Goal: Task Accomplishment & Management: Use online tool/utility

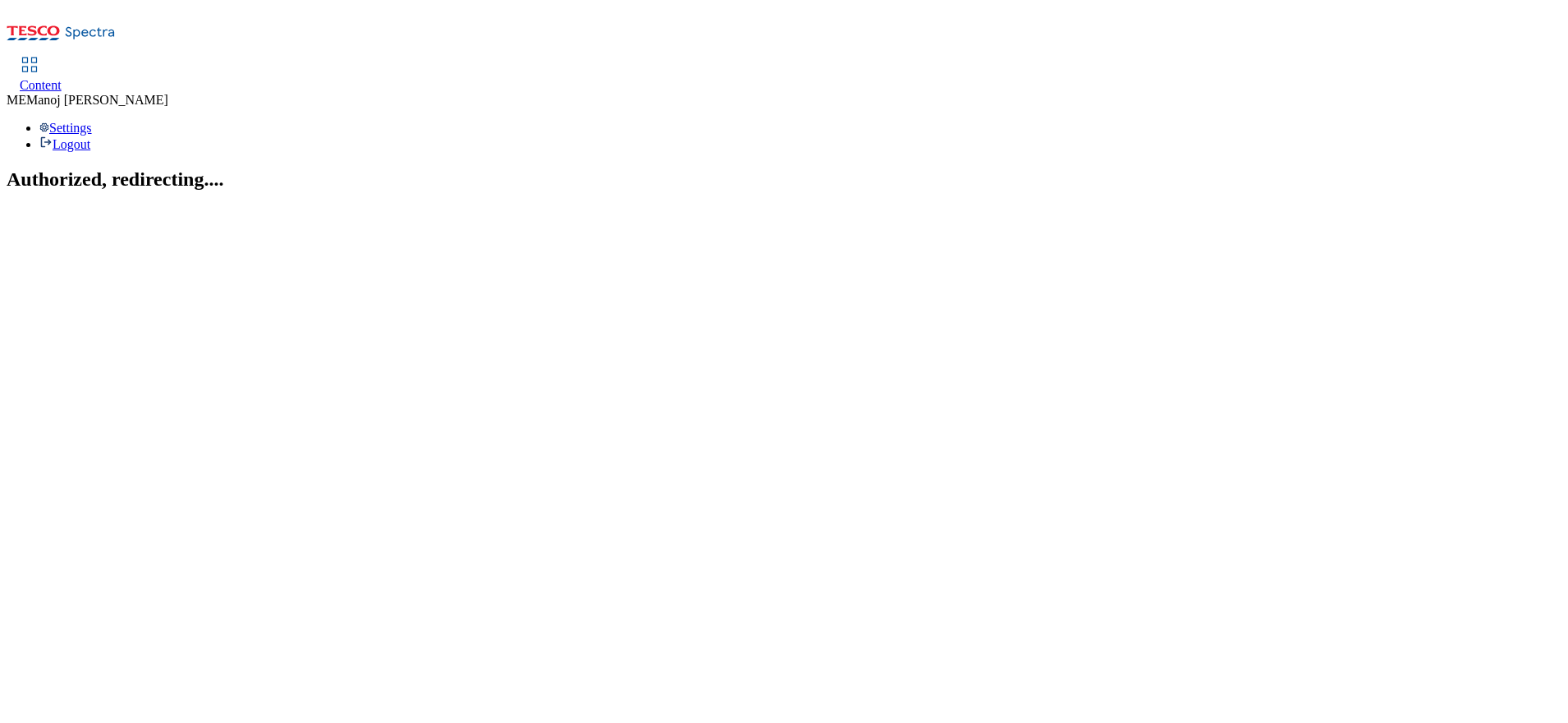
click at [62, 78] on span "Content" at bounding box center [41, 85] width 42 height 14
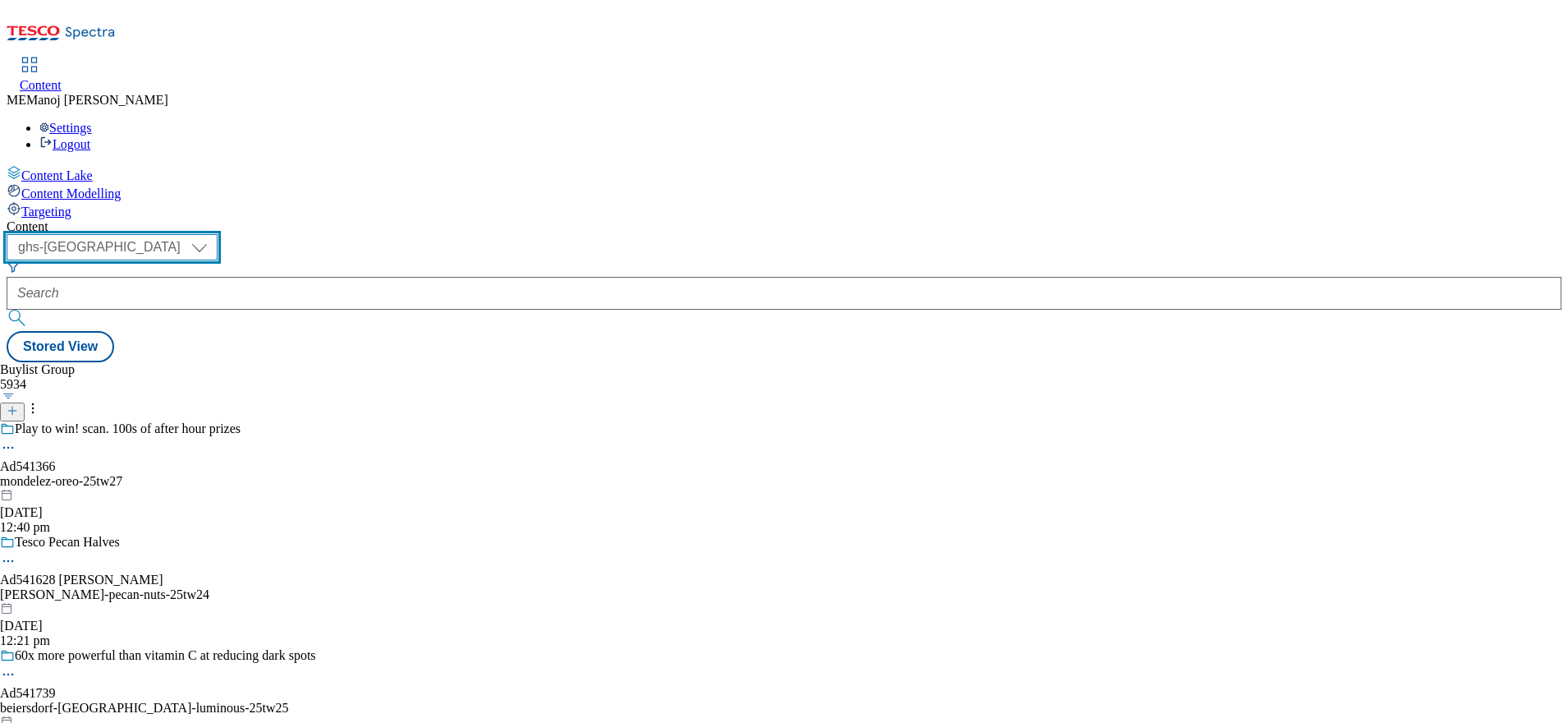
click at [218, 234] on select "ghs-roi ghs-[GEOGRAPHIC_DATA]" at bounding box center [111, 247] width 211 height 26
select select "ghs-roi"
click at [213, 234] on select "ghs-roi ghs-[GEOGRAPHIC_DATA]" at bounding box center [111, 247] width 211 height 26
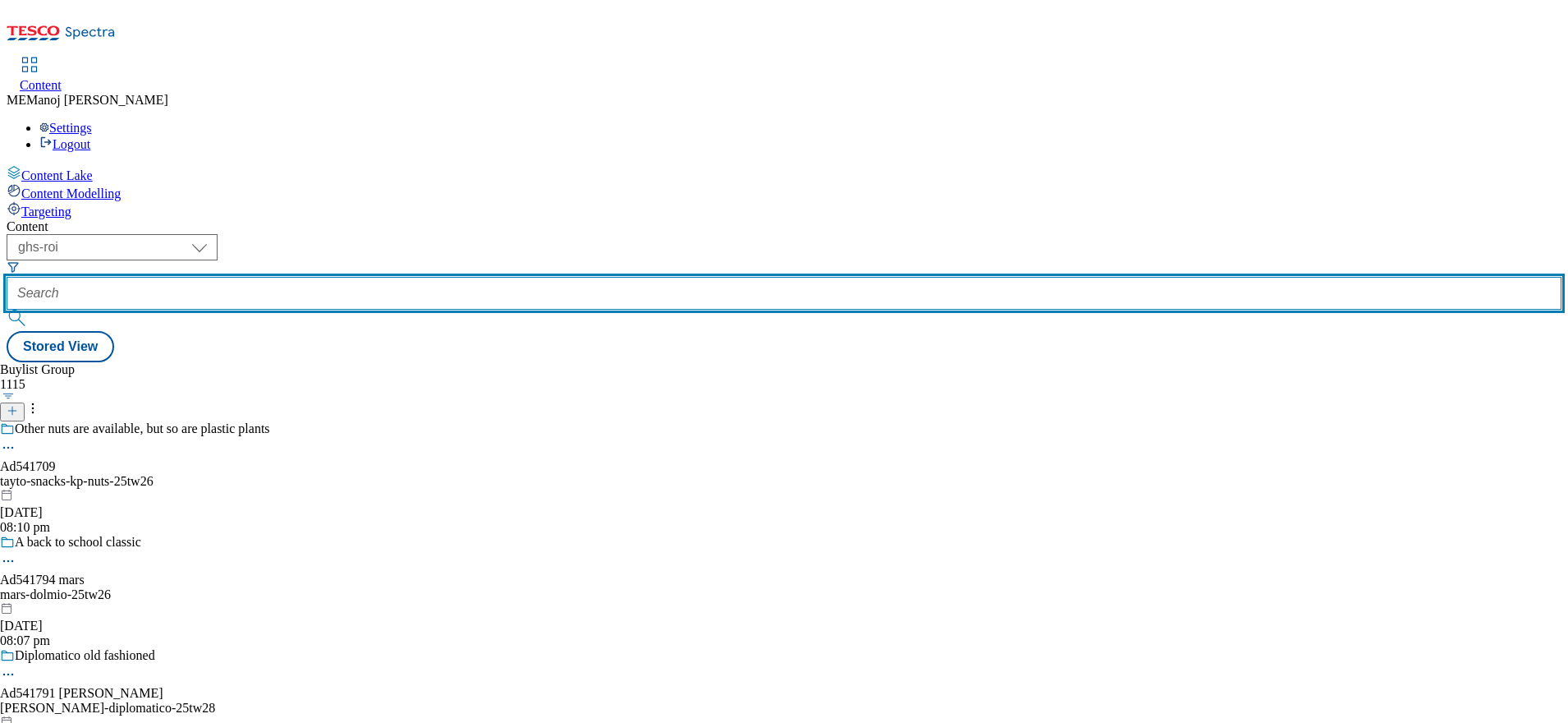
click at [390, 277] on input "text" at bounding box center [784, 293] width 1555 height 33
paste input "Summer BBQ"
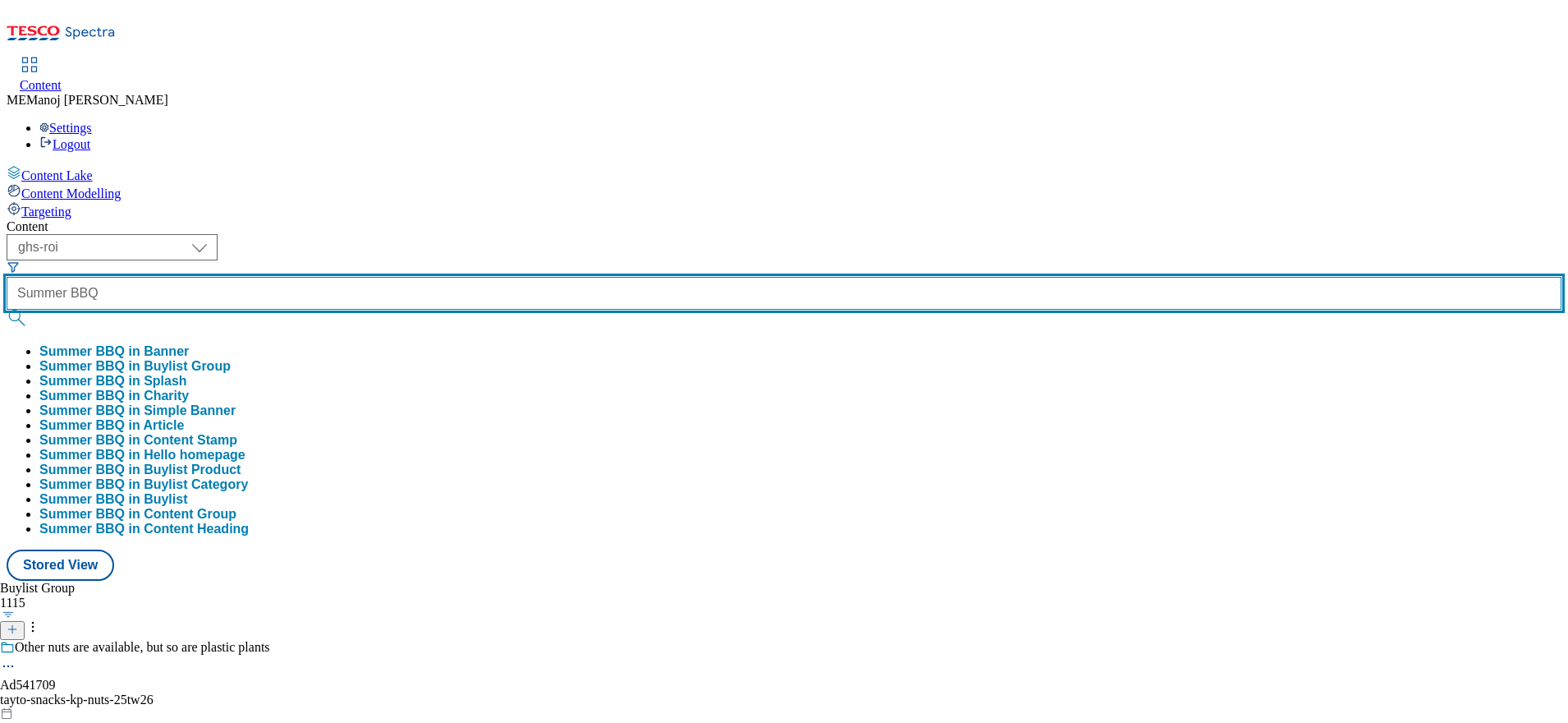
type input "Summer BBQ"
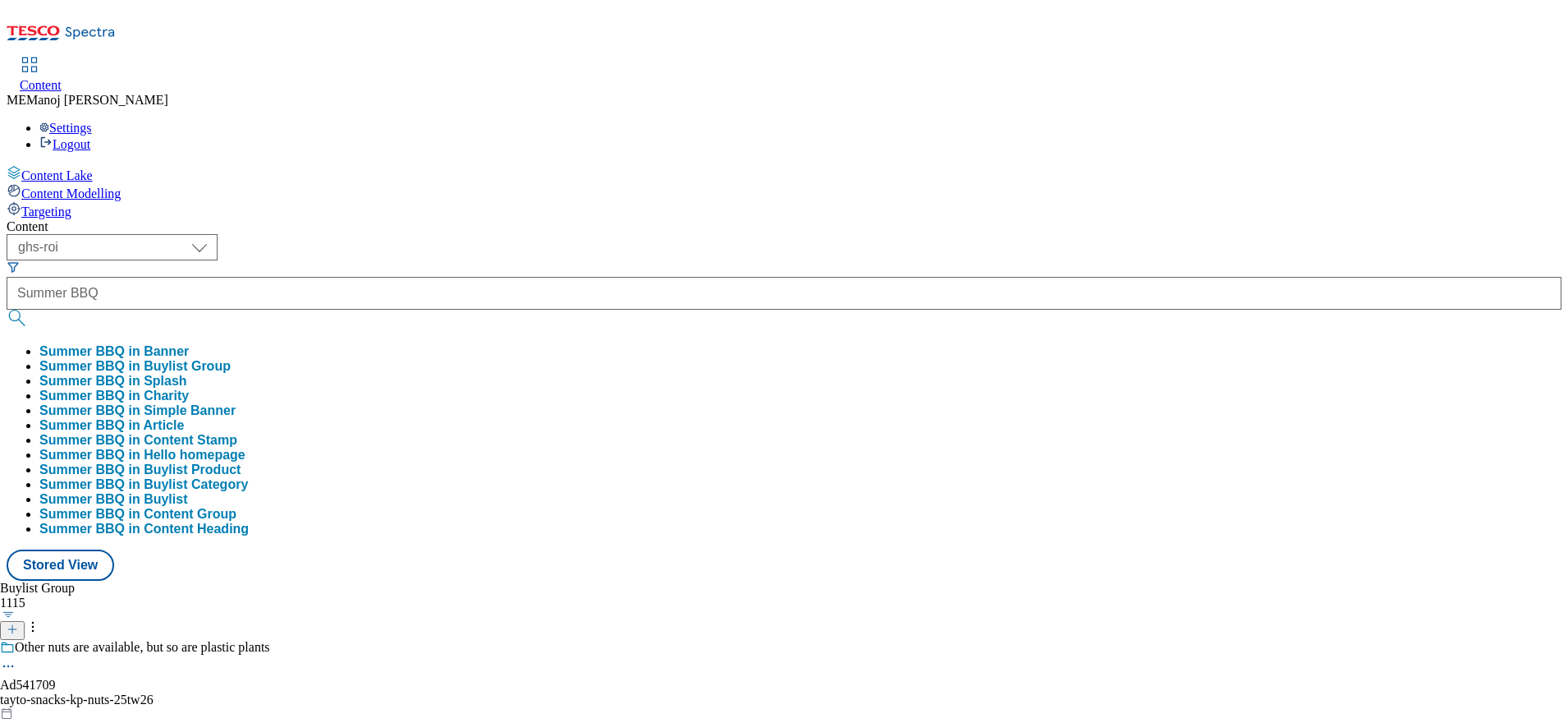
click at [231, 359] on button "Summer BBQ in Buylist Group" at bounding box center [135, 366] width 191 height 15
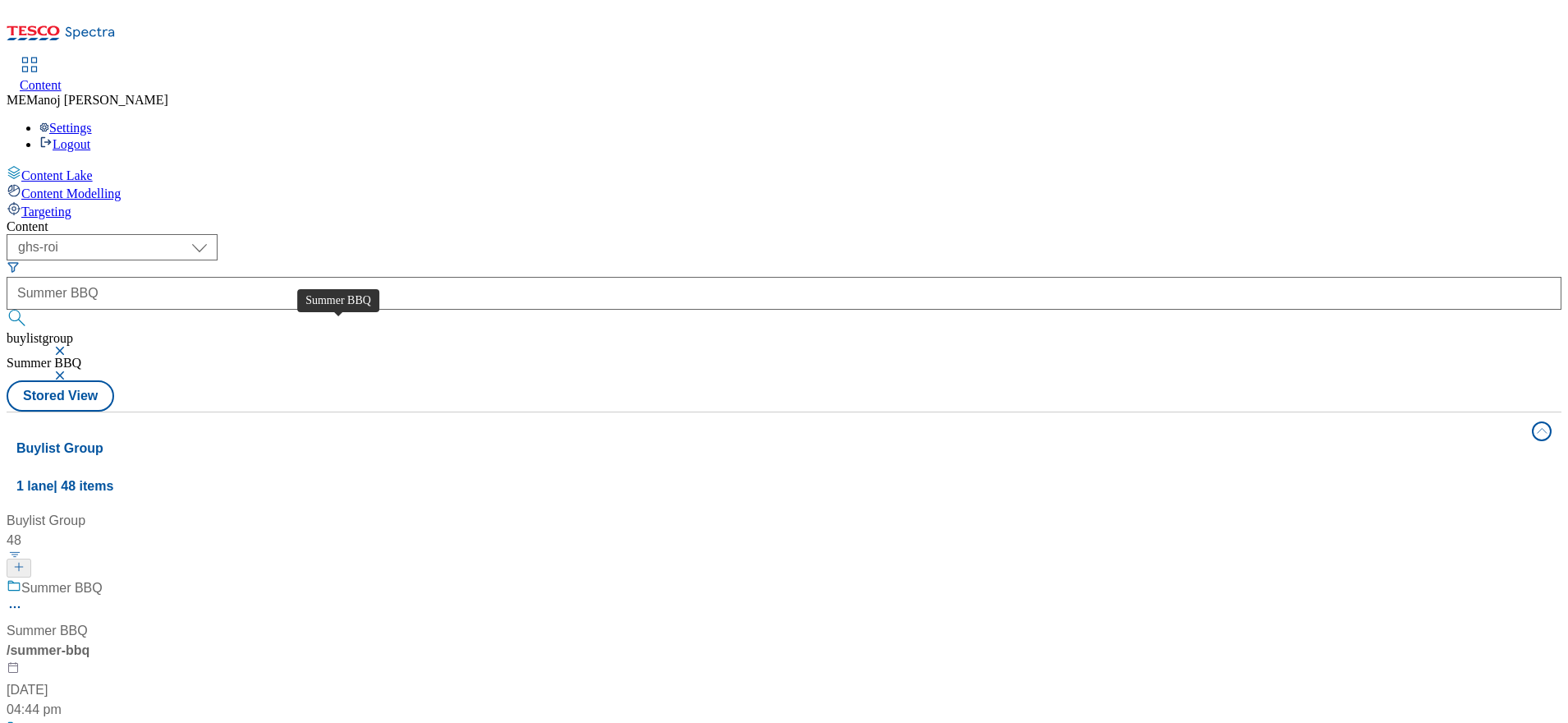
click at [102, 578] on div "Summer BBQ" at bounding box center [62, 588] width 81 height 19
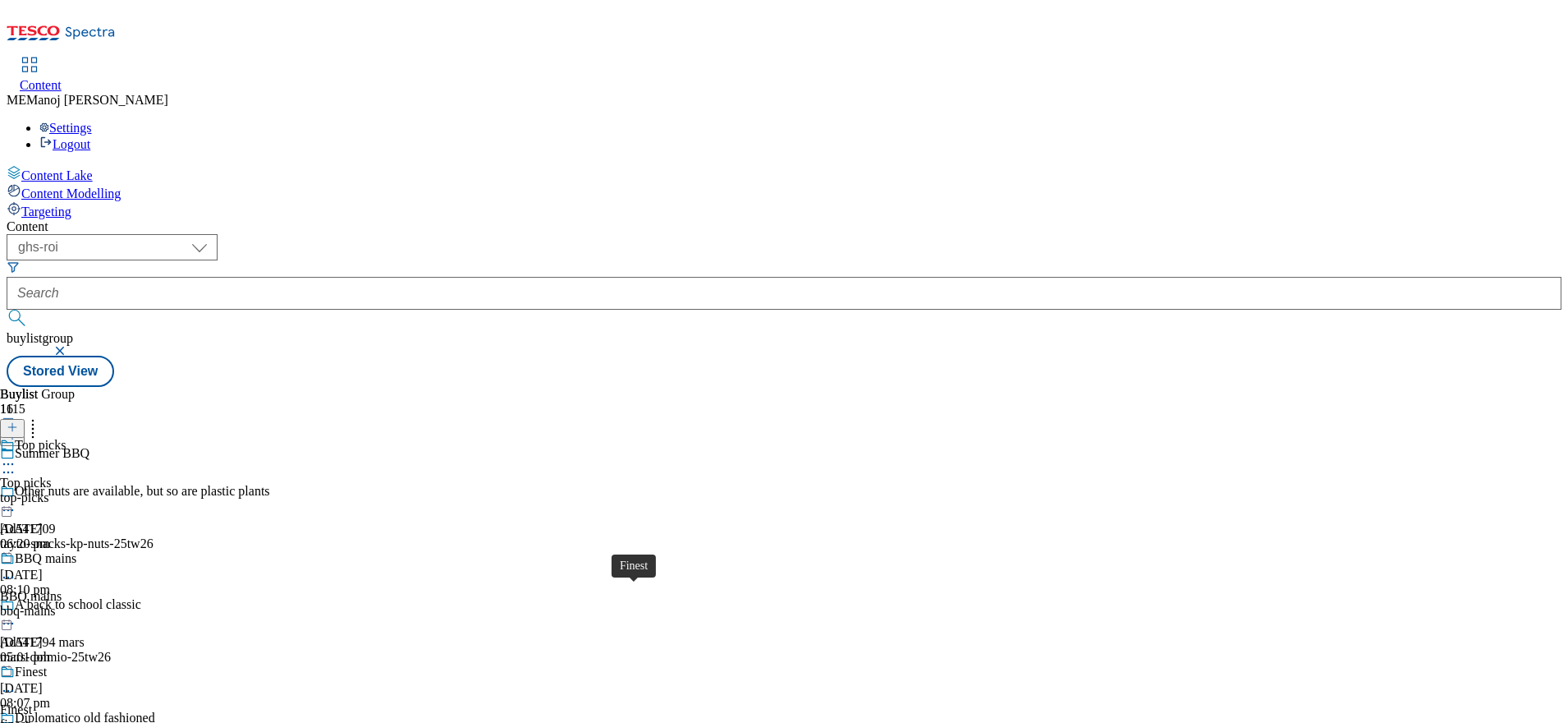
click at [47, 665] on div "Finest" at bounding box center [31, 672] width 32 height 15
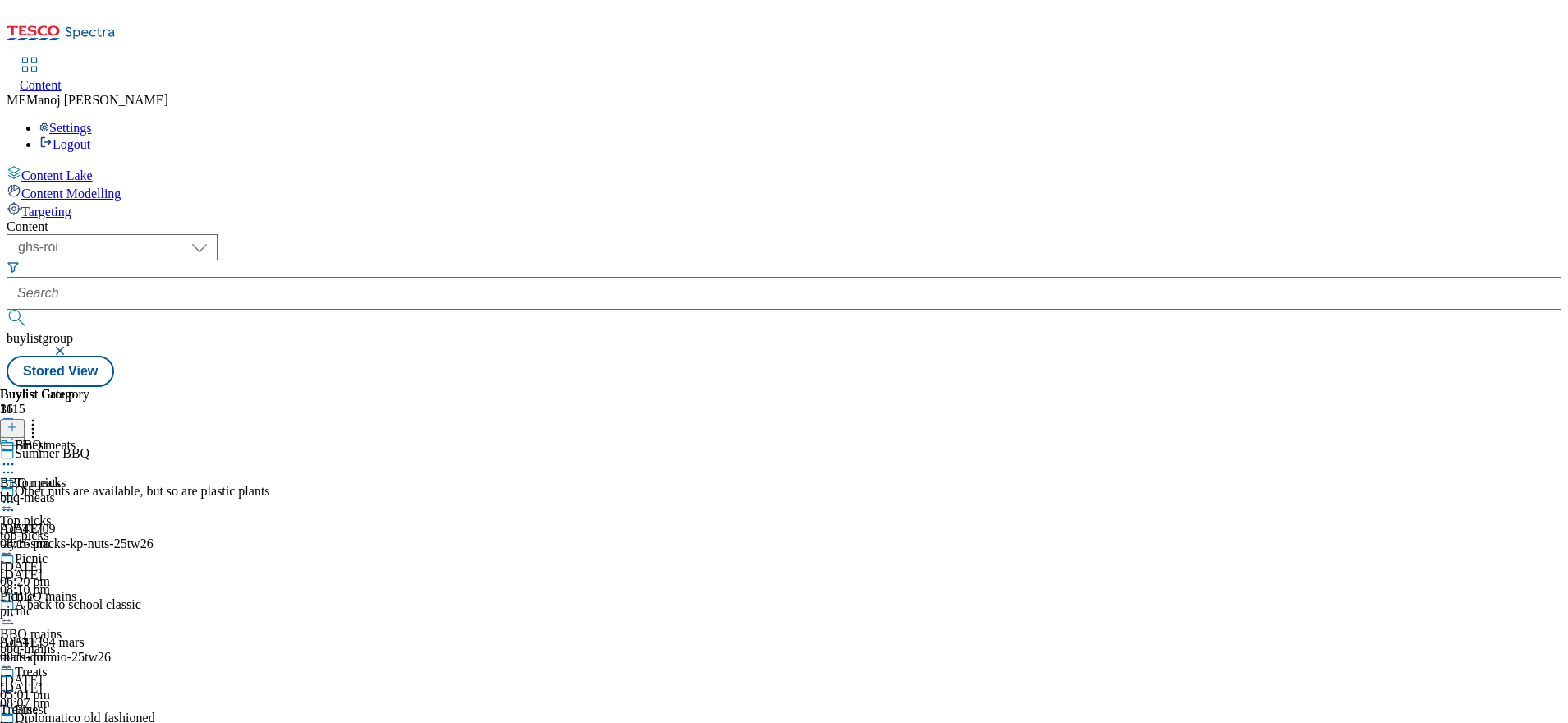
click at [90, 437] on div "BBQ meats BBQ meats bbq-meats [DATE] 08:16 pm" at bounding box center [45, 494] width 90 height 114
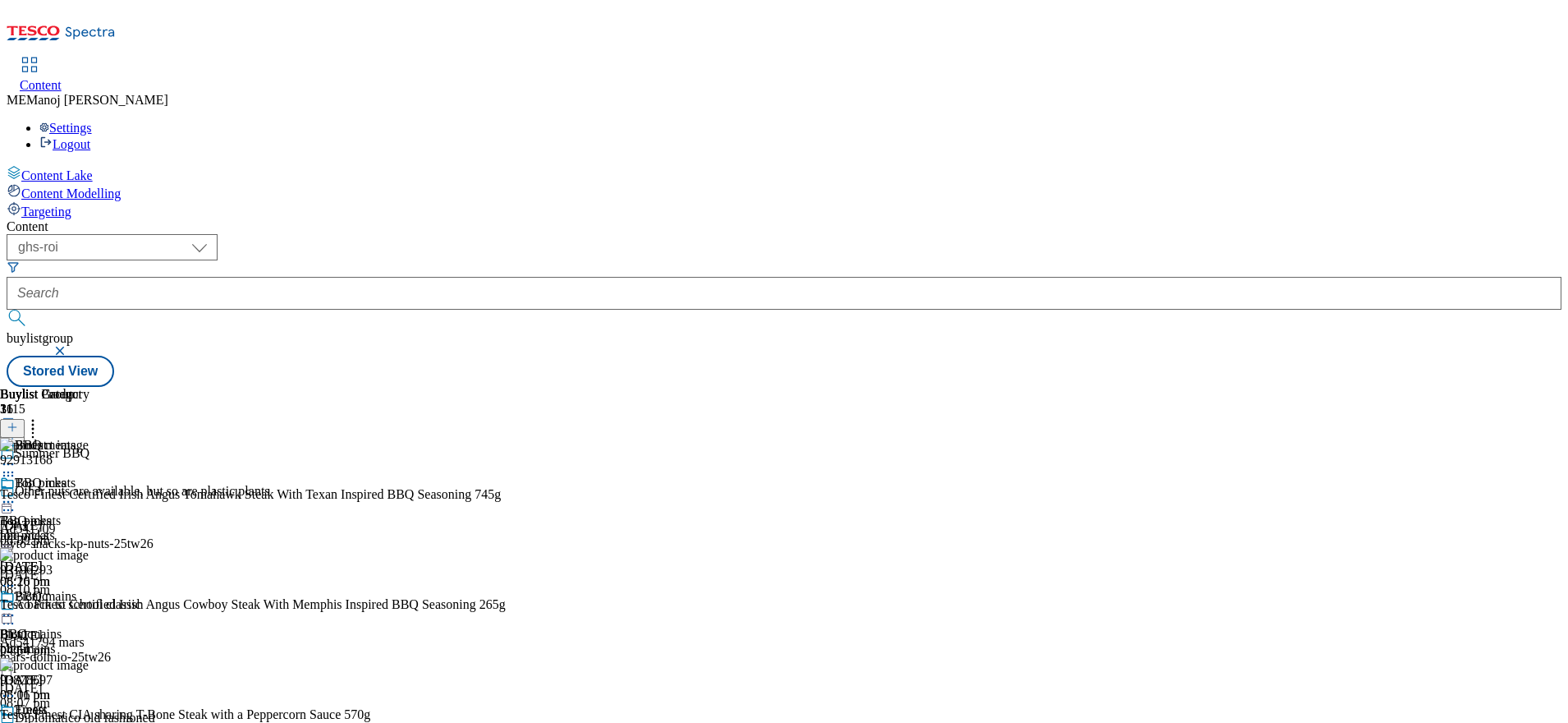
click at [18, 421] on icon at bounding box center [11, 427] width 11 height 11
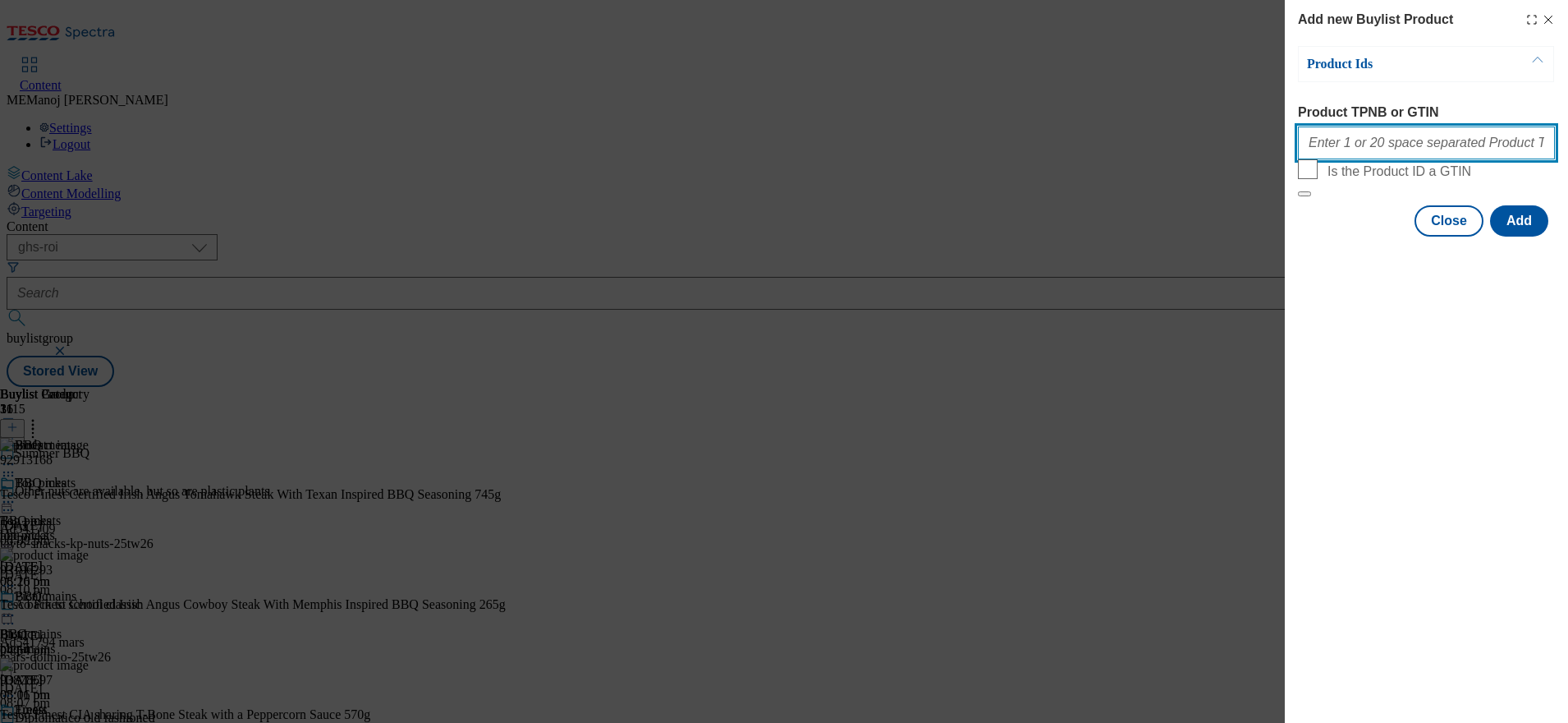
click at [1372, 145] on input "Product TPNB or GTIN" at bounding box center [1427, 142] width 257 height 33
paste input "93106293"
type input "93106293"
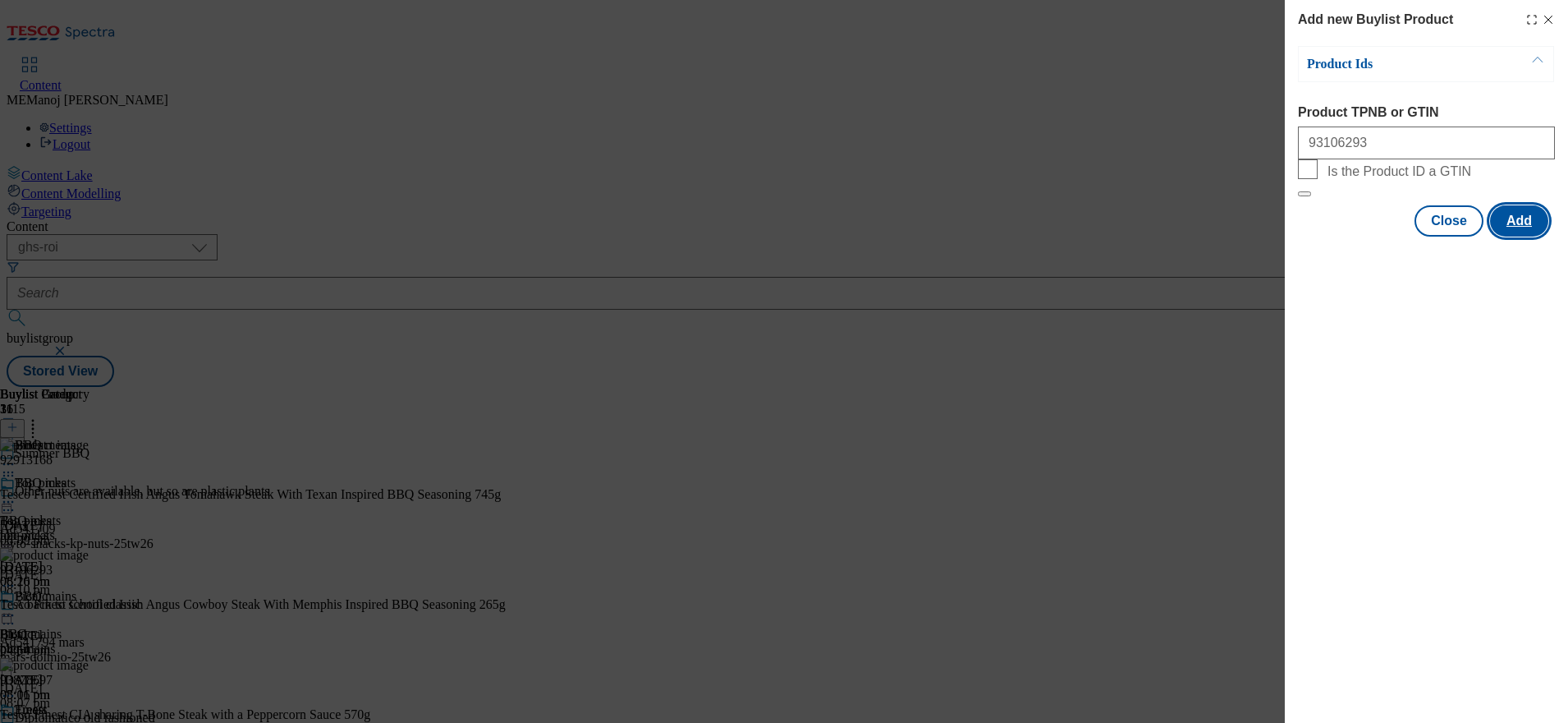
click at [1514, 236] on button "Add" at bounding box center [1520, 220] width 58 height 31
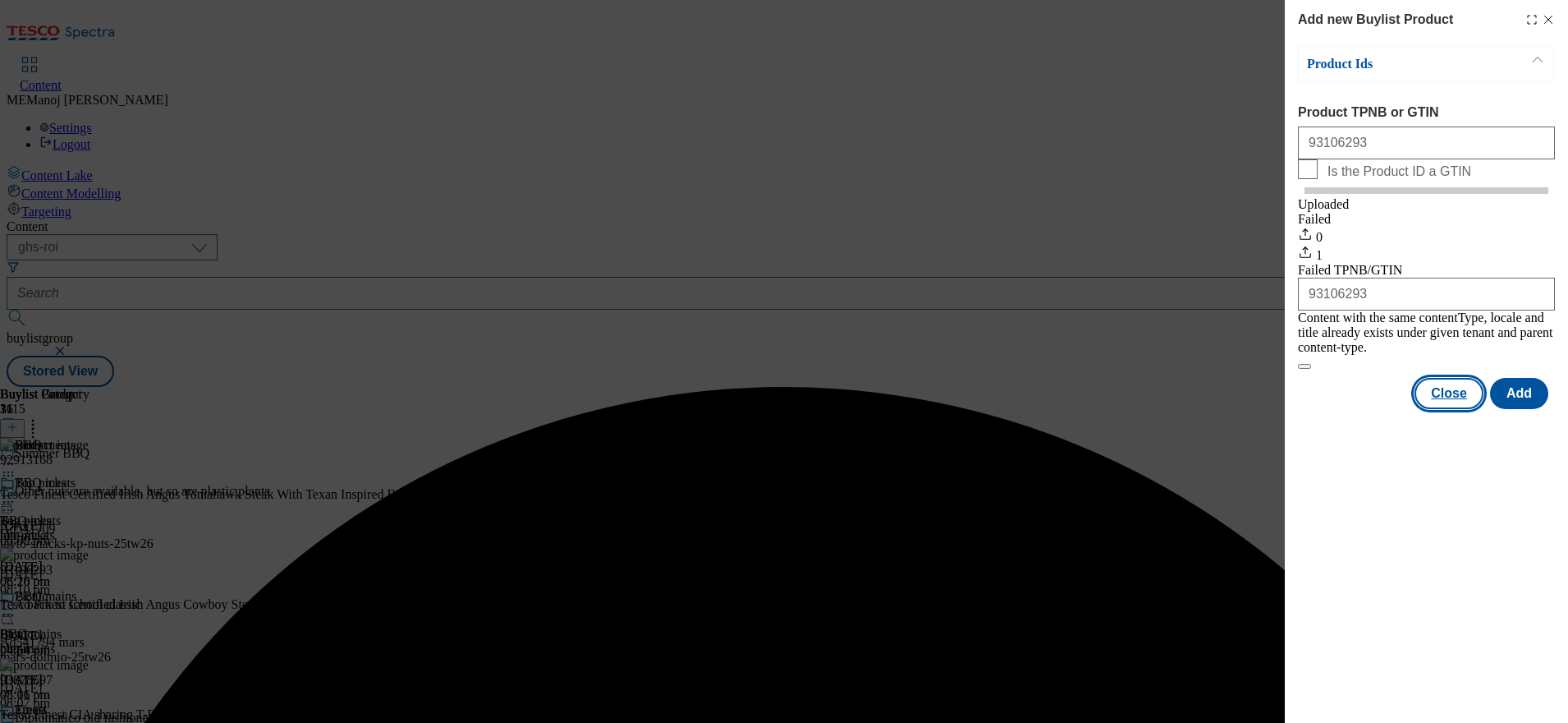
click at [1457, 407] on button "Close" at bounding box center [1449, 392] width 69 height 31
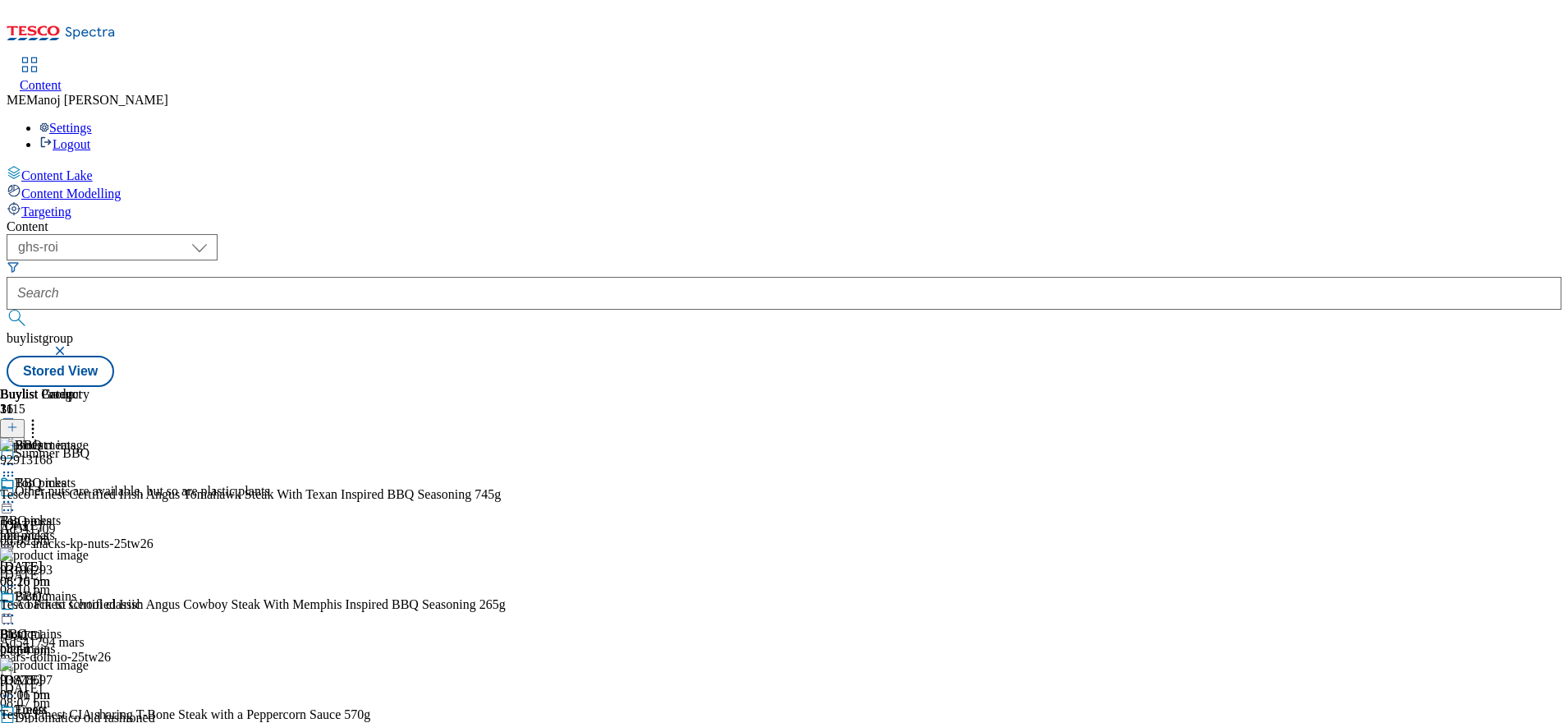
click at [41, 416] on icon at bounding box center [33, 424] width 17 height 17
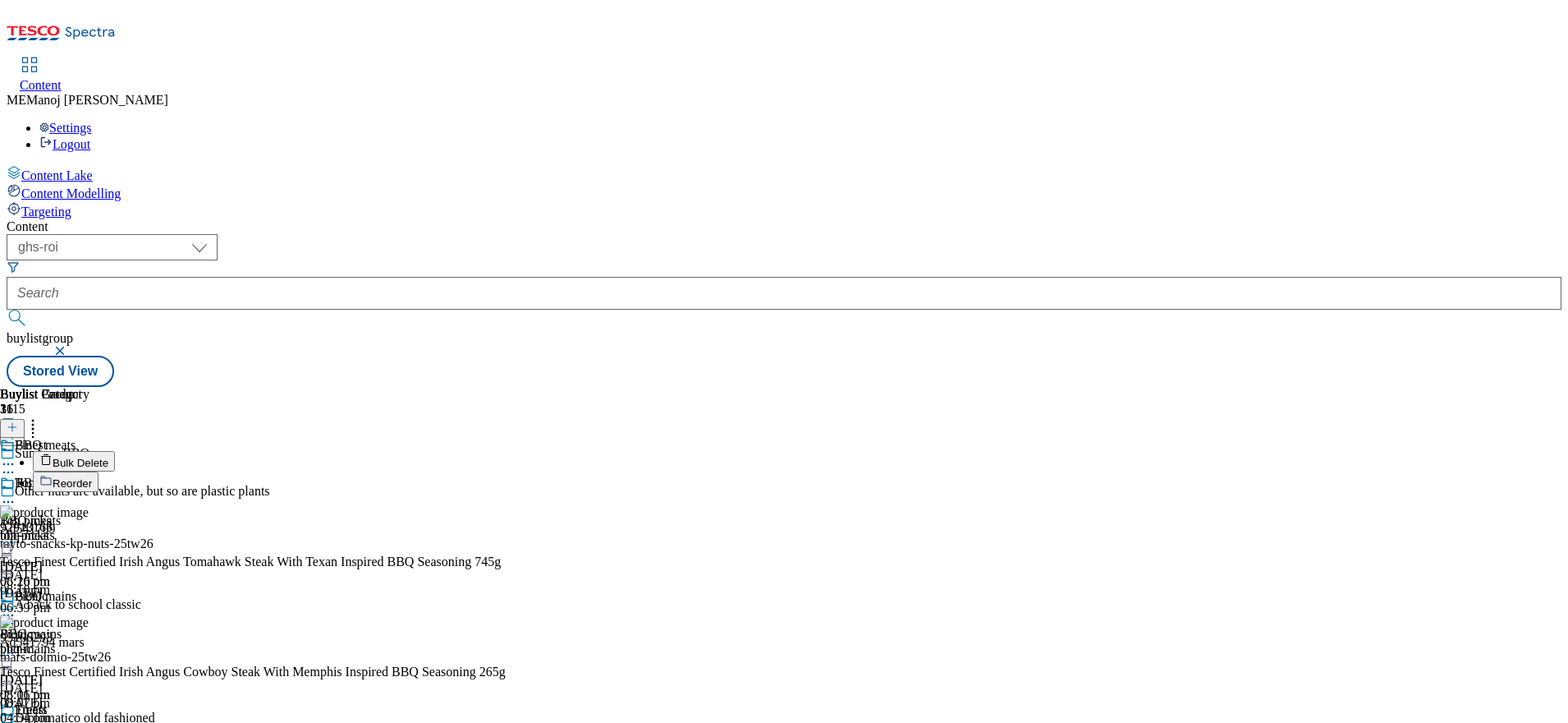
click at [92, 477] on span "Reorder" at bounding box center [72, 483] width 40 height 12
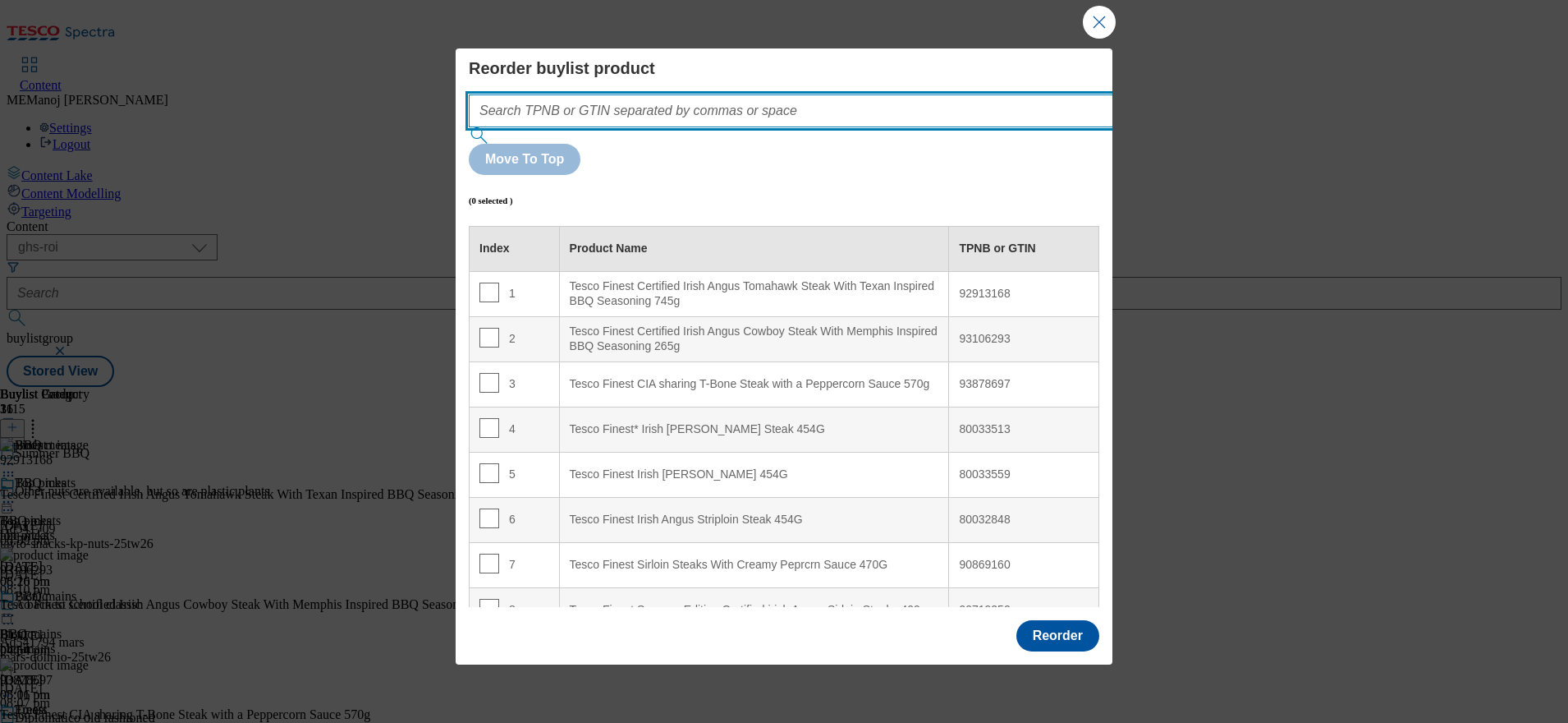
click at [844, 127] on input "Modal" at bounding box center [815, 110] width 694 height 33
paste input "93106293"
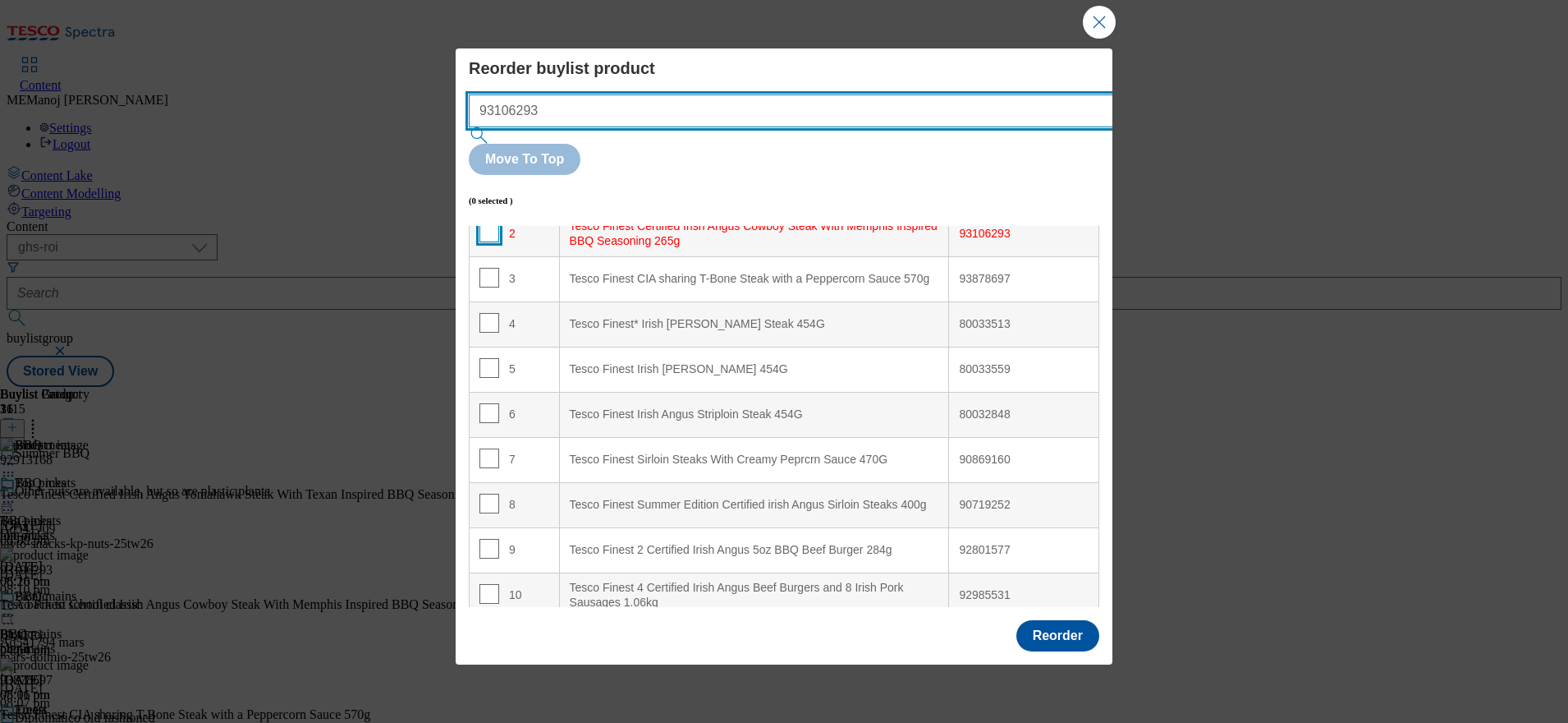
type input "93106293"
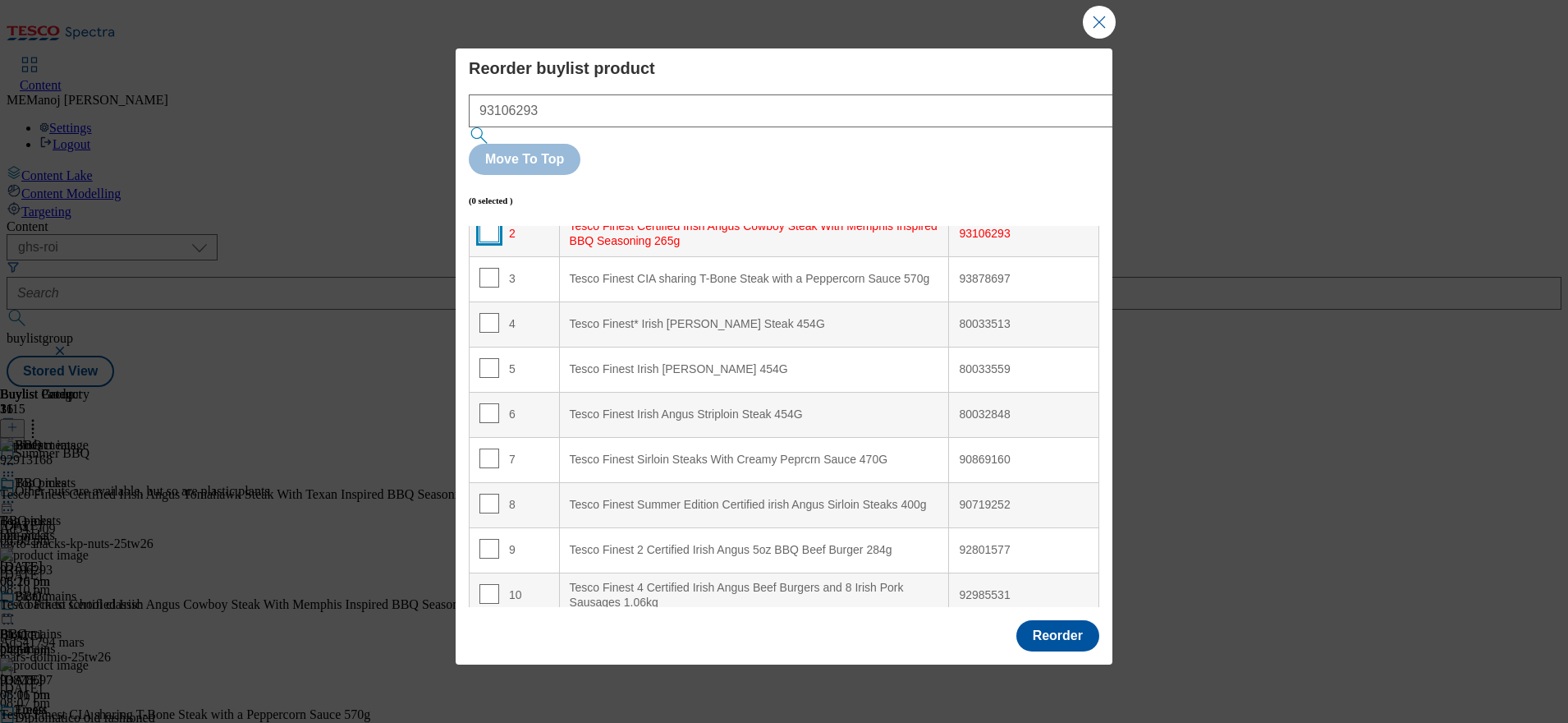
click at [490, 222] on input "Modal" at bounding box center [489, 232] width 19 height 19
checkbox input "true"
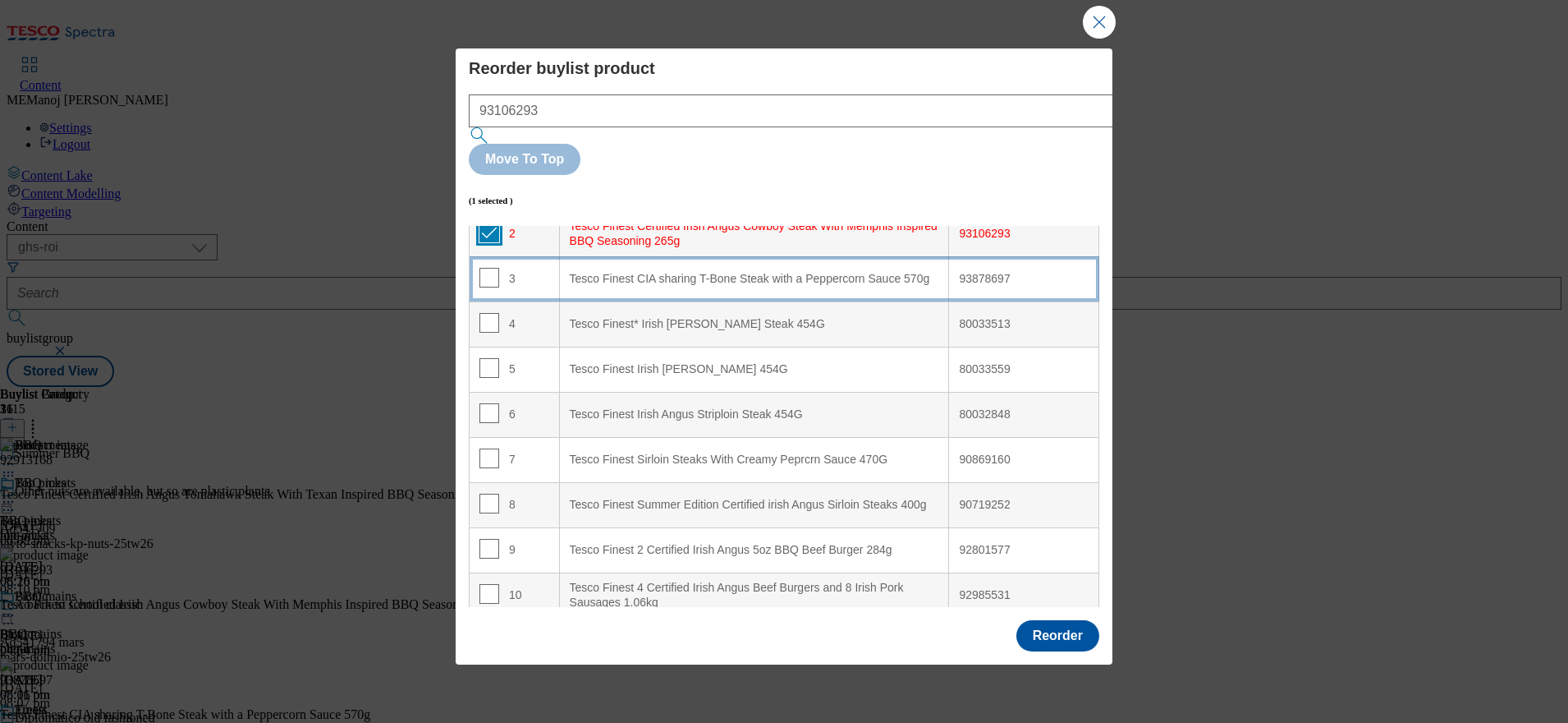
scroll to position [0, 0]
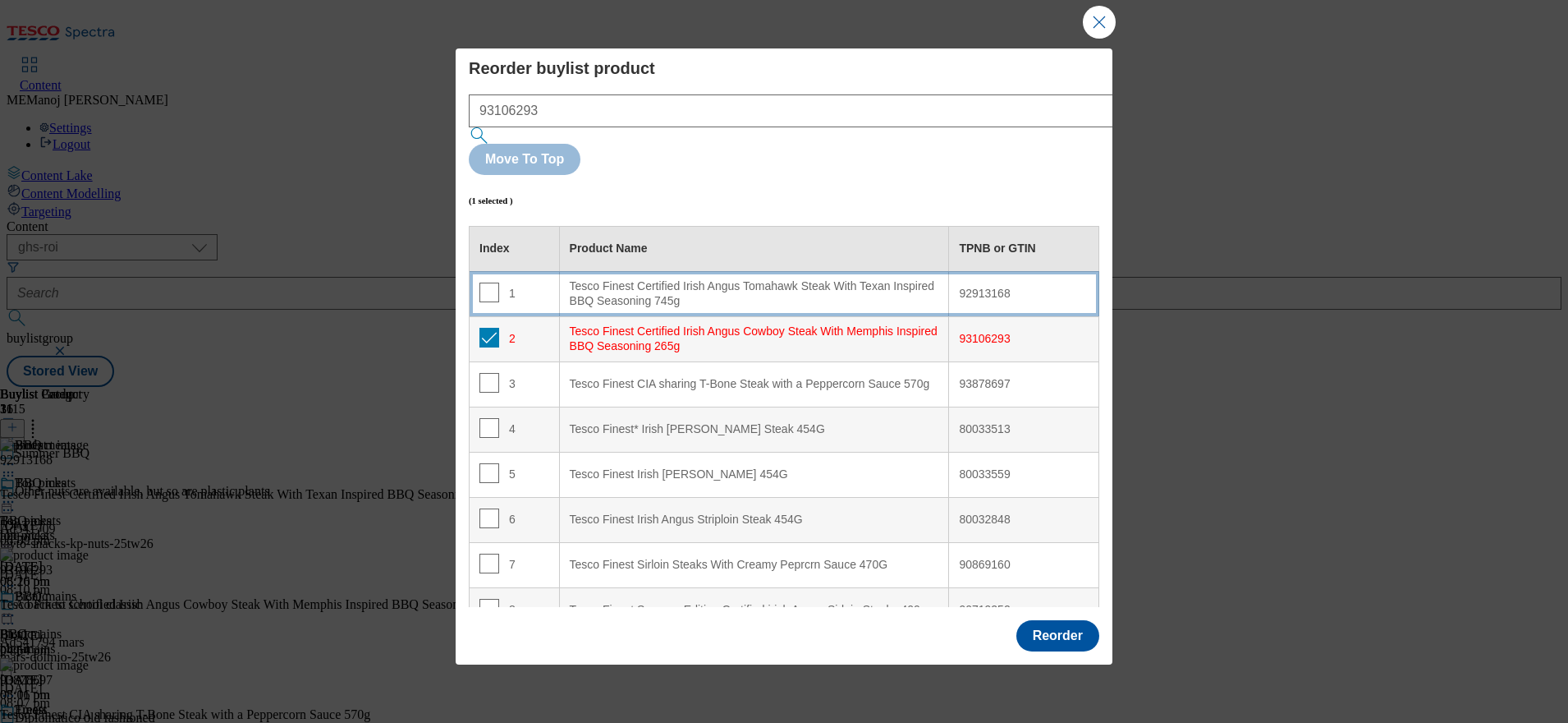
click at [832, 280] on div "Tesco Finest Certified Irish Angus Tomahawk Steak With Texan Inspired BBQ Seaso…" at bounding box center [754, 294] width 369 height 29
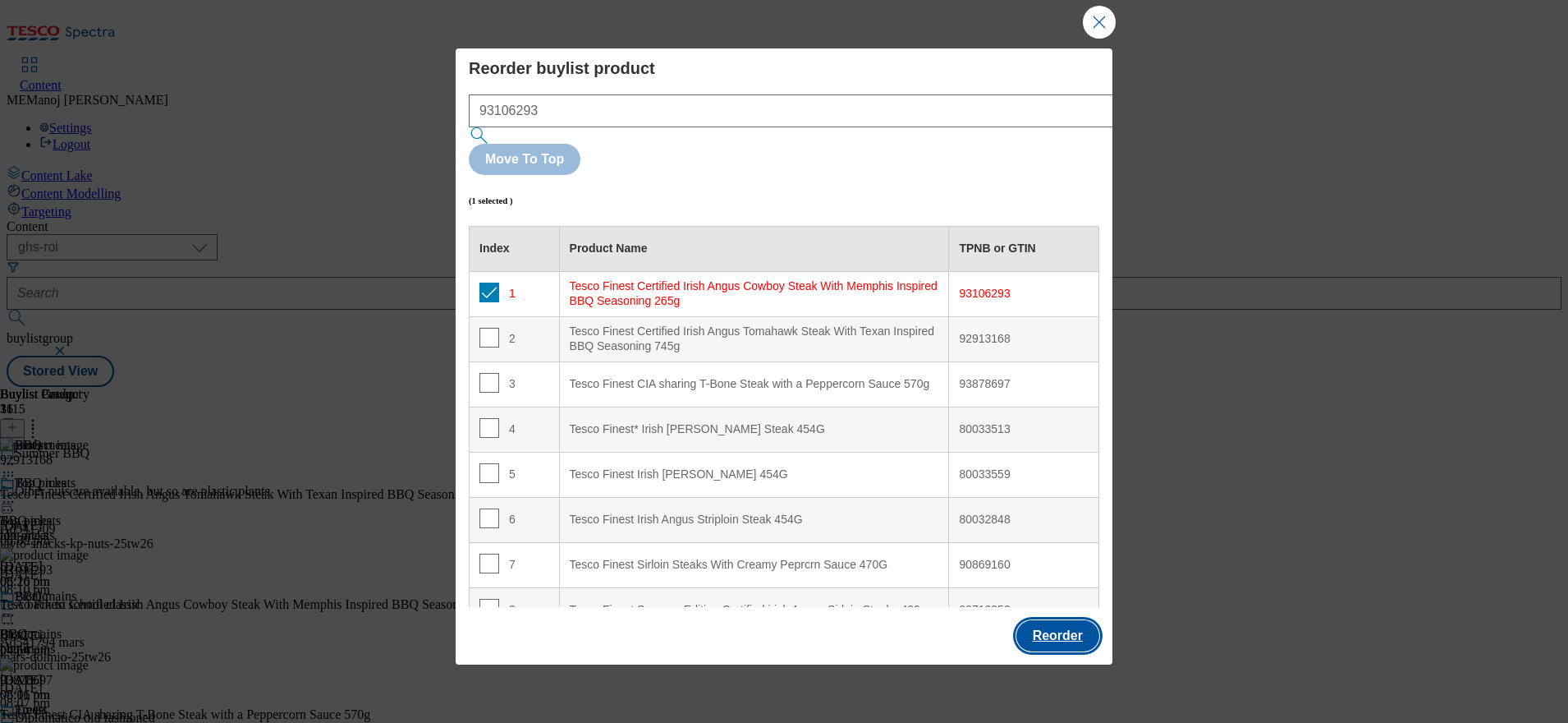
click at [1067, 620] on button "Reorder" at bounding box center [1058, 635] width 83 height 31
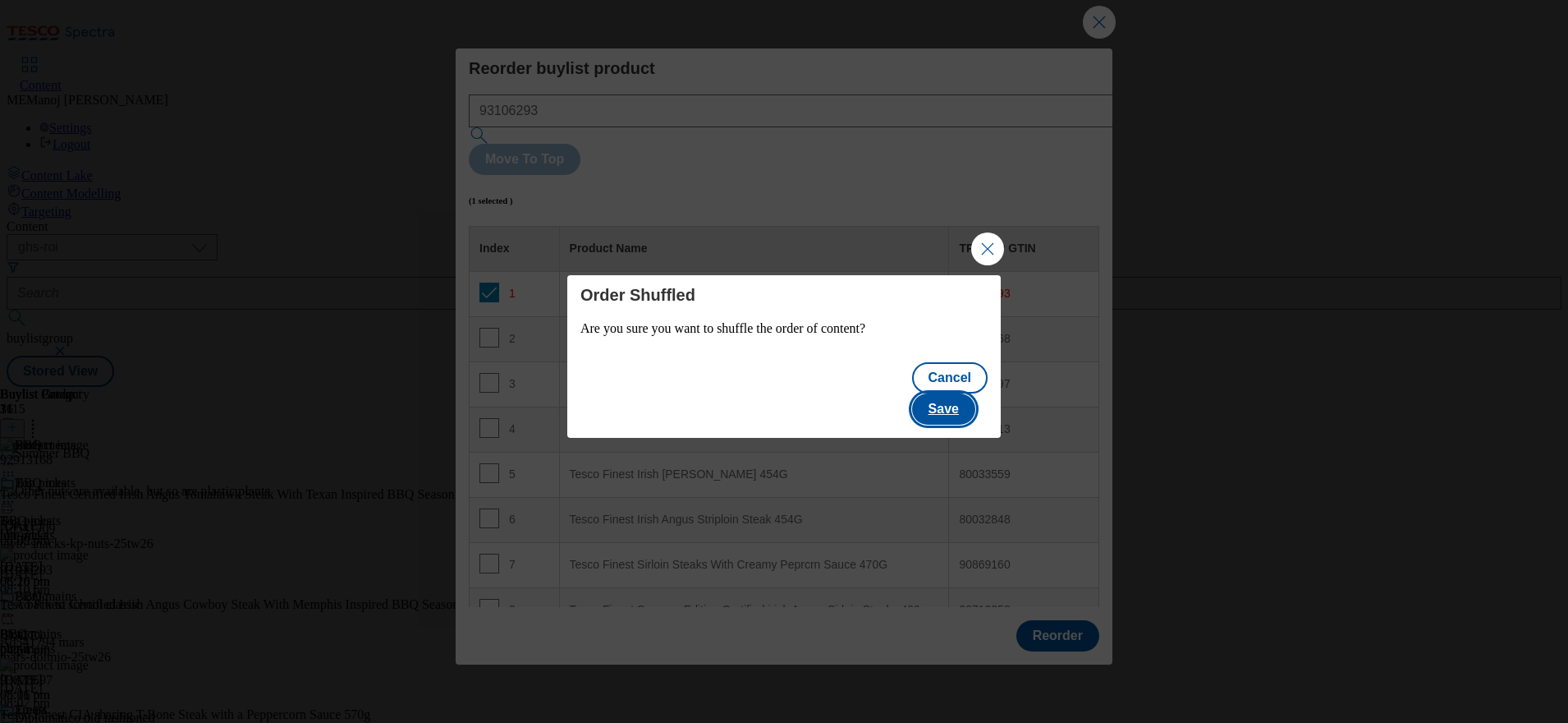
click at [960, 397] on button "Save" at bounding box center [944, 408] width 63 height 31
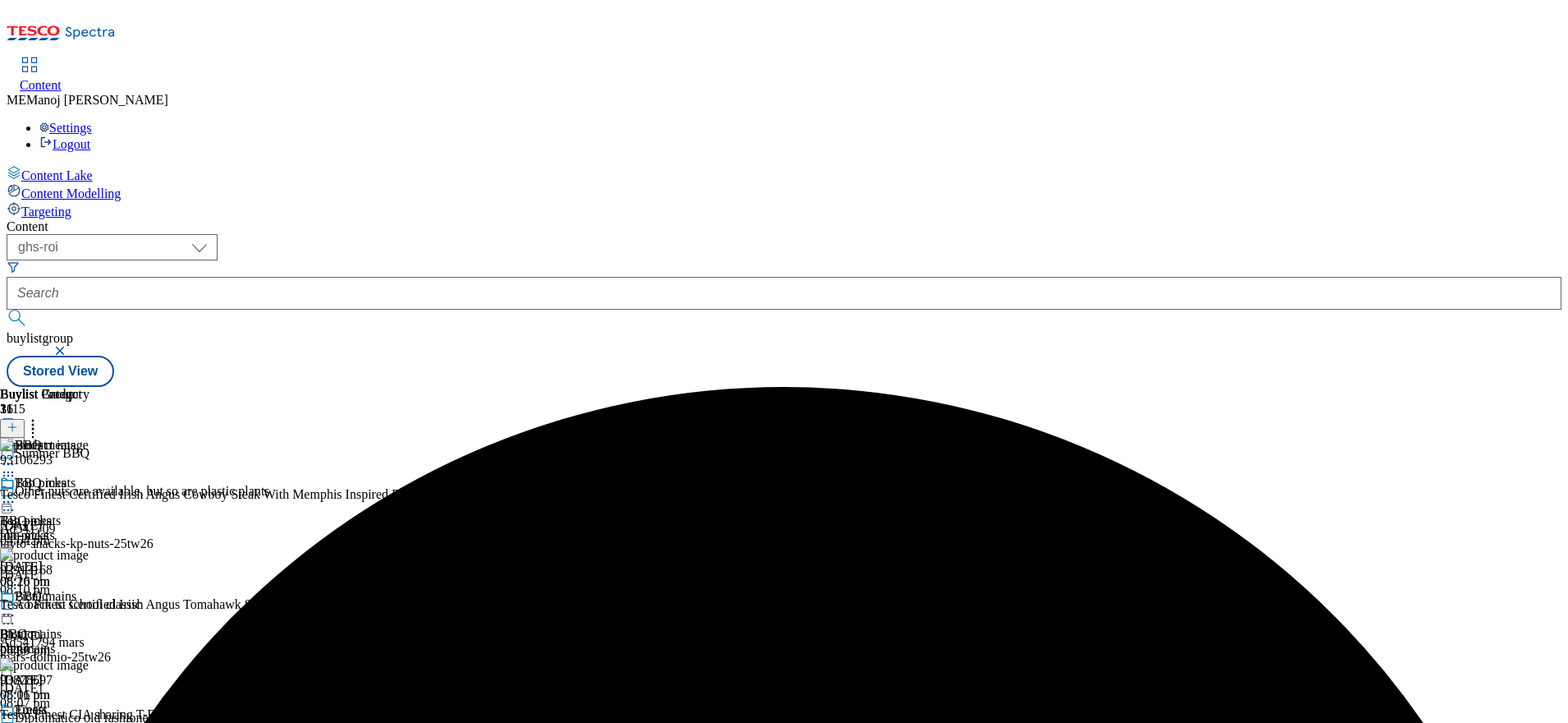
click at [17, 494] on icon at bounding box center [8, 502] width 17 height 17
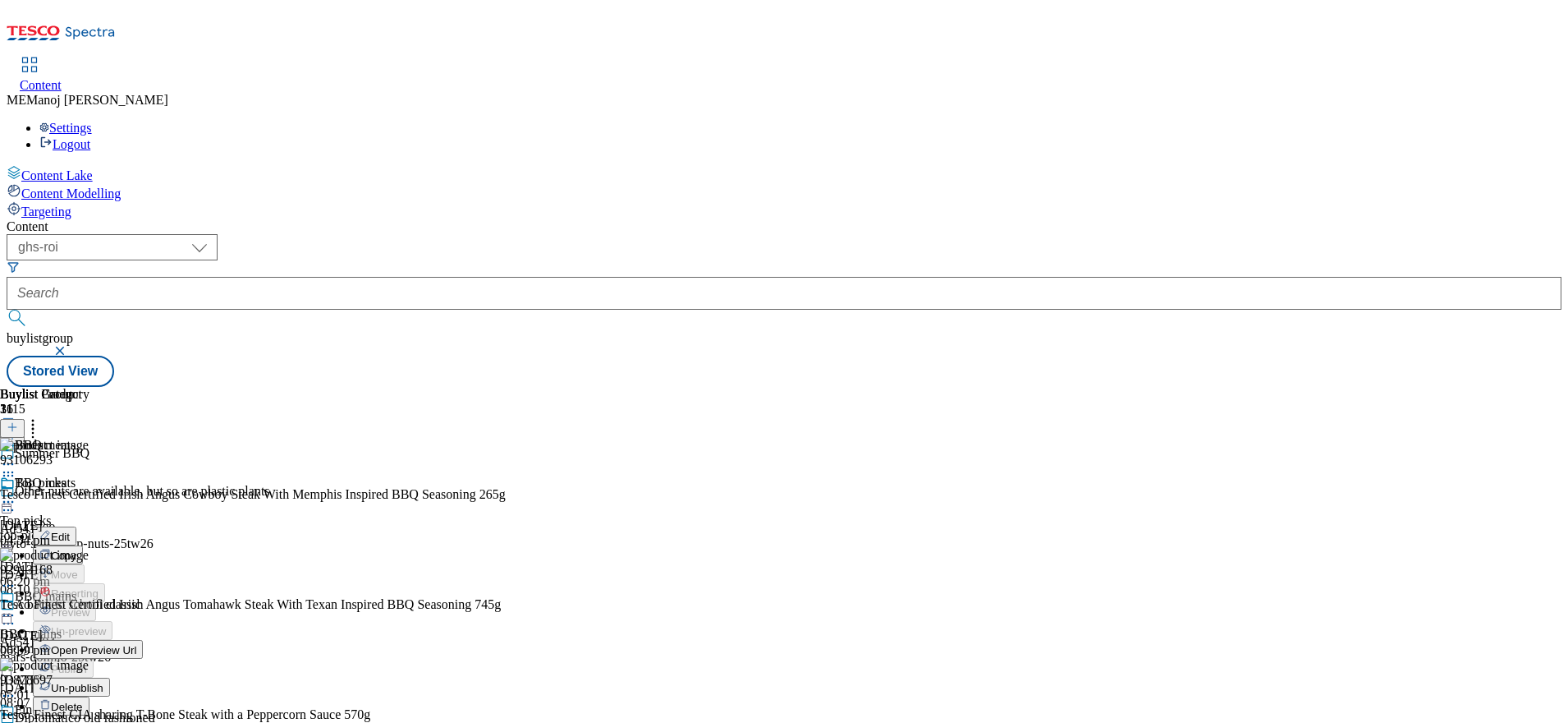
click at [103, 682] on span "Un-publish" at bounding box center [78, 688] width 53 height 12
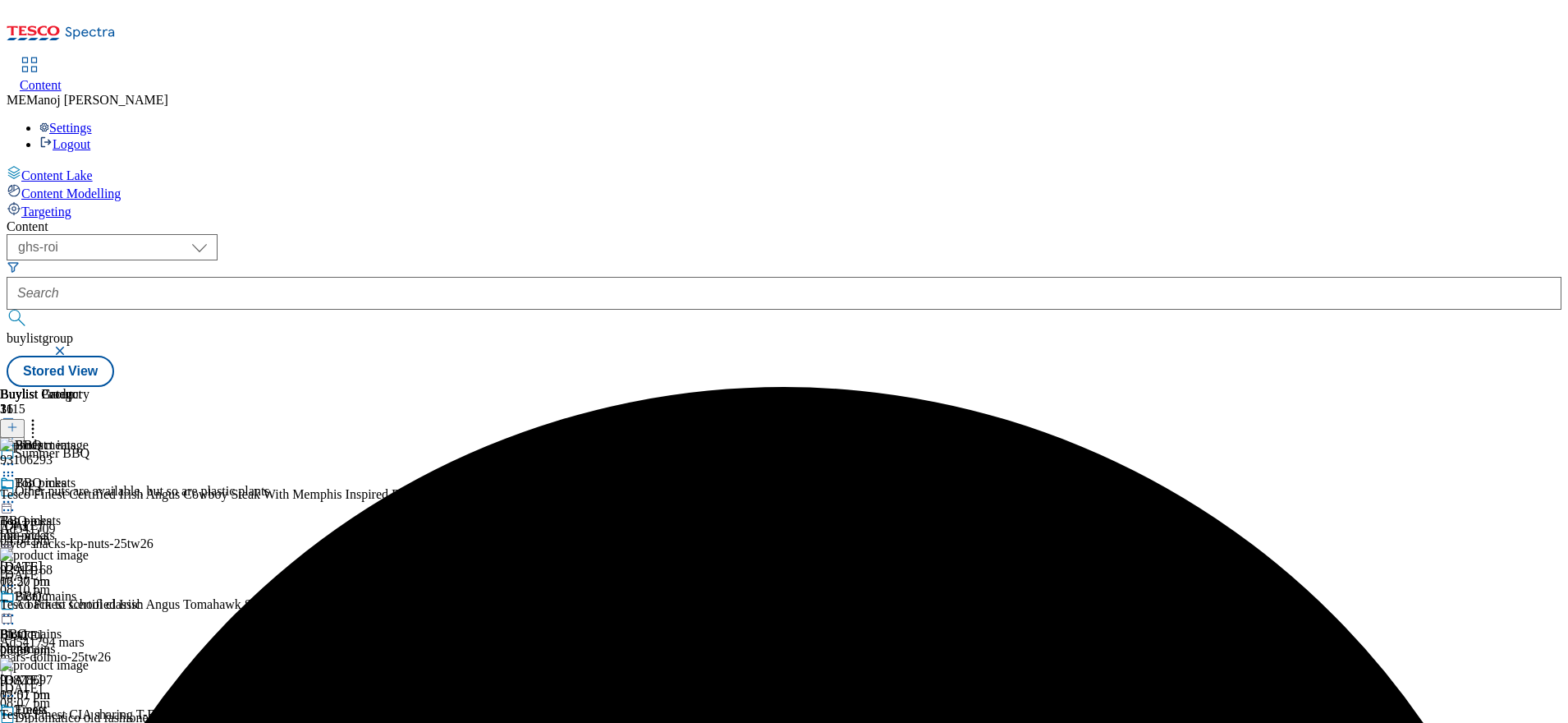
click at [17, 494] on icon at bounding box center [8, 502] width 17 height 17
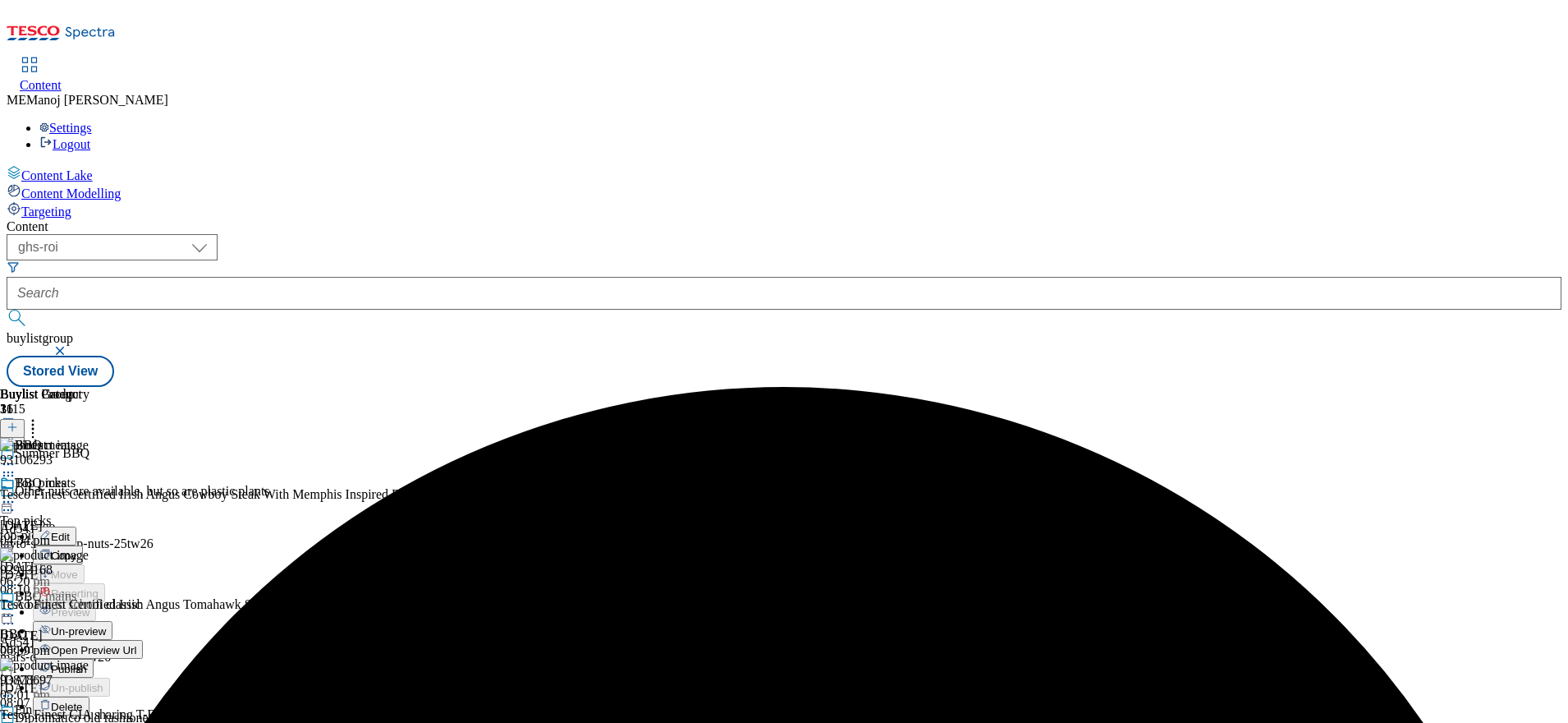
click at [106, 625] on span "Un-preview" at bounding box center [78, 631] width 55 height 12
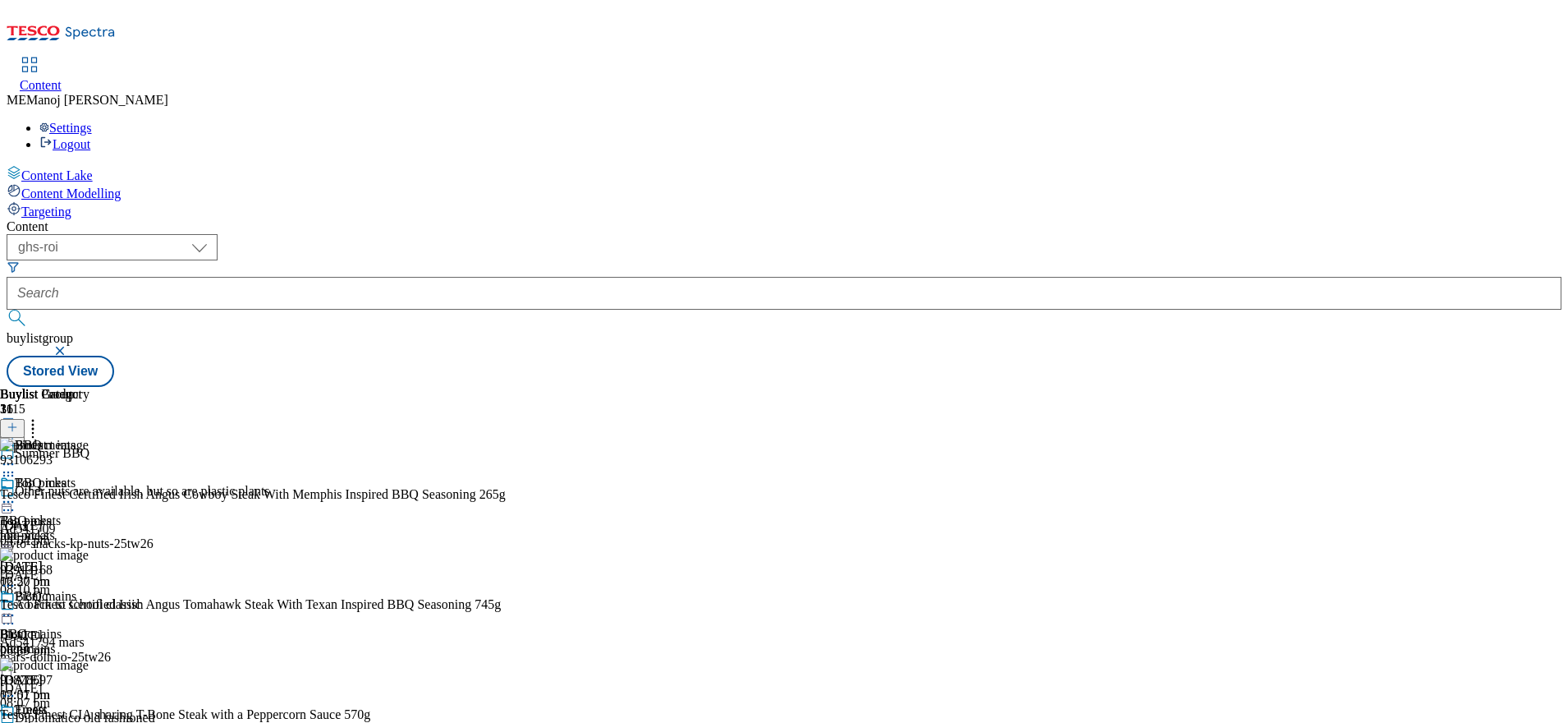
click at [17, 494] on icon at bounding box center [8, 502] width 17 height 17
click at [1117, 220] on div "Content" at bounding box center [784, 227] width 1555 height 15
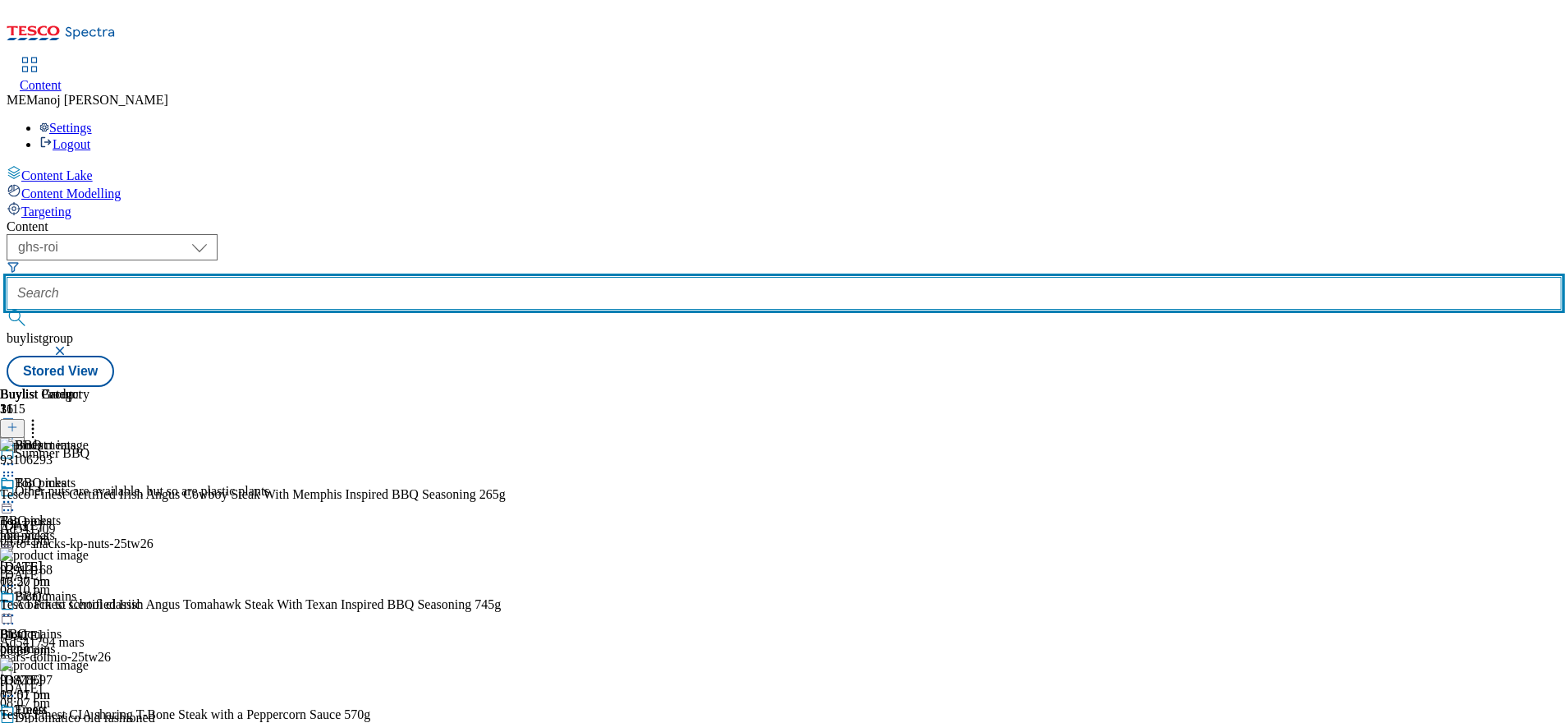
click at [367, 277] on input "text" at bounding box center [784, 293] width 1555 height 33
paste input "Back to school grocery shop"
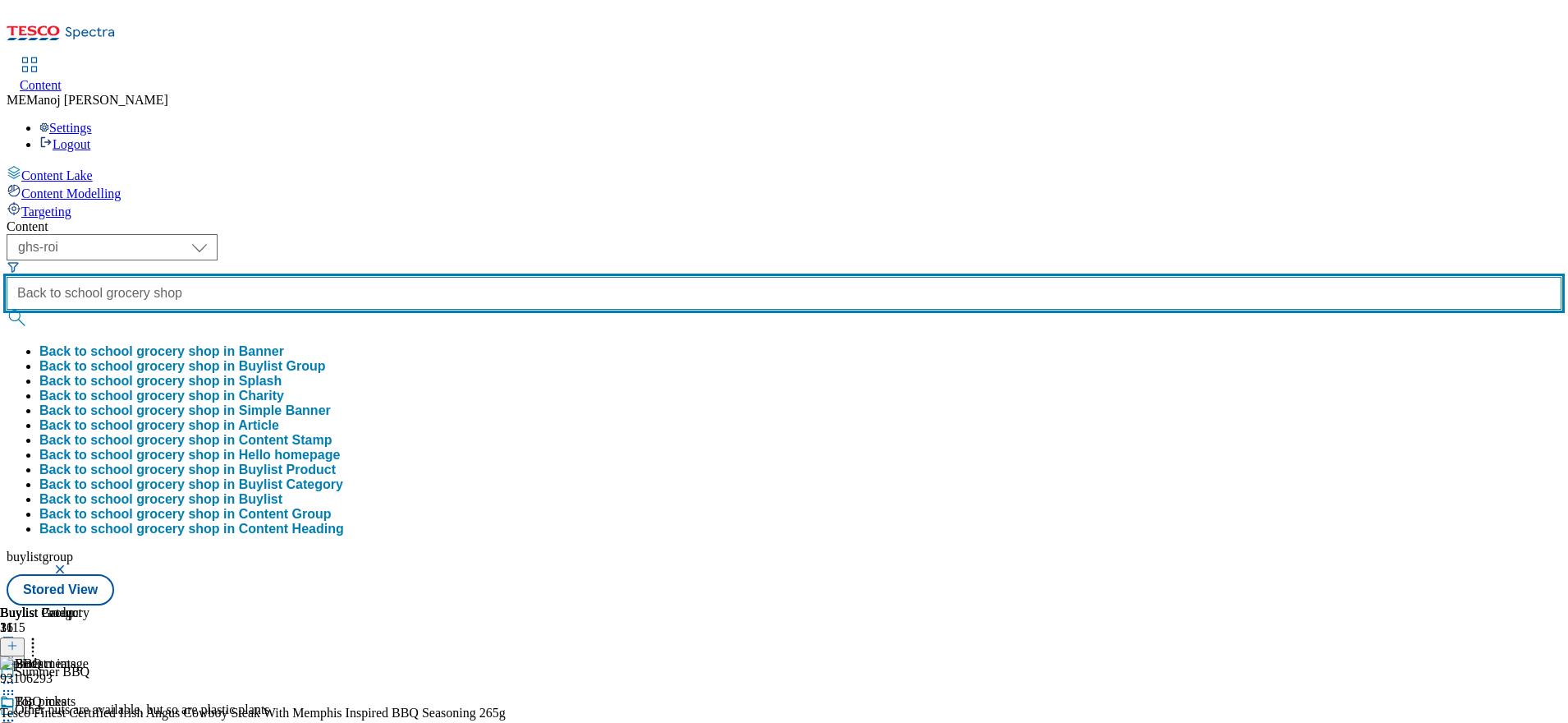
type input "Back to school grocery shop"
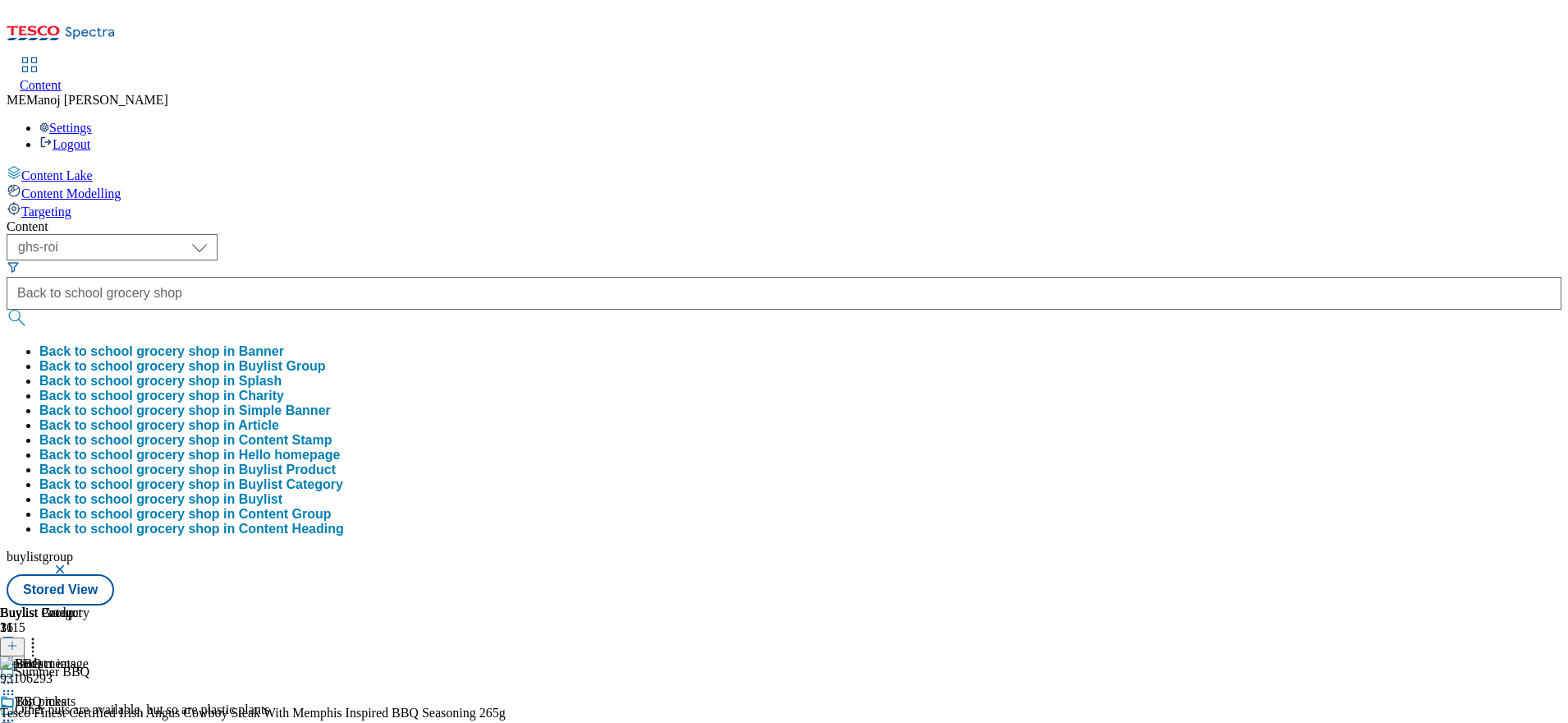
scroll to position [0, 0]
click at [326, 359] on button "Back to school grocery shop in Buylist Group" at bounding box center [182, 366] width 286 height 15
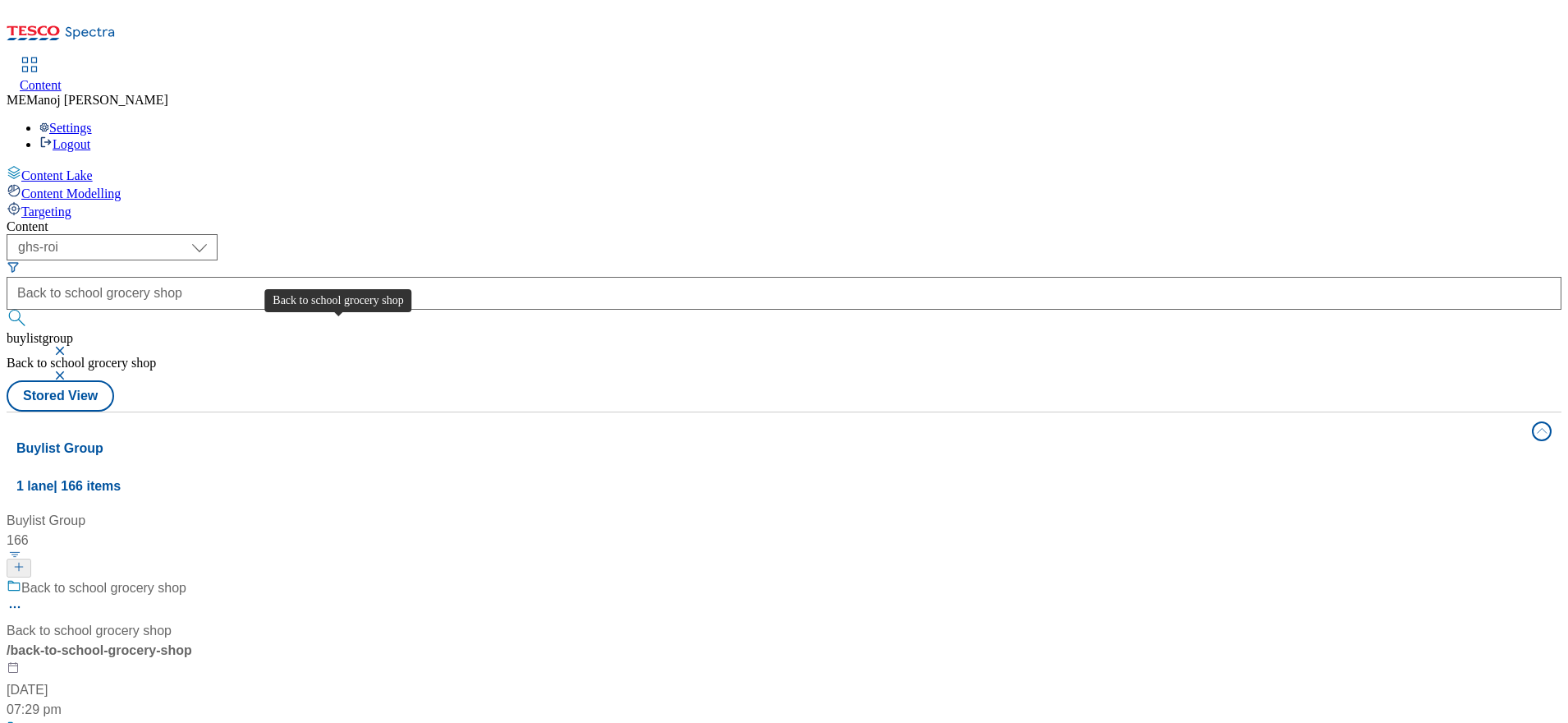
click at [186, 578] on div "Back to school grocery shop" at bounding box center [103, 588] width 165 height 19
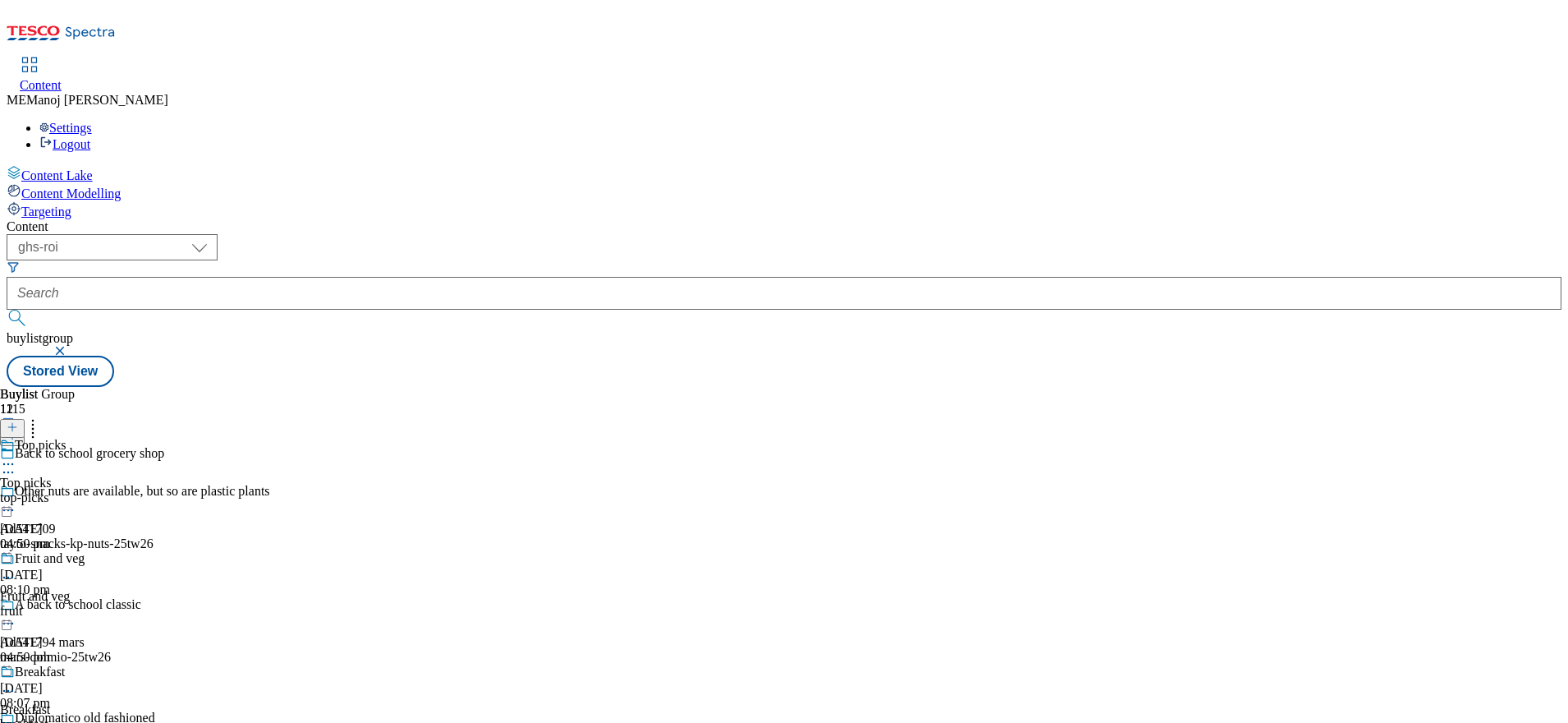
scroll to position [390, 0]
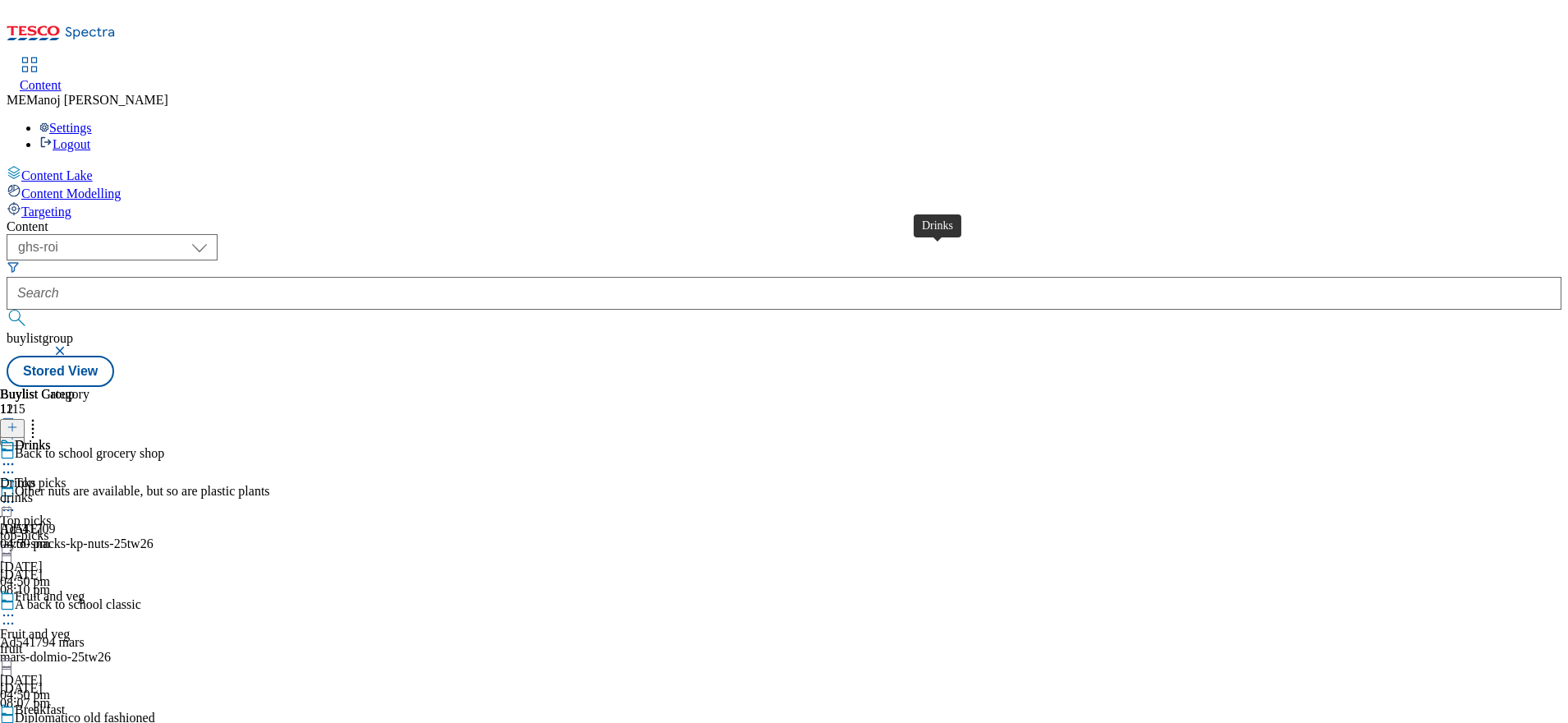
click at [51, 437] on div "Drinks" at bounding box center [33, 444] width 36 height 15
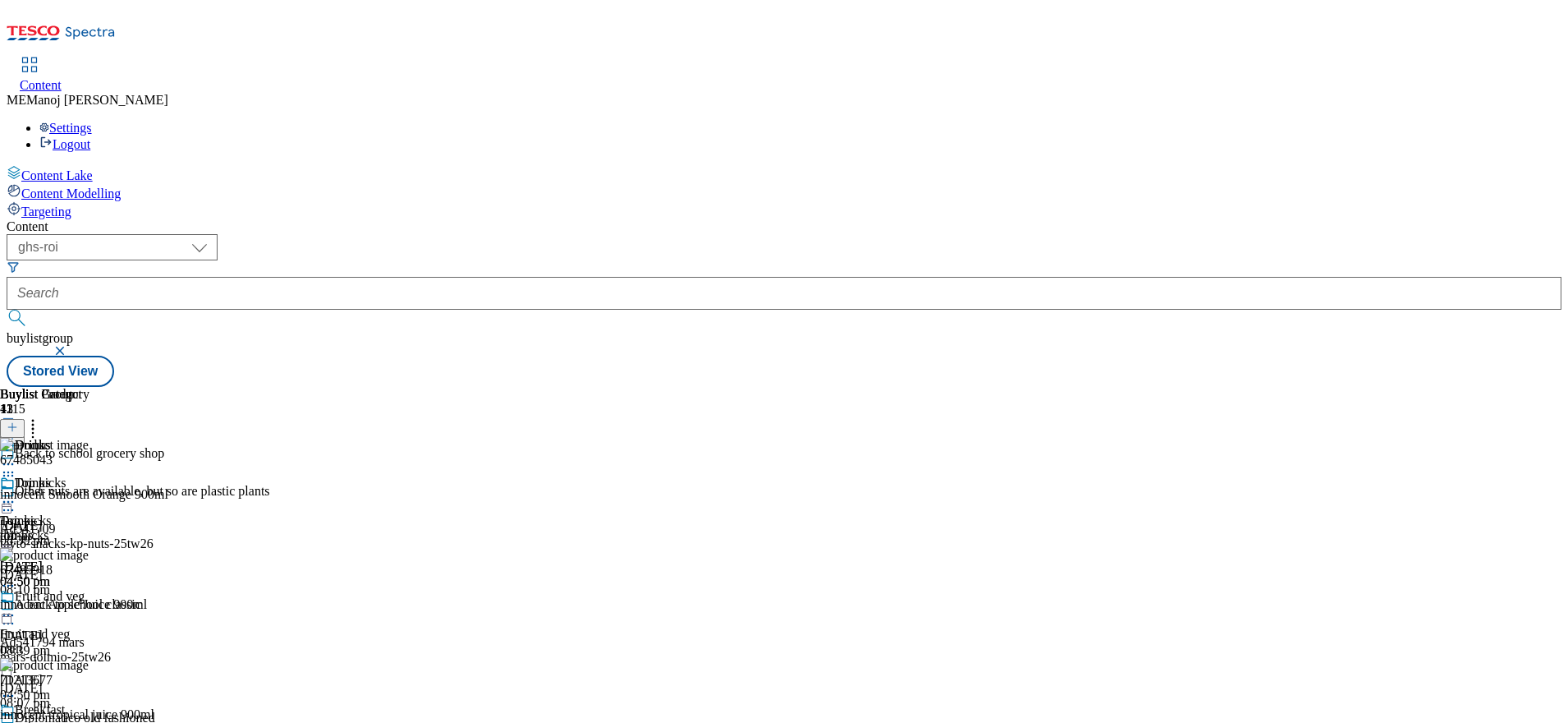
click at [18, 421] on icon at bounding box center [11, 427] width 11 height 11
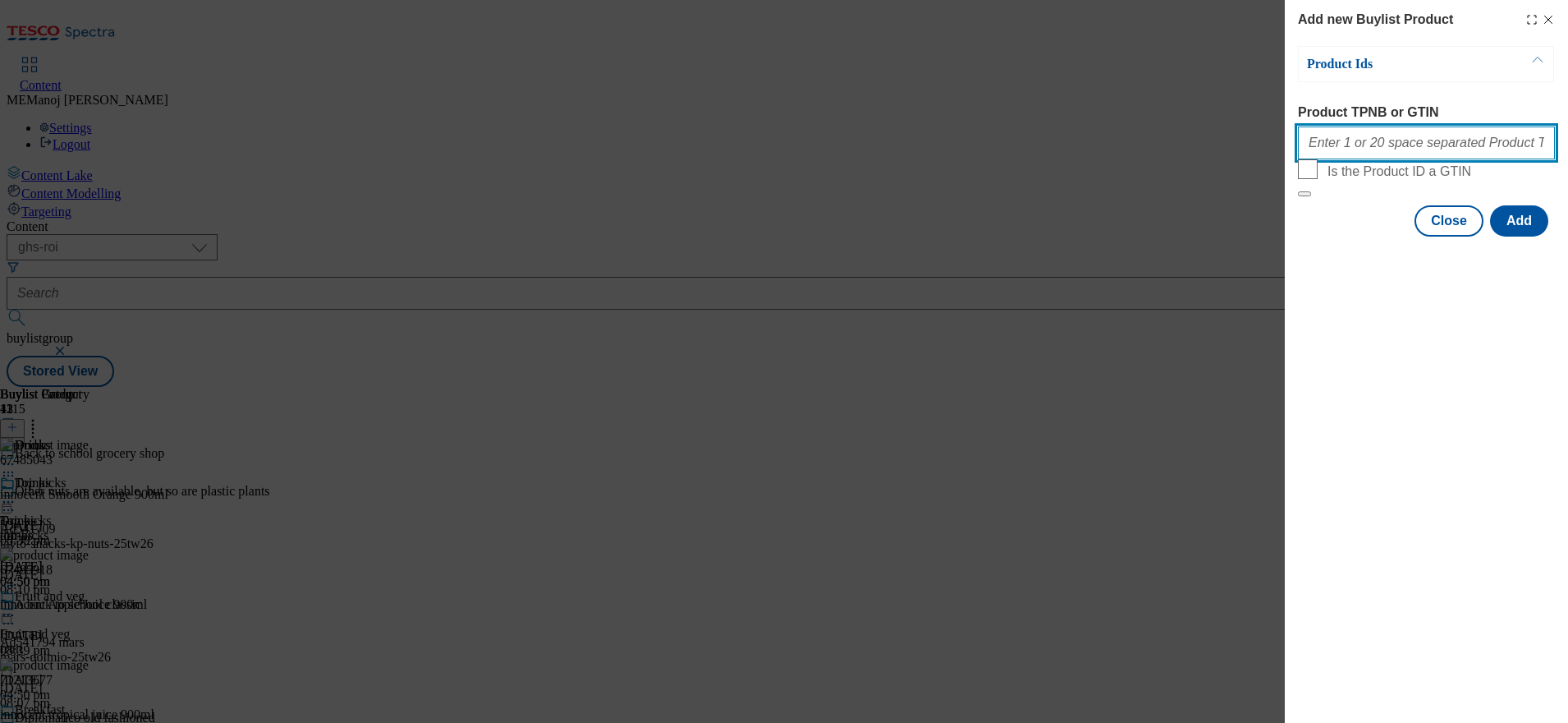
click at [1374, 144] on input "Product TPNB or GTIN" at bounding box center [1427, 142] width 257 height 33
paste input "54385446 96439216 97028085 96871423"
type input "54385446 96439216 97028085 96871423"
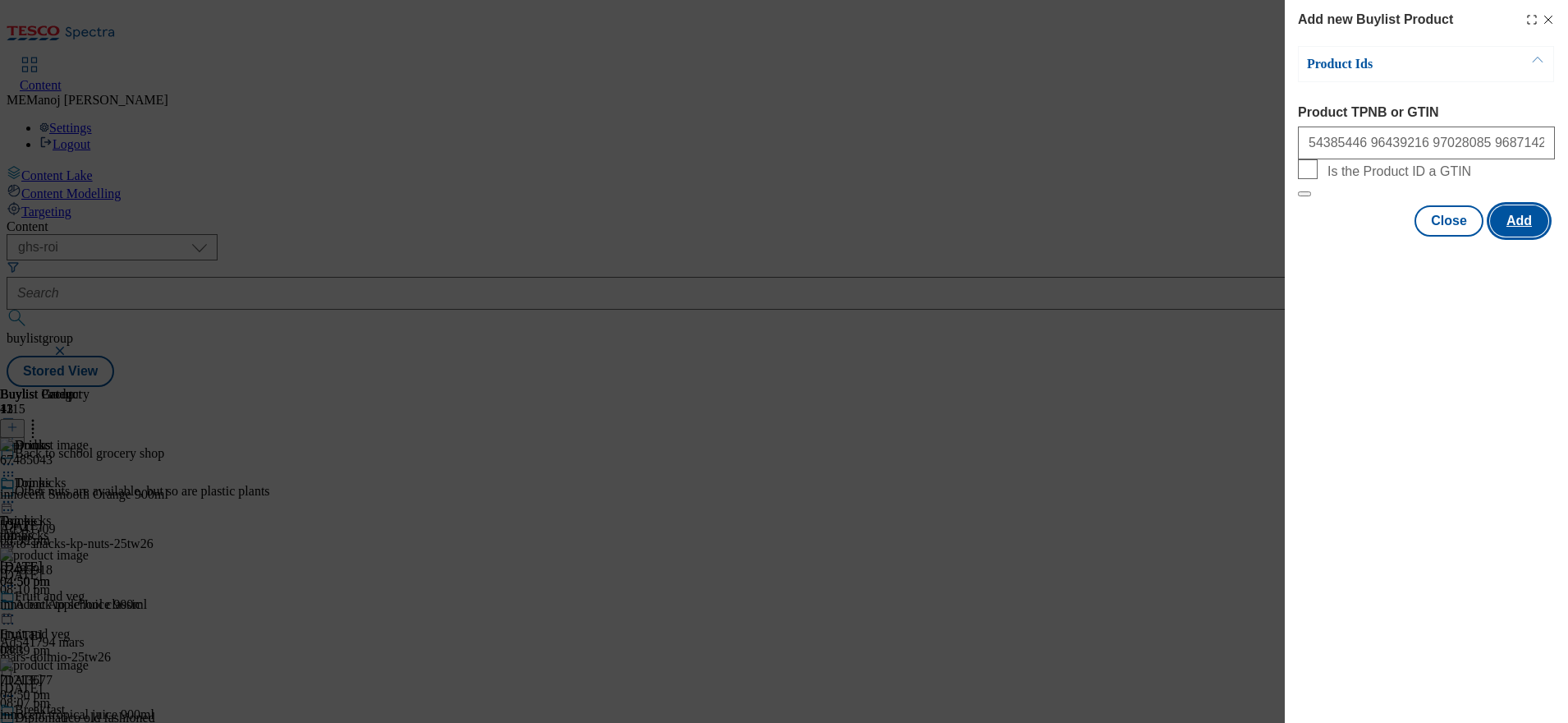
click at [1524, 236] on button "Add" at bounding box center [1520, 220] width 58 height 31
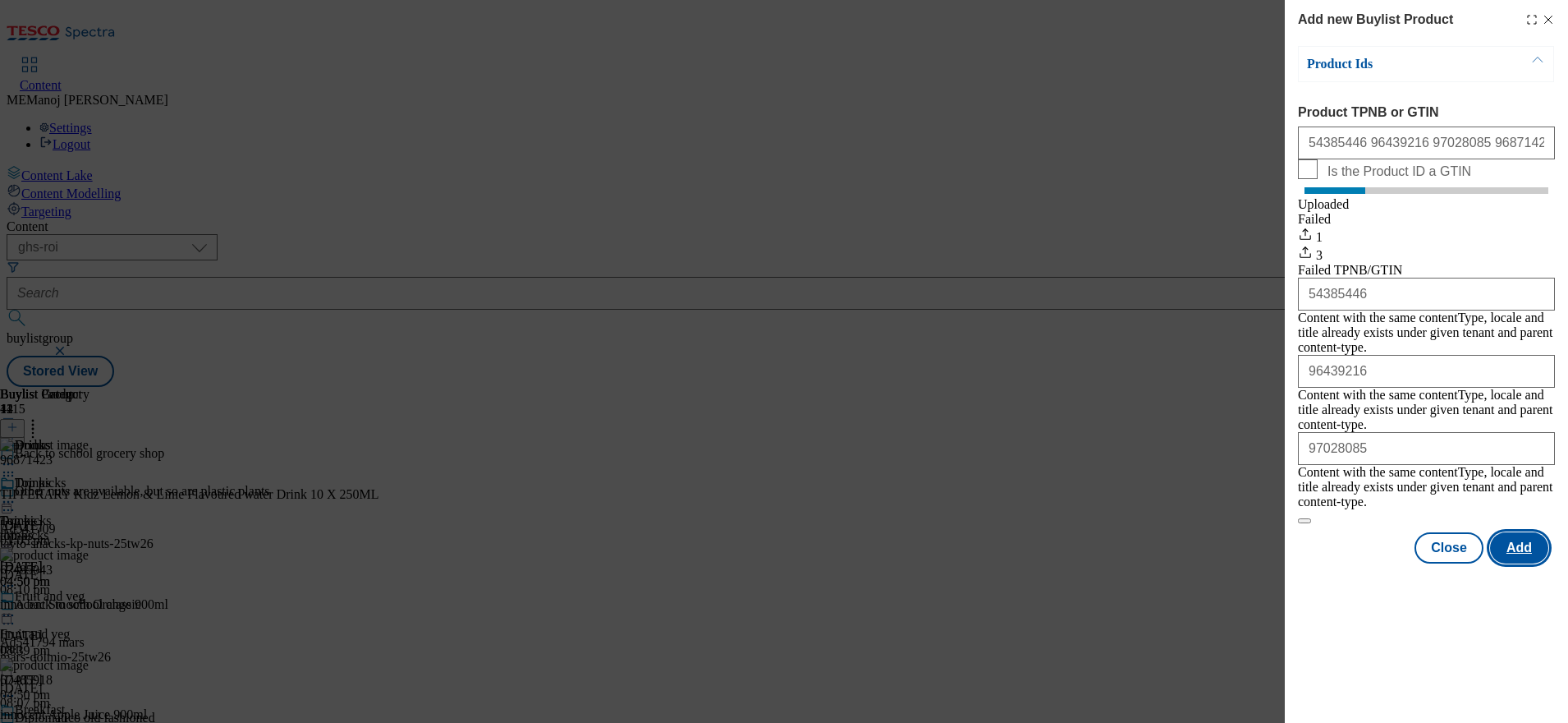
click at [1511, 533] on button "Add" at bounding box center [1520, 548] width 58 height 31
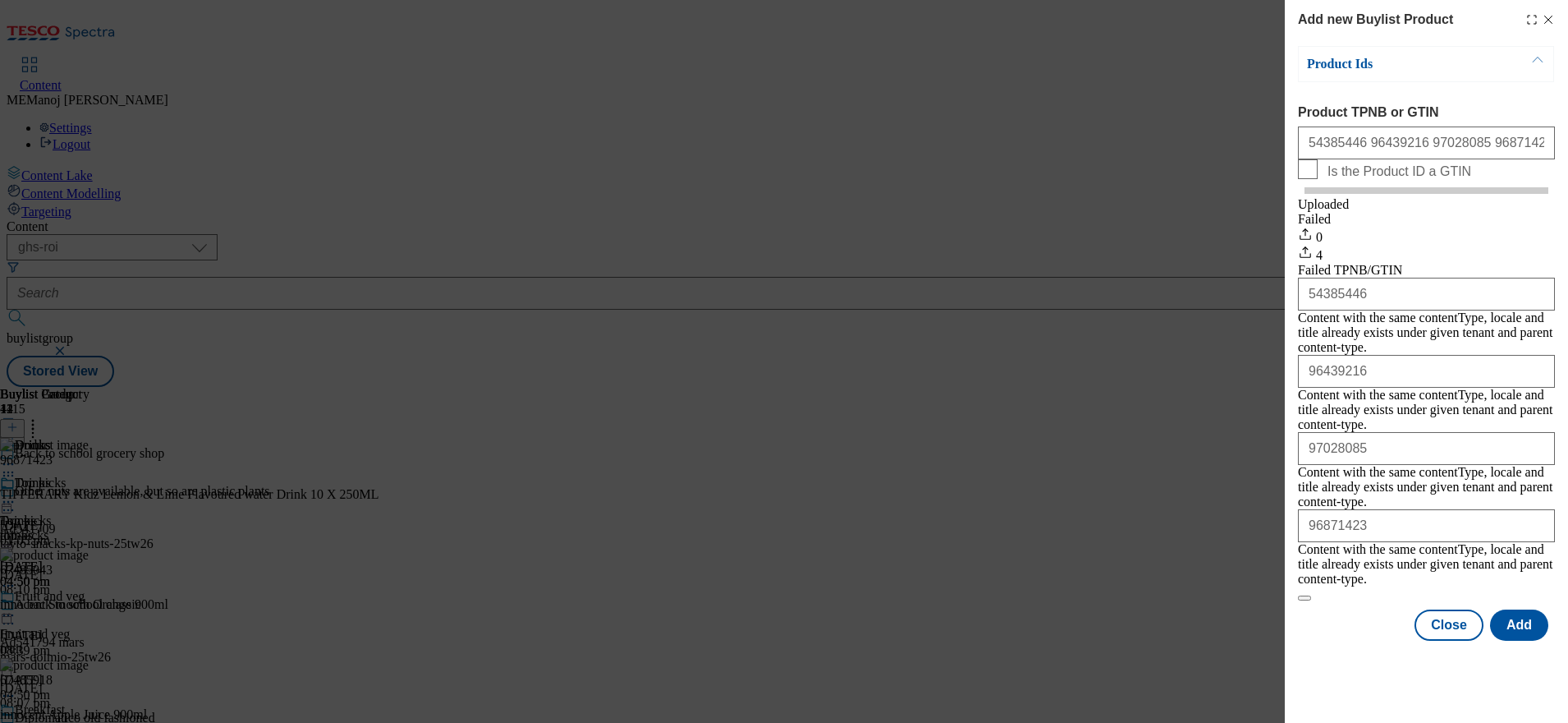
click at [1021, 510] on div "Add new Buylist Product Product Ids Product TPNB or GTIN 54385446 96439216 9702…" at bounding box center [784, 362] width 1568 height 723
click at [1458, 609] on button "Close" at bounding box center [1449, 624] width 69 height 31
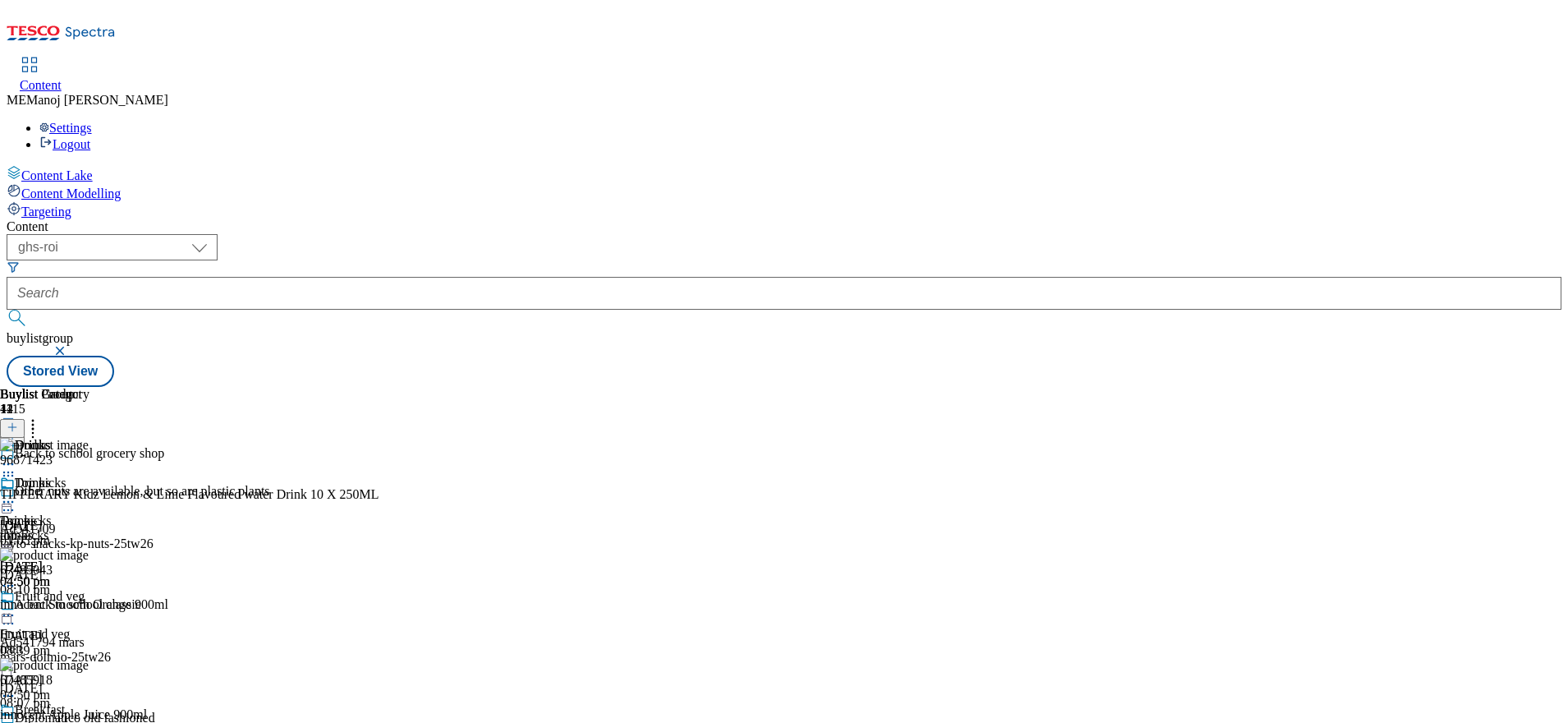
click at [41, 416] on icon at bounding box center [33, 424] width 17 height 17
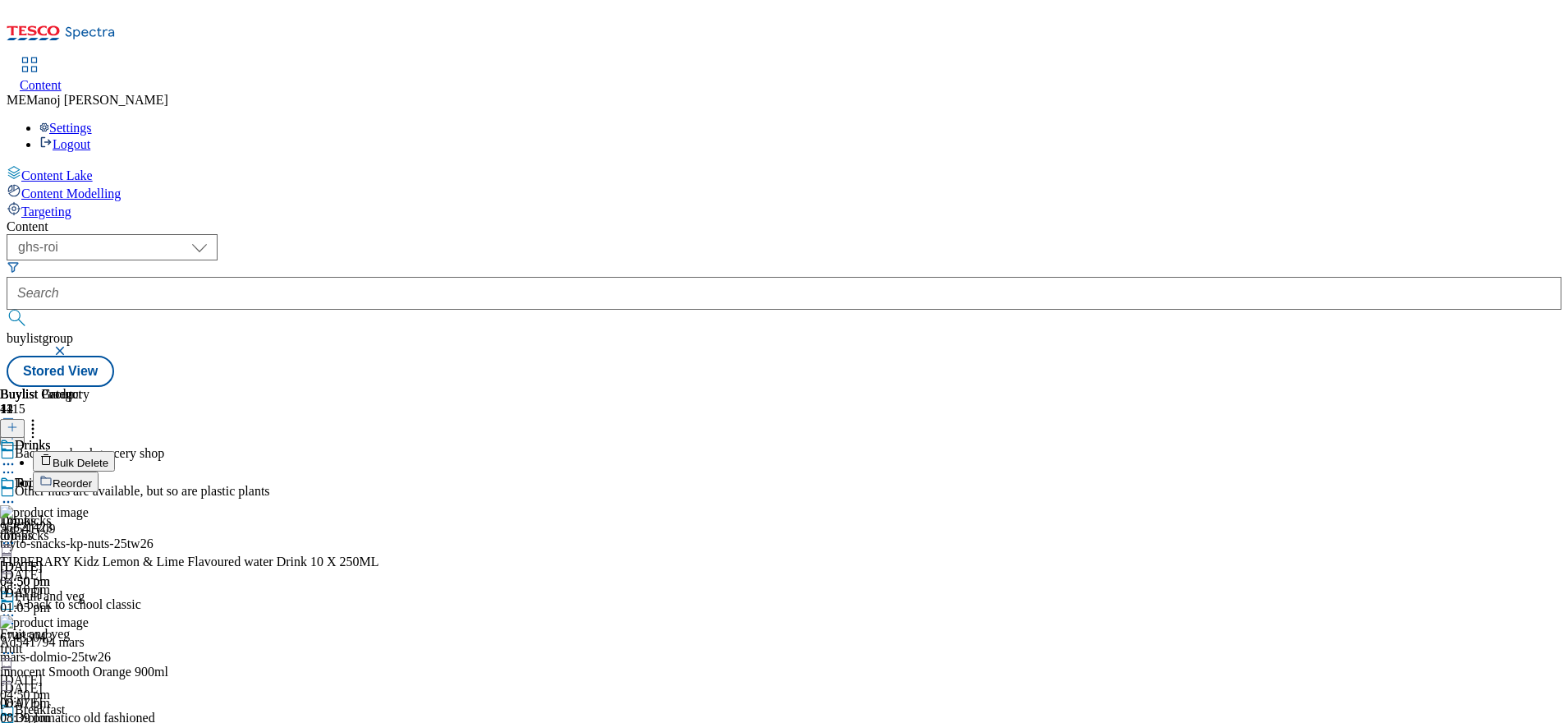
click at [92, 477] on span "Reorder" at bounding box center [72, 483] width 40 height 12
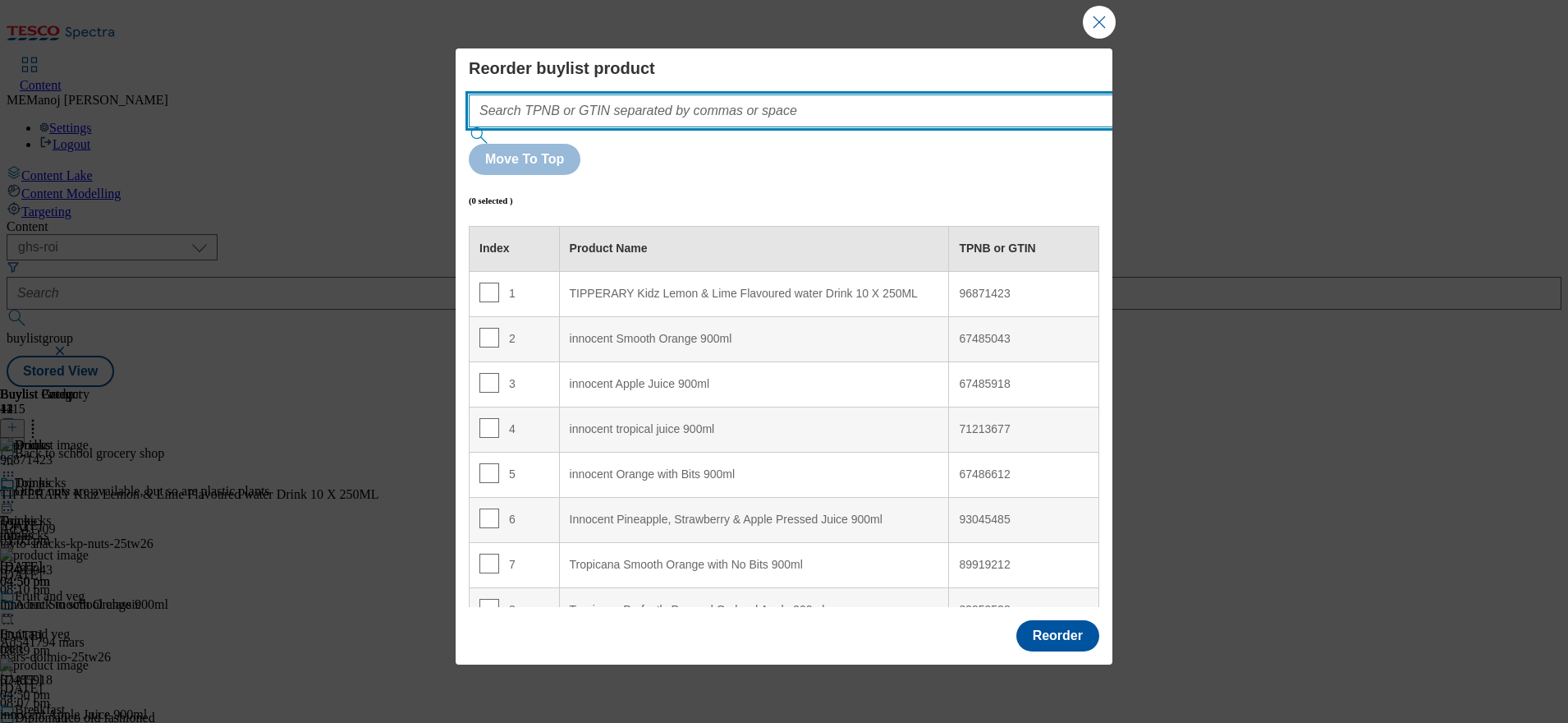
click at [602, 127] on input "Modal" at bounding box center [815, 110] width 694 height 33
paste input "54385446 96439216 97028085 96871423"
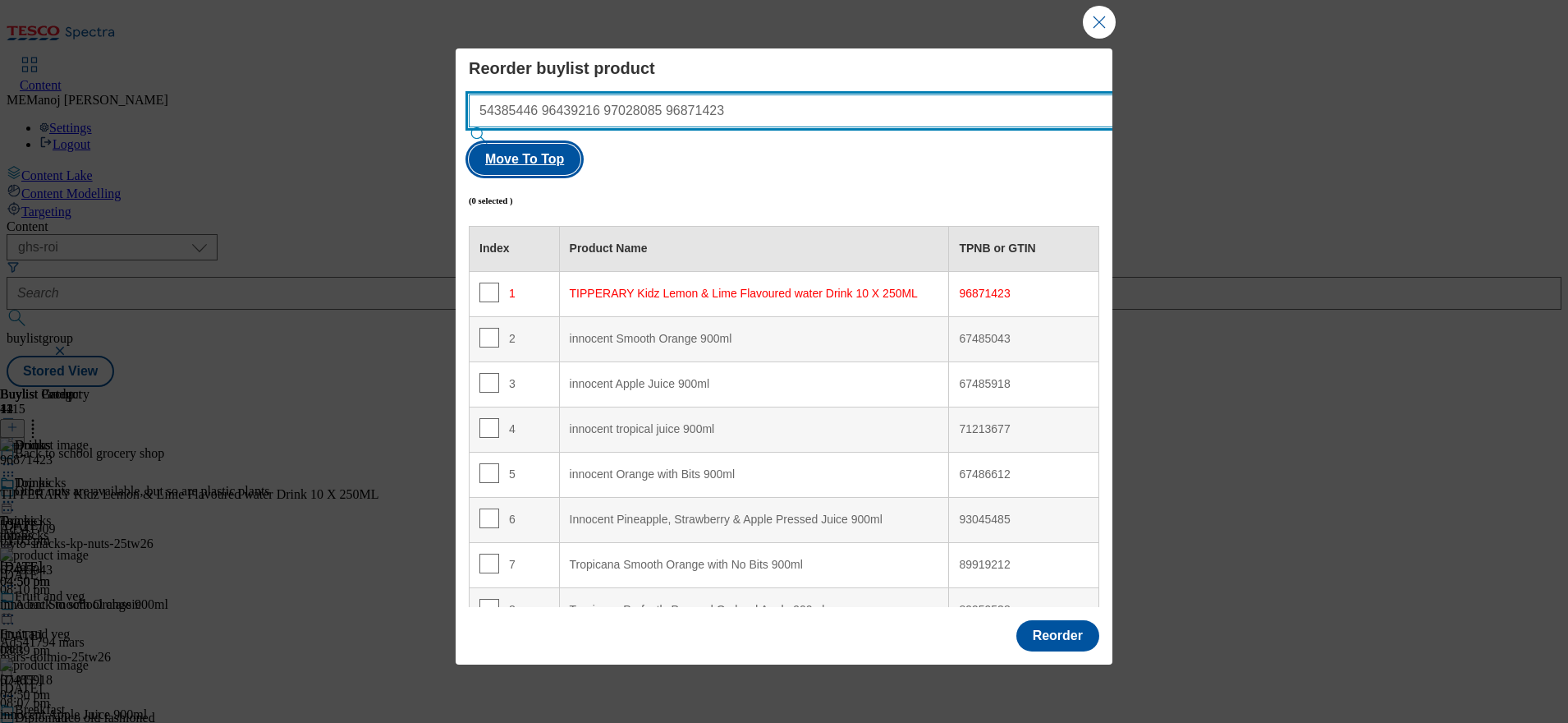
type input "54385446 96439216 97028085 96871423"
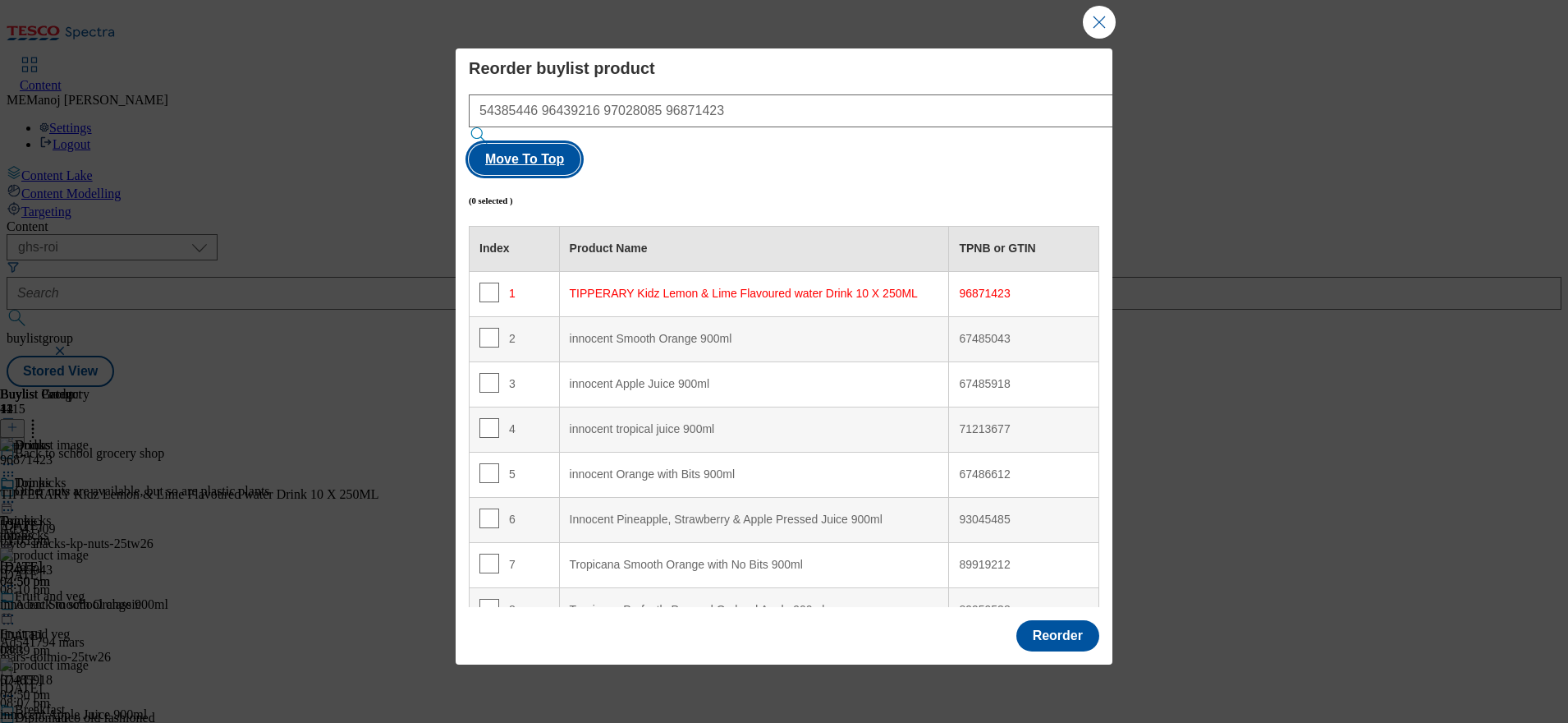
click at [581, 150] on button "Move To Top" at bounding box center [524, 159] width 112 height 31
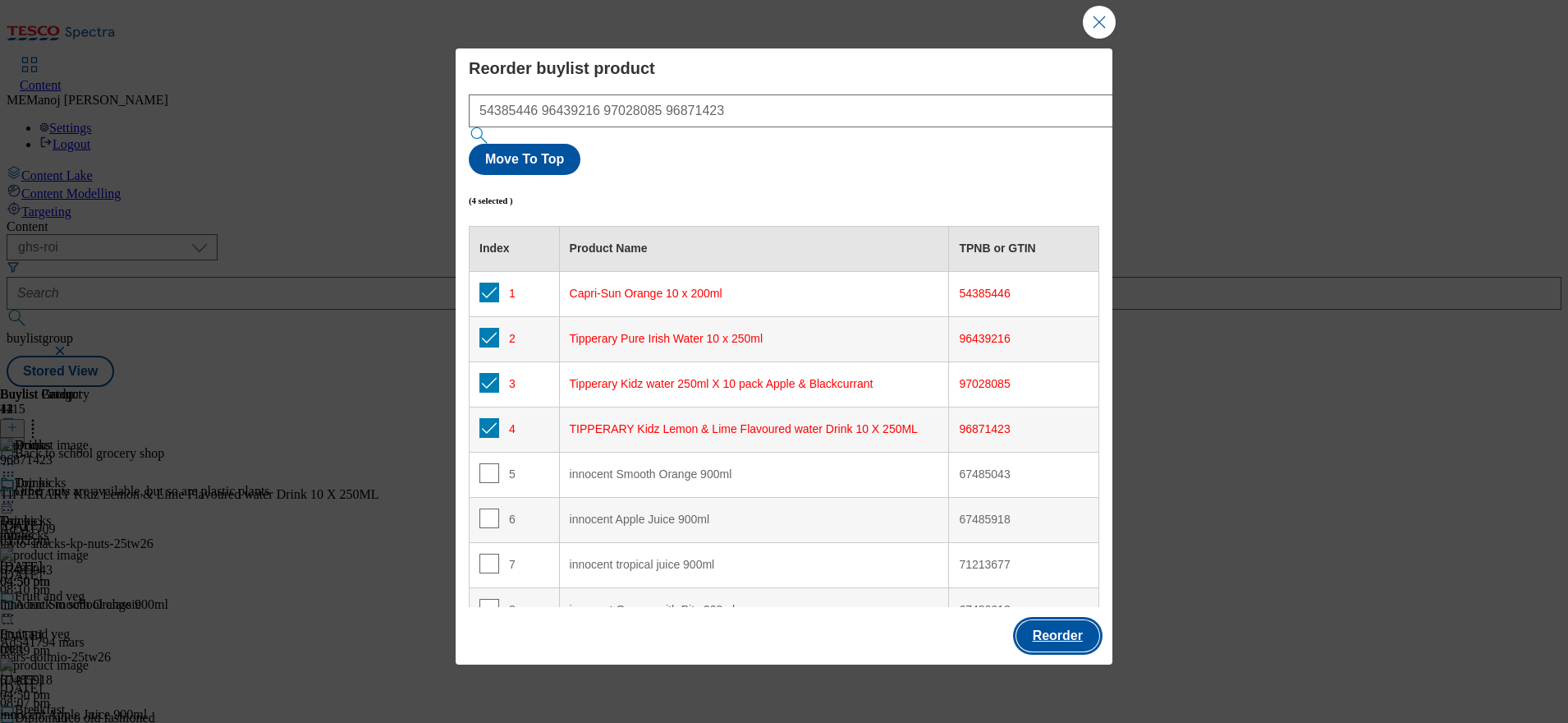
click at [1059, 620] on button "Reorder" at bounding box center [1058, 635] width 83 height 31
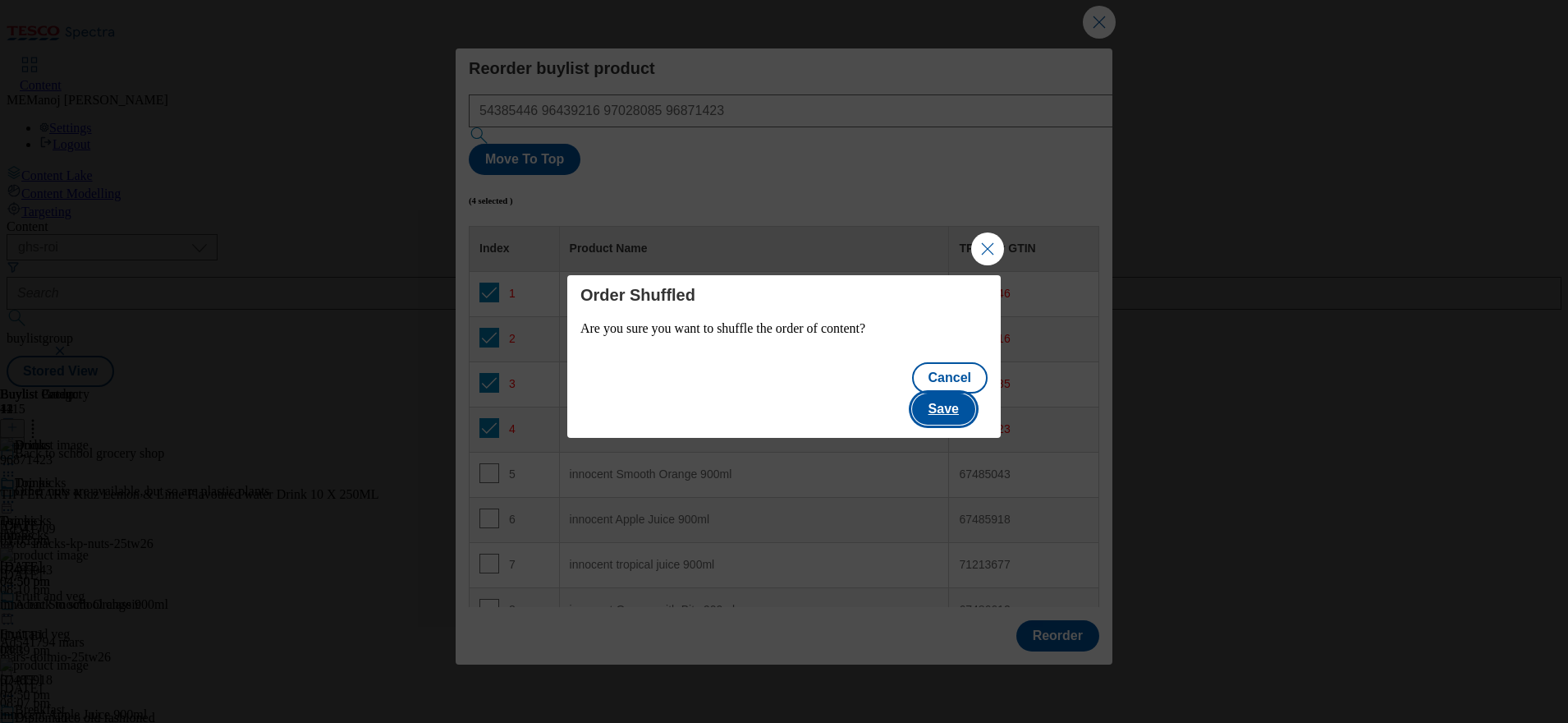
click at [945, 402] on button "Save" at bounding box center [944, 408] width 63 height 31
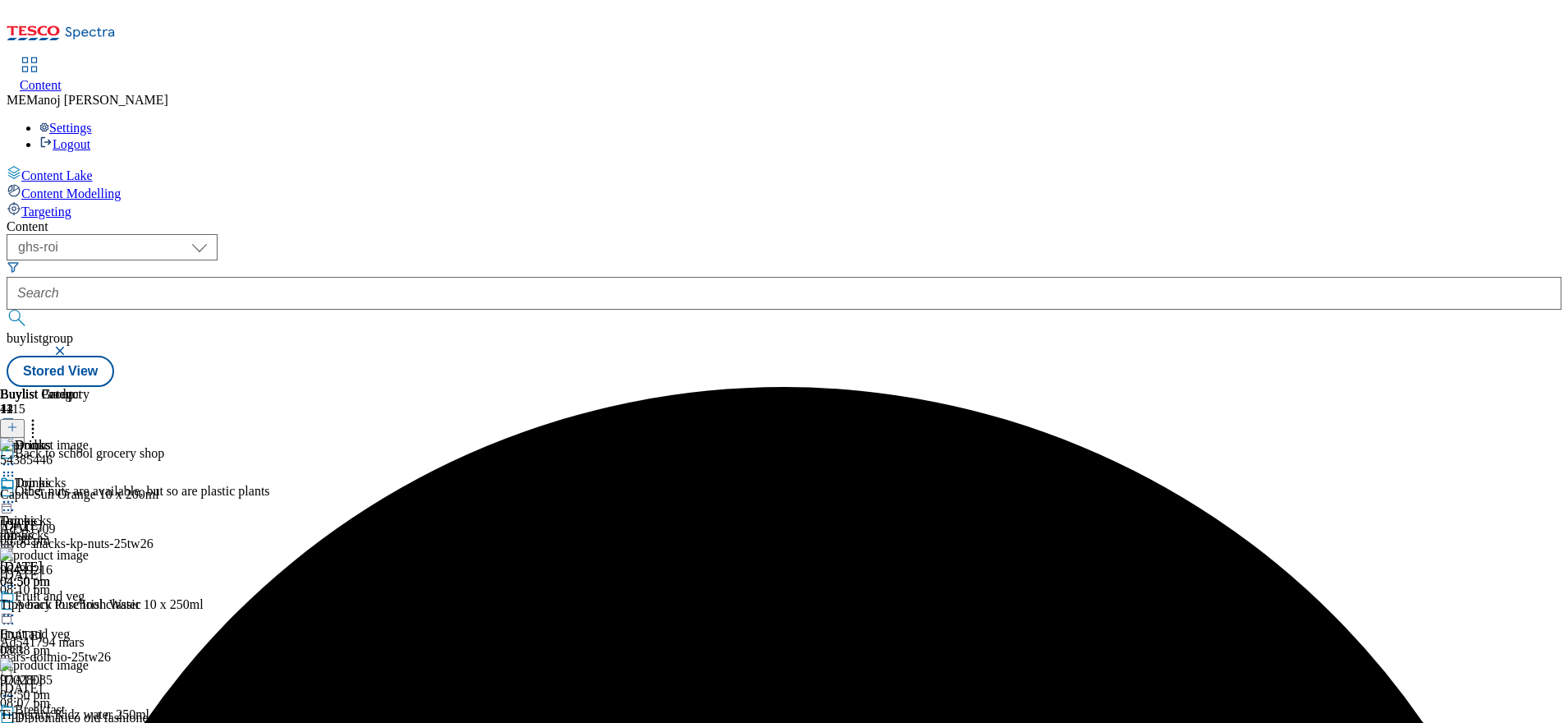
click at [17, 494] on icon at bounding box center [8, 502] width 17 height 17
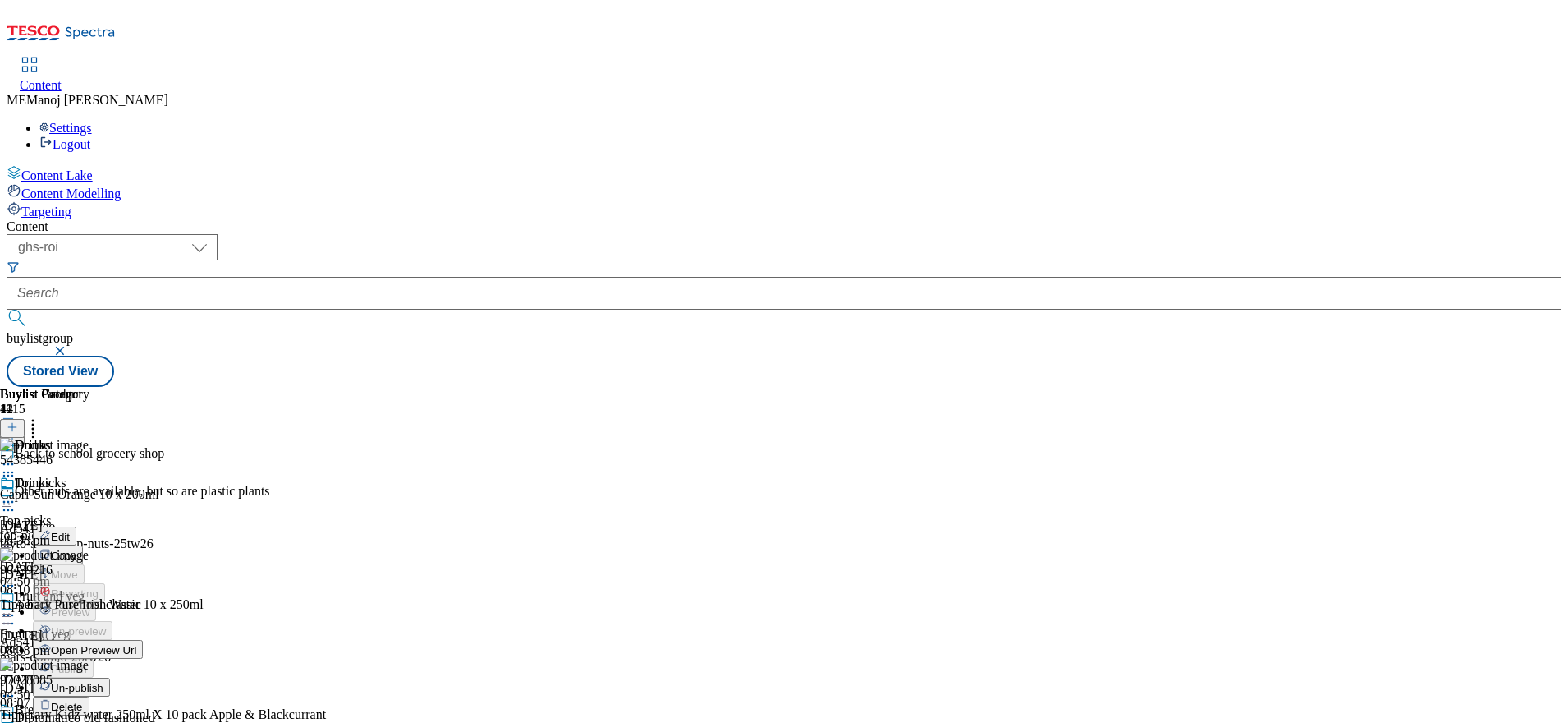
click at [110, 677] on button "Un-publish" at bounding box center [71, 686] width 78 height 19
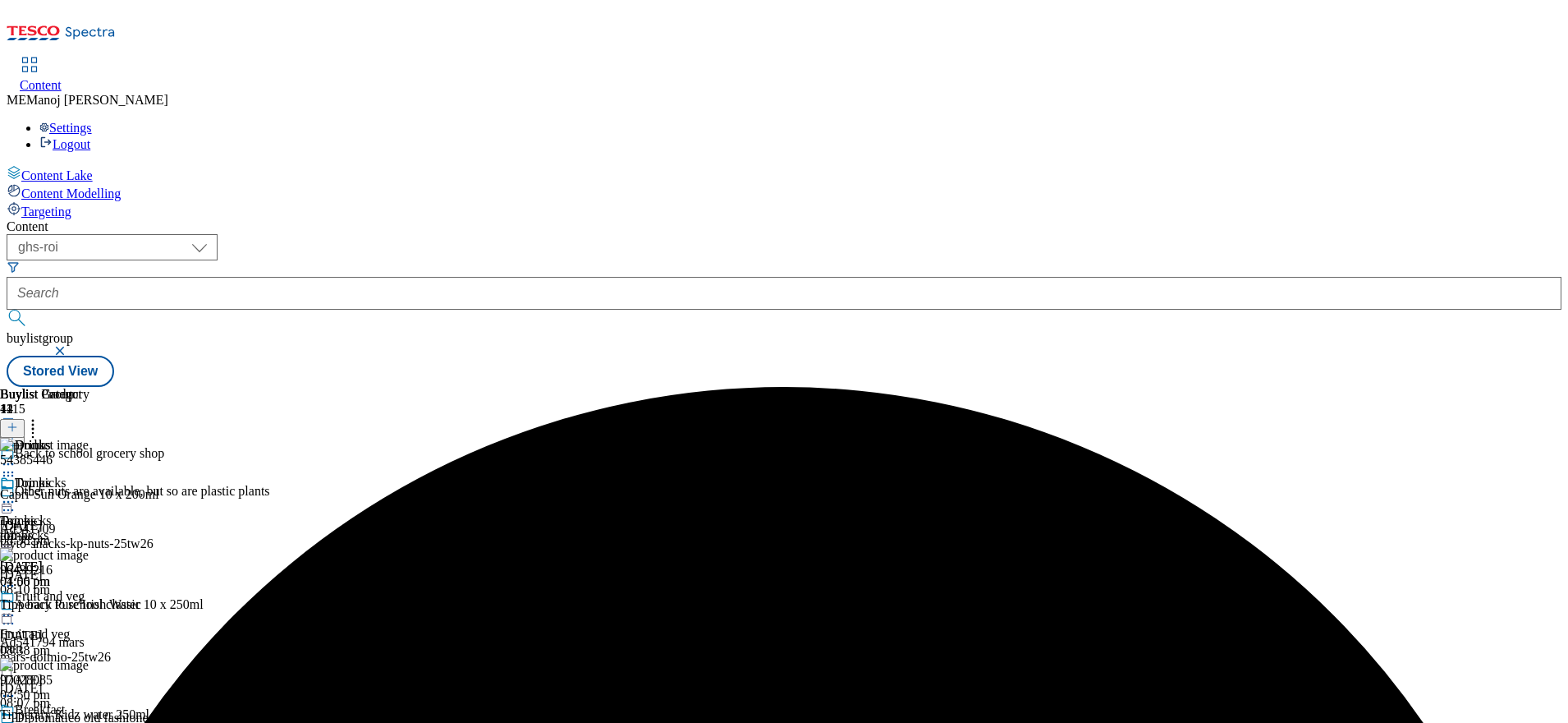
click at [17, 494] on icon at bounding box center [8, 502] width 17 height 17
click at [106, 625] on span "Un-preview" at bounding box center [78, 631] width 55 height 12
click at [17, 494] on icon at bounding box center [8, 502] width 17 height 17
click at [96, 602] on button "Preview" at bounding box center [64, 611] width 63 height 19
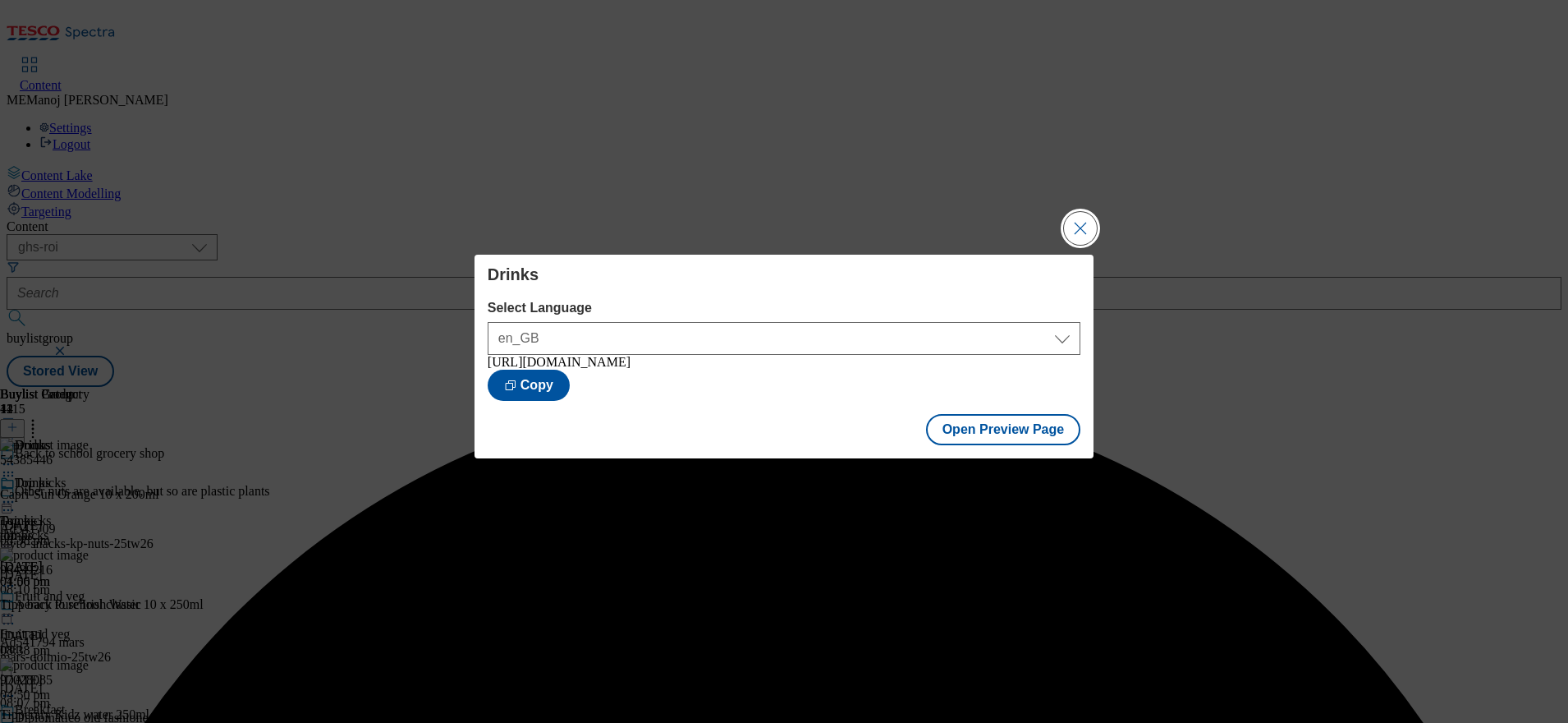
click at [1080, 227] on button "Close Modal" at bounding box center [1080, 227] width 33 height 33
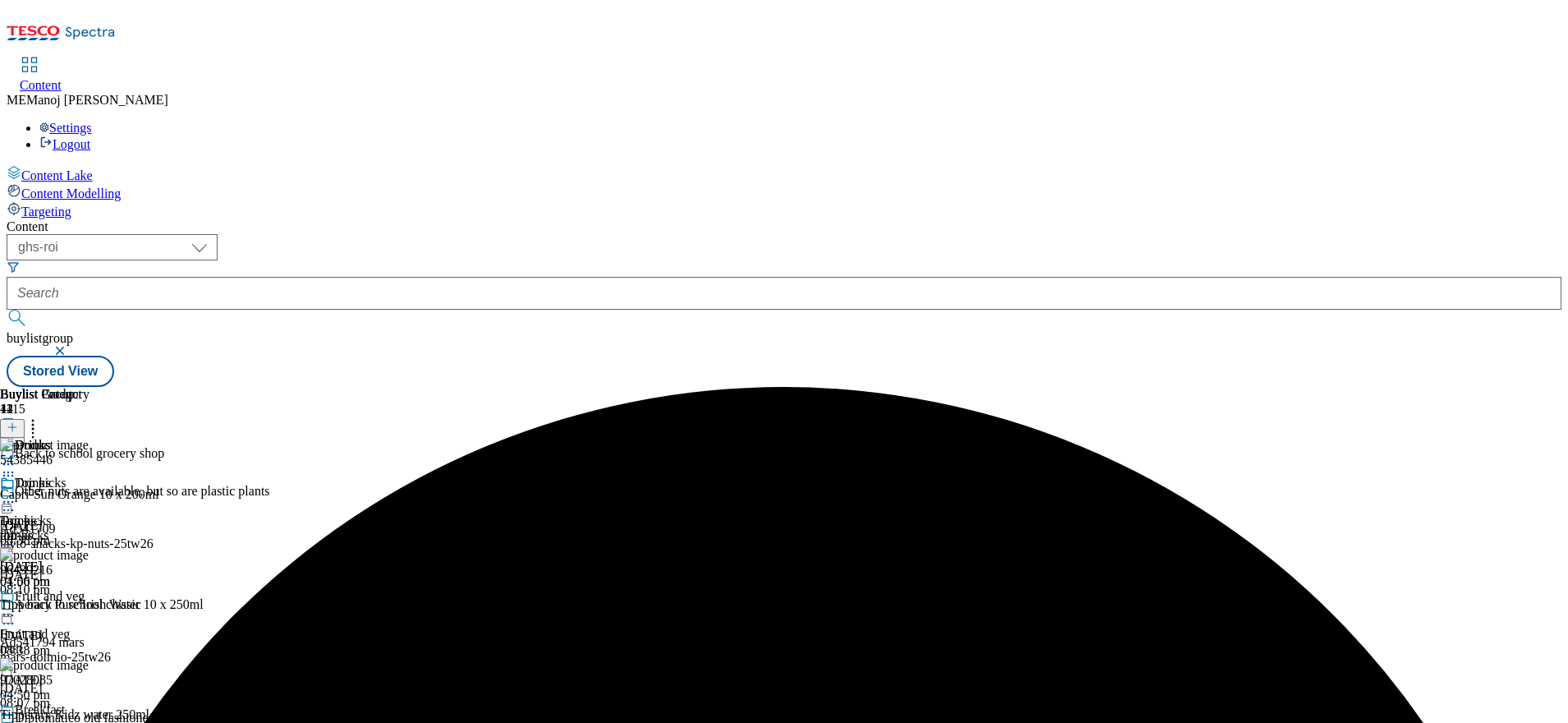
click at [17, 494] on icon at bounding box center [8, 502] width 17 height 17
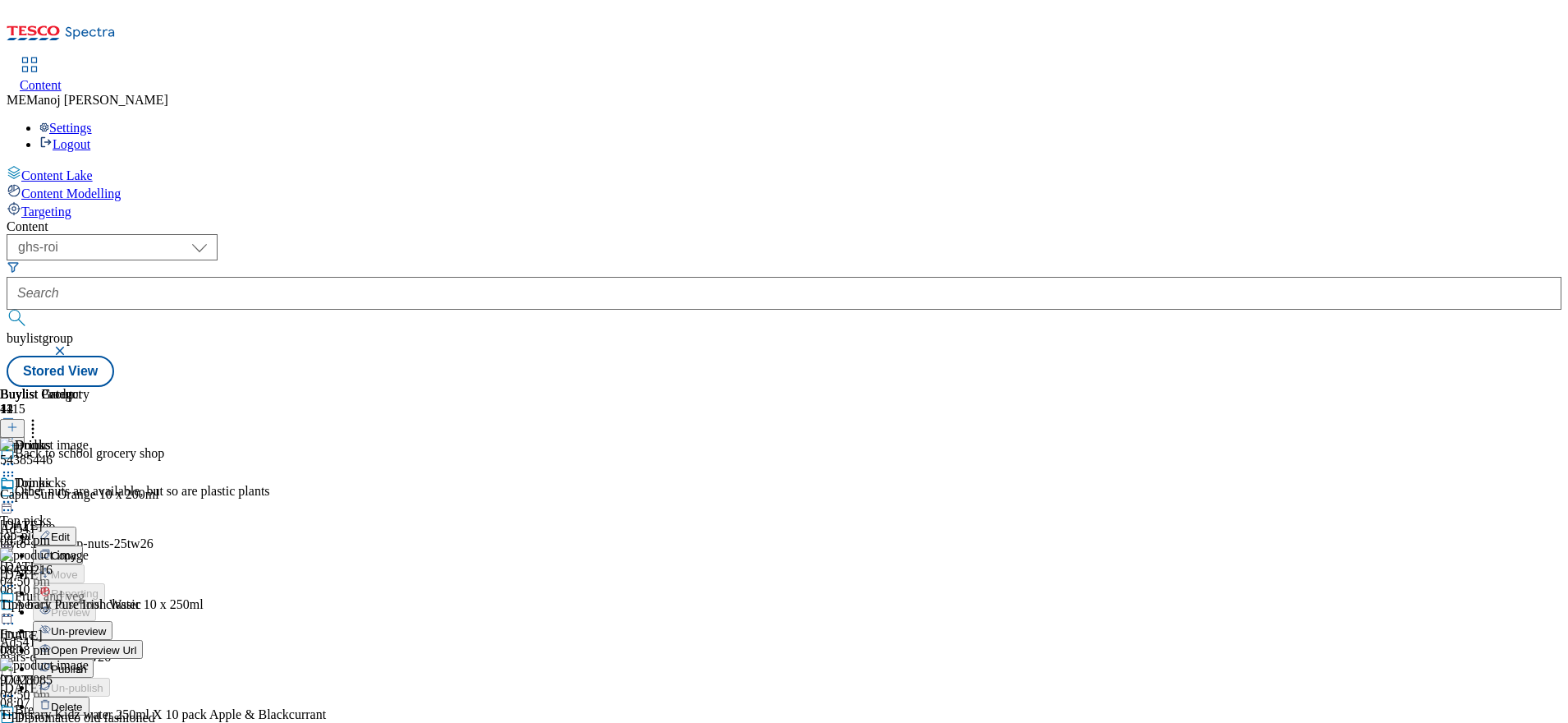
click at [143, 659] on li "Publish" at bounding box center [87, 667] width 110 height 19
click at [17, 494] on icon at bounding box center [8, 502] width 17 height 17
click at [106, 625] on span "Un-preview" at bounding box center [78, 631] width 55 height 12
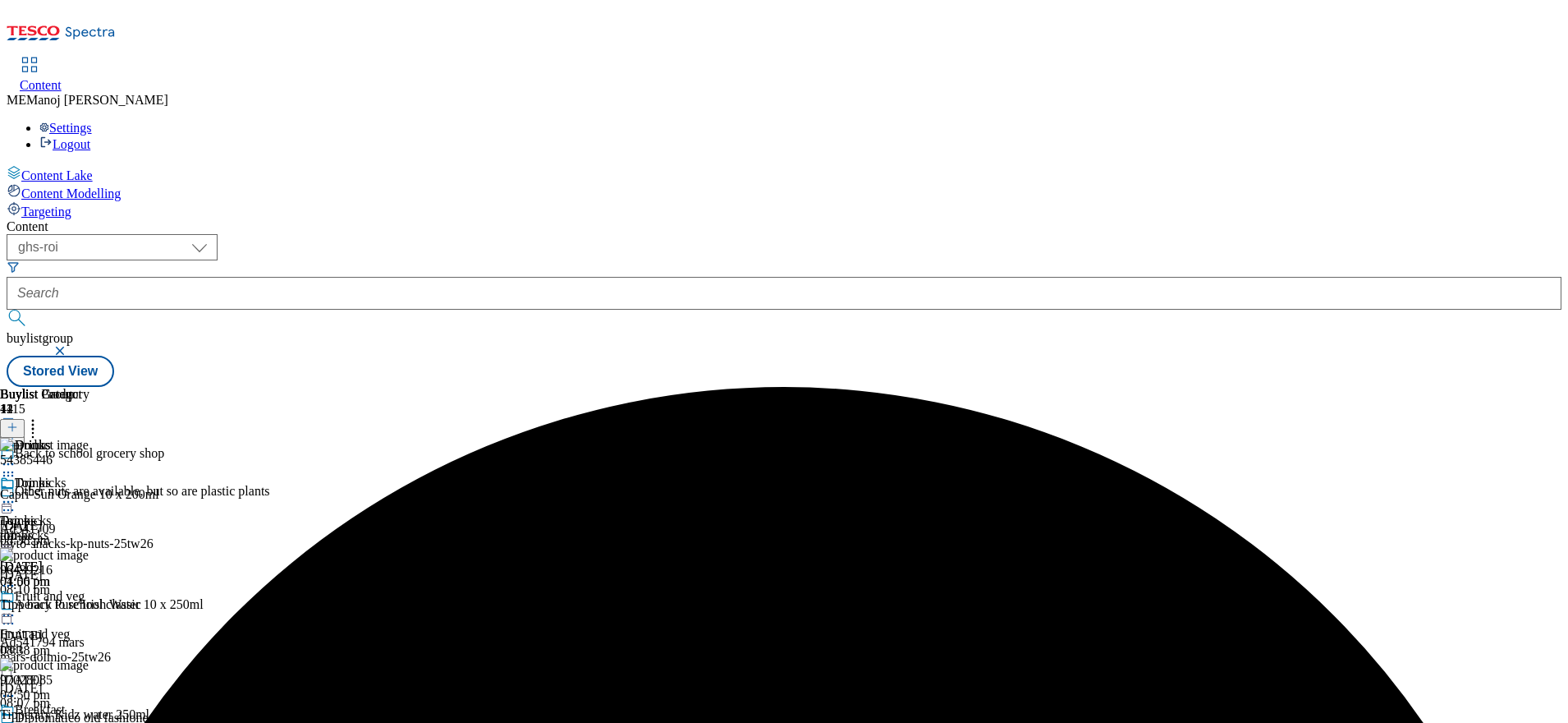
click at [17, 494] on icon at bounding box center [8, 502] width 17 height 17
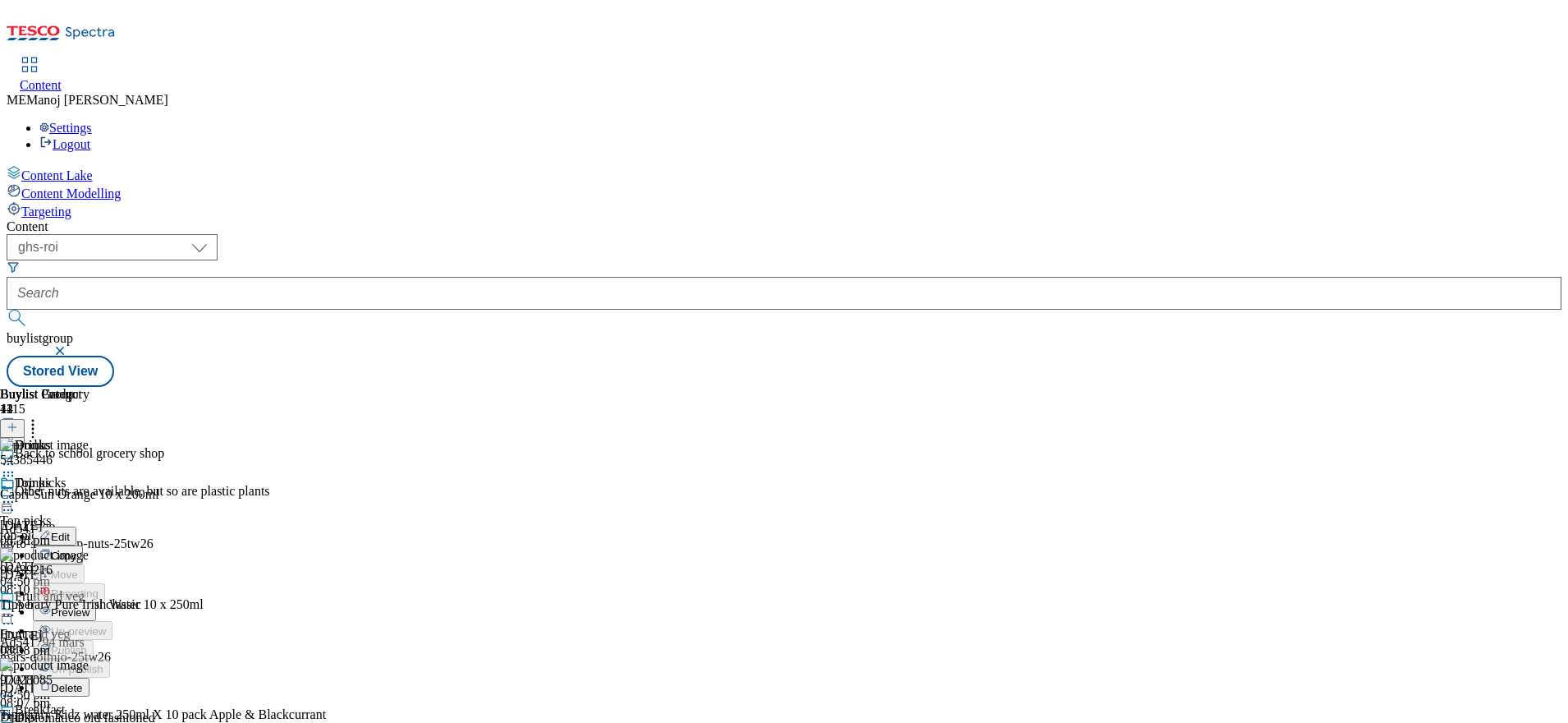
click at [90, 606] on span "Preview" at bounding box center [71, 612] width 39 height 12
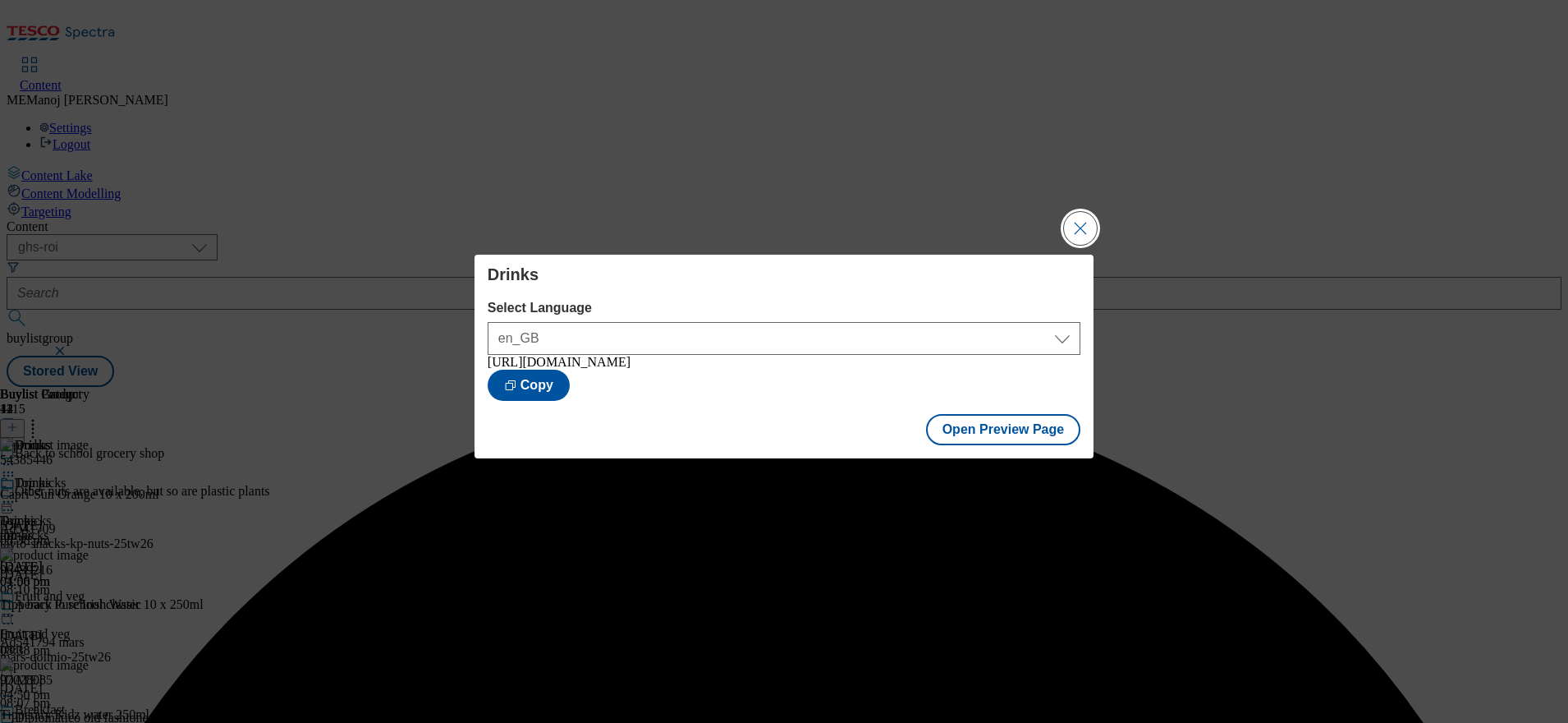
click at [1071, 222] on button "Close Modal" at bounding box center [1080, 227] width 33 height 33
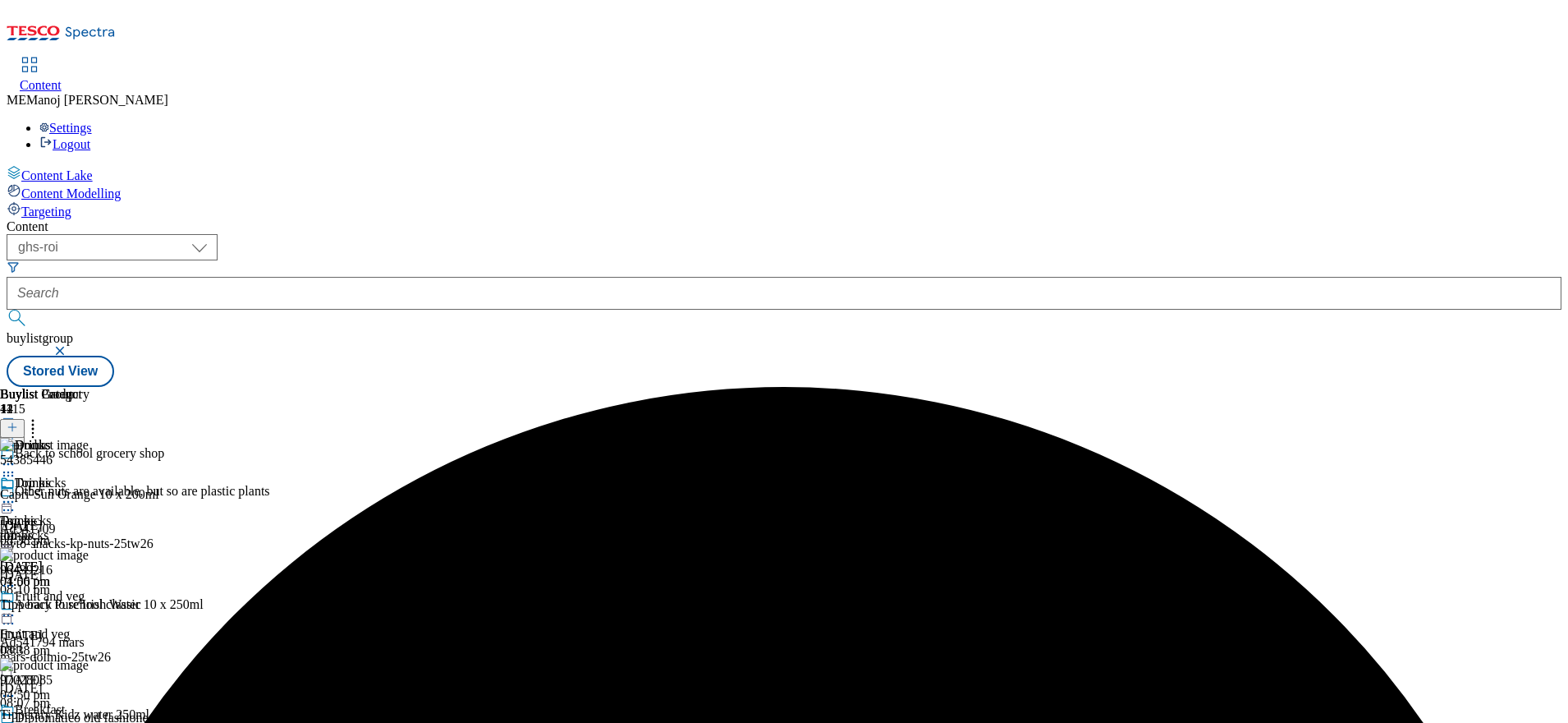
click at [17, 494] on icon at bounding box center [8, 502] width 17 height 17
click at [87, 663] on span "Publish" at bounding box center [69, 669] width 36 height 12
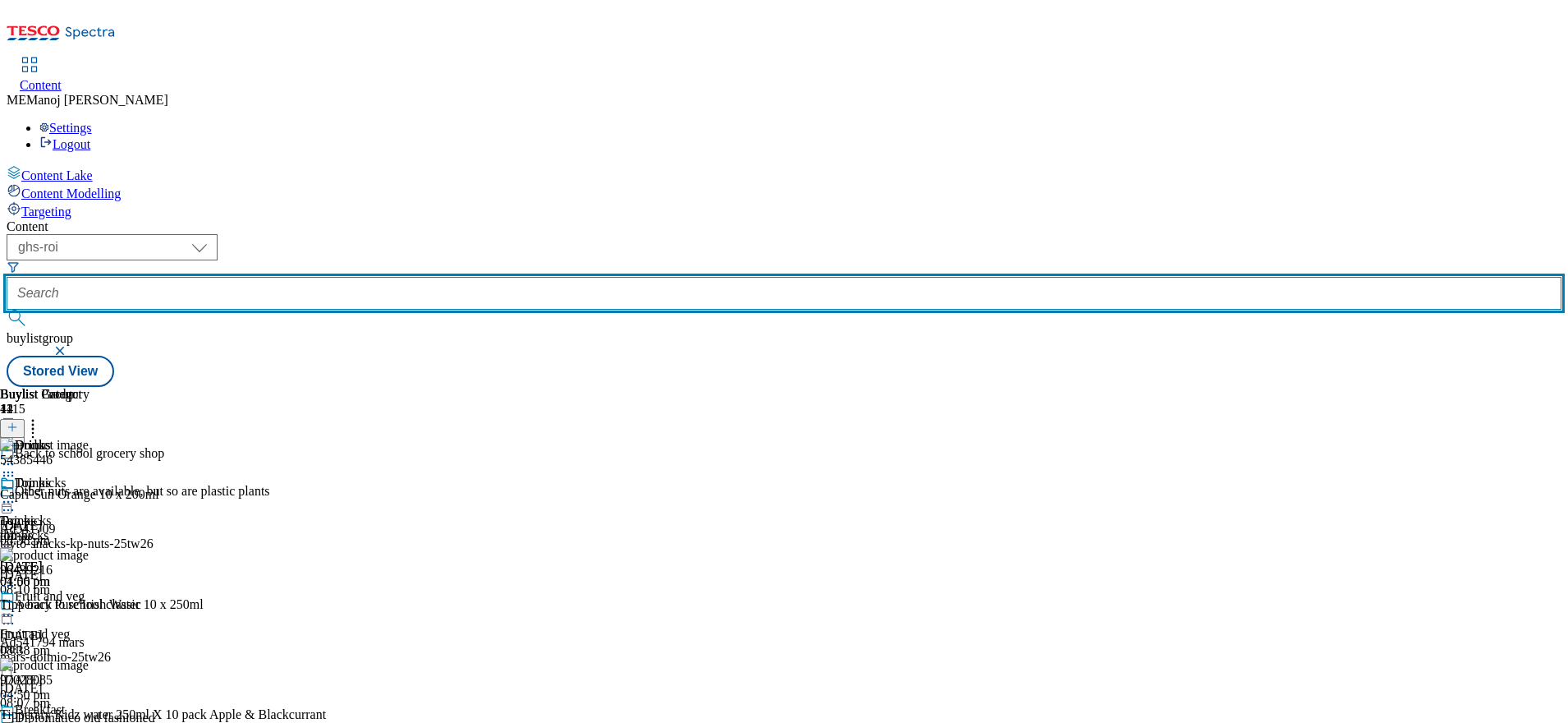
click at [422, 277] on input "text" at bounding box center [784, 293] width 1555 height 33
paste input "Summer BBQ"
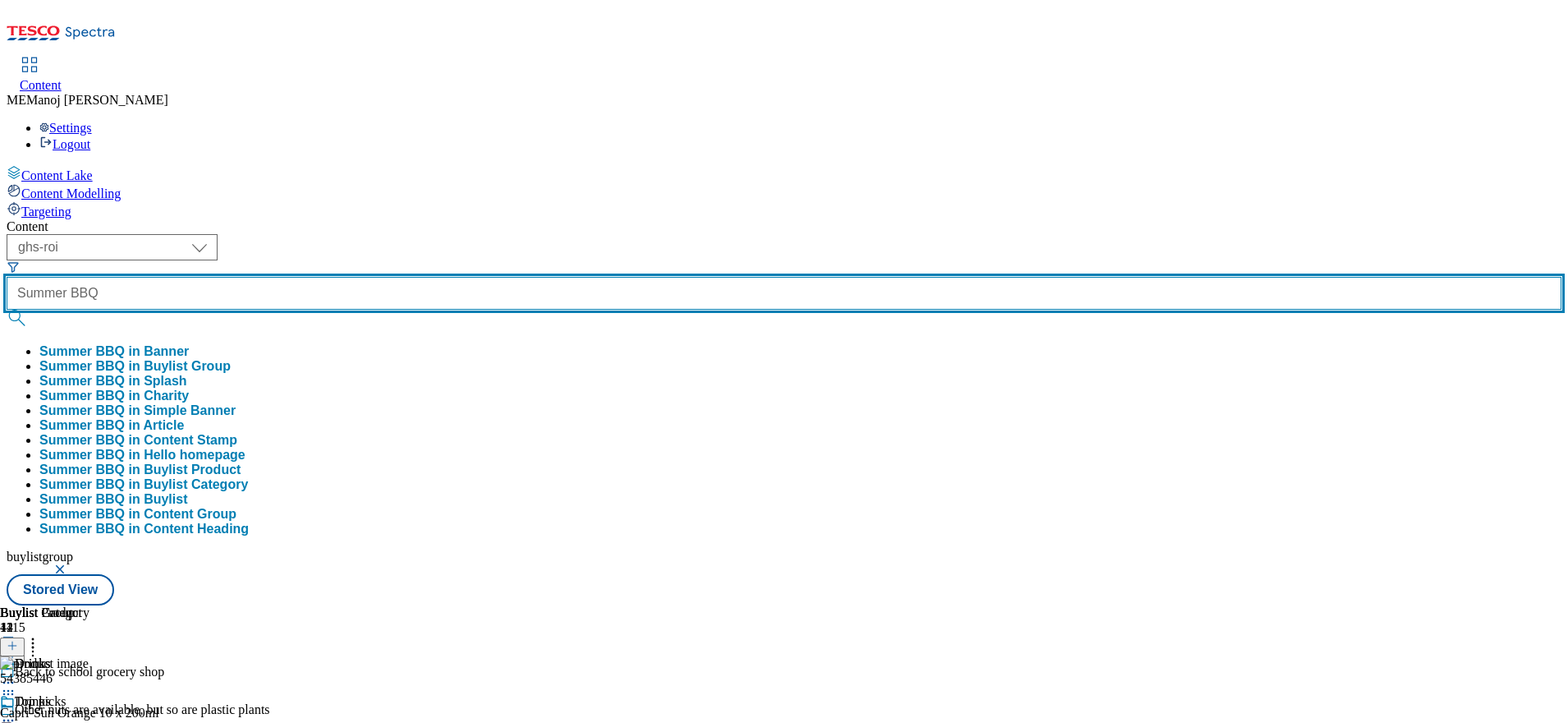
type input "Summer BBQ"
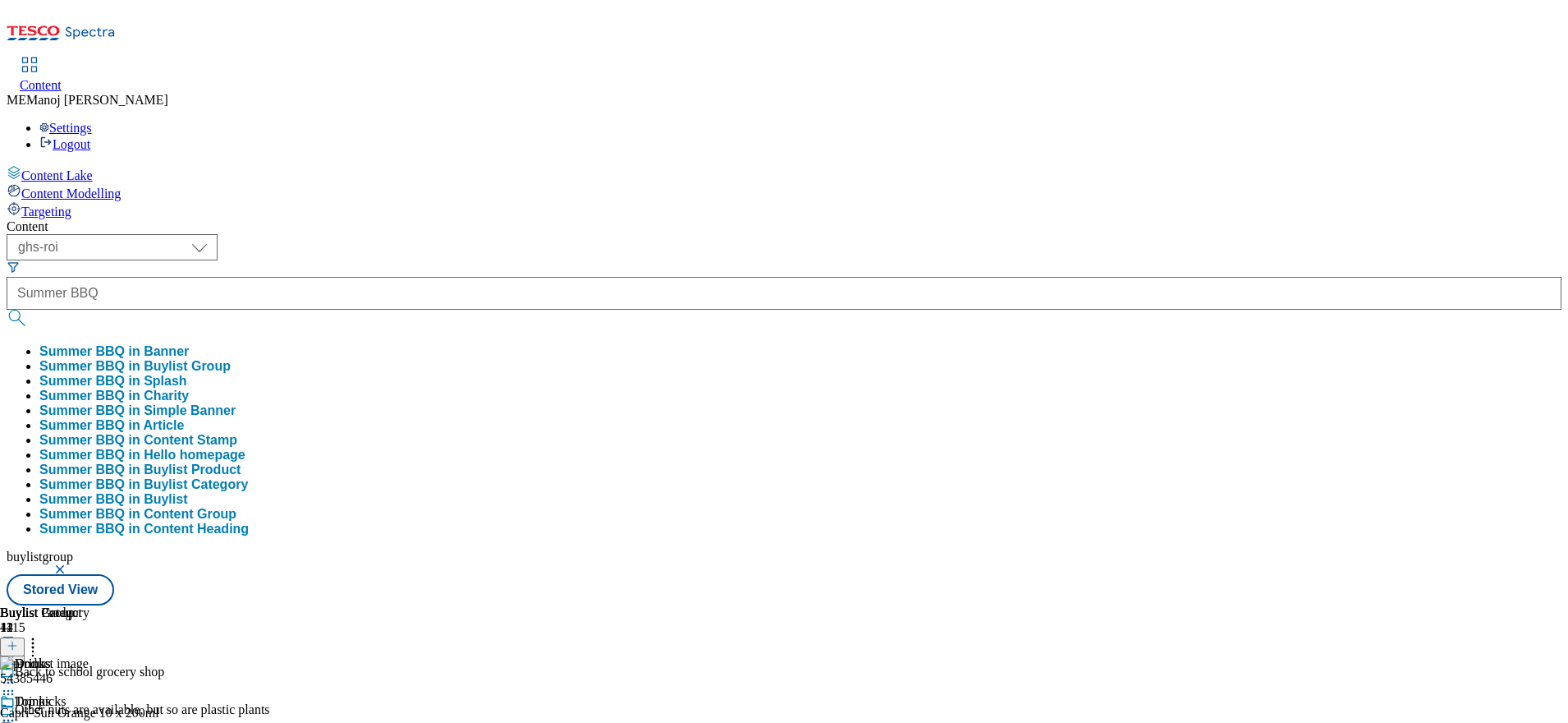
click at [231, 359] on button "Summer BBQ in Buylist Group" at bounding box center [135, 366] width 191 height 15
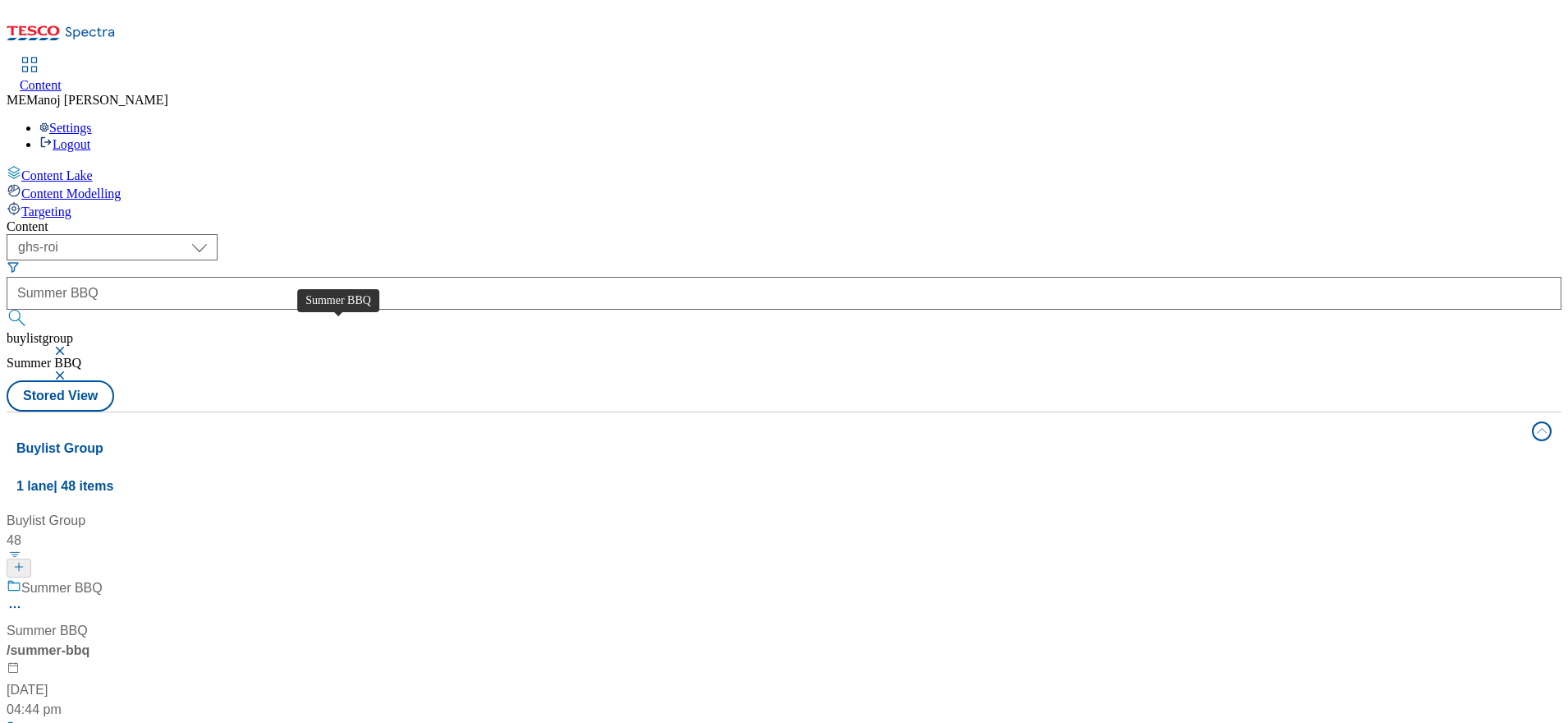
click at [102, 578] on div "Summer BBQ" at bounding box center [62, 588] width 81 height 19
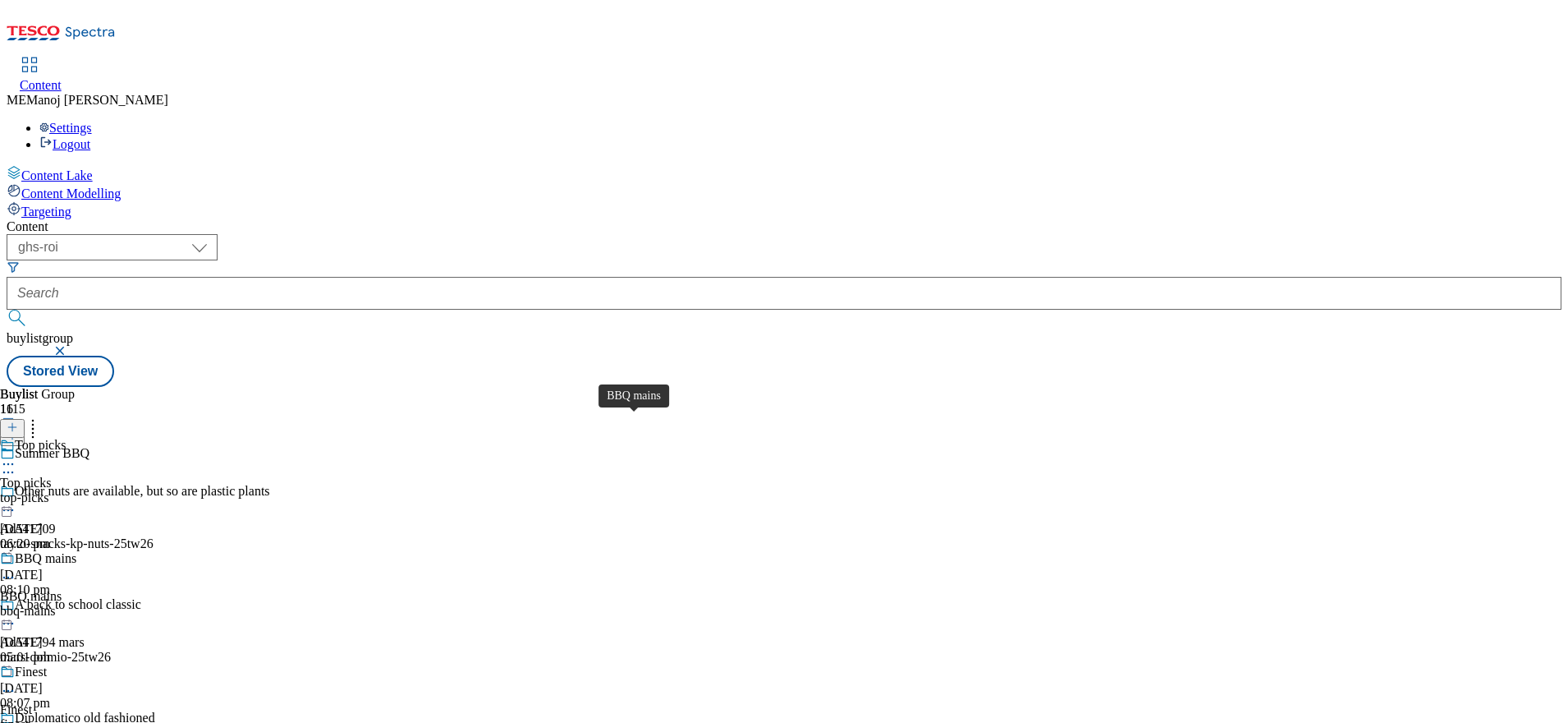
click at [77, 551] on div "BBQ mains" at bounding box center [46, 558] width 62 height 15
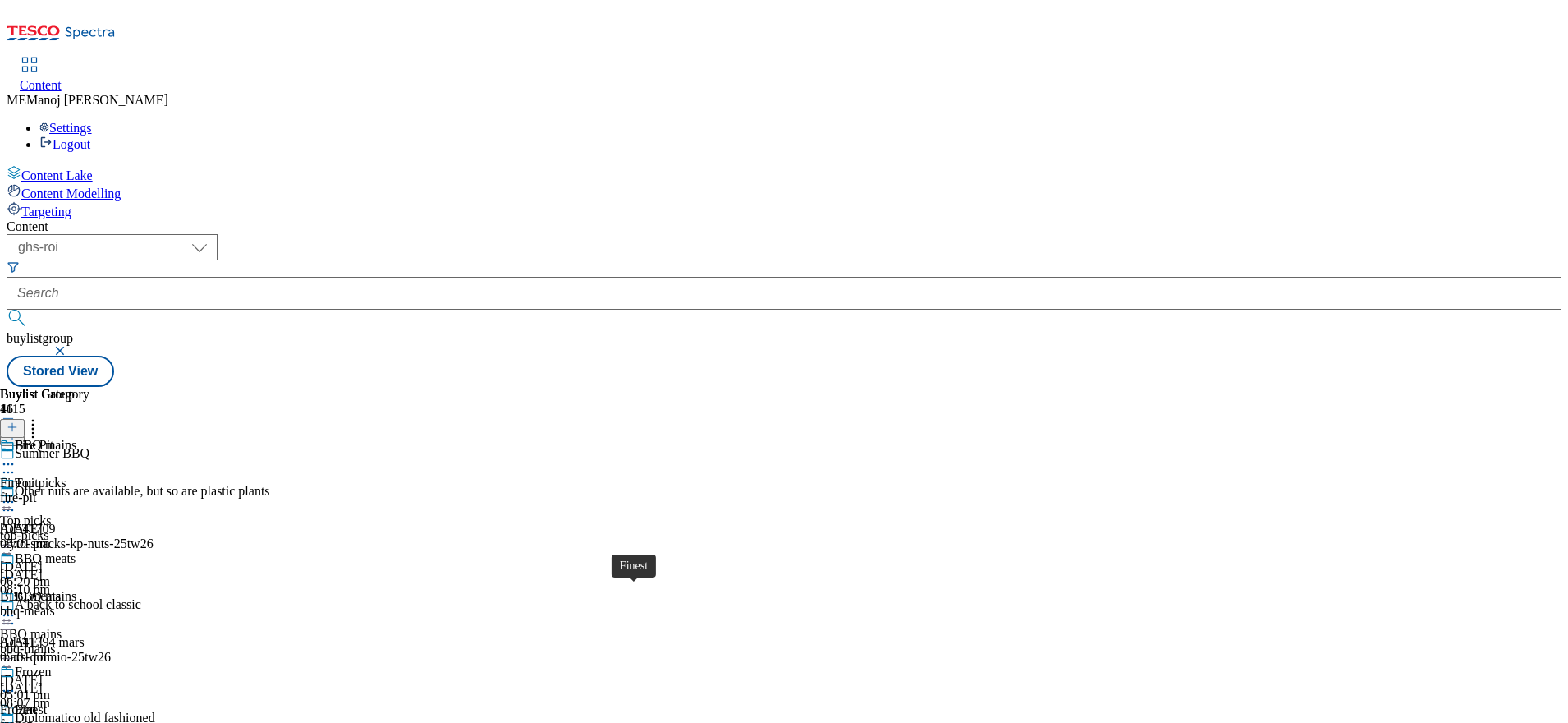
click at [47, 702] on div "Finest" at bounding box center [31, 709] width 32 height 15
click at [76, 437] on div "BBQ meats" at bounding box center [45, 444] width 61 height 15
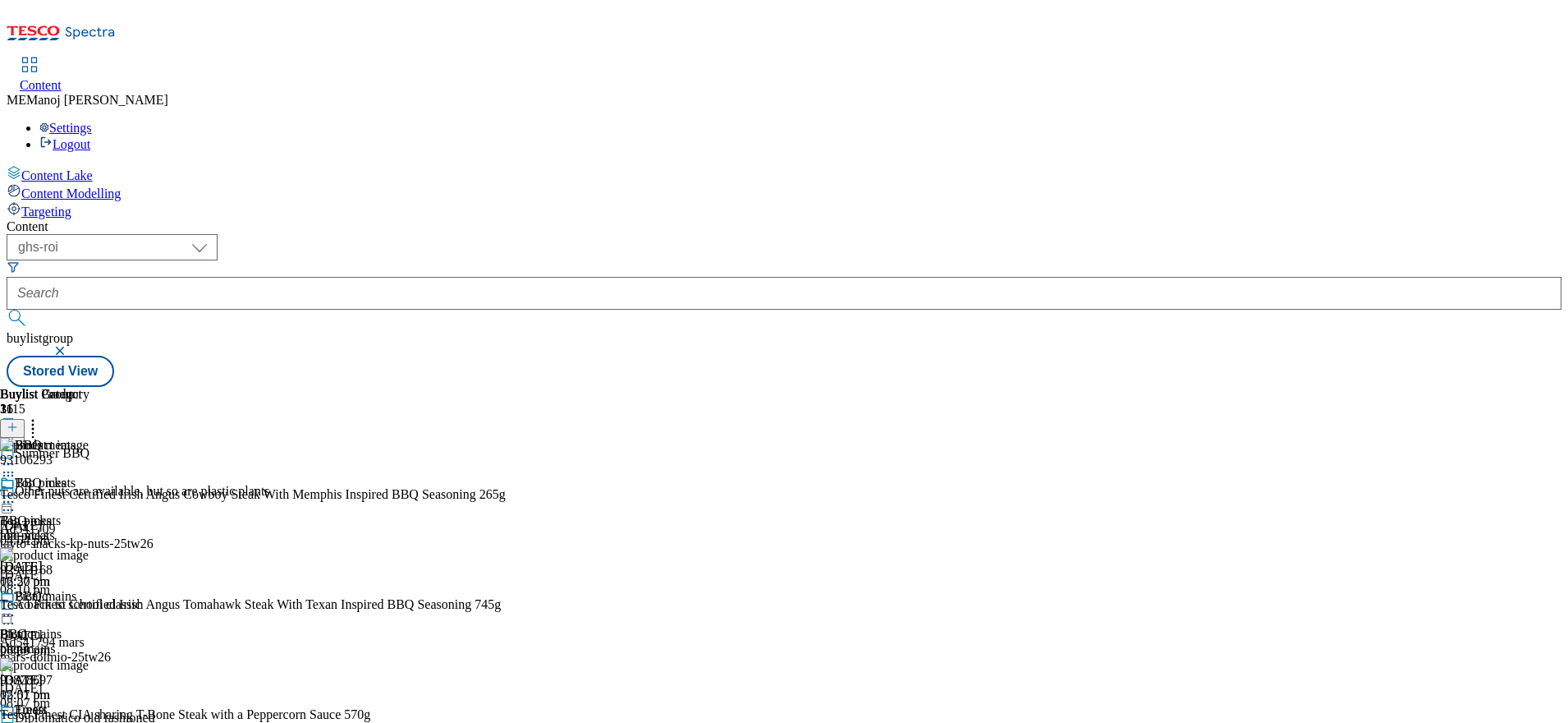
click at [17, 494] on icon at bounding box center [8, 502] width 17 height 17
click at [90, 606] on span "Preview" at bounding box center [71, 612] width 39 height 12
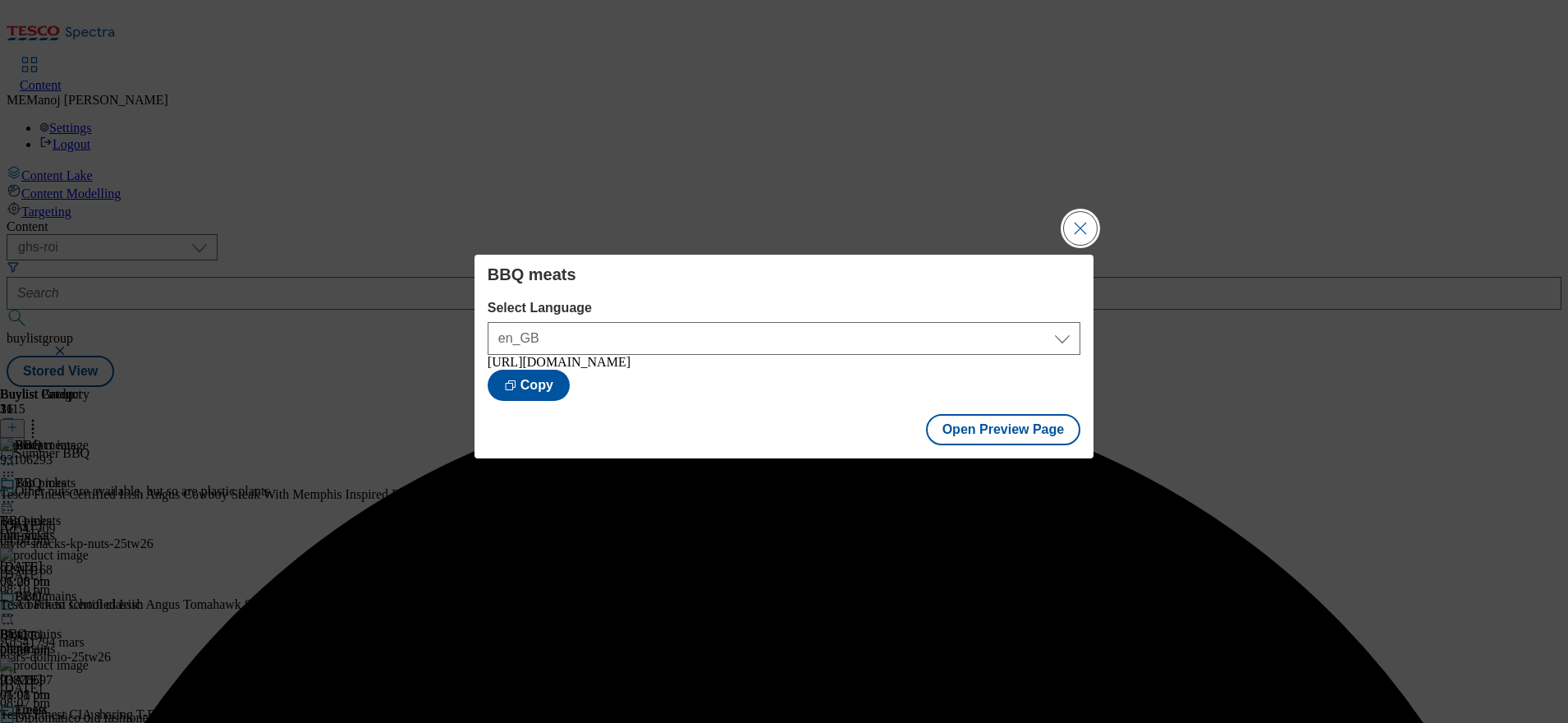
click at [1074, 232] on button "Close Modal" at bounding box center [1080, 227] width 33 height 33
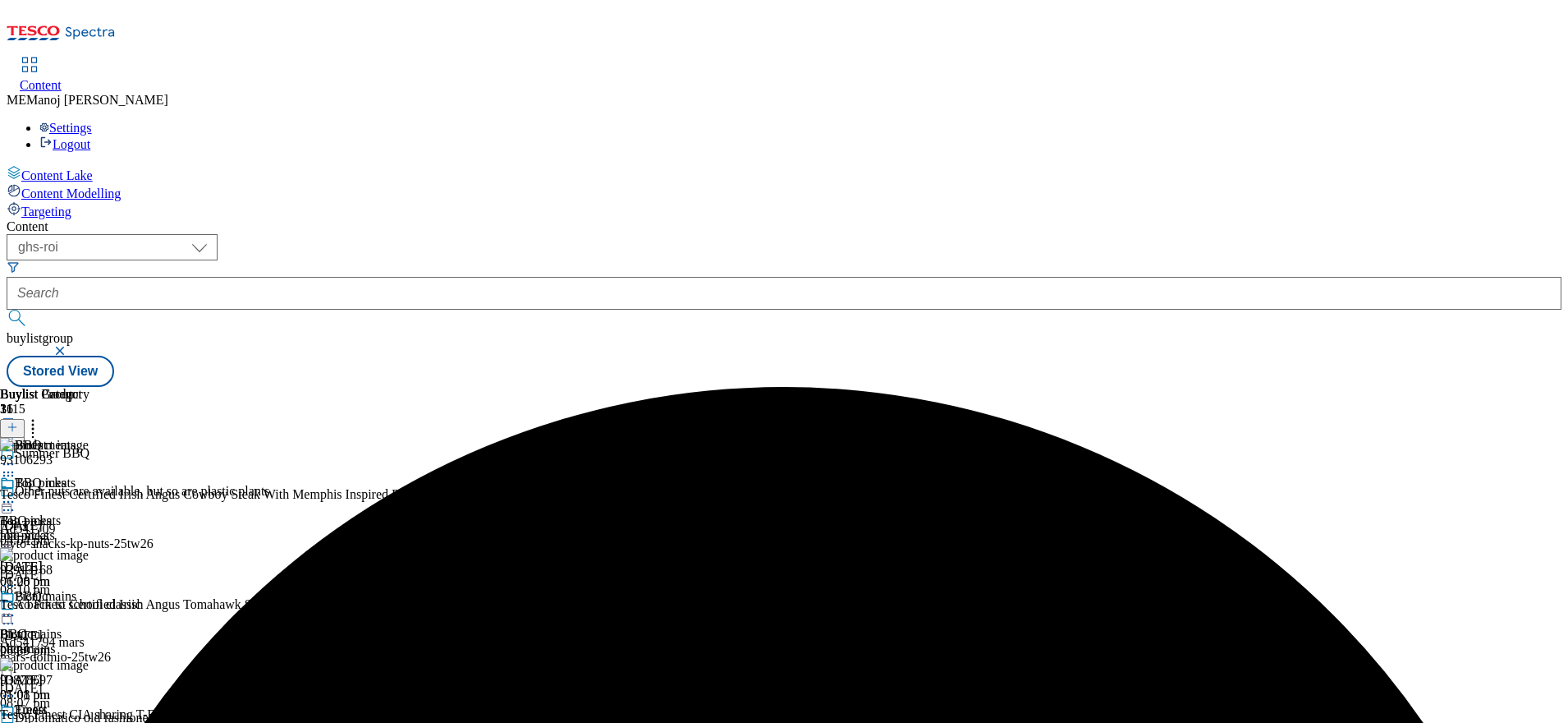
click at [17, 494] on icon at bounding box center [8, 502] width 17 height 17
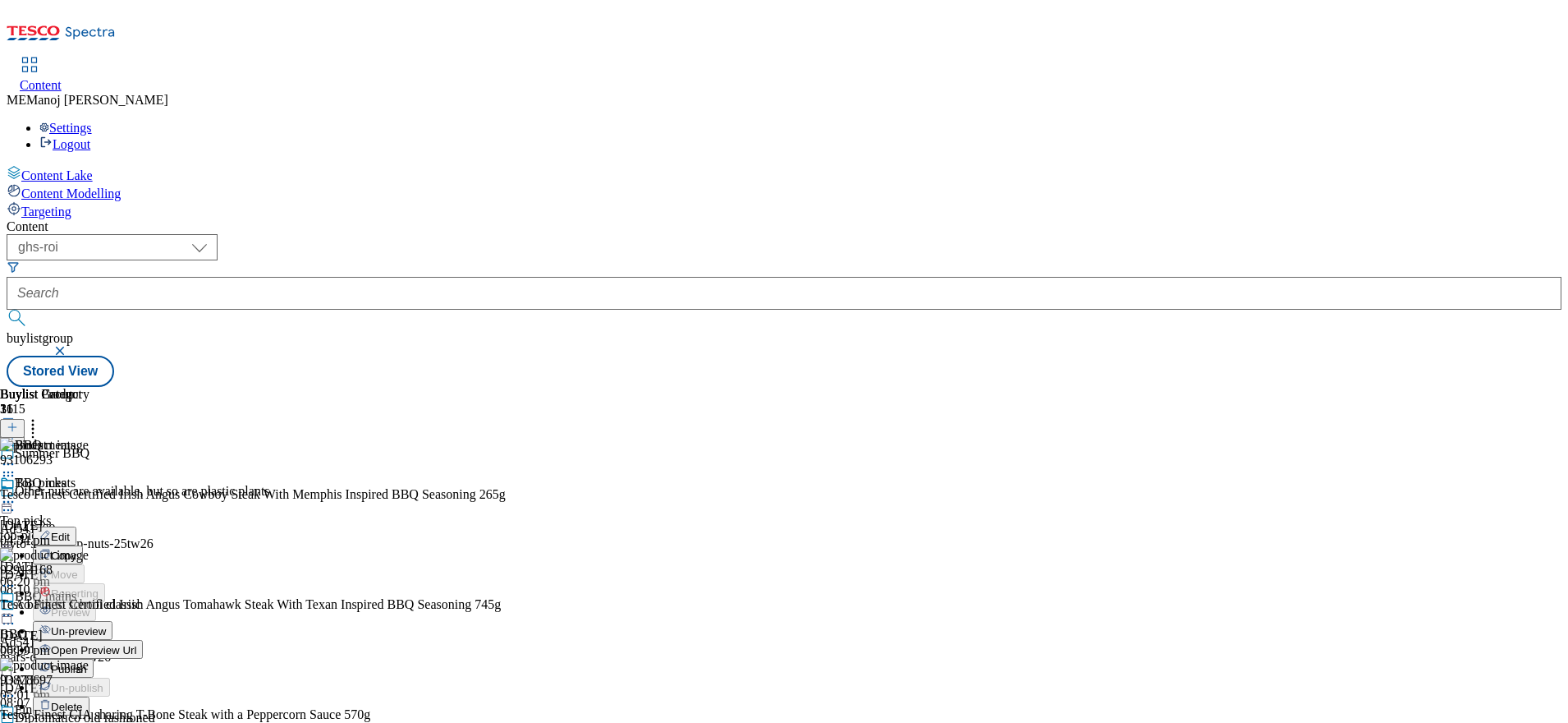
click at [87, 663] on span "Publish" at bounding box center [69, 669] width 36 height 12
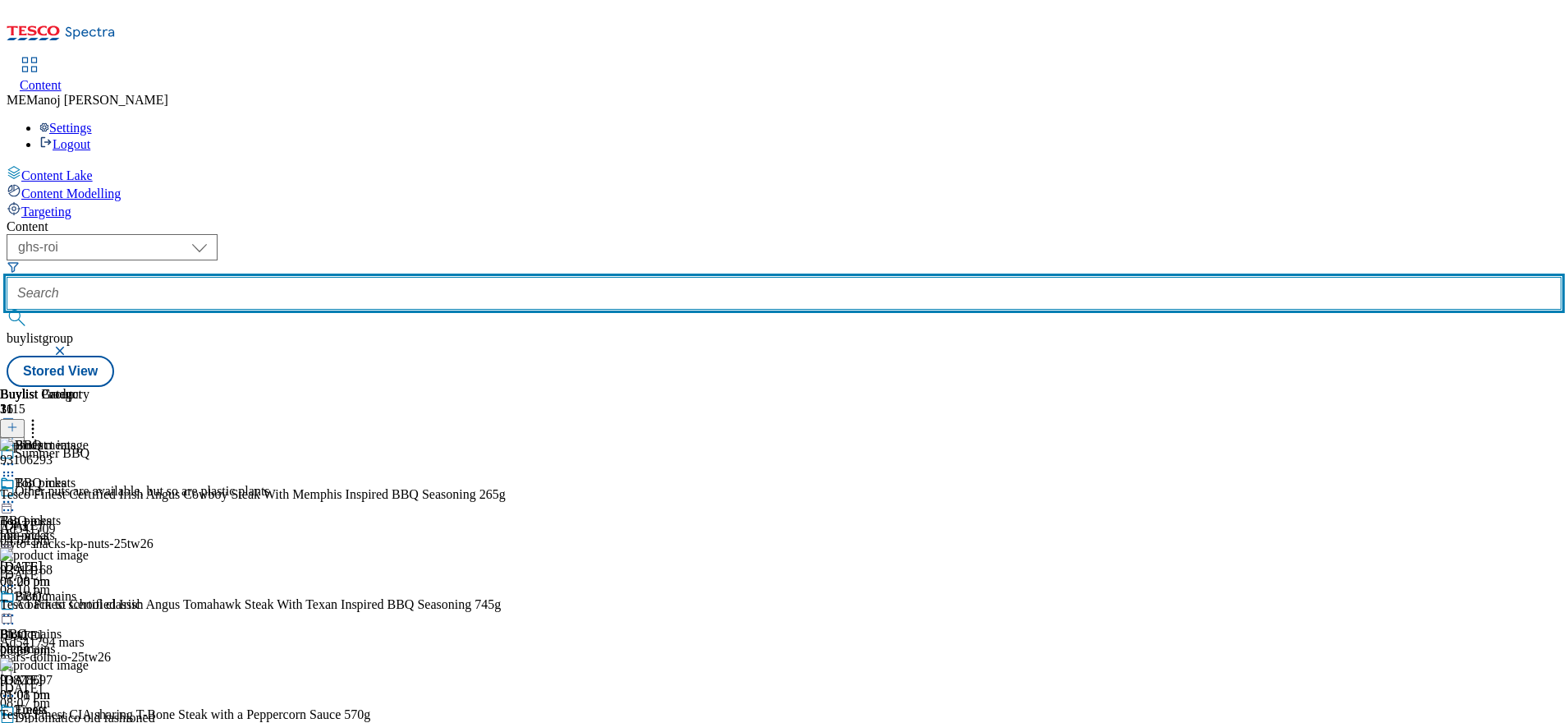
click at [394, 277] on input "text" at bounding box center [784, 293] width 1555 height 33
paste input "Back to school grocery shop"
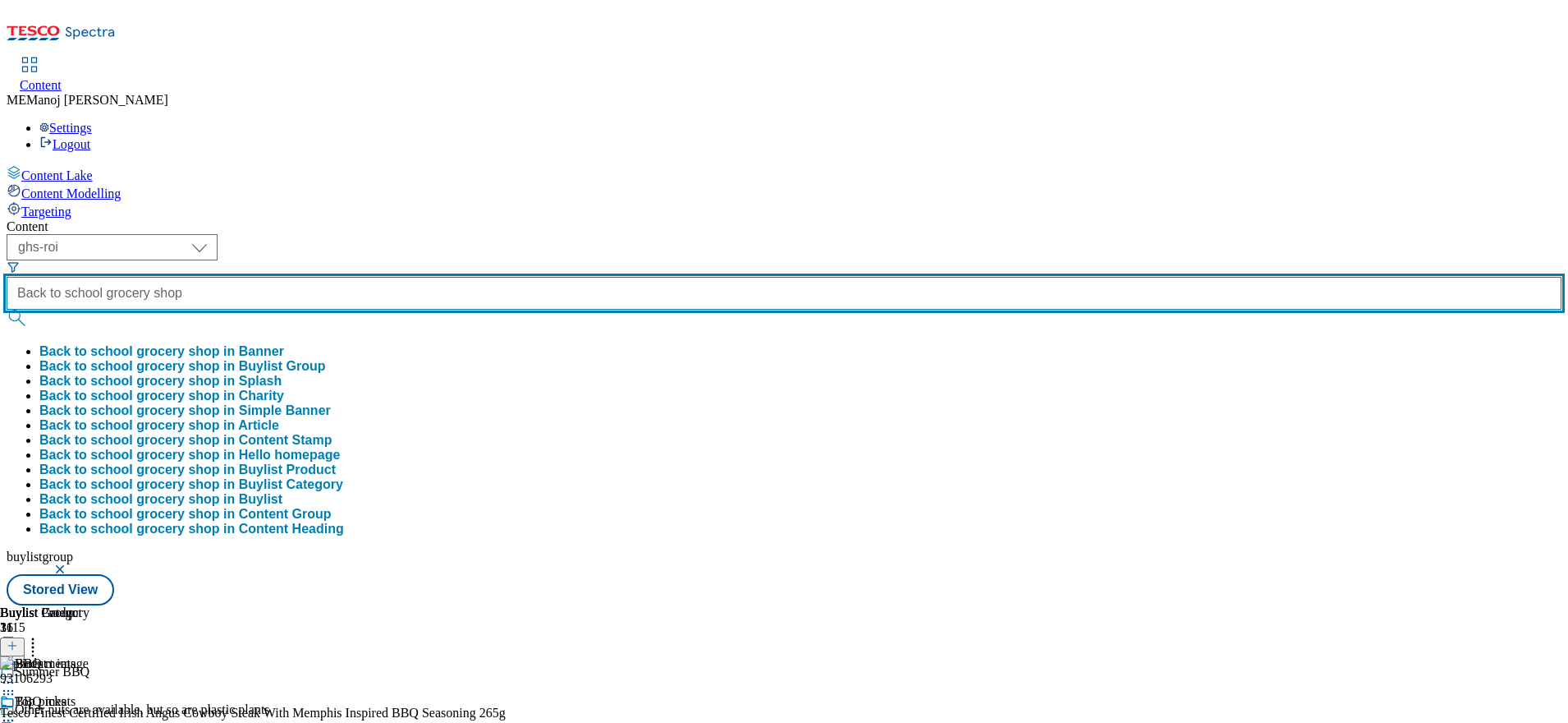
type input "Back to school grocery shop"
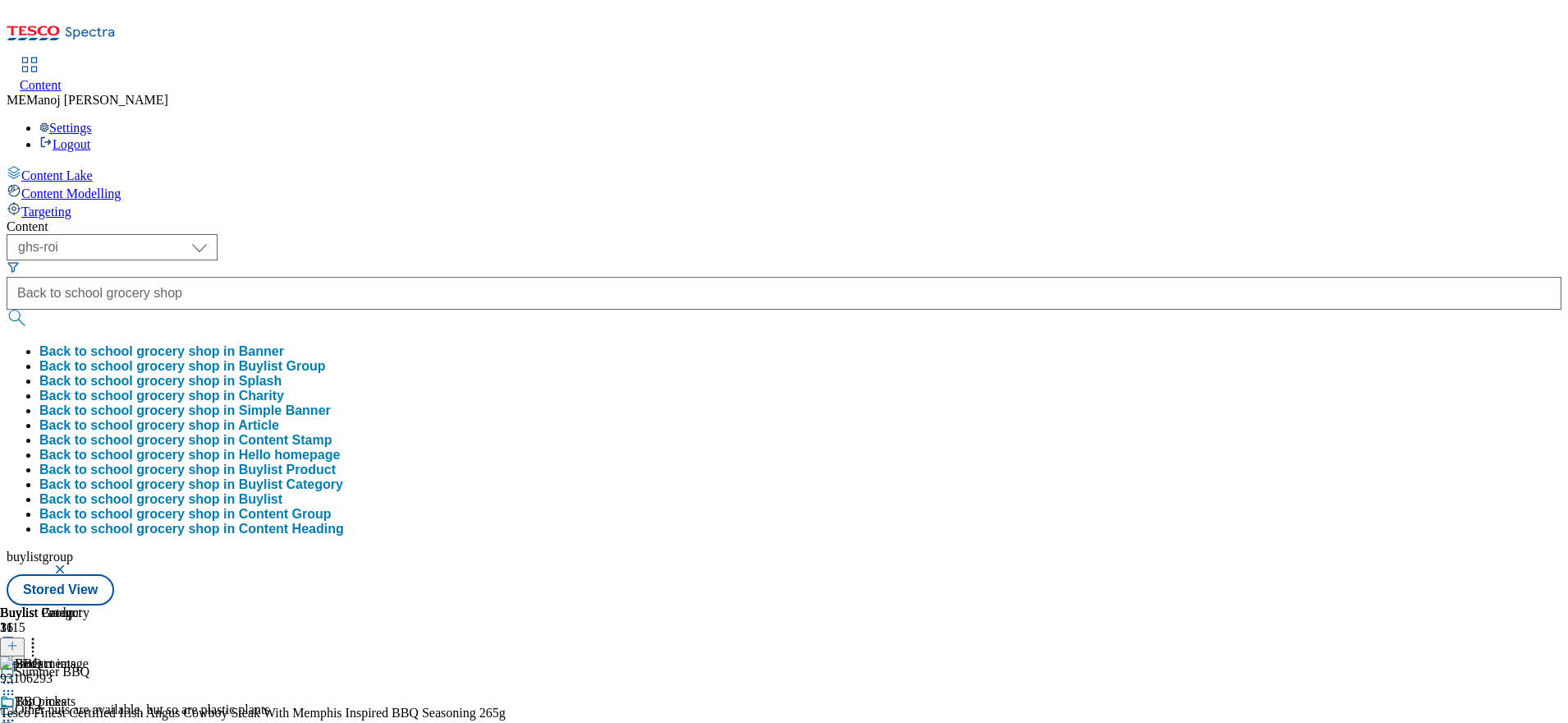
scroll to position [0, 0]
click at [326, 359] on button "Back to school grocery shop in Buylist Group" at bounding box center [182, 366] width 286 height 15
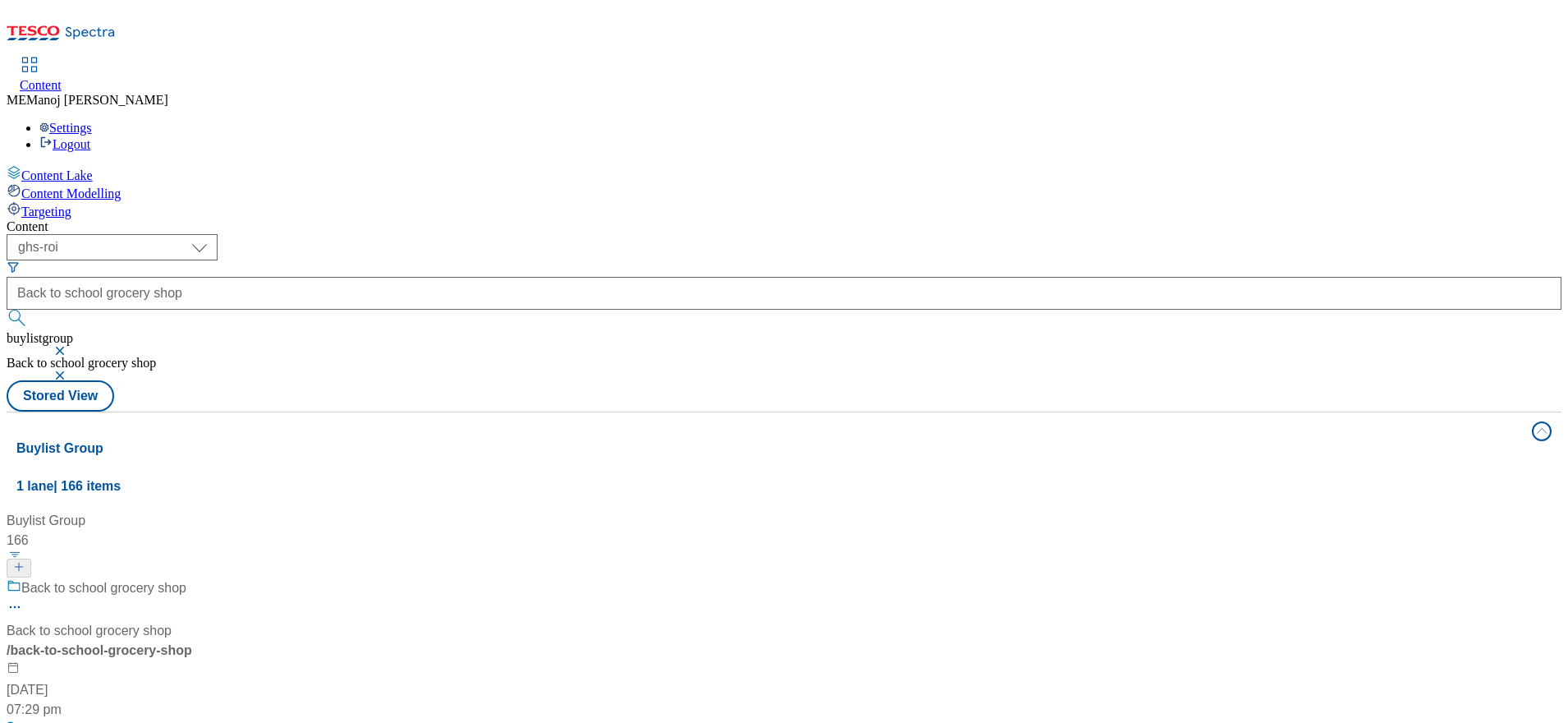
click at [620, 511] on div "Buylist Group 166 Back to school grocery shop Back to school grocery shop / bac…" at bounding box center [784, 511] width 1535 height 0
click at [186, 578] on div "Back to school grocery shop" at bounding box center [103, 588] width 165 height 19
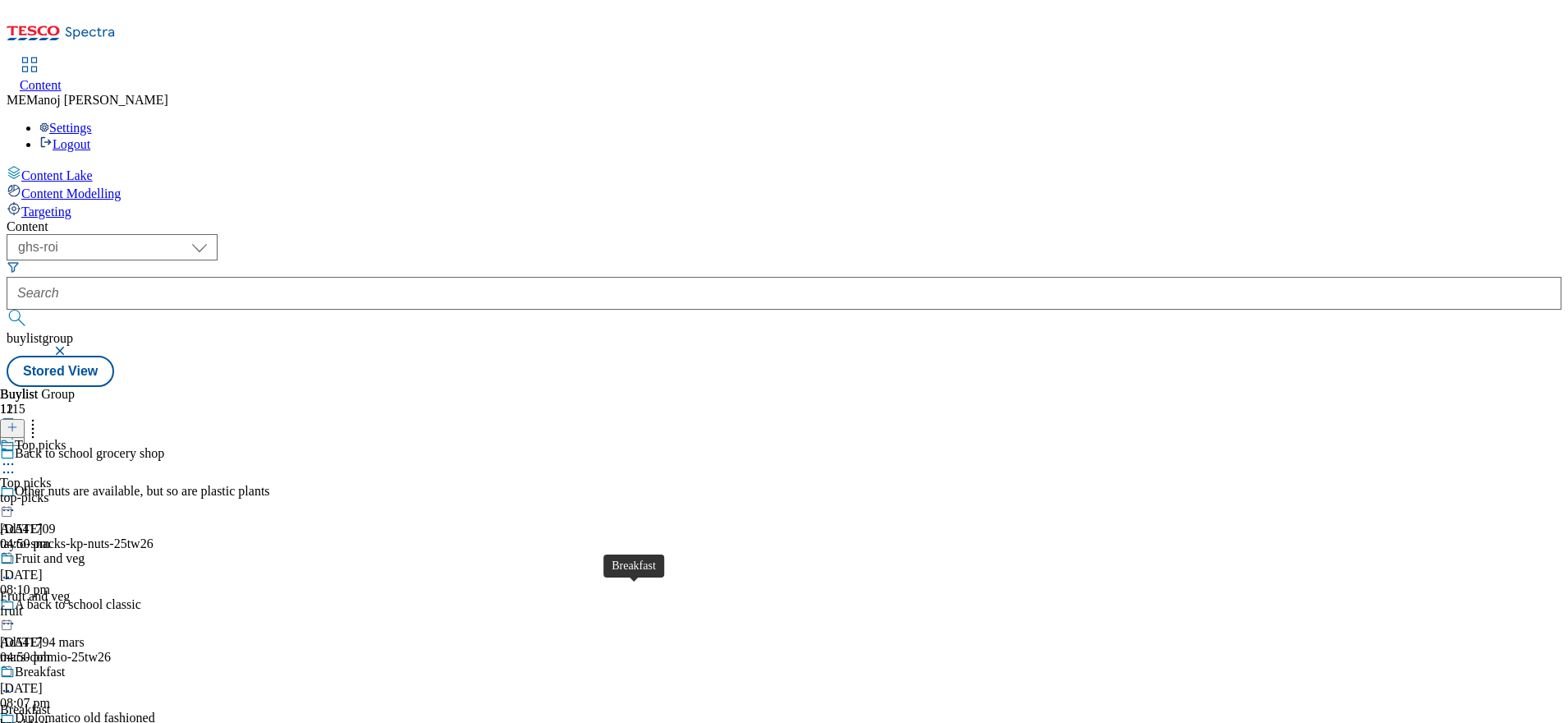
click at [65, 665] on div "Breakfast" at bounding box center [40, 672] width 50 height 15
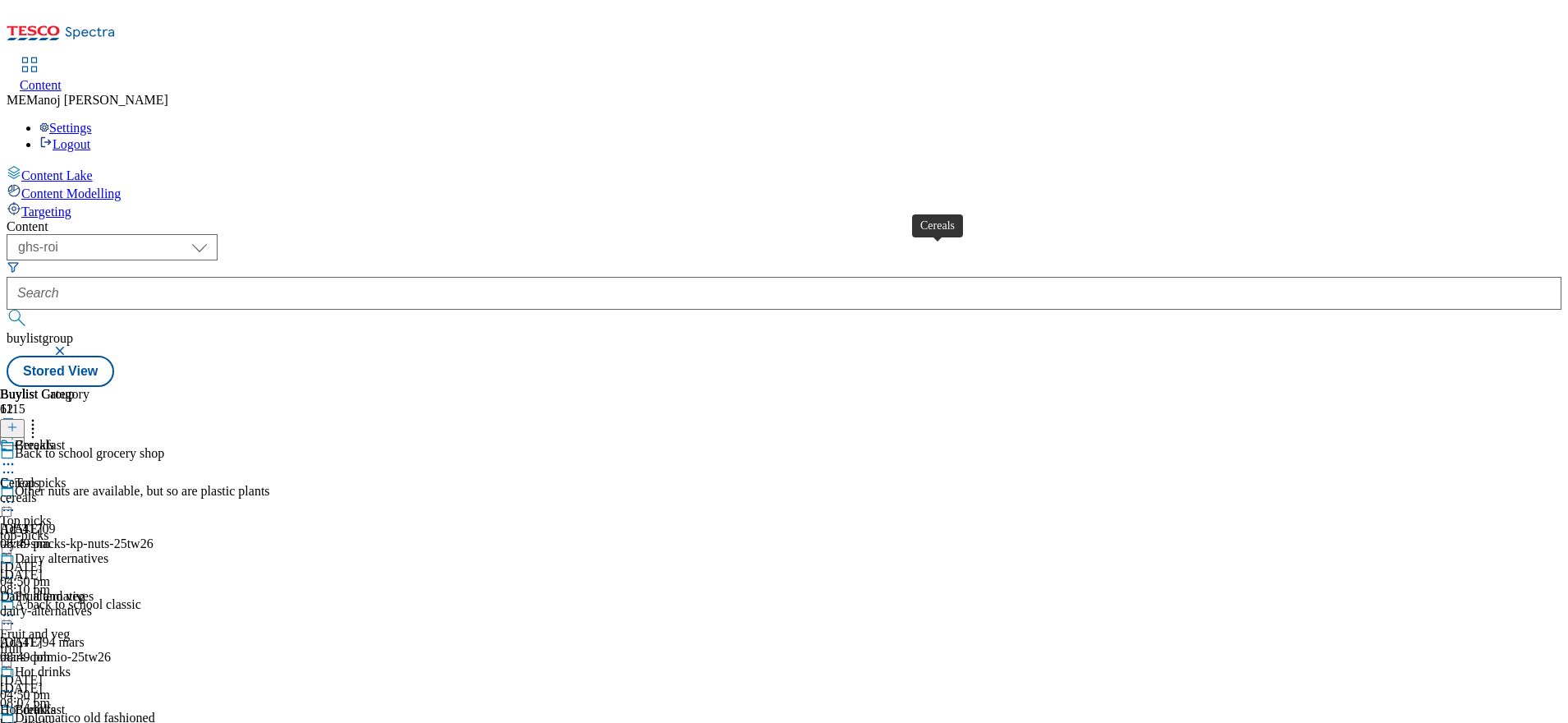
click at [54, 437] on div "Cereals" at bounding box center [34, 444] width 40 height 15
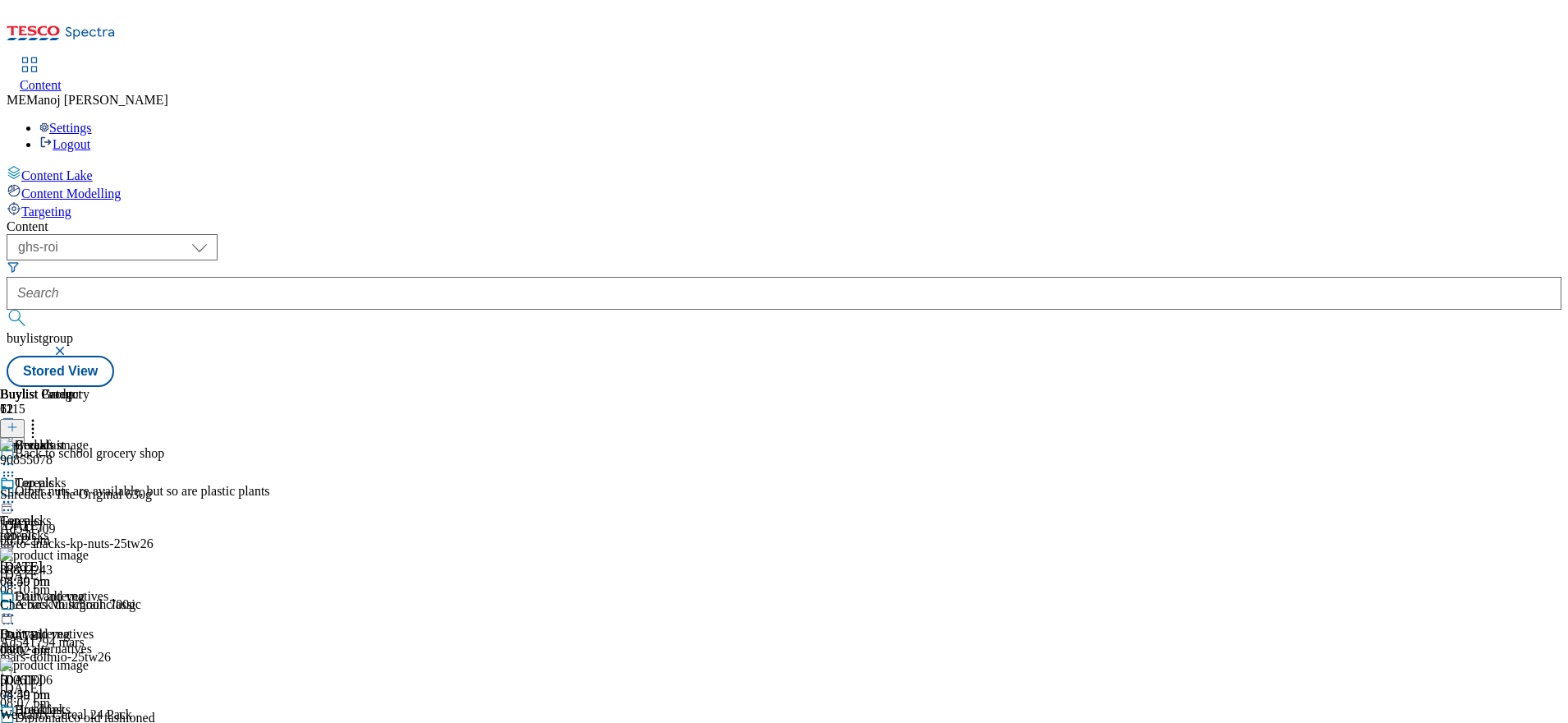
click at [18, 421] on icon at bounding box center [11, 427] width 11 height 11
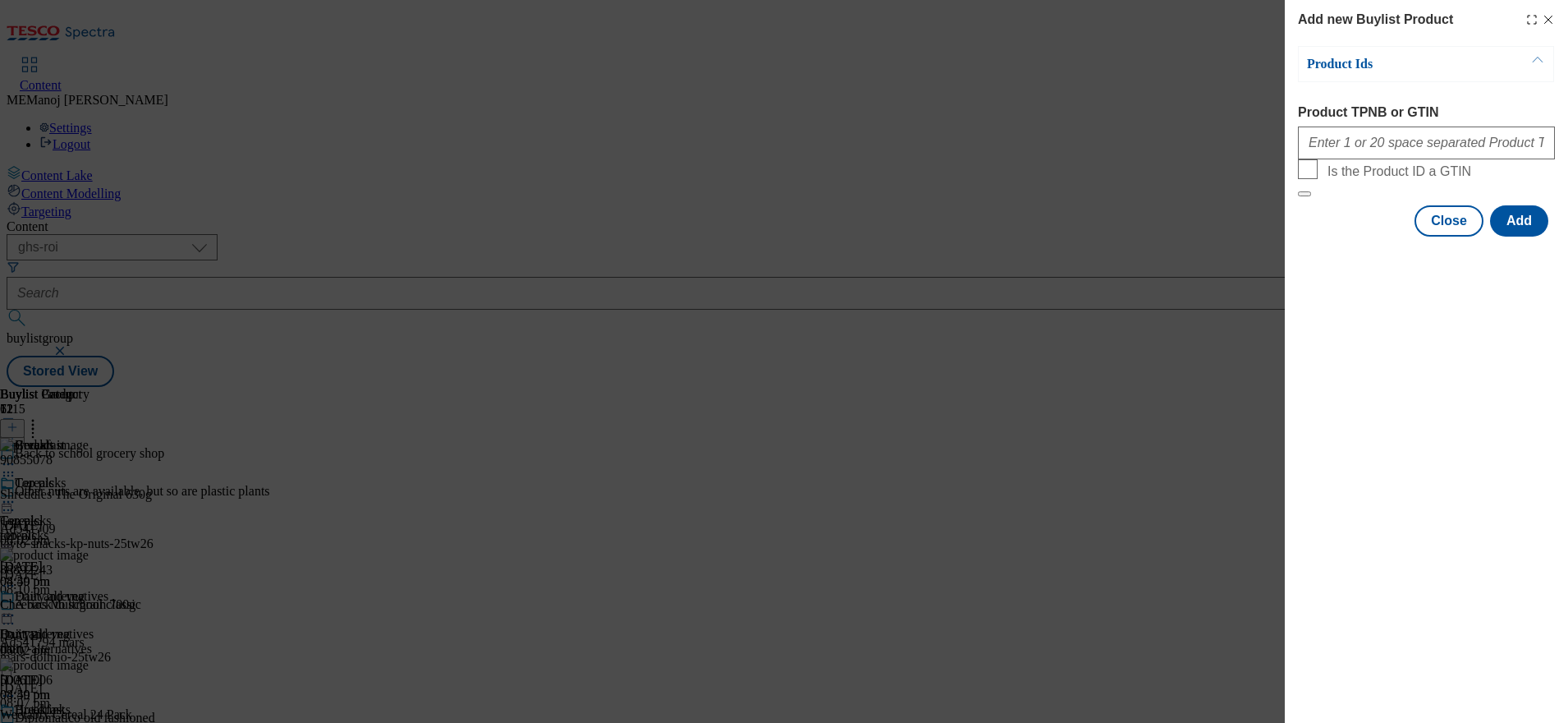
drag, startPoint x: 1377, startPoint y: 167, endPoint x: 1396, endPoint y: 154, distance: 23.0
click at [1396, 154] on div "Modal" at bounding box center [1427, 139] width 257 height 40
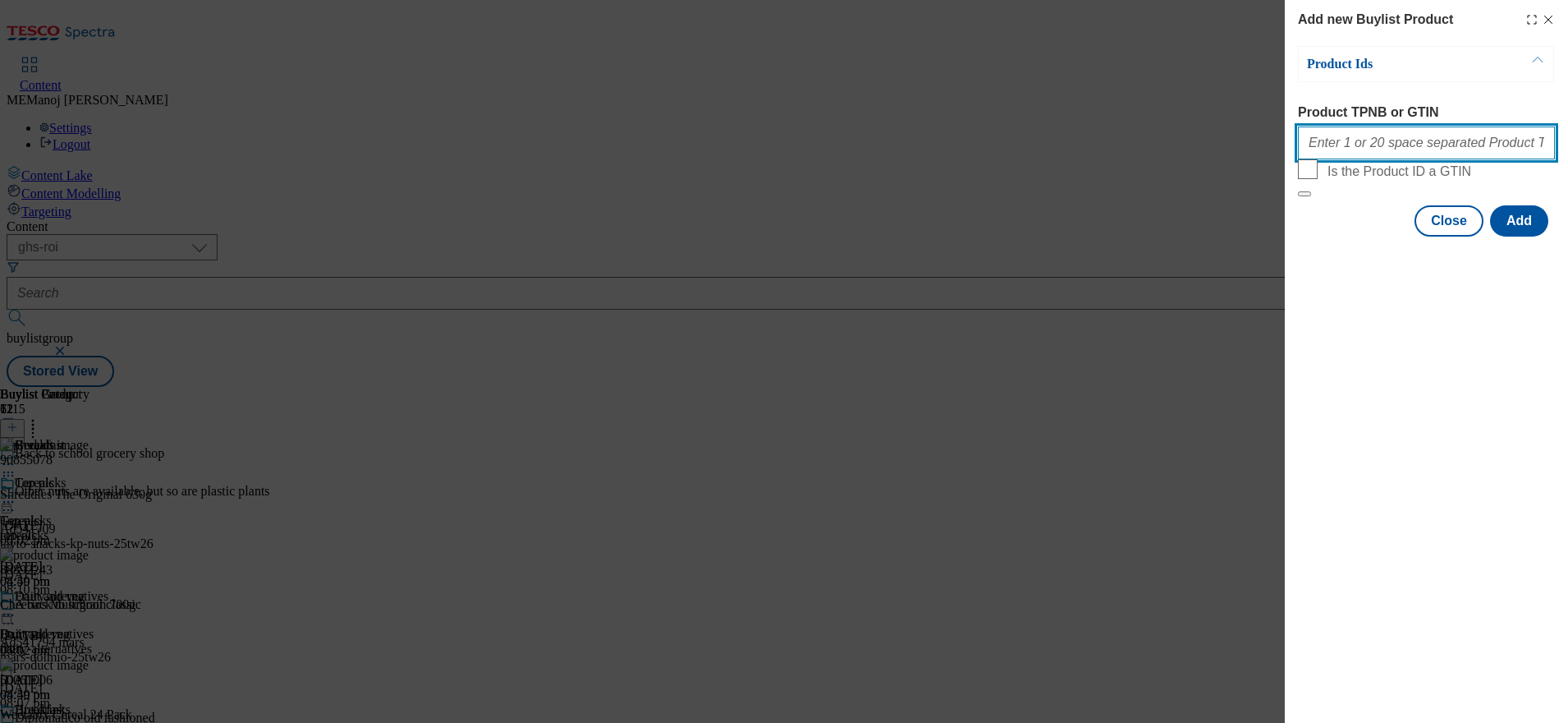
click at [1396, 154] on input "Product TPNB or GTIN" at bounding box center [1427, 142] width 257 height 33
paste input "Back to school grocery shop"
type input "B"
paste input "91580200 86562666 91782480 51982660"
type input "91580200 86562666 91782480 51982660"
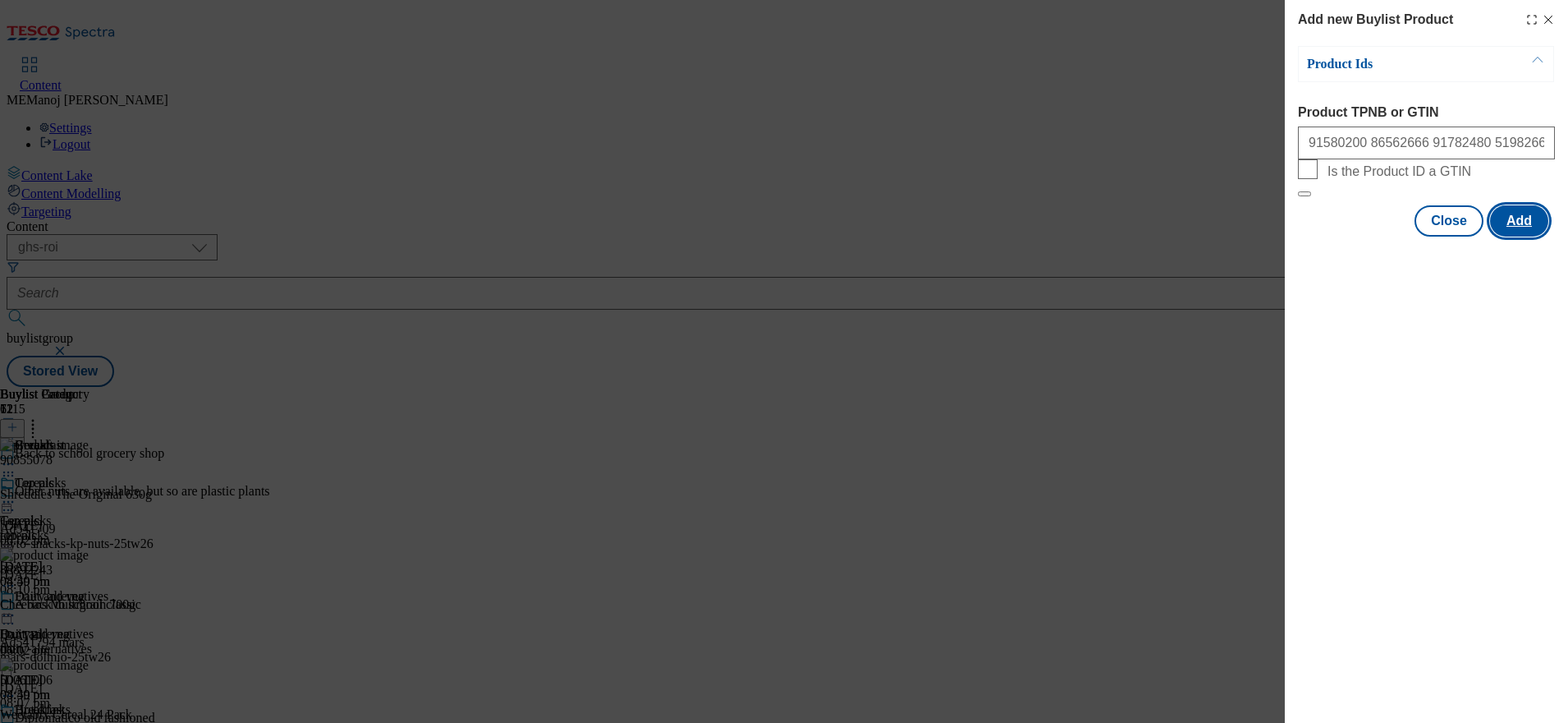
click at [1537, 236] on button "Add" at bounding box center [1520, 220] width 58 height 31
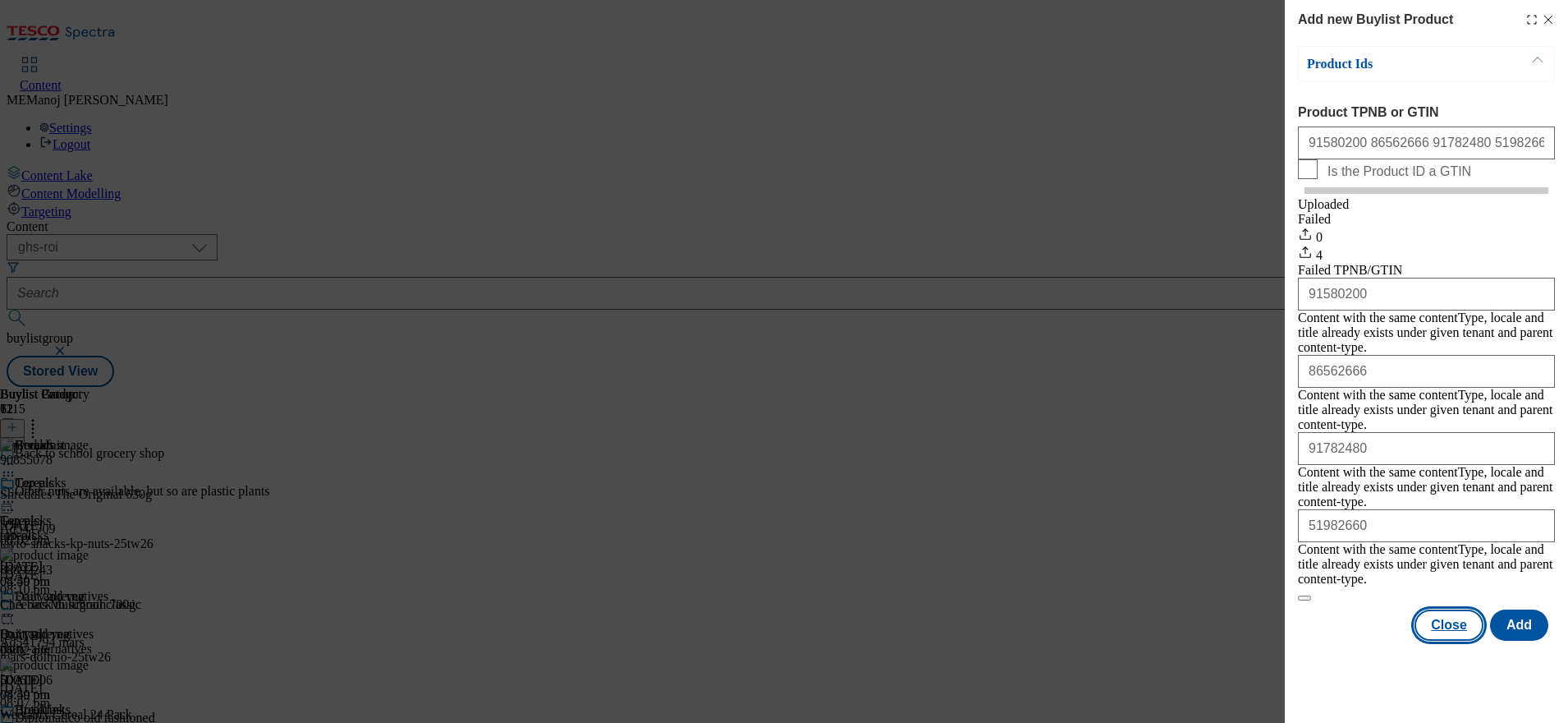
click at [1460, 609] on button "Close" at bounding box center [1449, 624] width 69 height 31
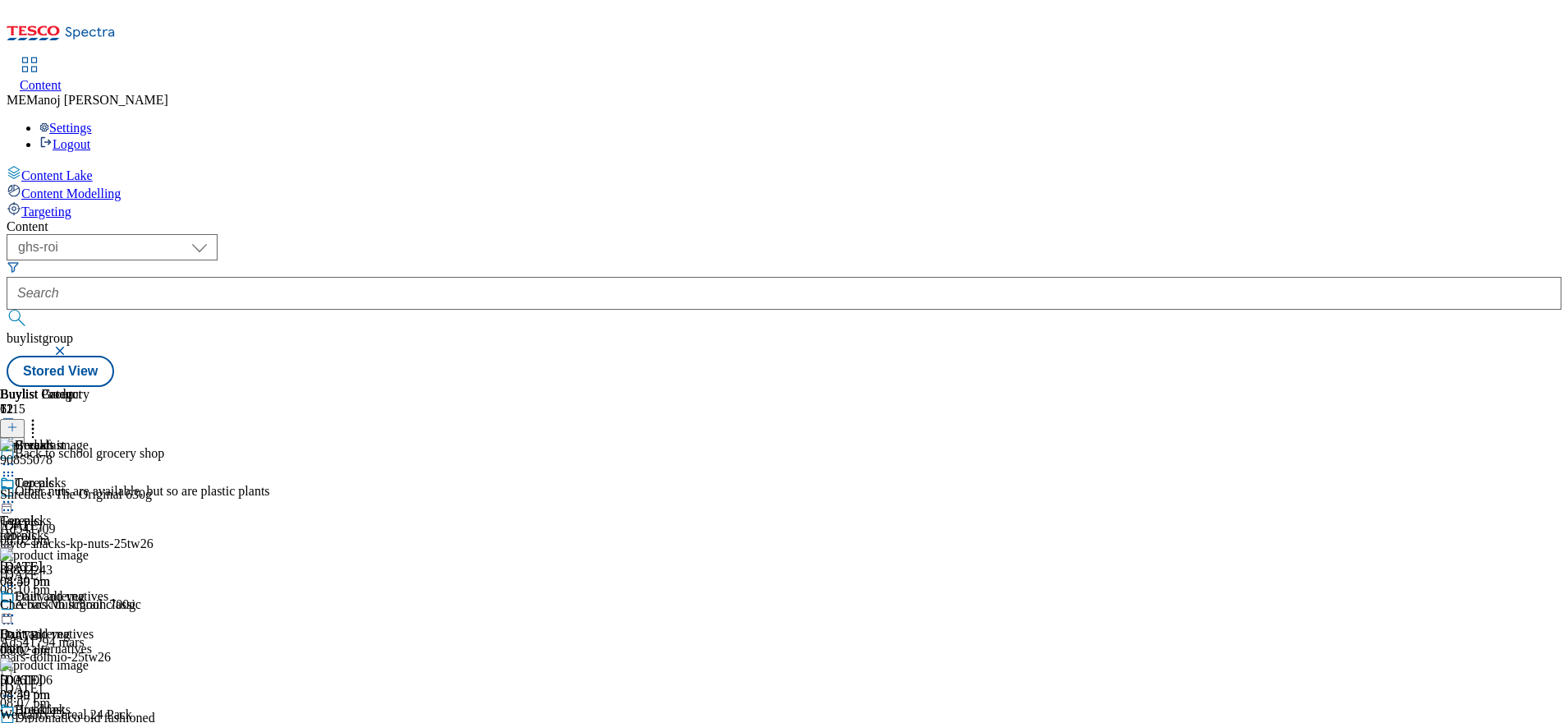
click at [41, 416] on icon at bounding box center [33, 424] width 17 height 17
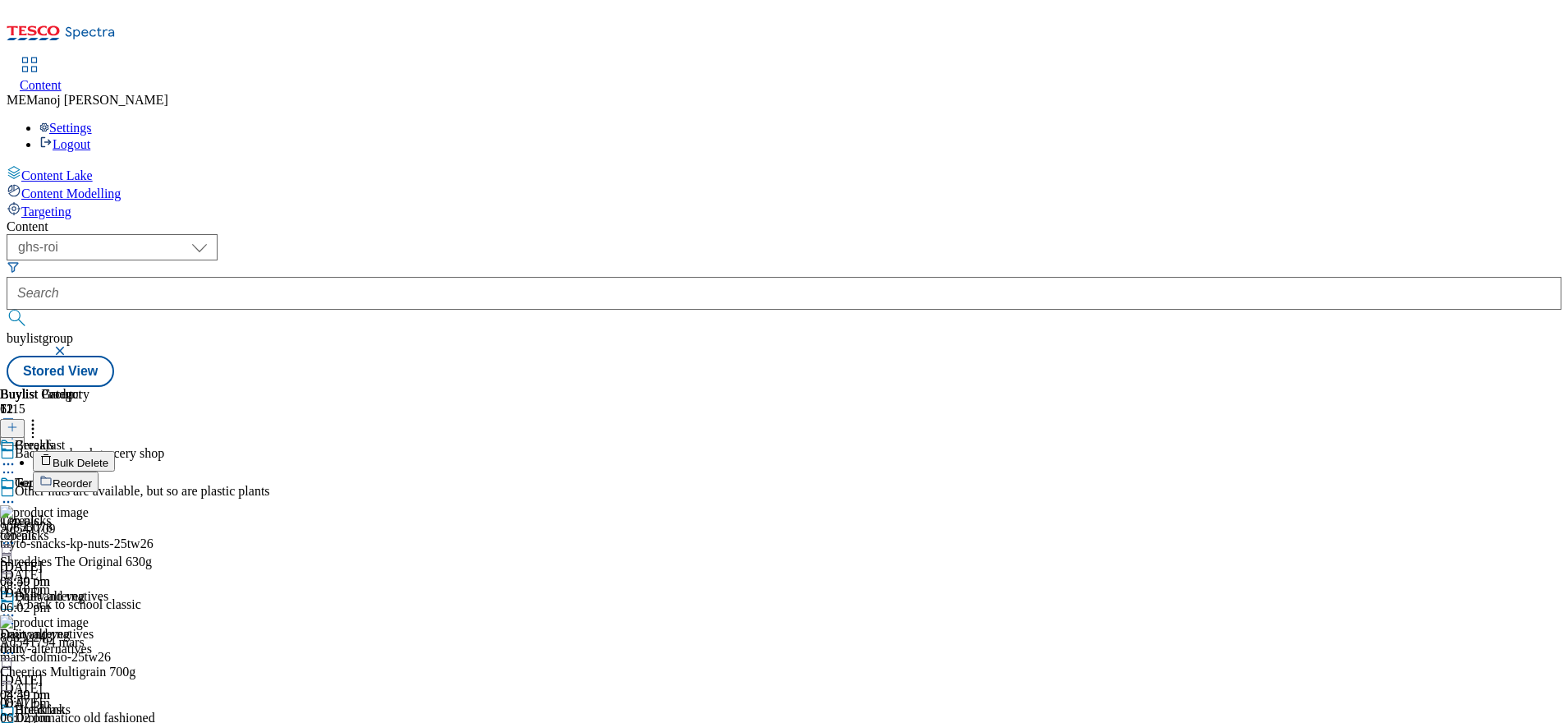
click at [92, 477] on span "Reorder" at bounding box center [72, 483] width 40 height 12
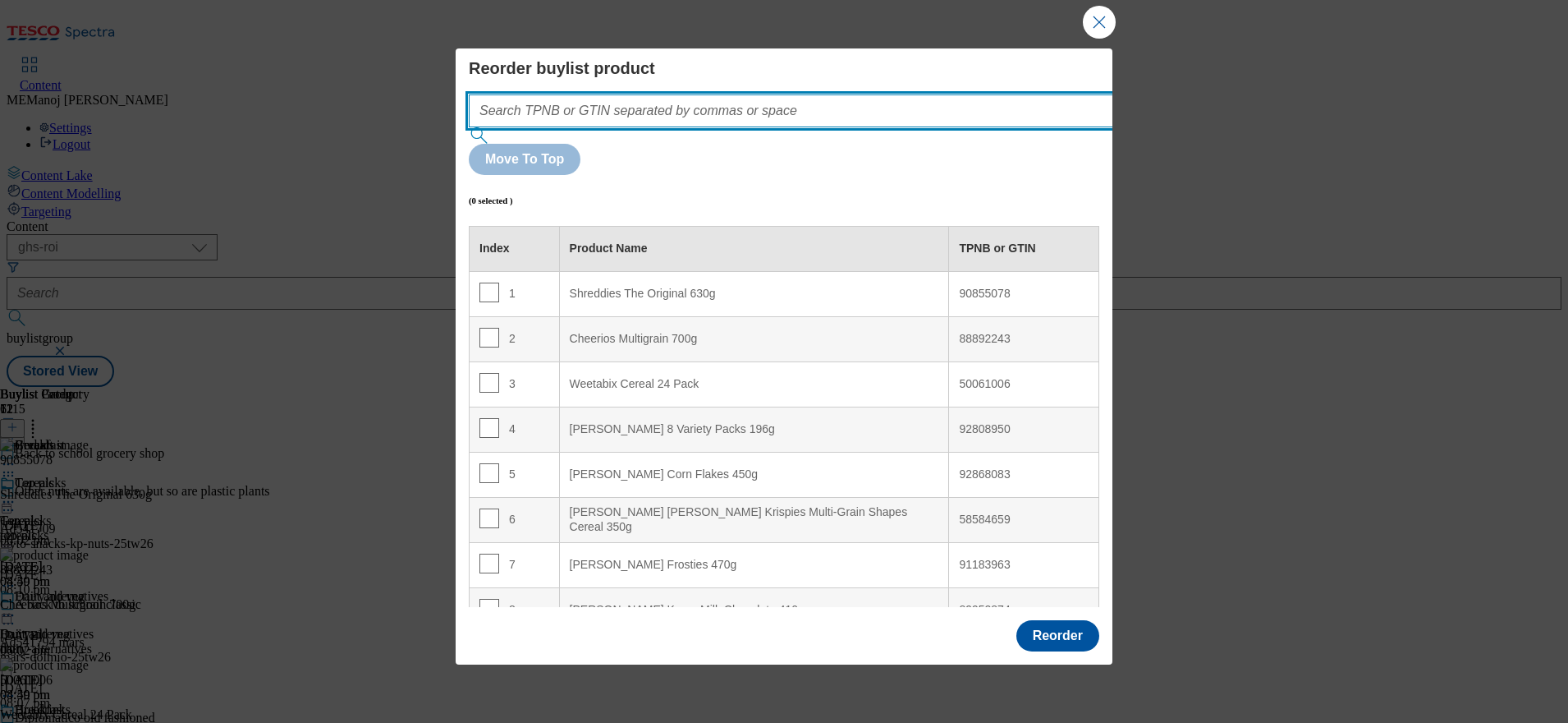
click at [748, 127] on input "Modal" at bounding box center [815, 110] width 694 height 33
paste input "91580200 86562666 91782480 51982660"
type input "91580200 86562666 91782480 51982660"
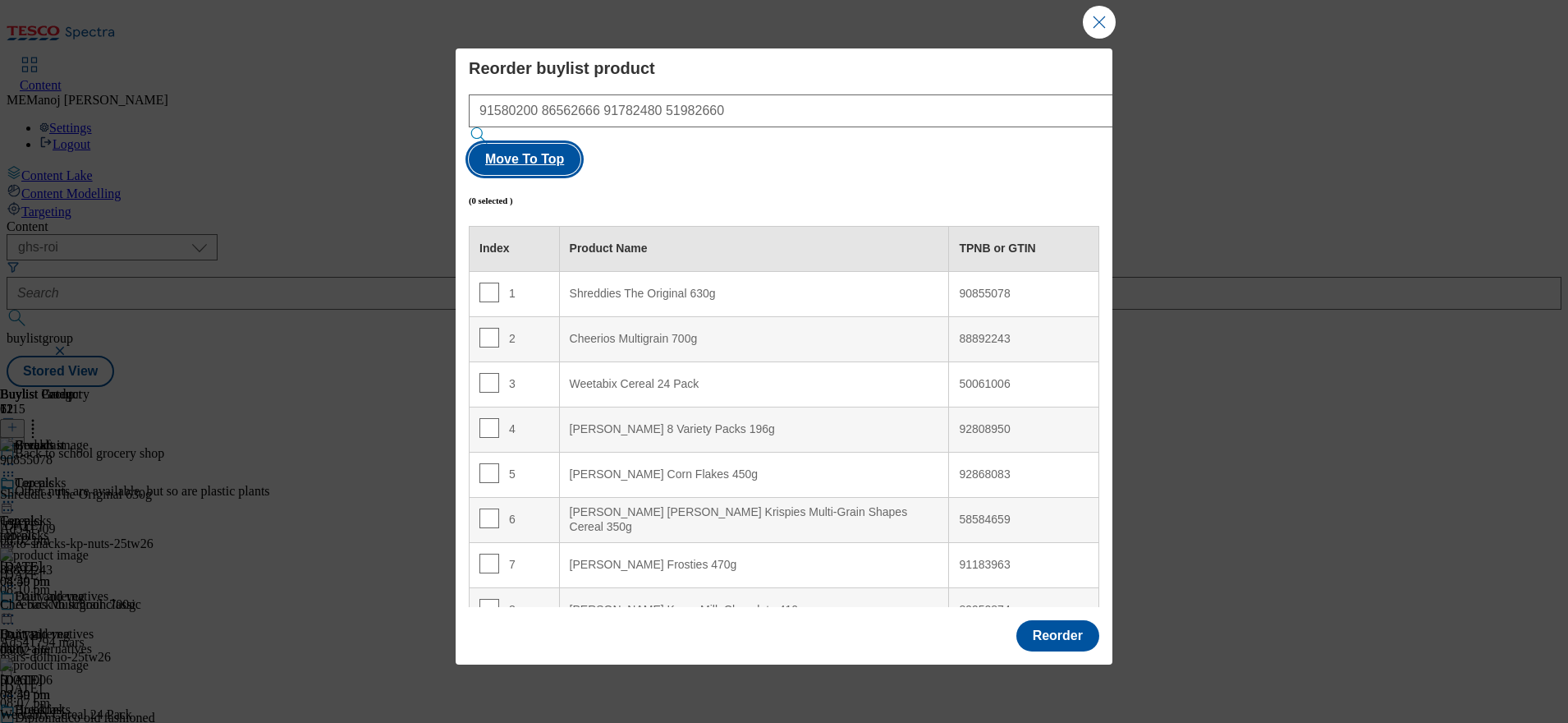
click at [581, 148] on button "Move To Top" at bounding box center [524, 159] width 112 height 31
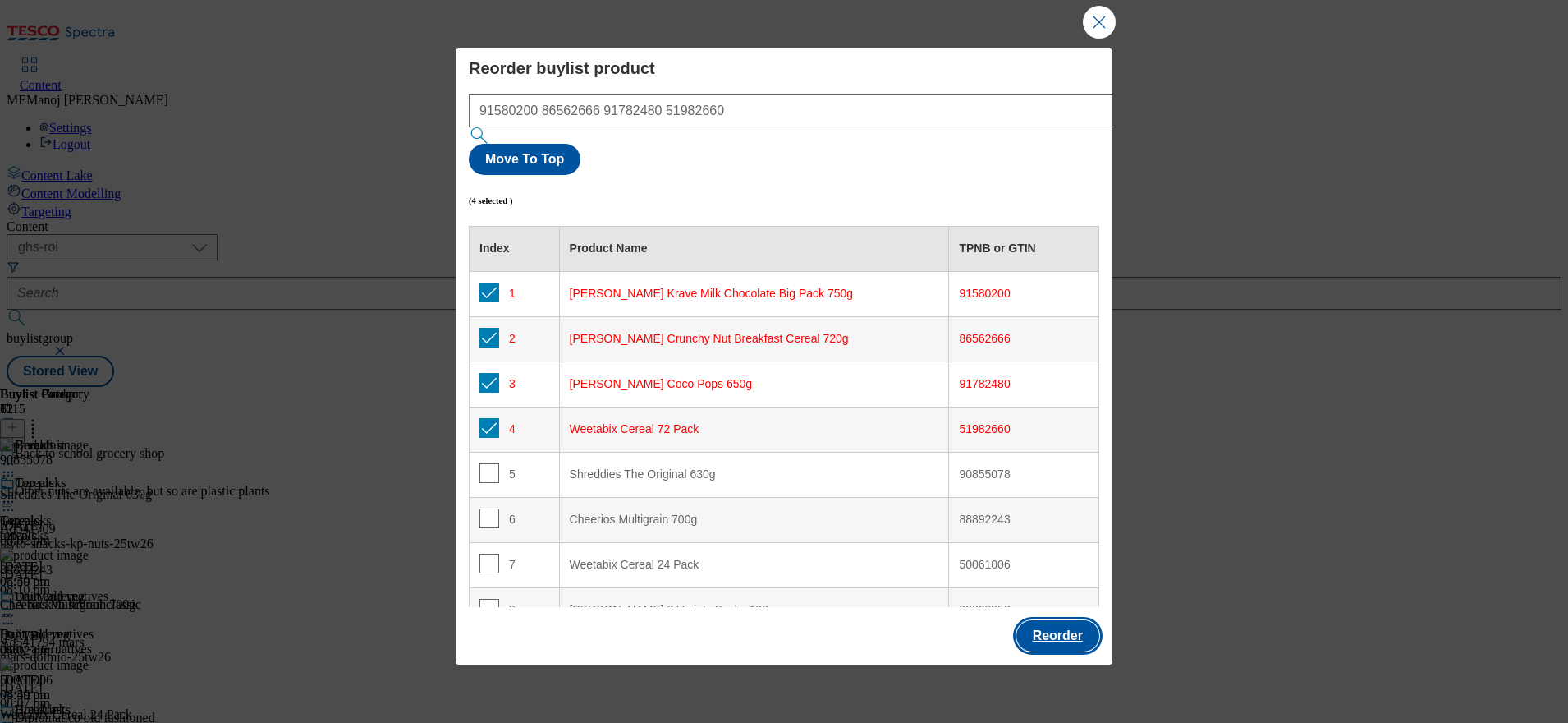
click at [1058, 620] on button "Reorder" at bounding box center [1058, 635] width 83 height 31
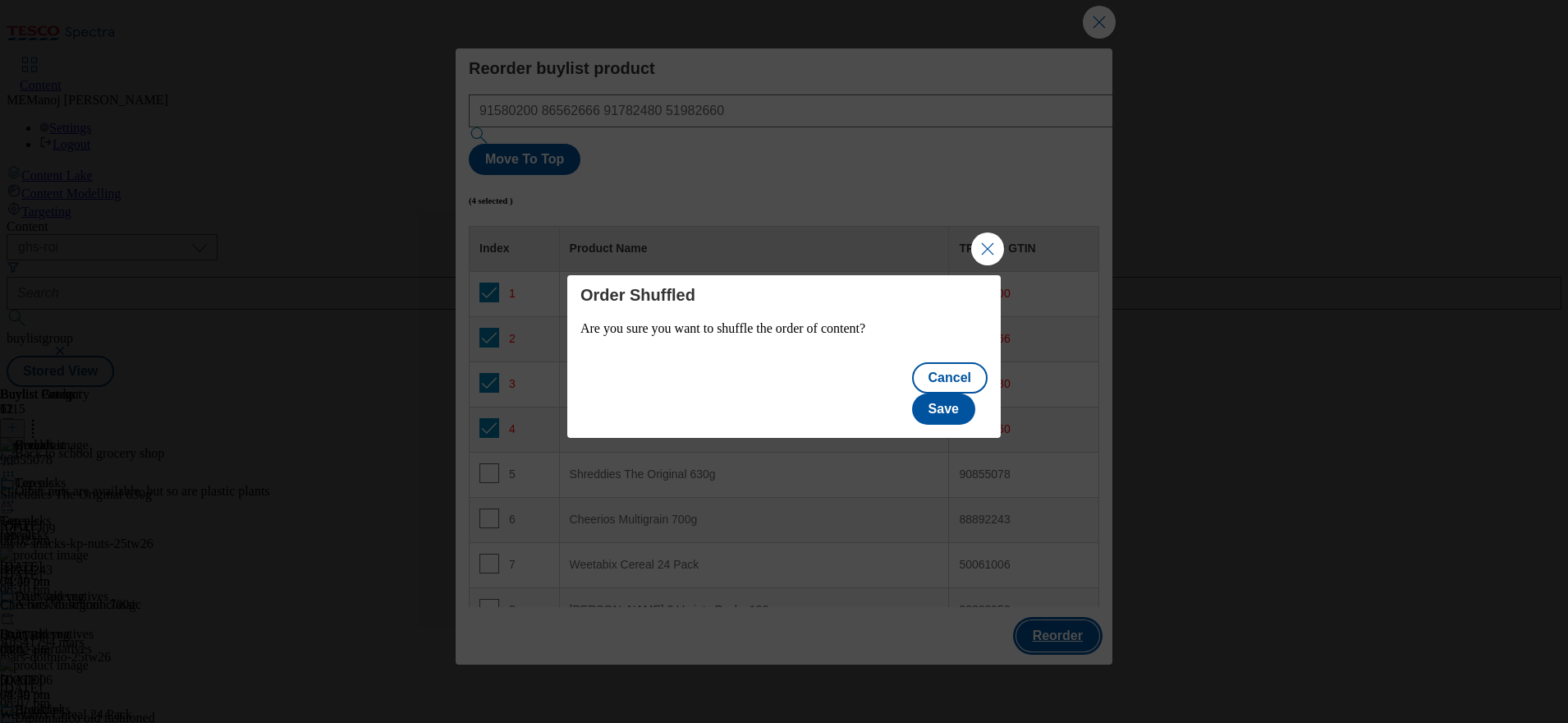
click button "Close Modal" at bounding box center [987, 249] width 33 height 33
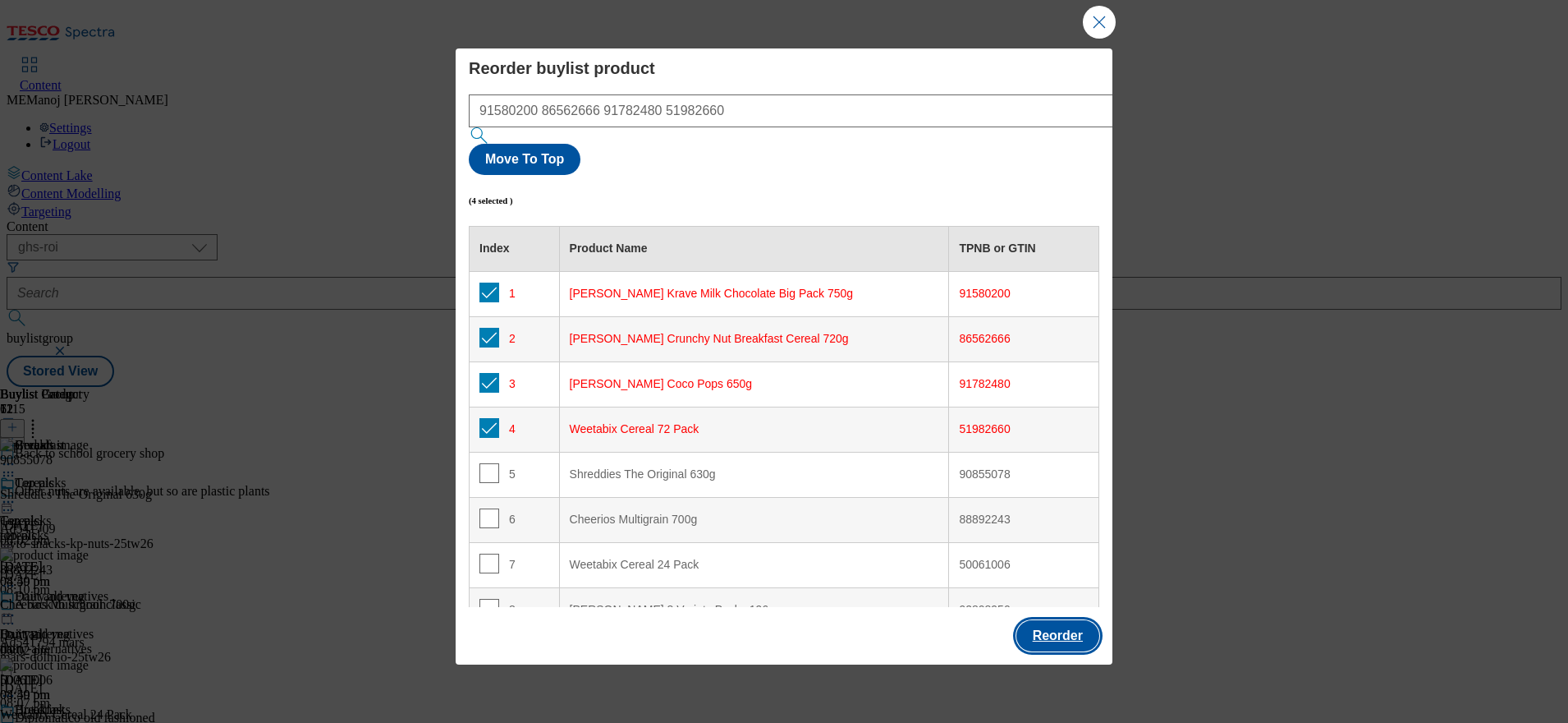
click at [1036, 620] on button "Reorder" at bounding box center [1058, 635] width 83 height 31
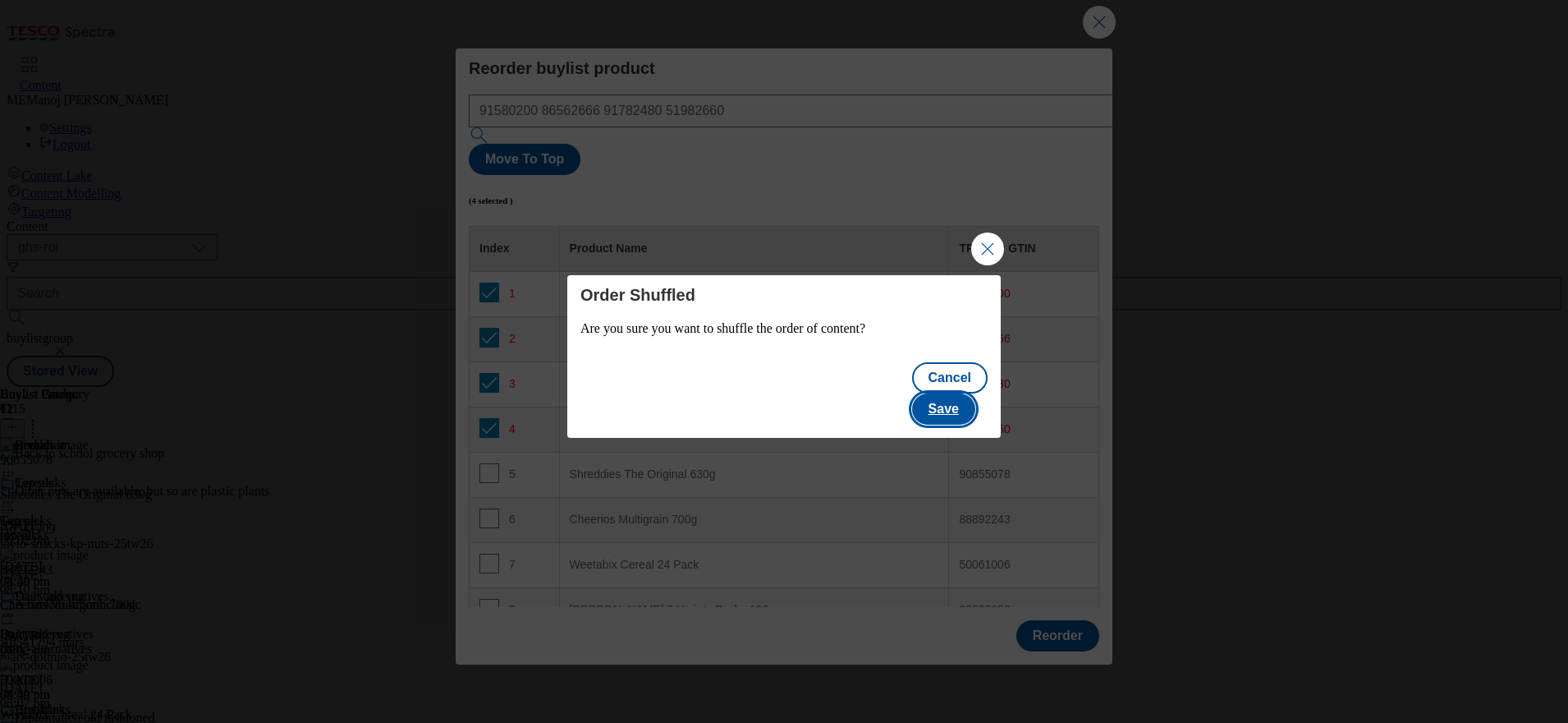
click at [951, 393] on button "Save" at bounding box center [944, 408] width 63 height 31
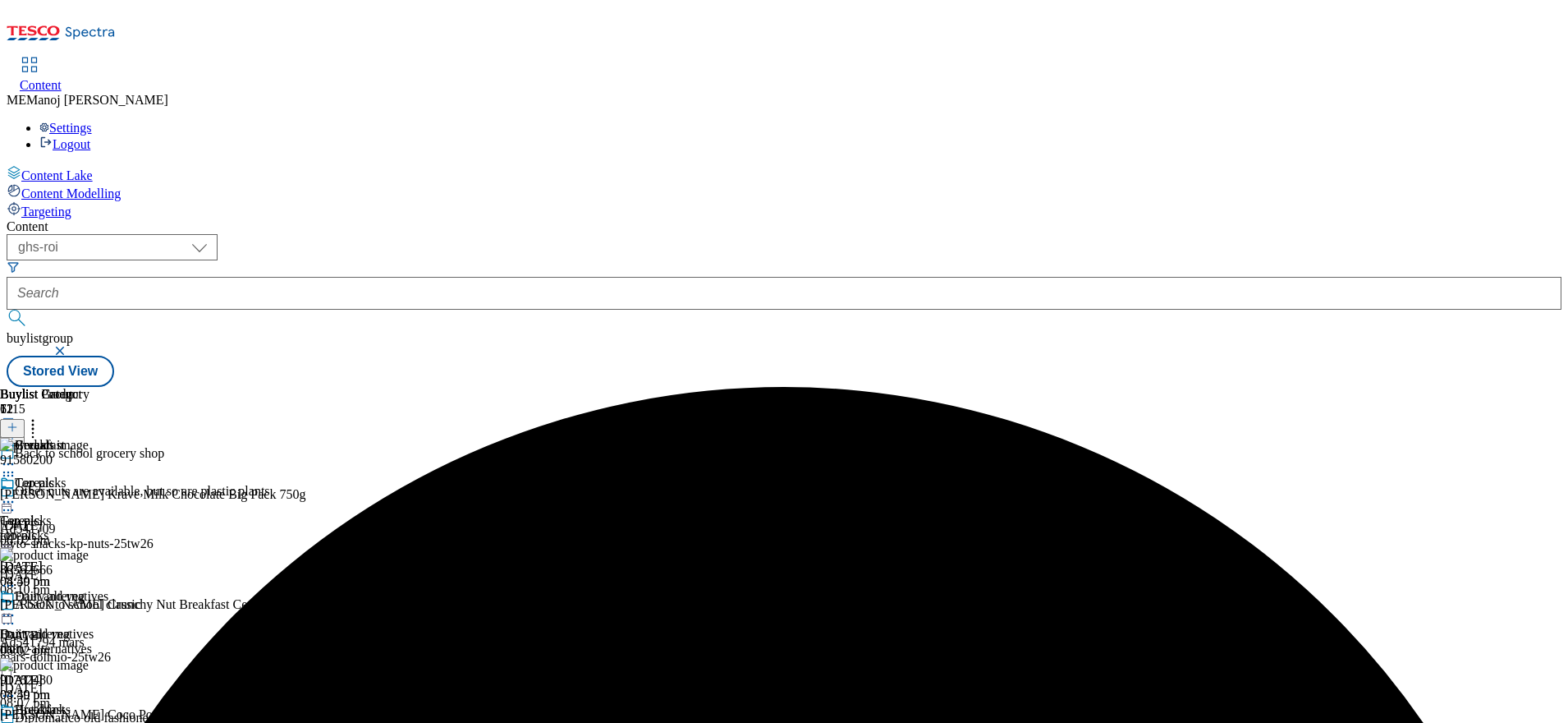
click at [17, 494] on icon at bounding box center [8, 502] width 17 height 17
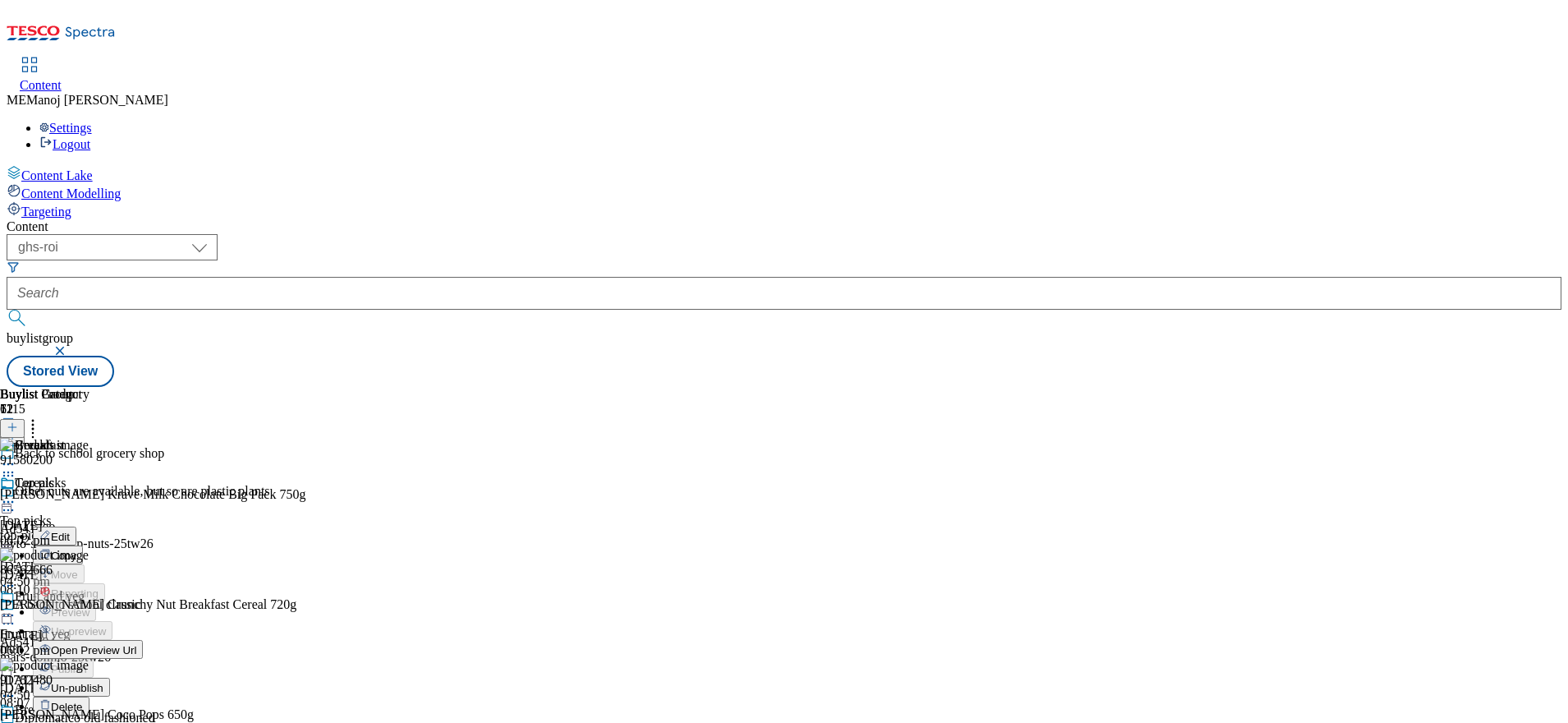
click at [103, 682] on span "Un-publish" at bounding box center [78, 688] width 53 height 12
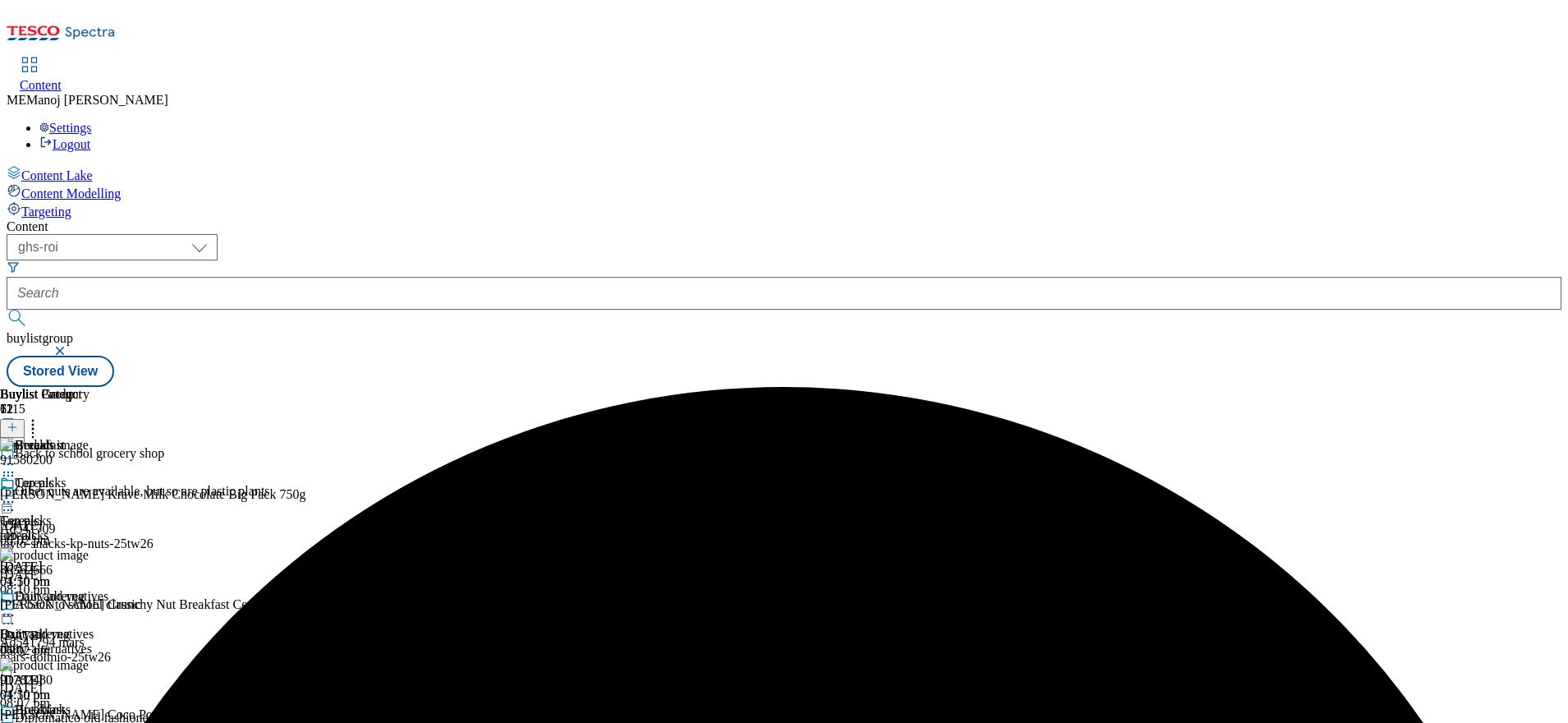
click at [17, 494] on icon at bounding box center [8, 502] width 17 height 17
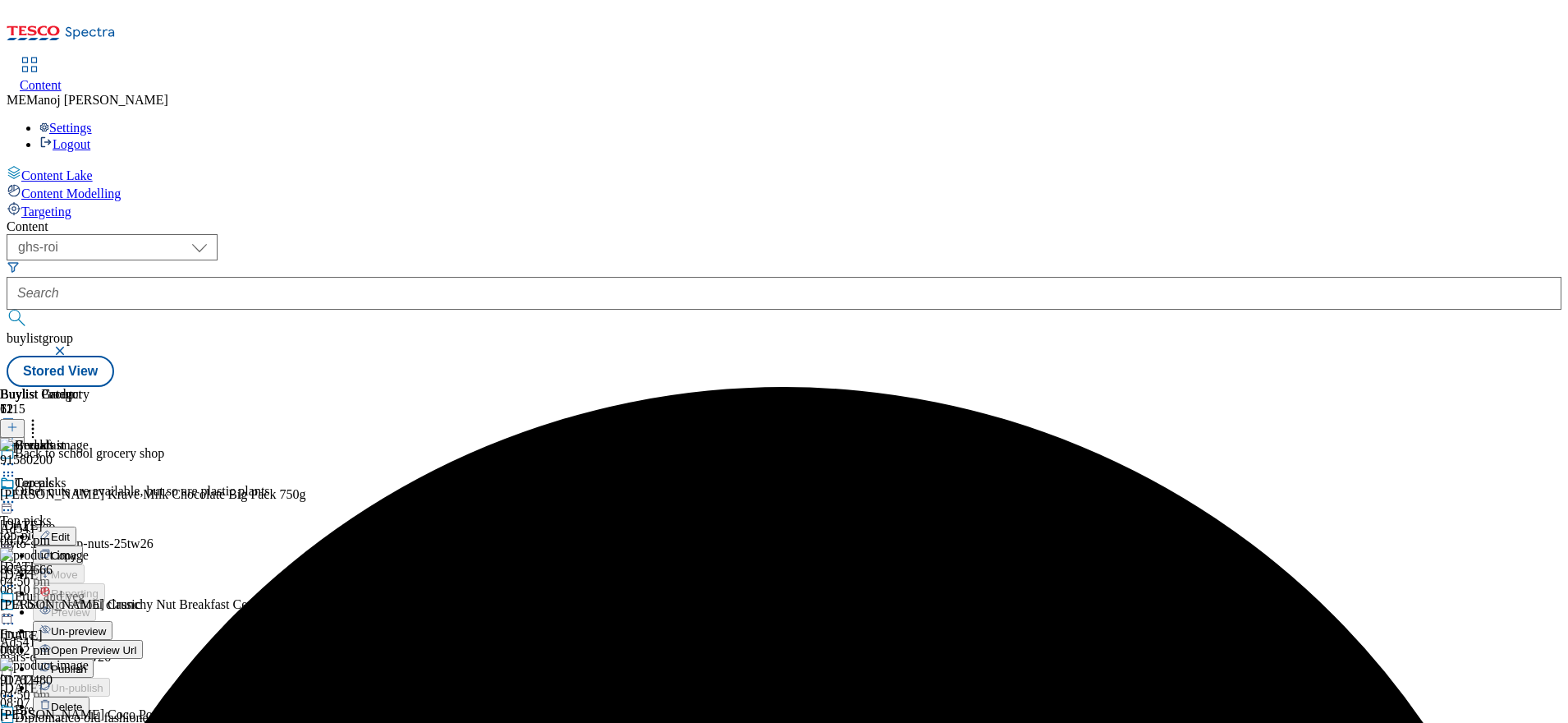
click at [106, 625] on span "Un-preview" at bounding box center [78, 631] width 55 height 12
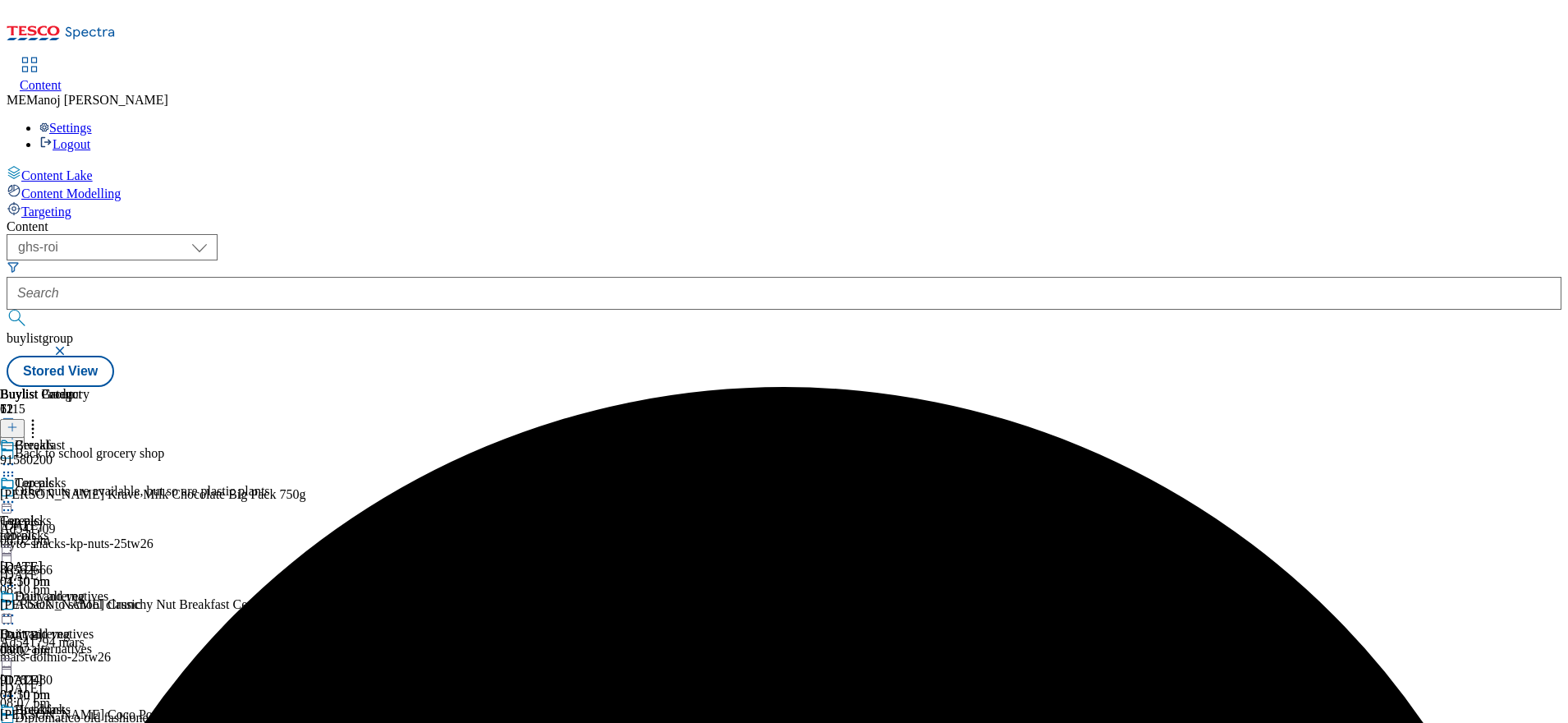
click at [17, 494] on icon at bounding box center [8, 502] width 17 height 17
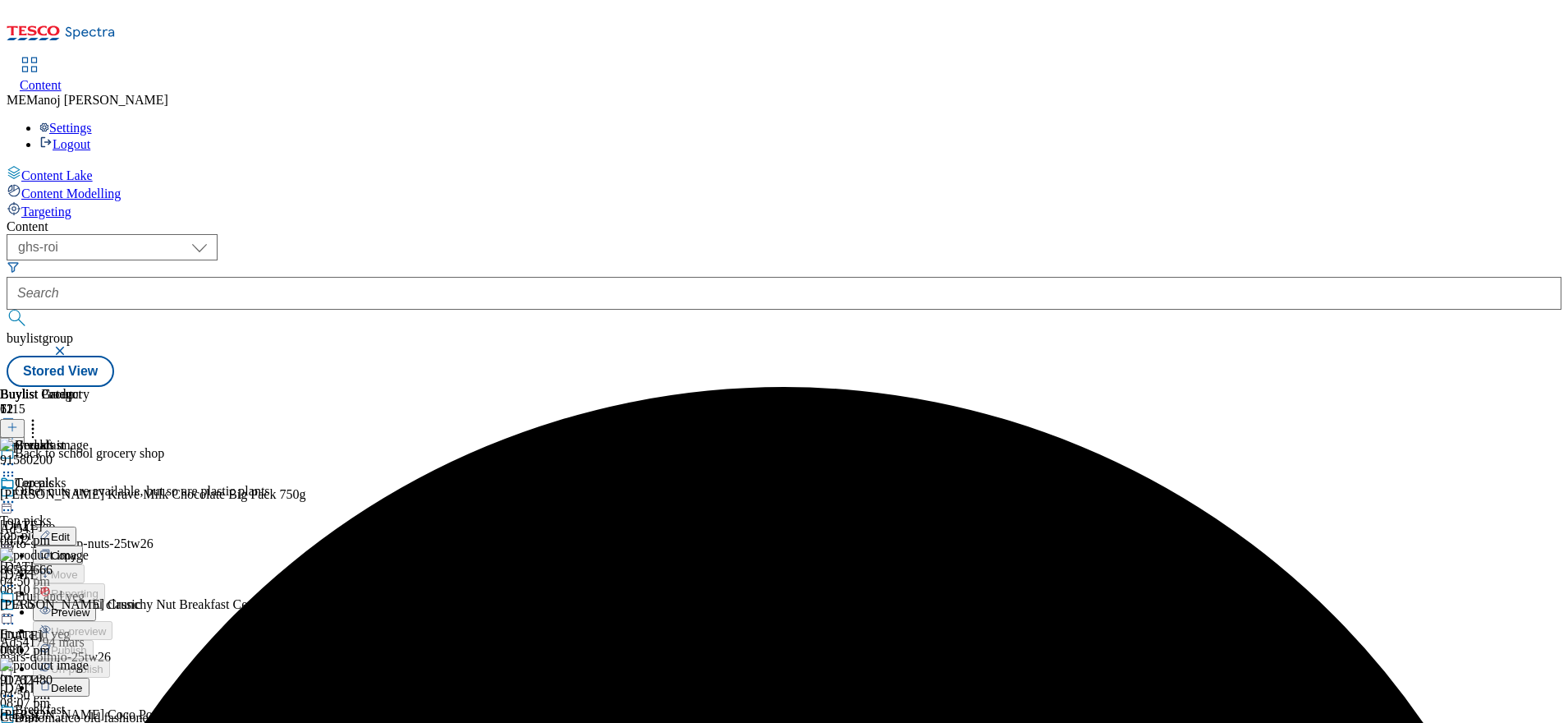
click at [90, 606] on span "Preview" at bounding box center [71, 612] width 39 height 12
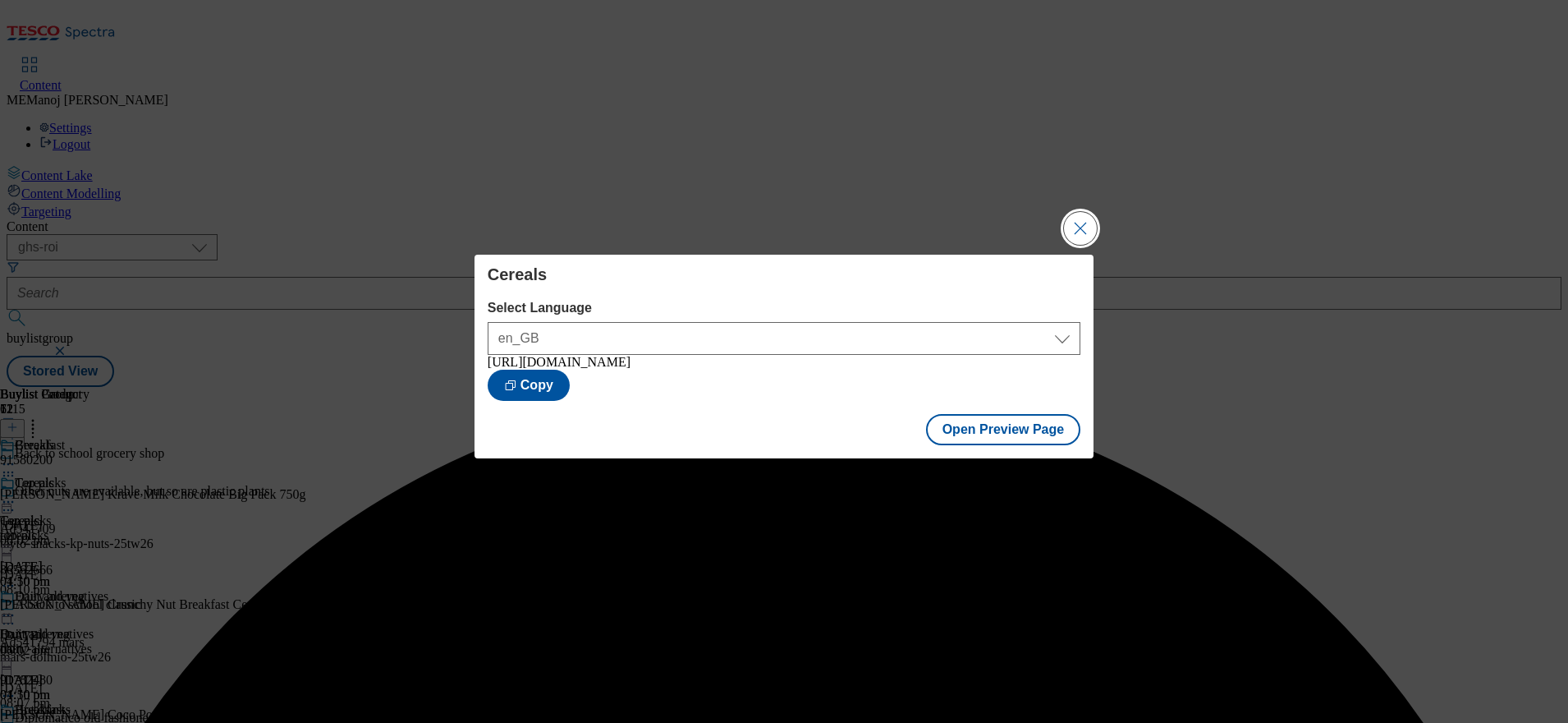
click at [1069, 235] on button "Close Modal" at bounding box center [1080, 227] width 33 height 33
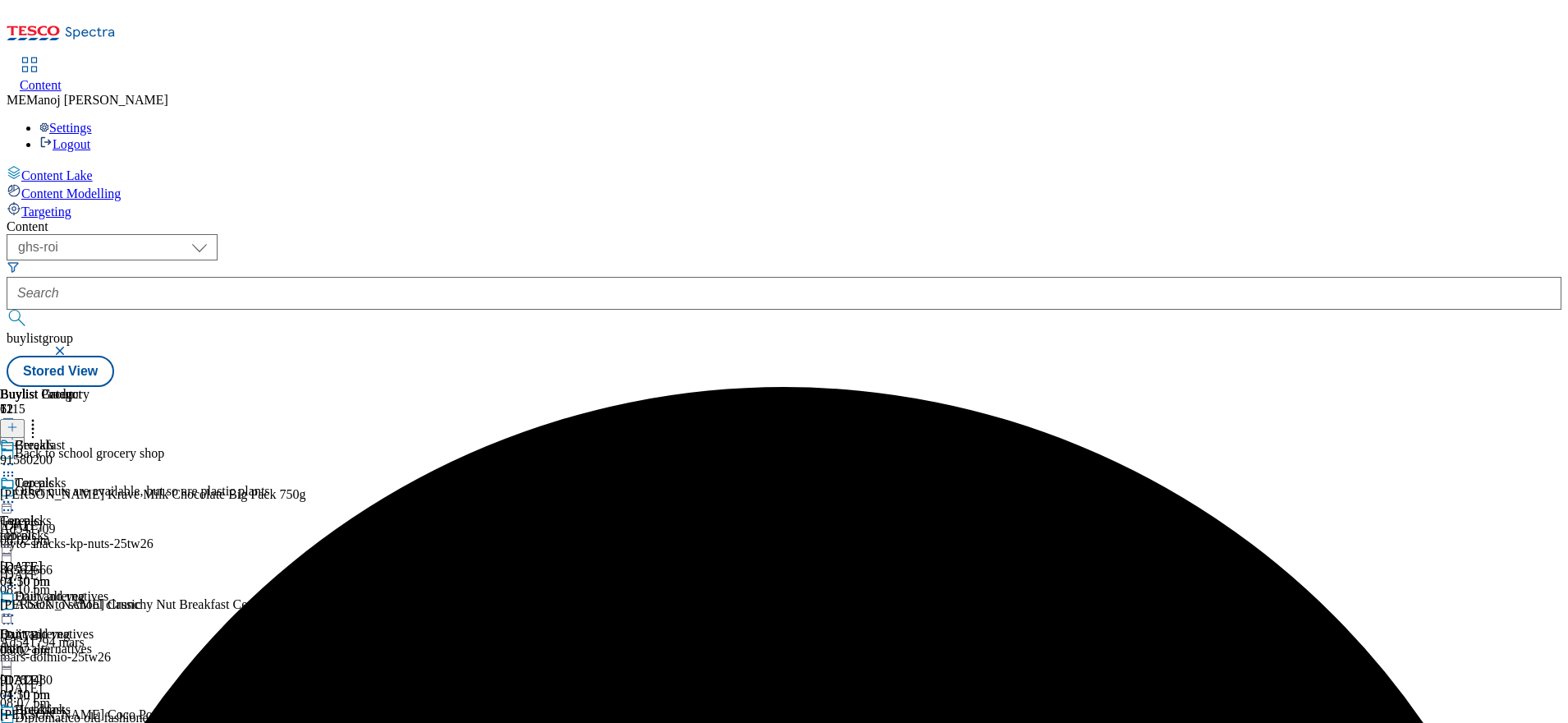
click at [17, 494] on icon at bounding box center [8, 502] width 17 height 17
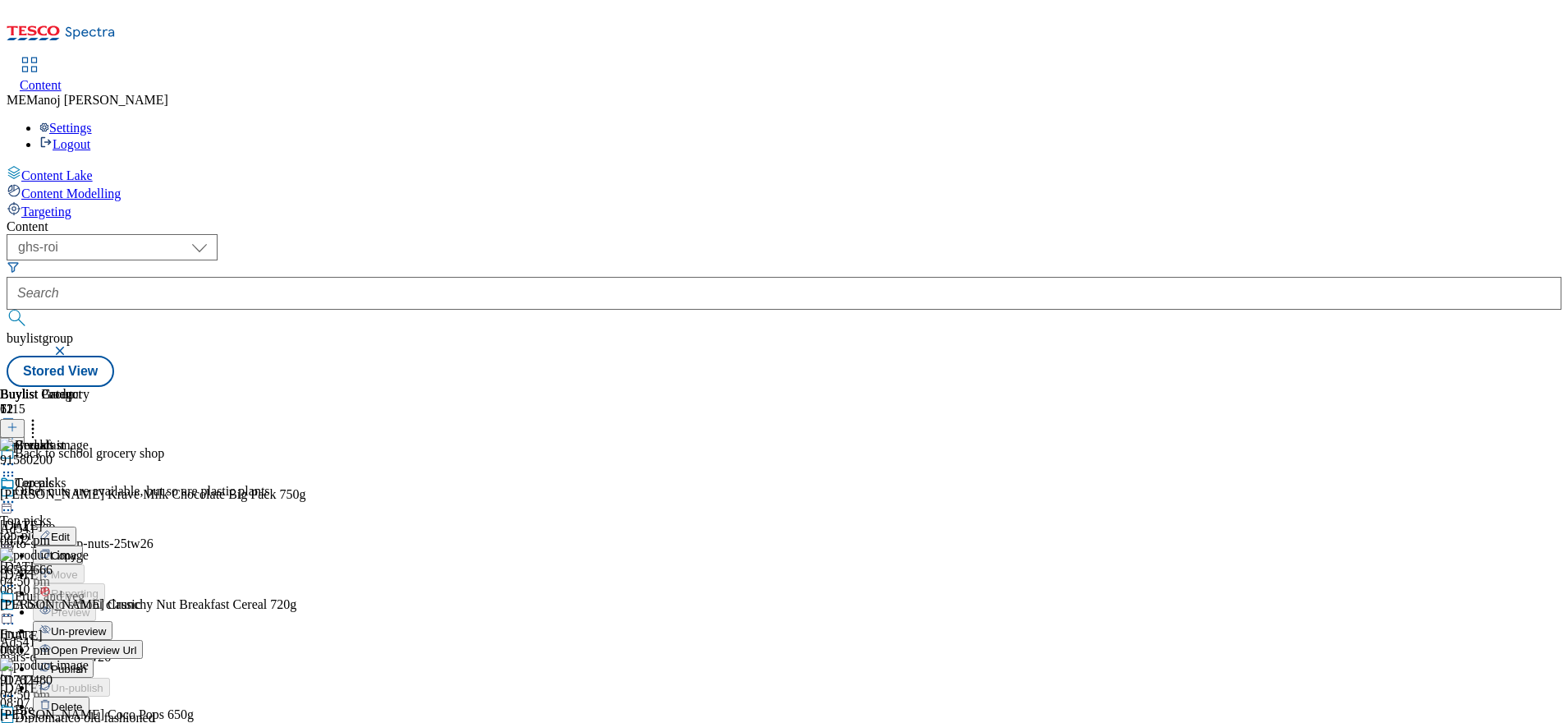
click at [106, 625] on span "Un-preview" at bounding box center [78, 631] width 55 height 12
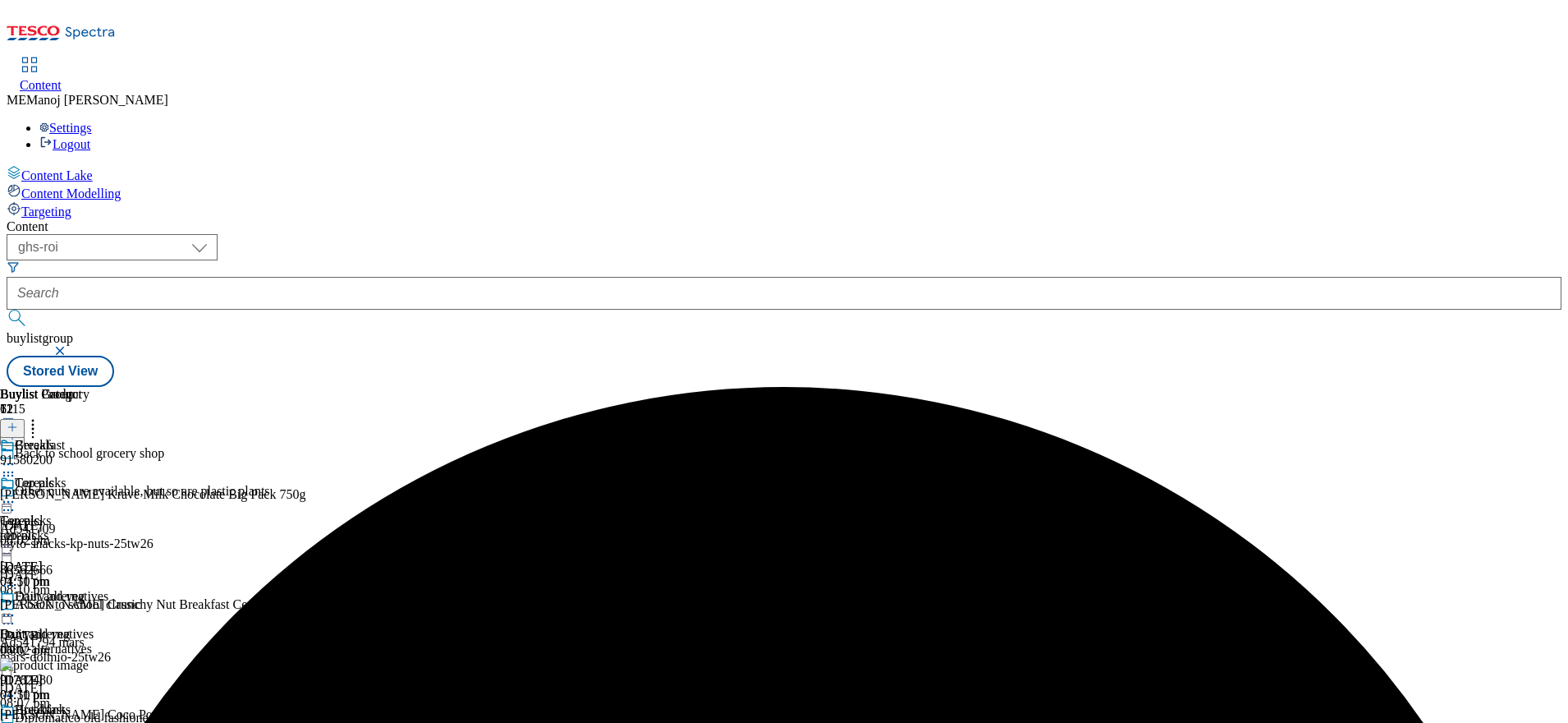
click at [17, 494] on icon at bounding box center [8, 502] width 17 height 17
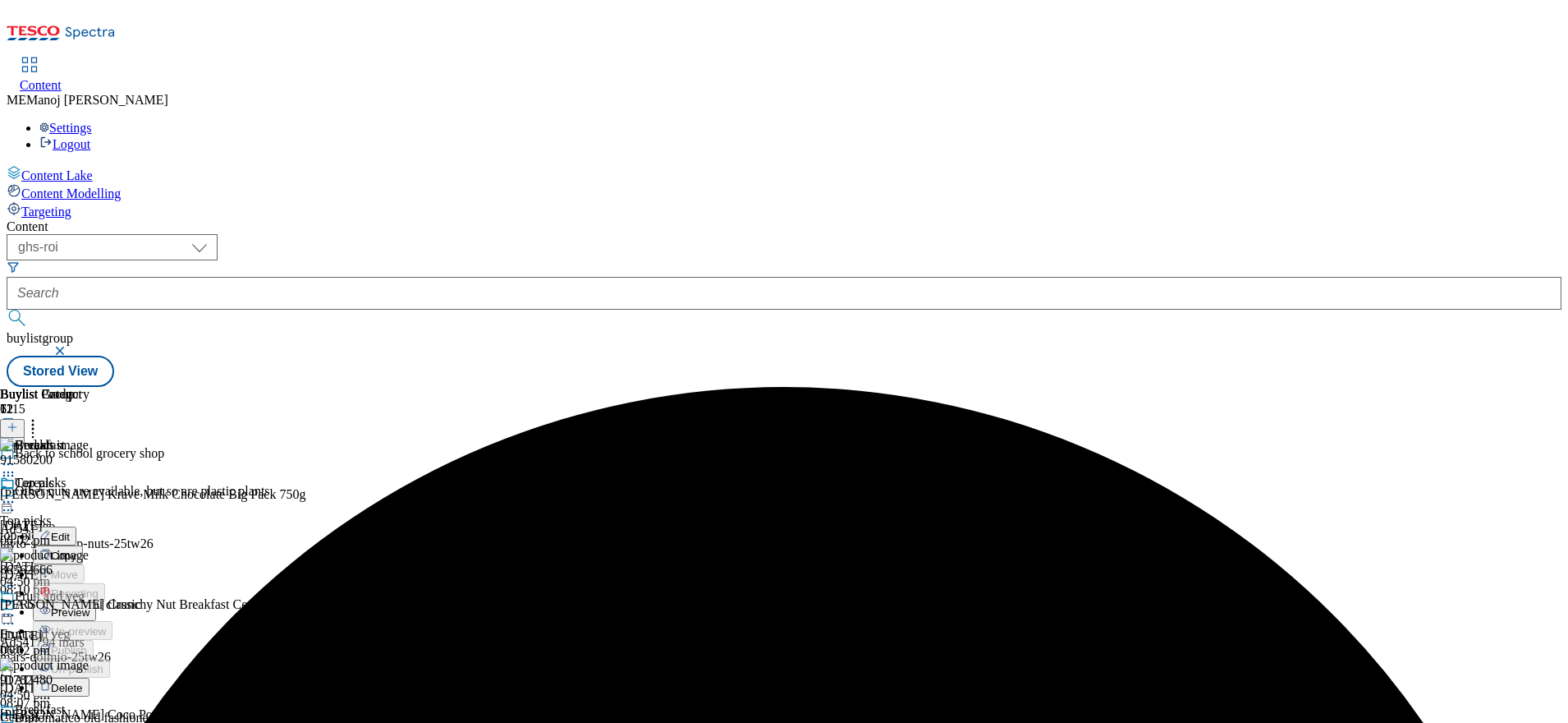
click at [90, 606] on span "Preview" at bounding box center [71, 612] width 39 height 12
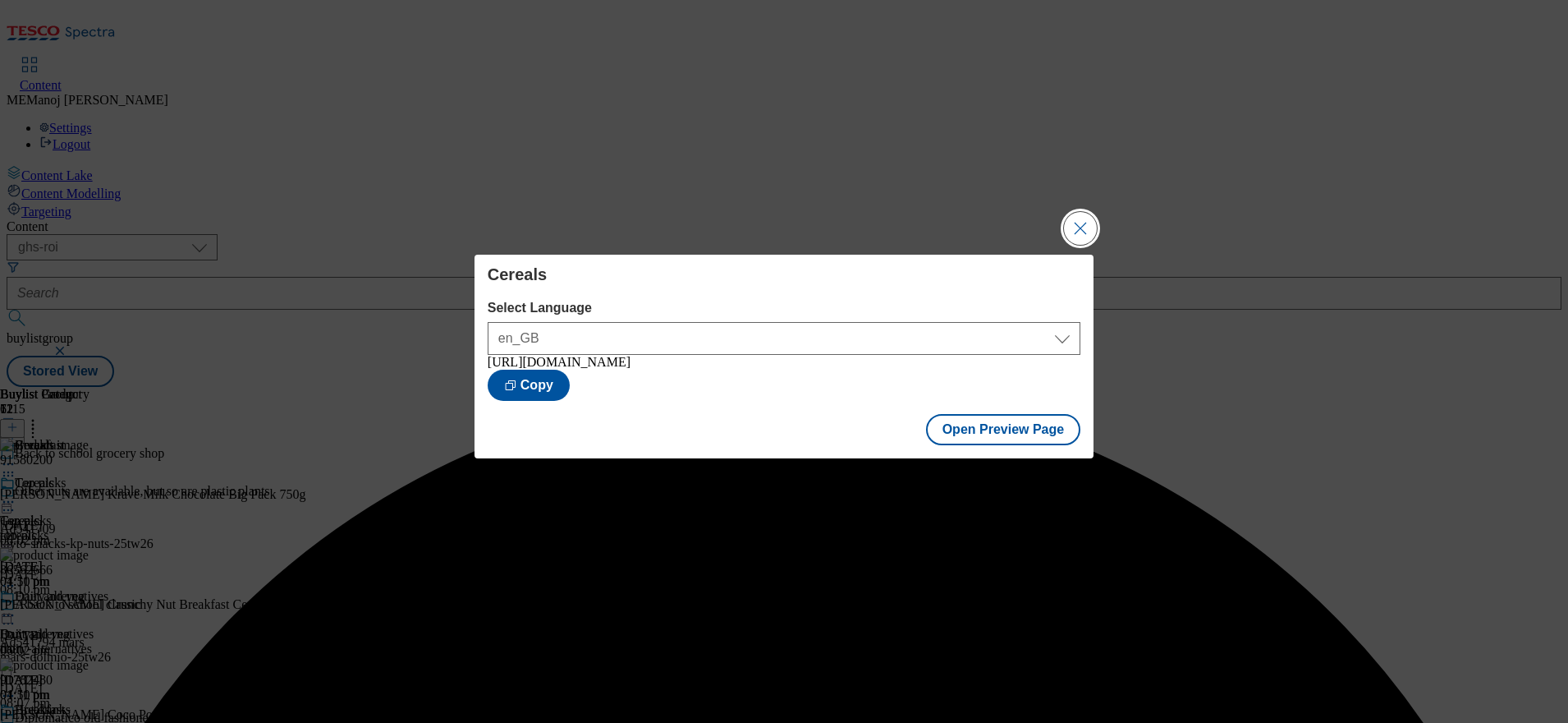
click at [1075, 229] on button "Close Modal" at bounding box center [1080, 227] width 33 height 33
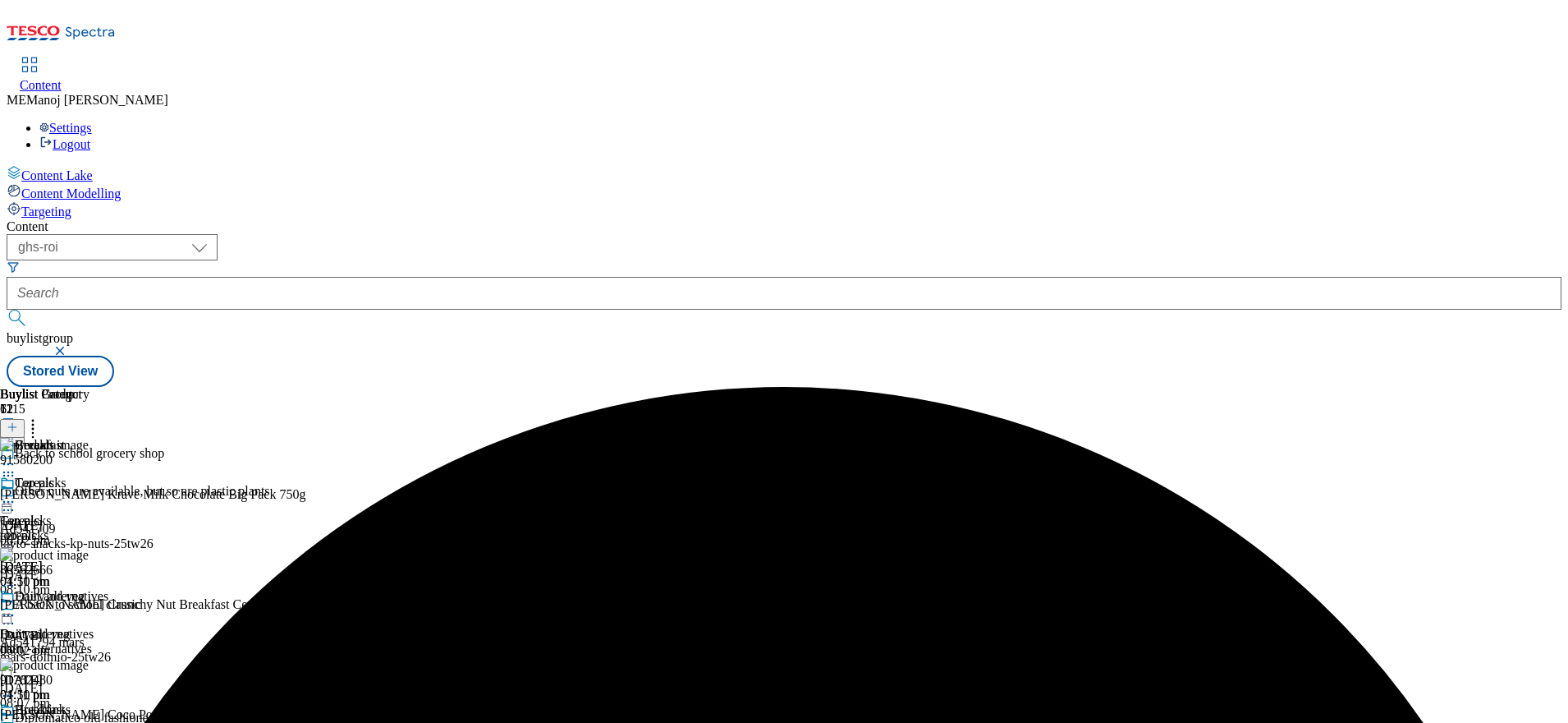
click at [17, 494] on icon at bounding box center [8, 502] width 17 height 17
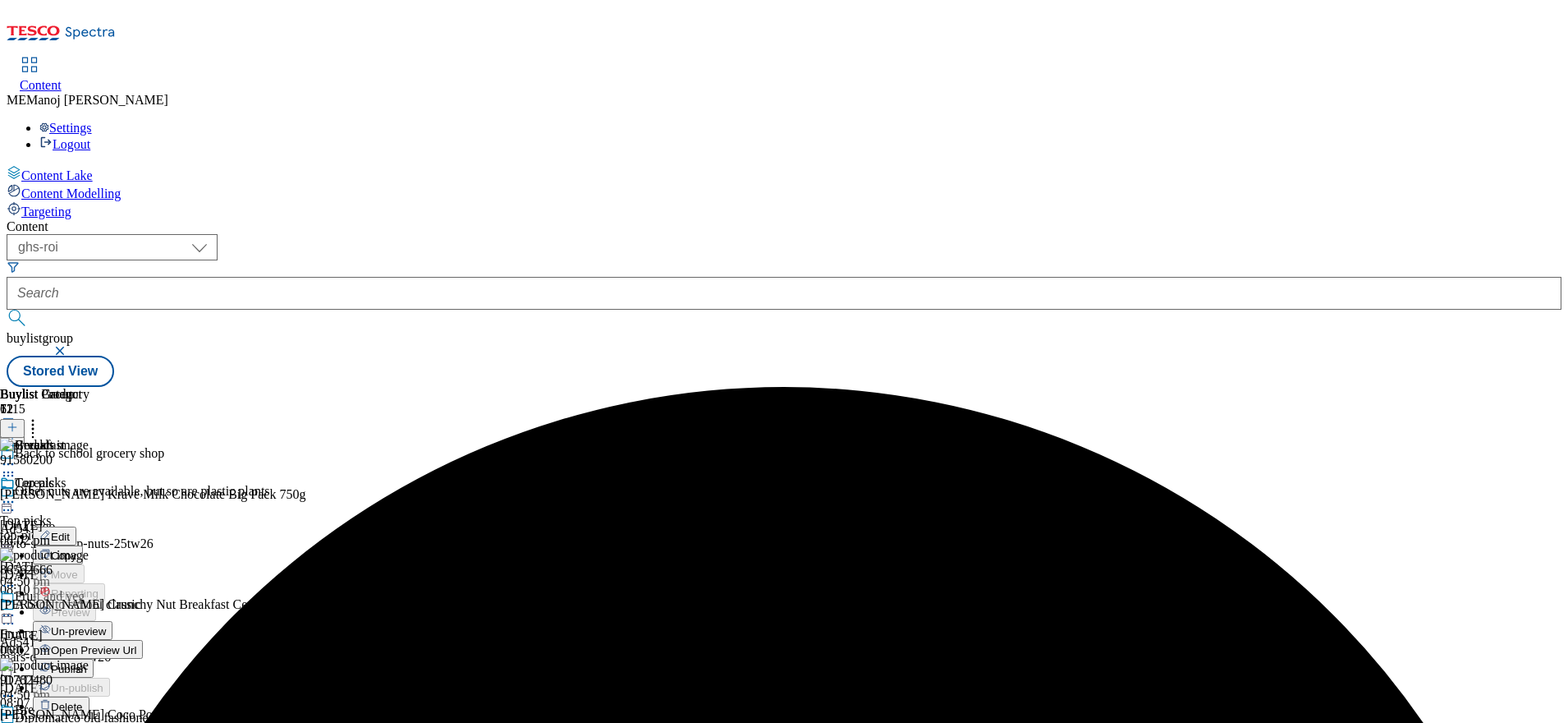
click at [87, 663] on span "Publish" at bounding box center [69, 669] width 36 height 12
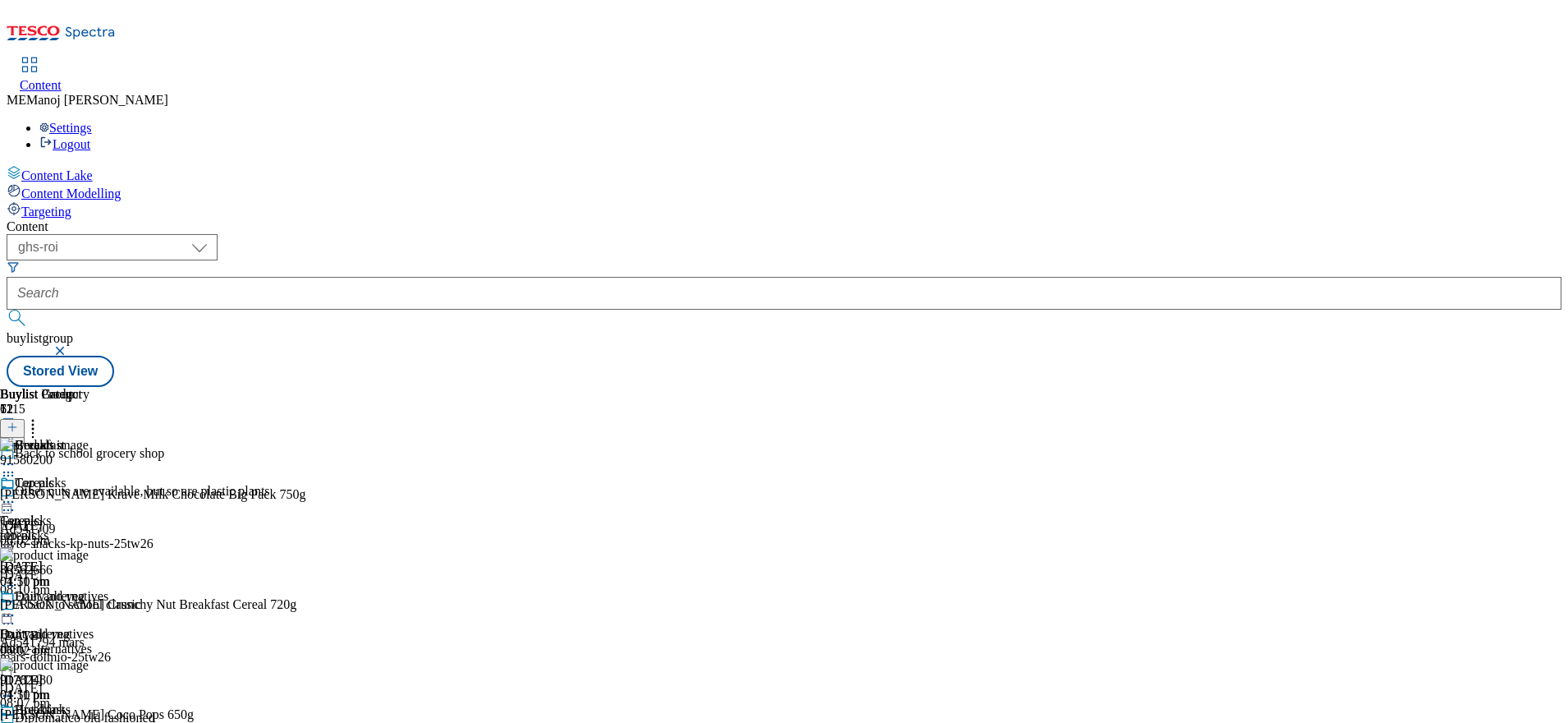
click at [17, 494] on icon at bounding box center [8, 502] width 17 height 17
click at [1066, 234] on div "( optional ) ghs-roi ghs-uk ghs-roi buylistgroup Stored View" at bounding box center [784, 309] width 1555 height 153
click at [1126, 234] on div "( optional ) ghs-roi ghs-uk ghs-roi buylistgroup Stored View" at bounding box center [784, 309] width 1555 height 153
click at [1106, 220] on div "Content ( optional ) ghs-roi ghs-[GEOGRAPHIC_DATA] ghs-roi buylistgroup Stored …" at bounding box center [784, 303] width 1555 height 168
click at [17, 494] on icon at bounding box center [8, 502] width 17 height 17
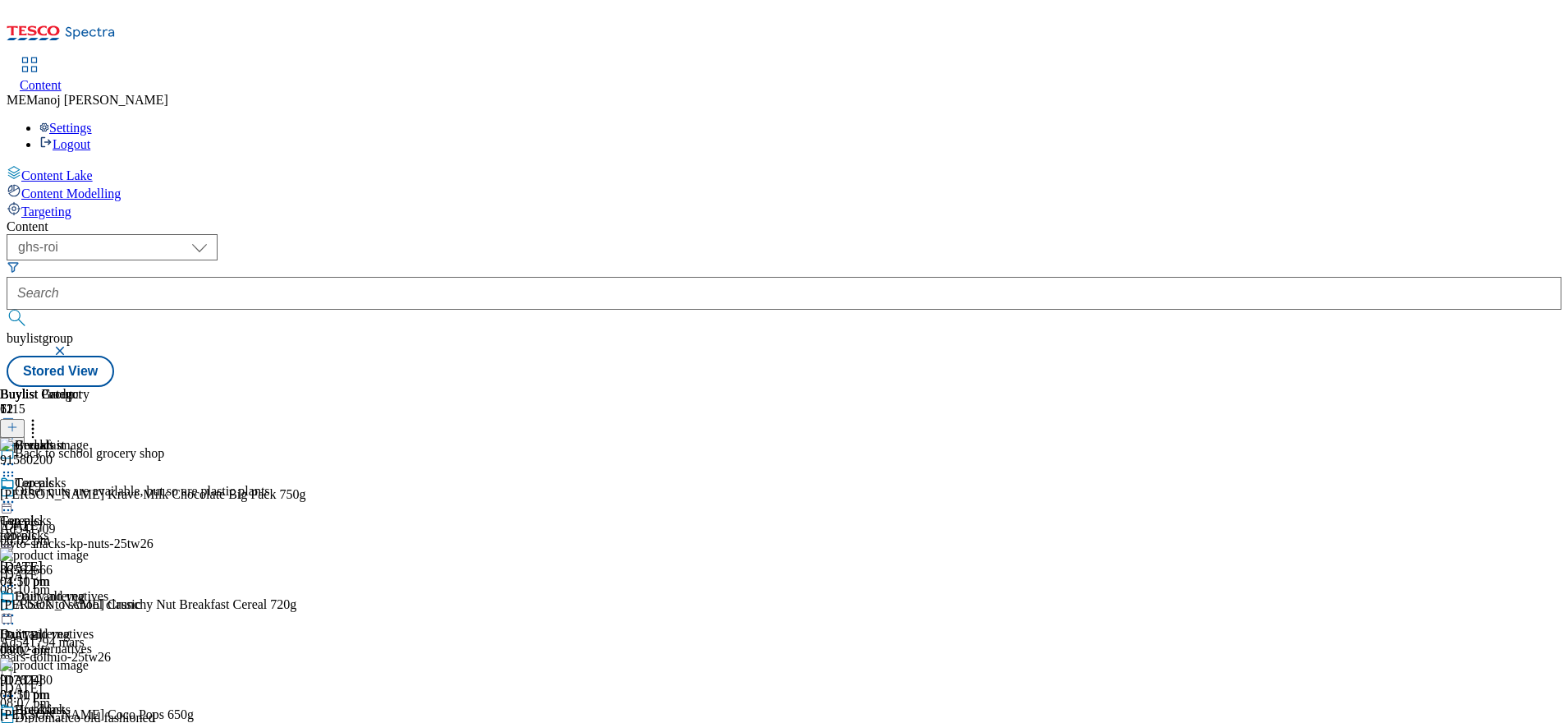
click at [1105, 220] on div "Content" at bounding box center [784, 227] width 1555 height 15
click at [17, 494] on icon at bounding box center [8, 502] width 17 height 17
click at [1528, 387] on div "Buylist Group 1115 Back to school grocery shop Other nuts are available, but so…" at bounding box center [784, 387] width 1555 height 0
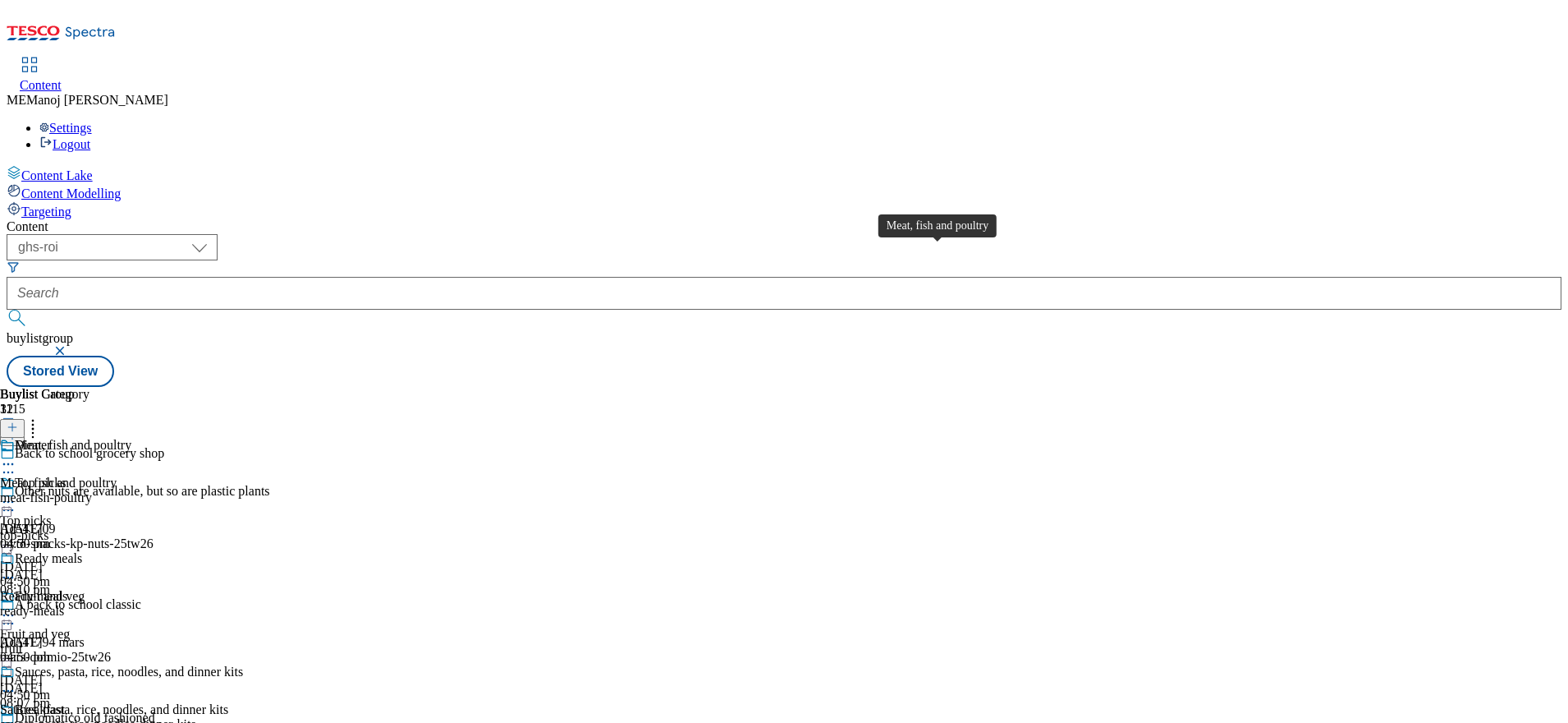
click at [131, 437] on div "Meat, fish and poultry" at bounding box center [73, 444] width 116 height 15
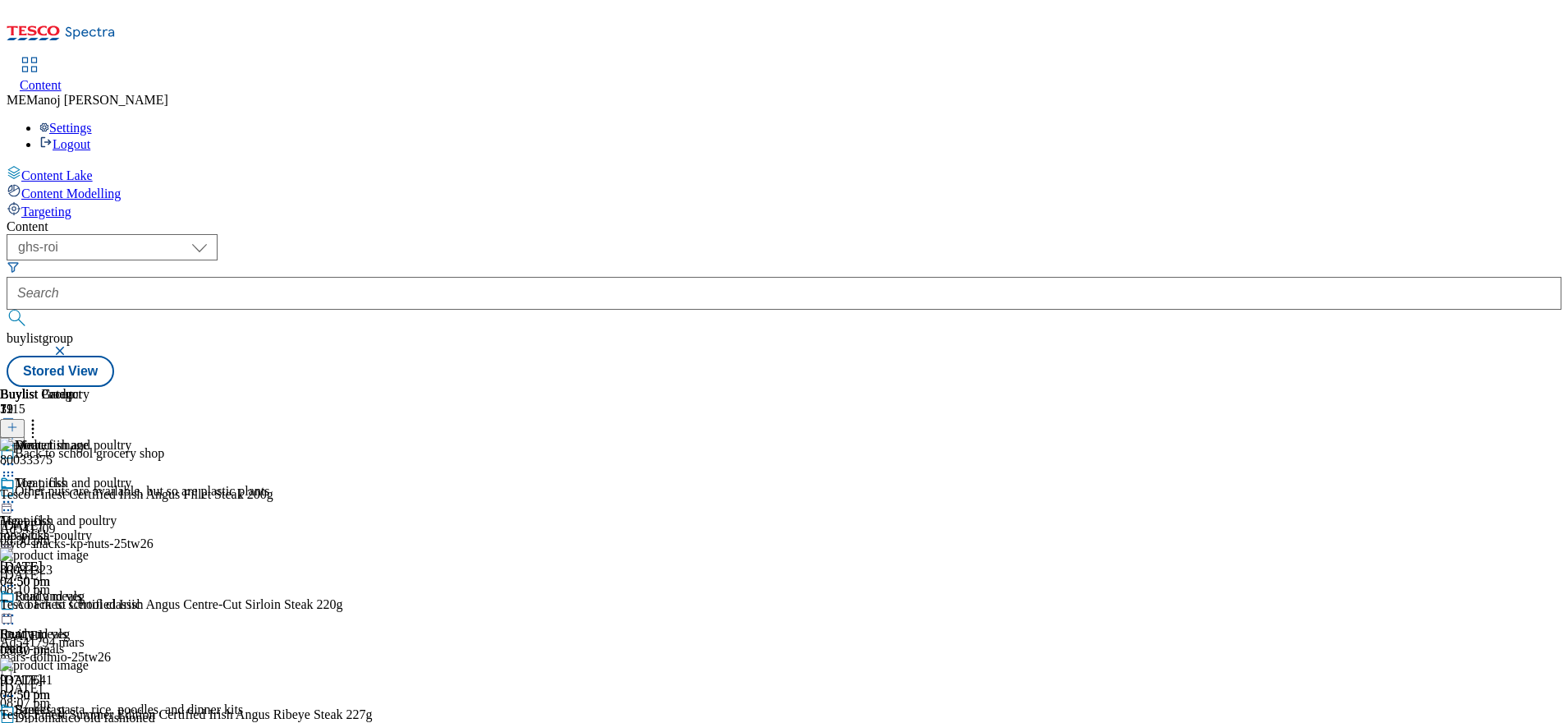
click at [18, 421] on icon at bounding box center [11, 427] width 11 height 11
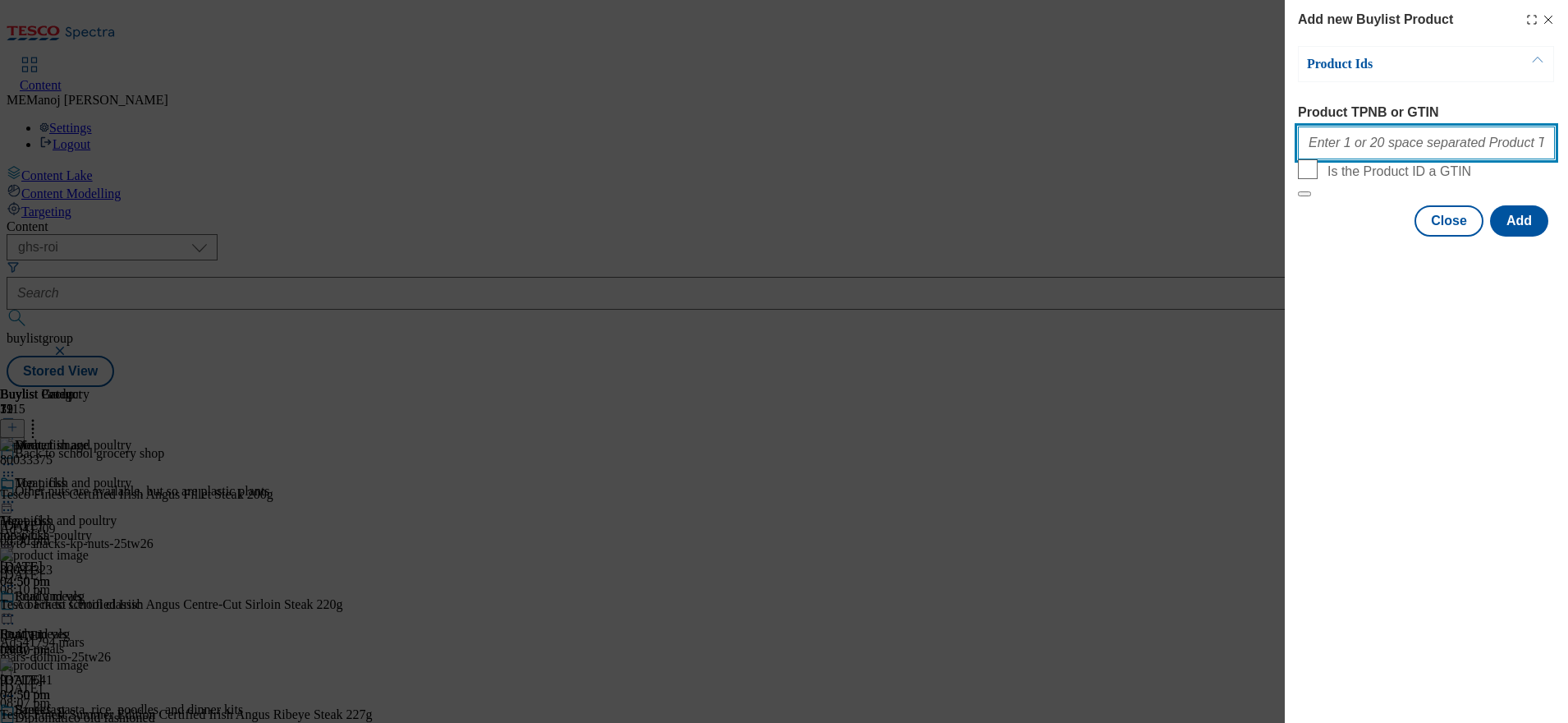
click at [1373, 145] on input "Product TPNB or GTIN" at bounding box center [1427, 142] width 257 height 33
paste input "81607317 73707142 73740268 73740130 92543755 92921665 92610209 88906868 8001140…"
type input "81607317 73707142 73740268 73740130 92543755 92921665 92610209 88906868 8001140…"
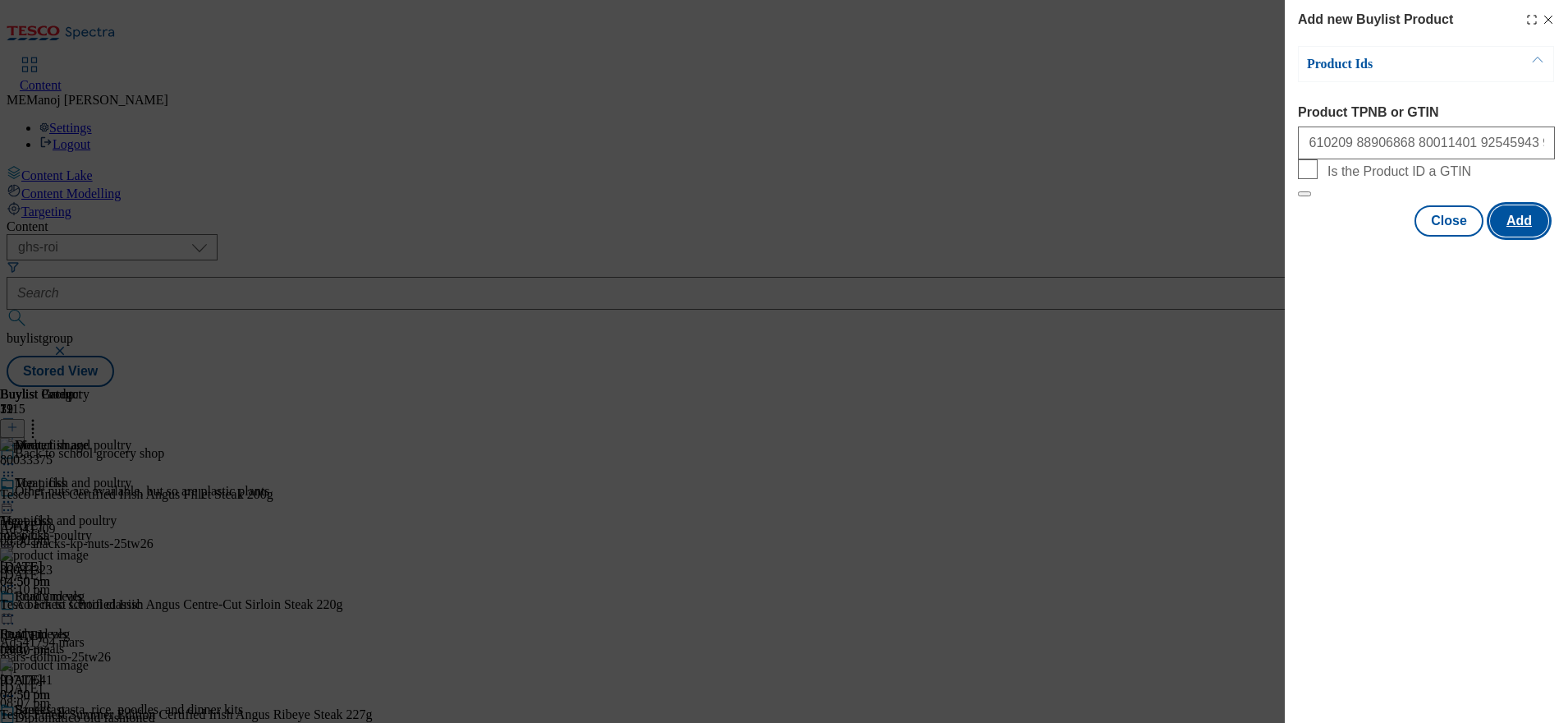
scroll to position [0, 0]
click at [1511, 236] on button "Add" at bounding box center [1520, 220] width 58 height 31
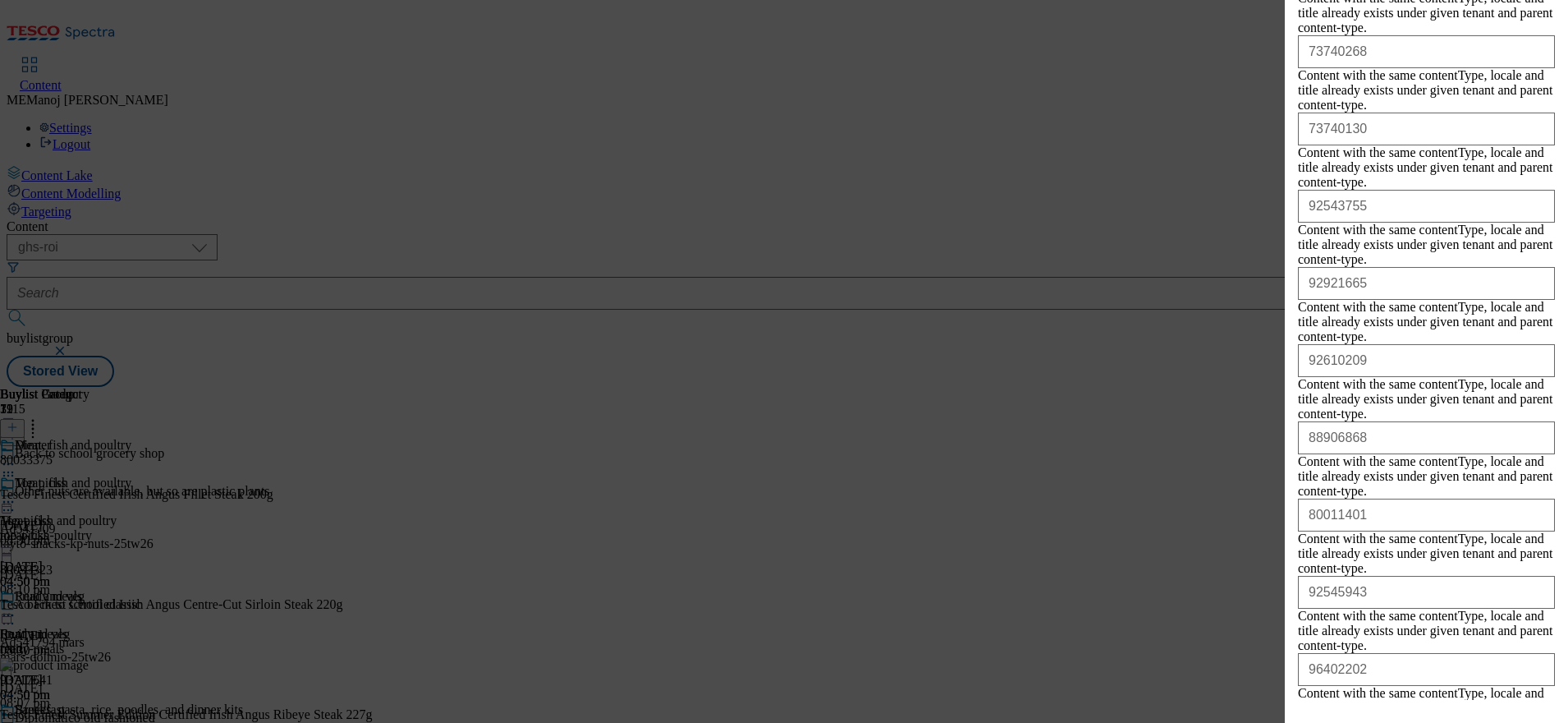
scroll to position [581, 0]
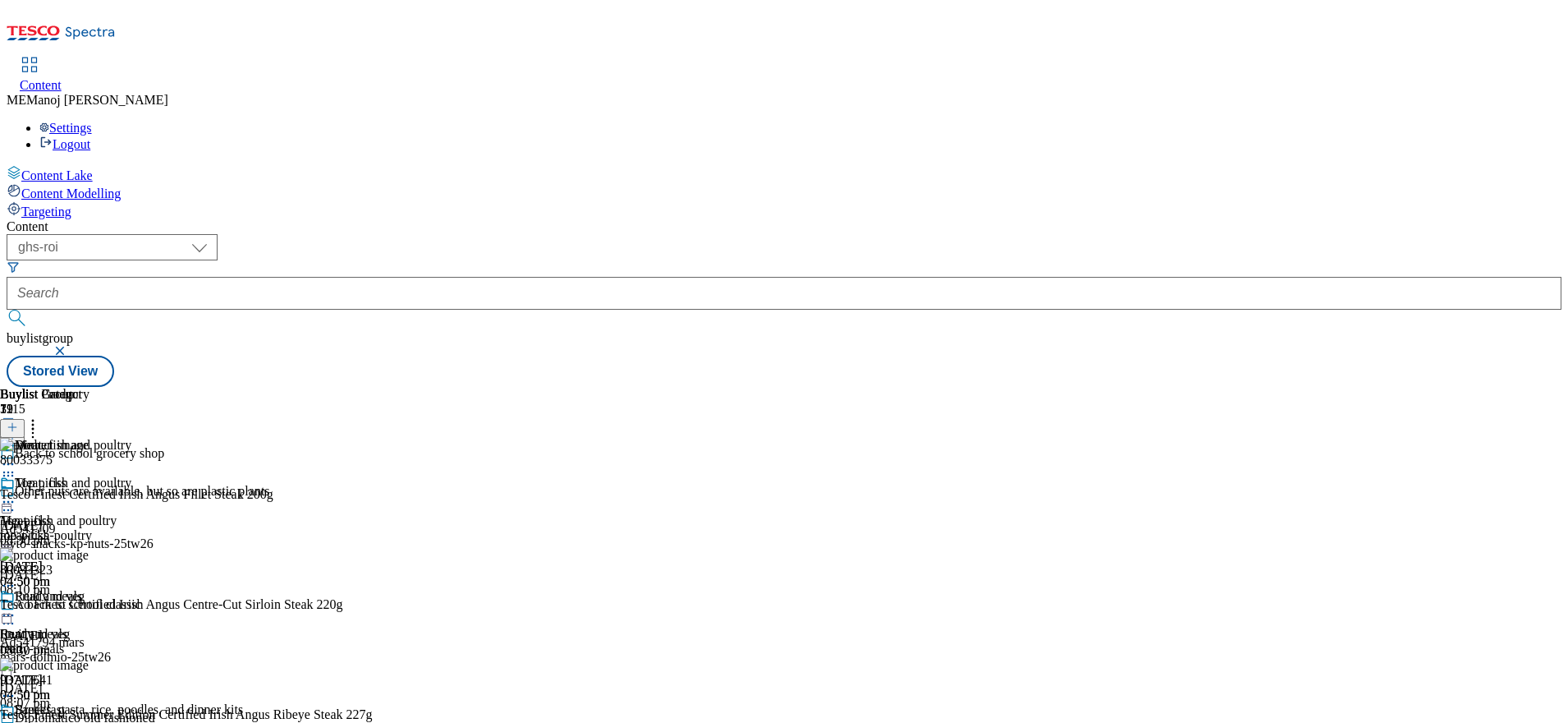
scroll to position [0, 0]
click at [41, 416] on icon at bounding box center [33, 424] width 17 height 17
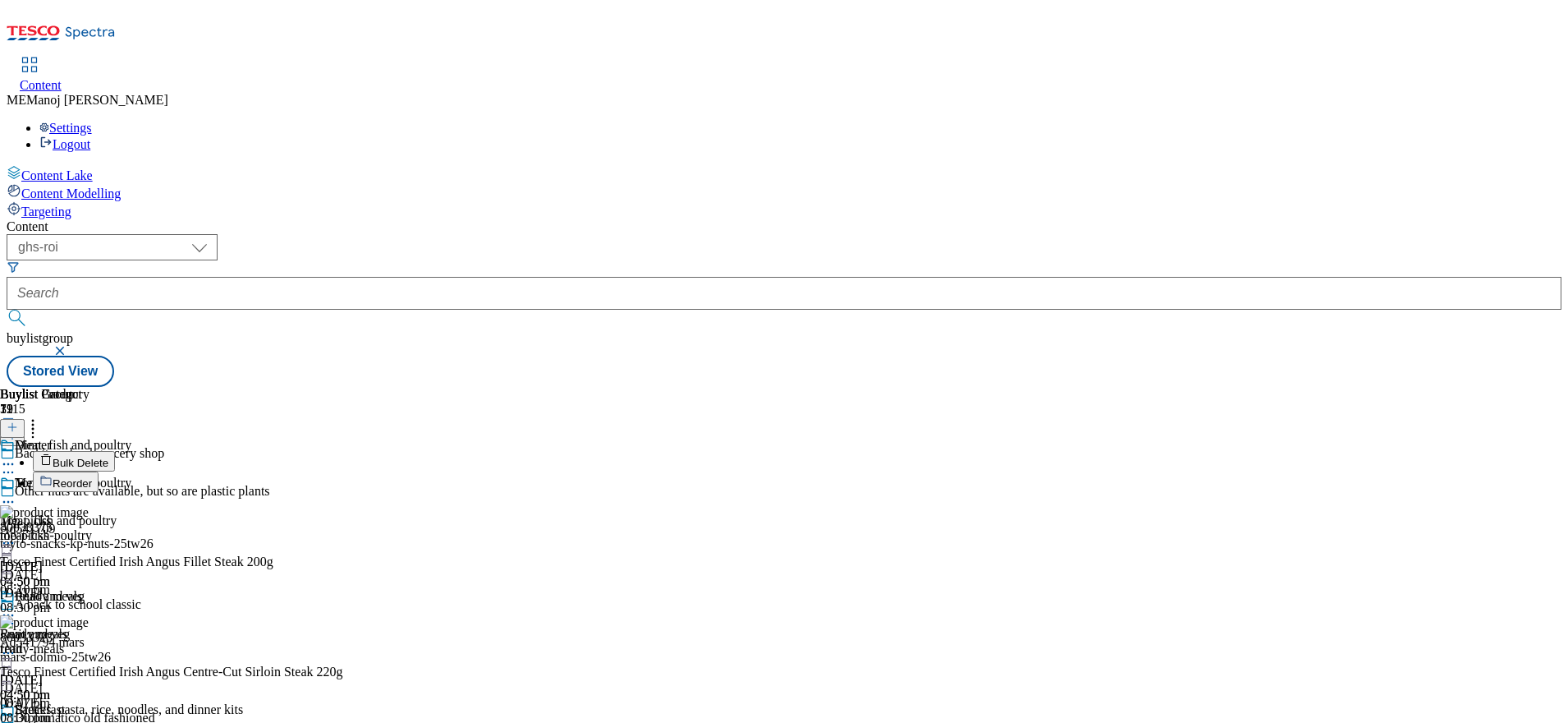
click at [92, 477] on span "Reorder" at bounding box center [72, 483] width 40 height 12
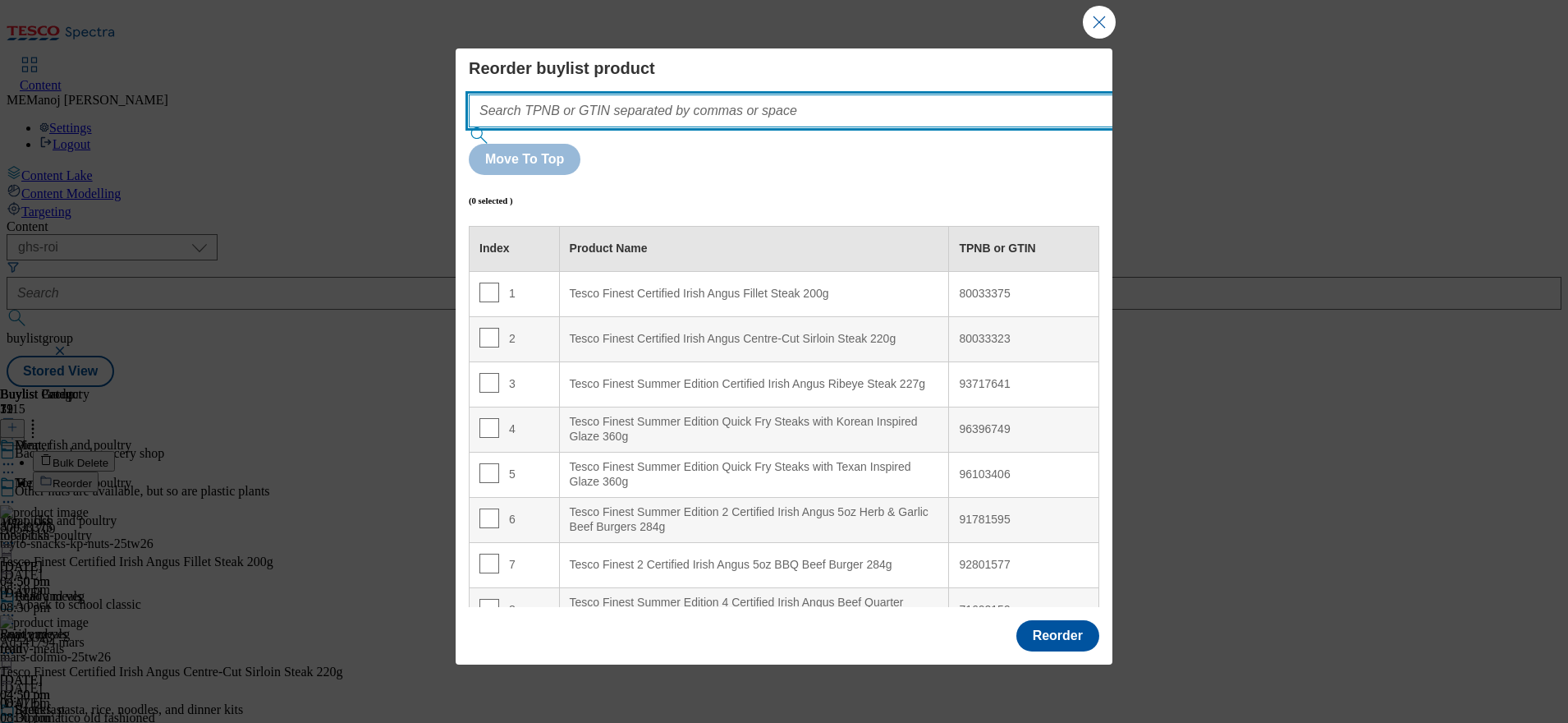
click at [874, 127] on input "Modal" at bounding box center [815, 110] width 694 height 33
paste input "81607317 73707142 73740268 73740130 92543755 92921665 92610209 88906868 8001140…"
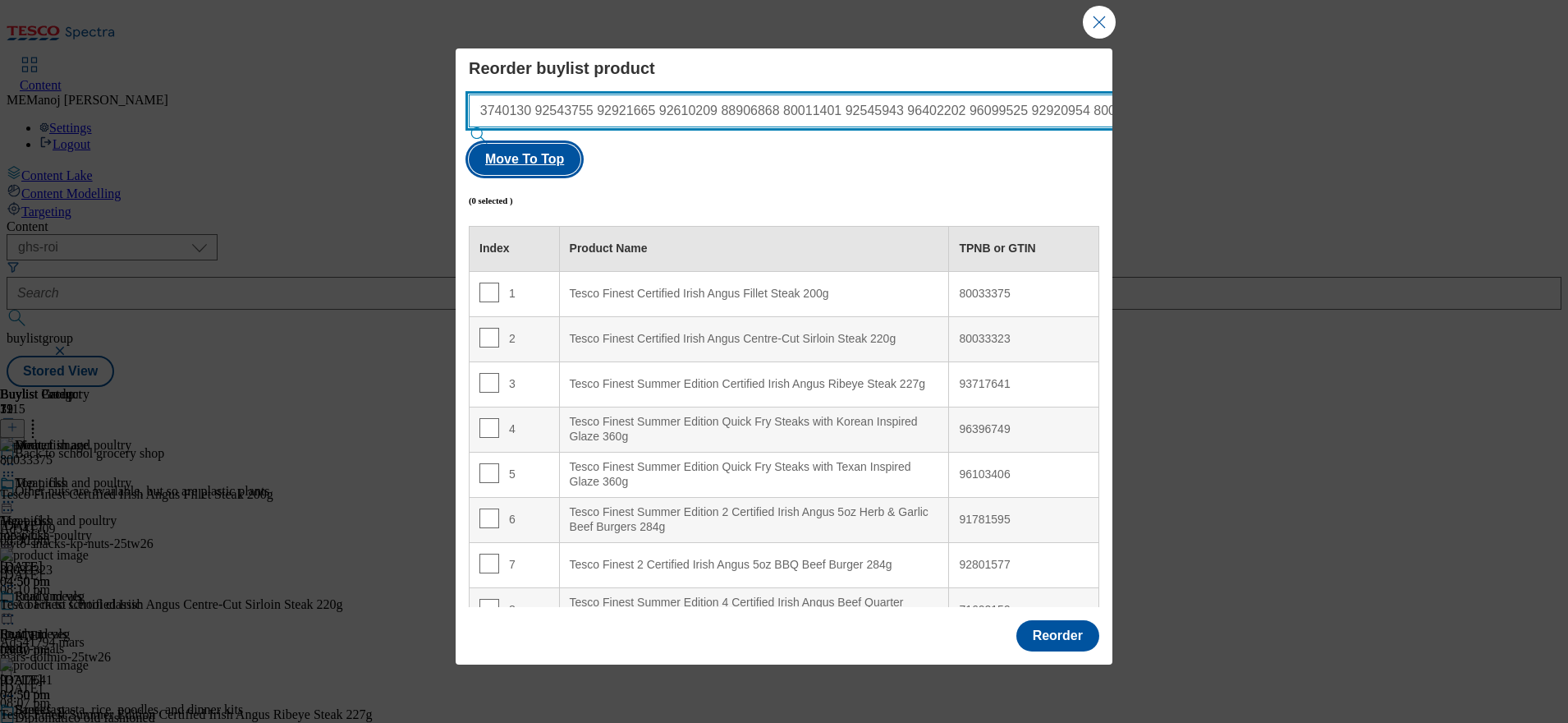
type input "81607317 73707142 73740268 73740130 92543755 92921665 92610209 88906868 8001140…"
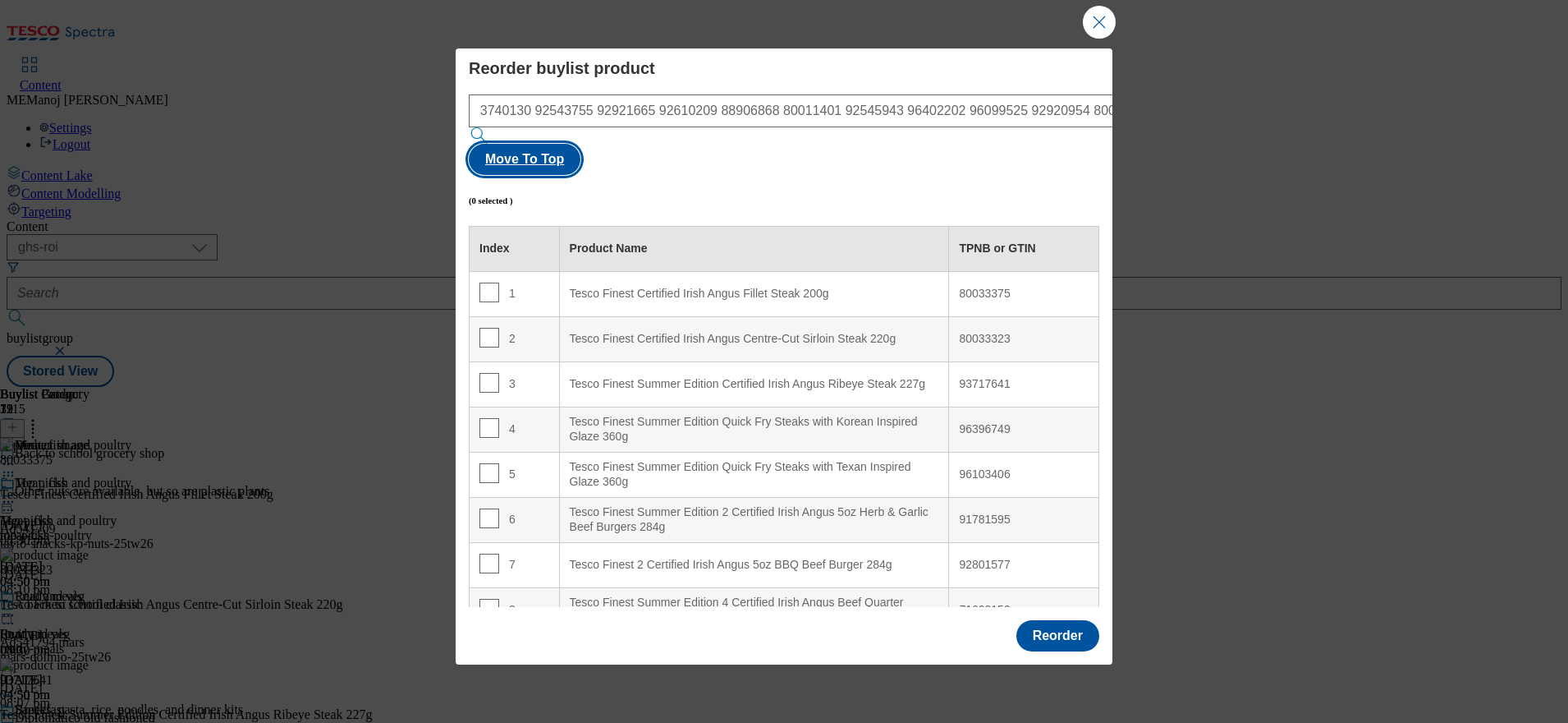
scroll to position [0, 0]
click at [581, 148] on button "Move To Top" at bounding box center [524, 159] width 112 height 31
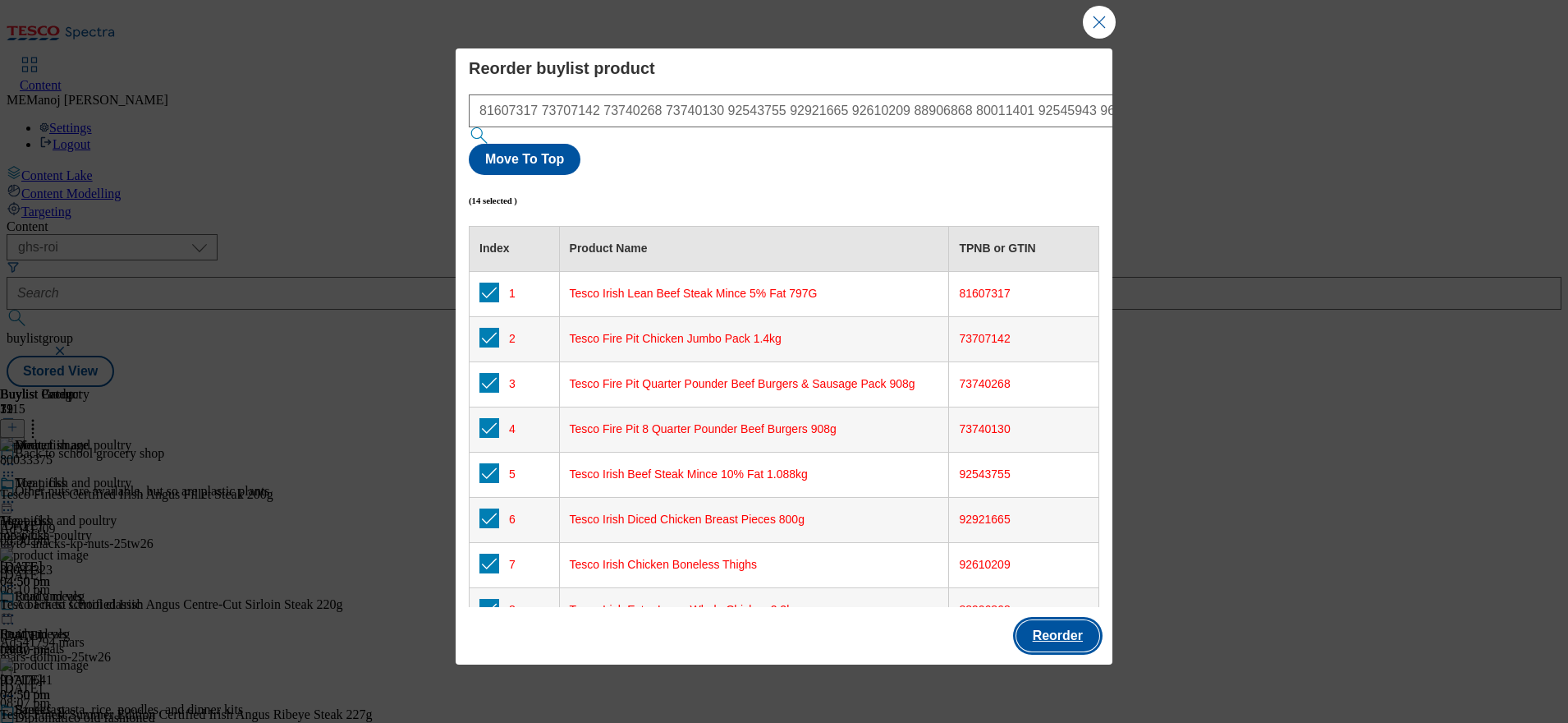
click at [1059, 620] on button "Reorder" at bounding box center [1058, 635] width 83 height 31
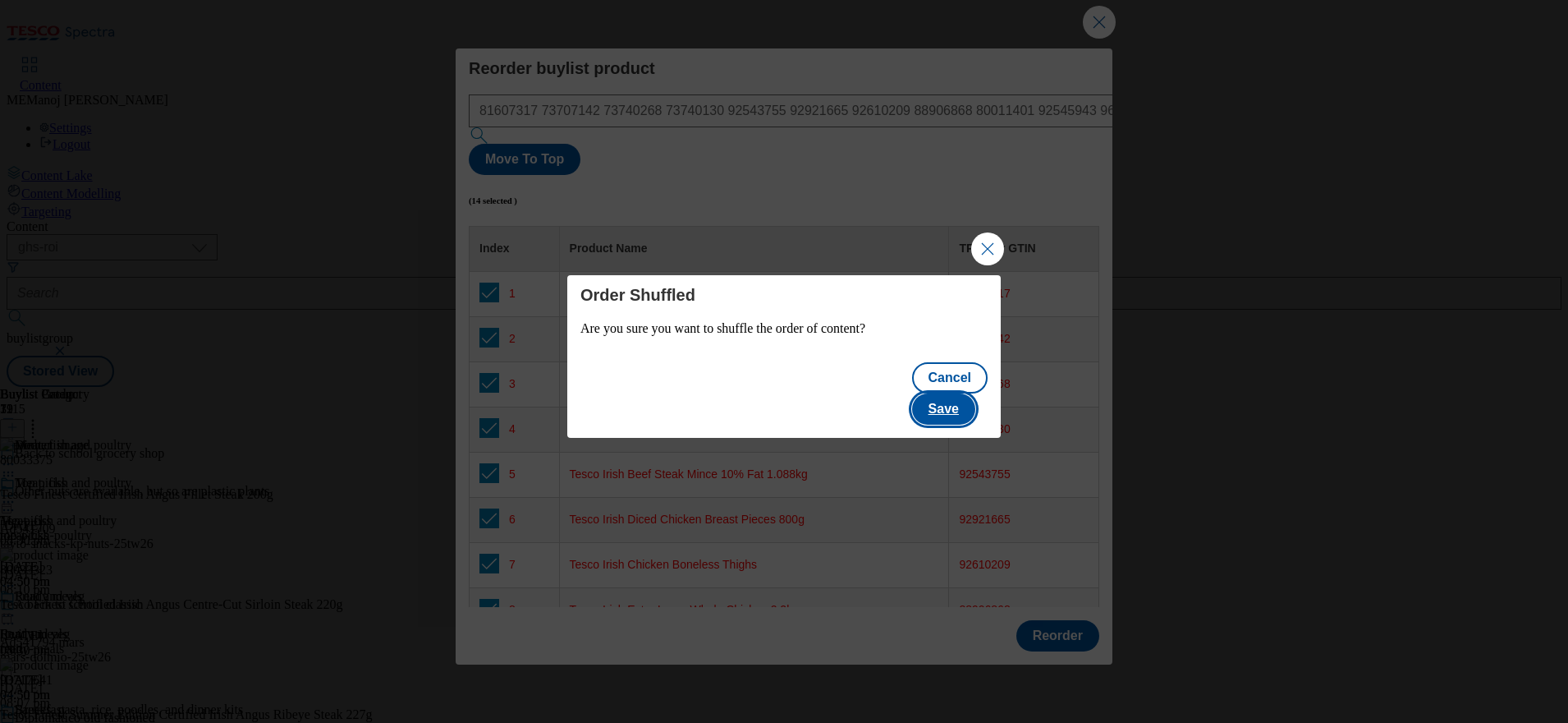
click at [960, 393] on button "Save" at bounding box center [944, 408] width 63 height 31
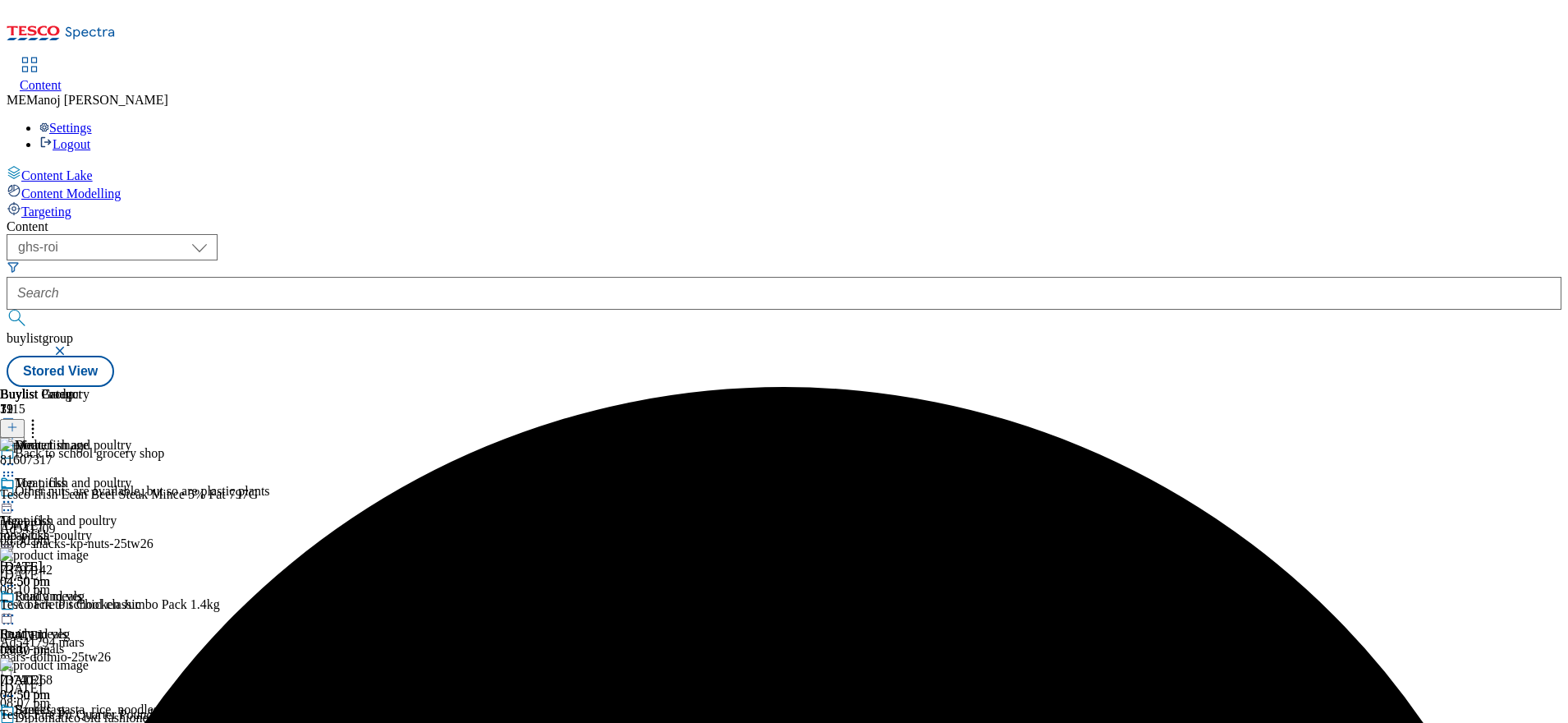
click at [41, 416] on icon at bounding box center [33, 424] width 17 height 17
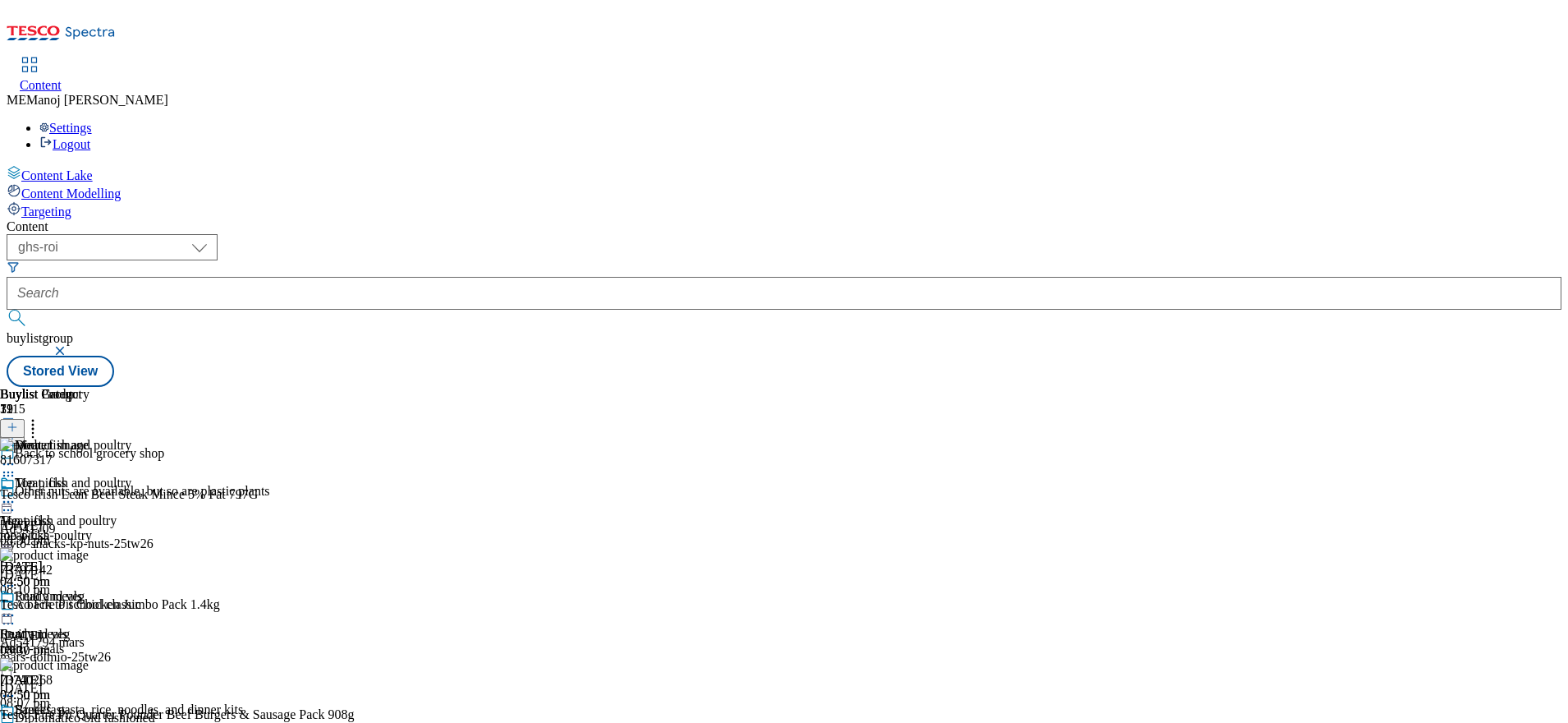
click at [17, 494] on icon at bounding box center [8, 502] width 17 height 17
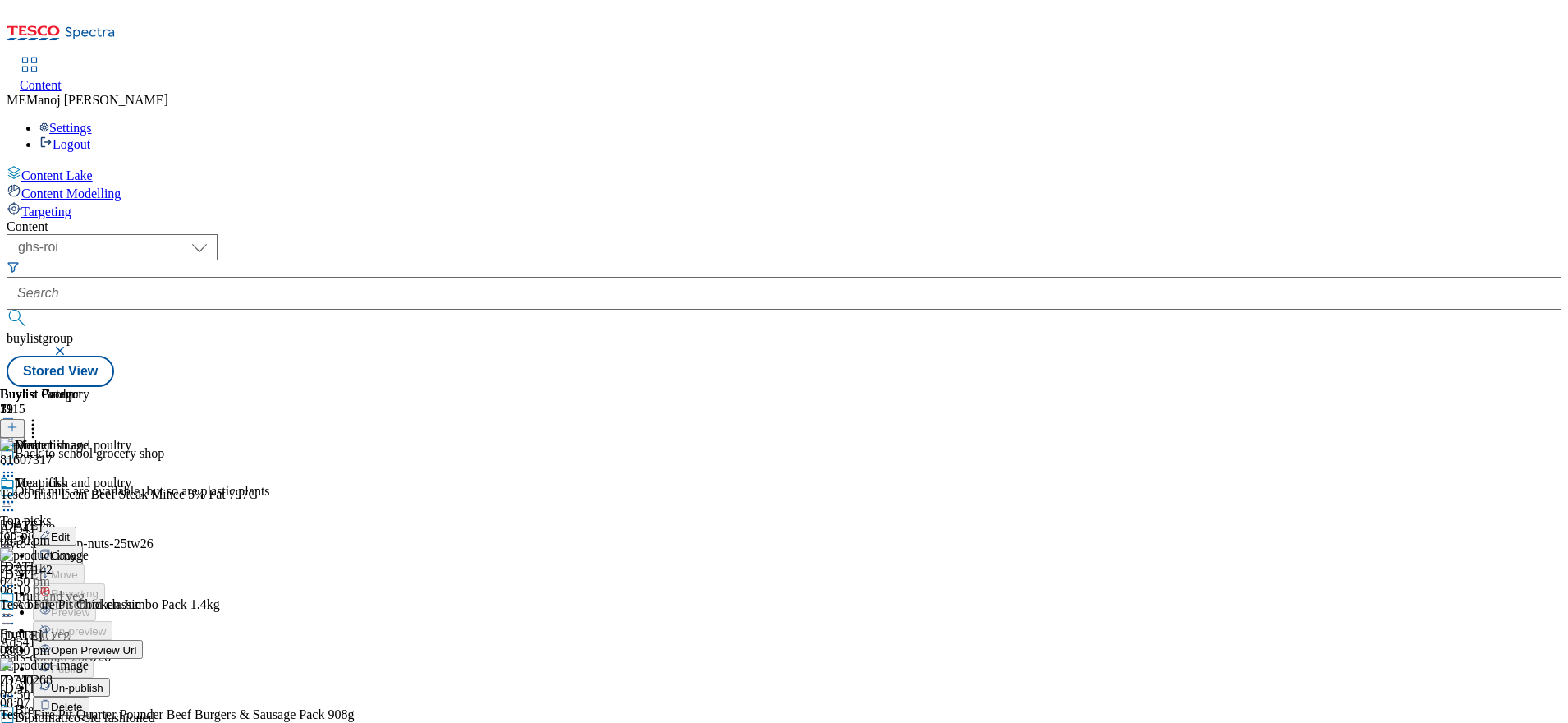
click at [103, 682] on span "Un-publish" at bounding box center [78, 688] width 53 height 12
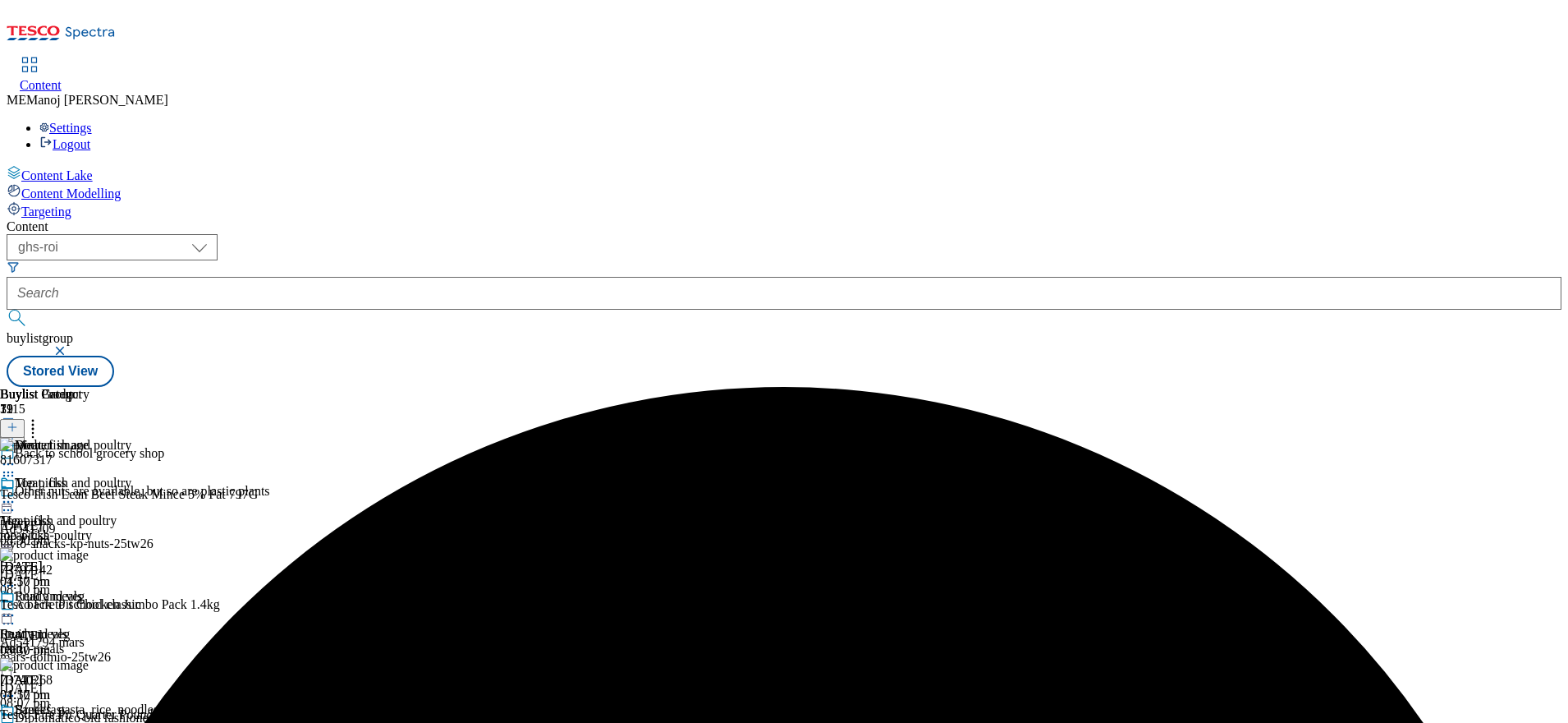
click at [17, 494] on icon at bounding box center [8, 502] width 17 height 17
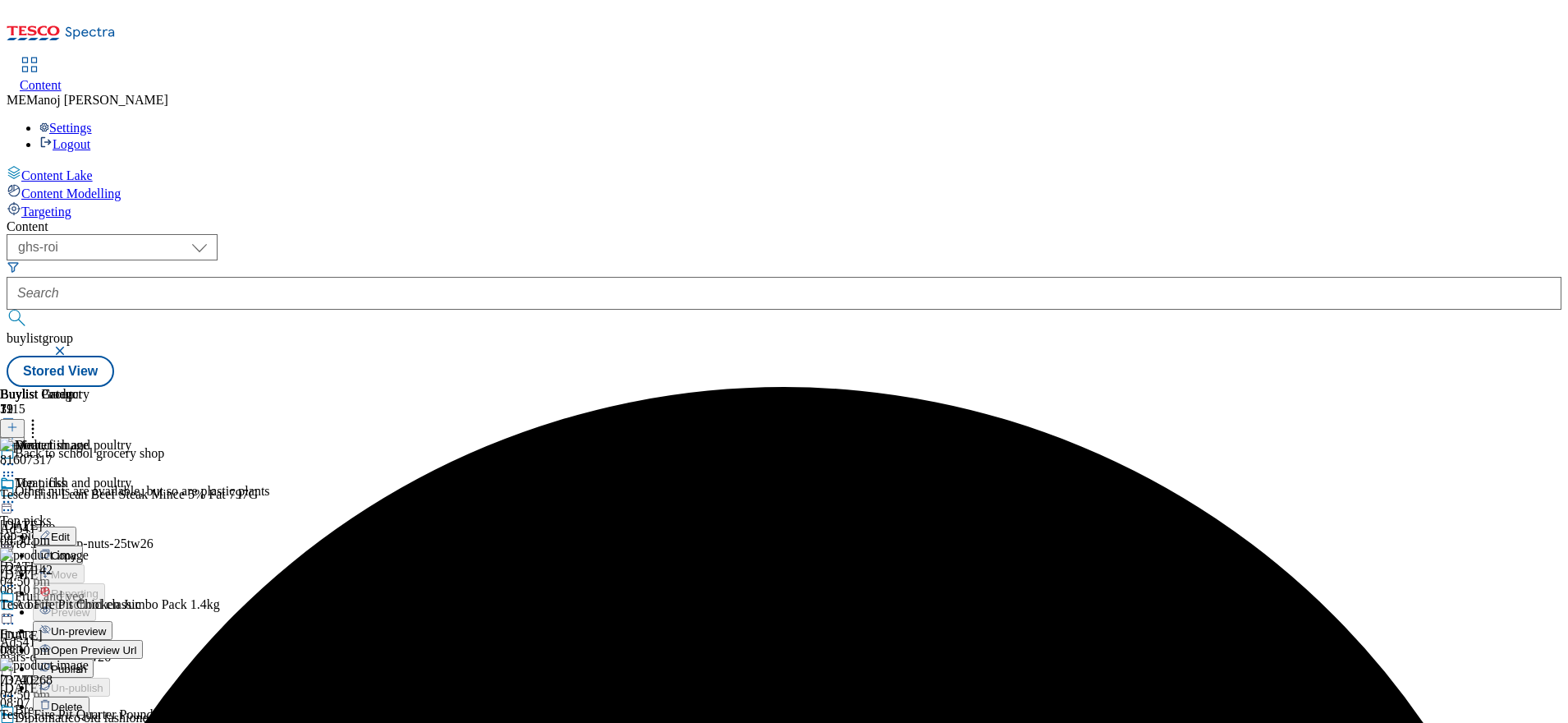
click at [106, 625] on span "Un-preview" at bounding box center [78, 631] width 55 height 12
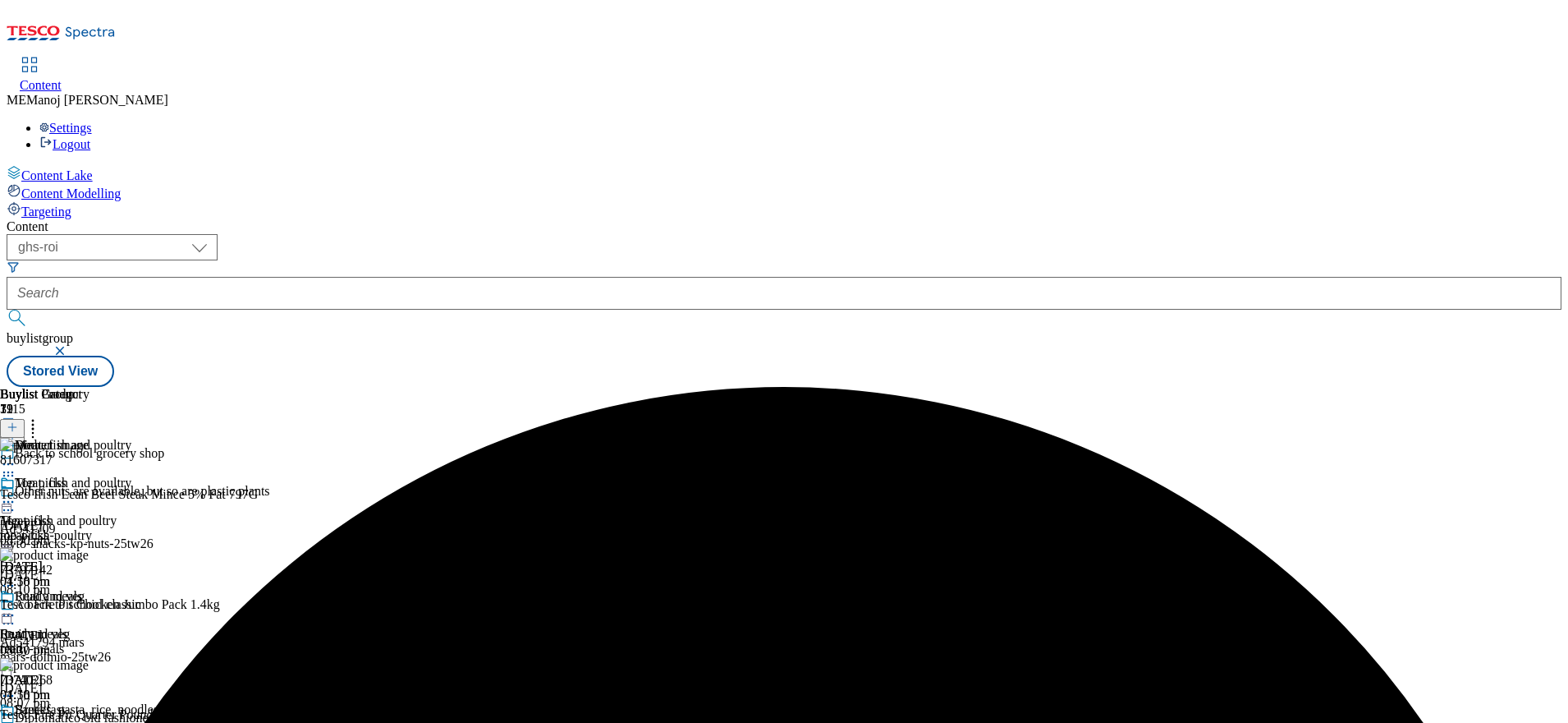
click at [17, 494] on icon at bounding box center [8, 502] width 17 height 17
click at [243, 602] on li "Preview" at bounding box center [137, 611] width 210 height 19
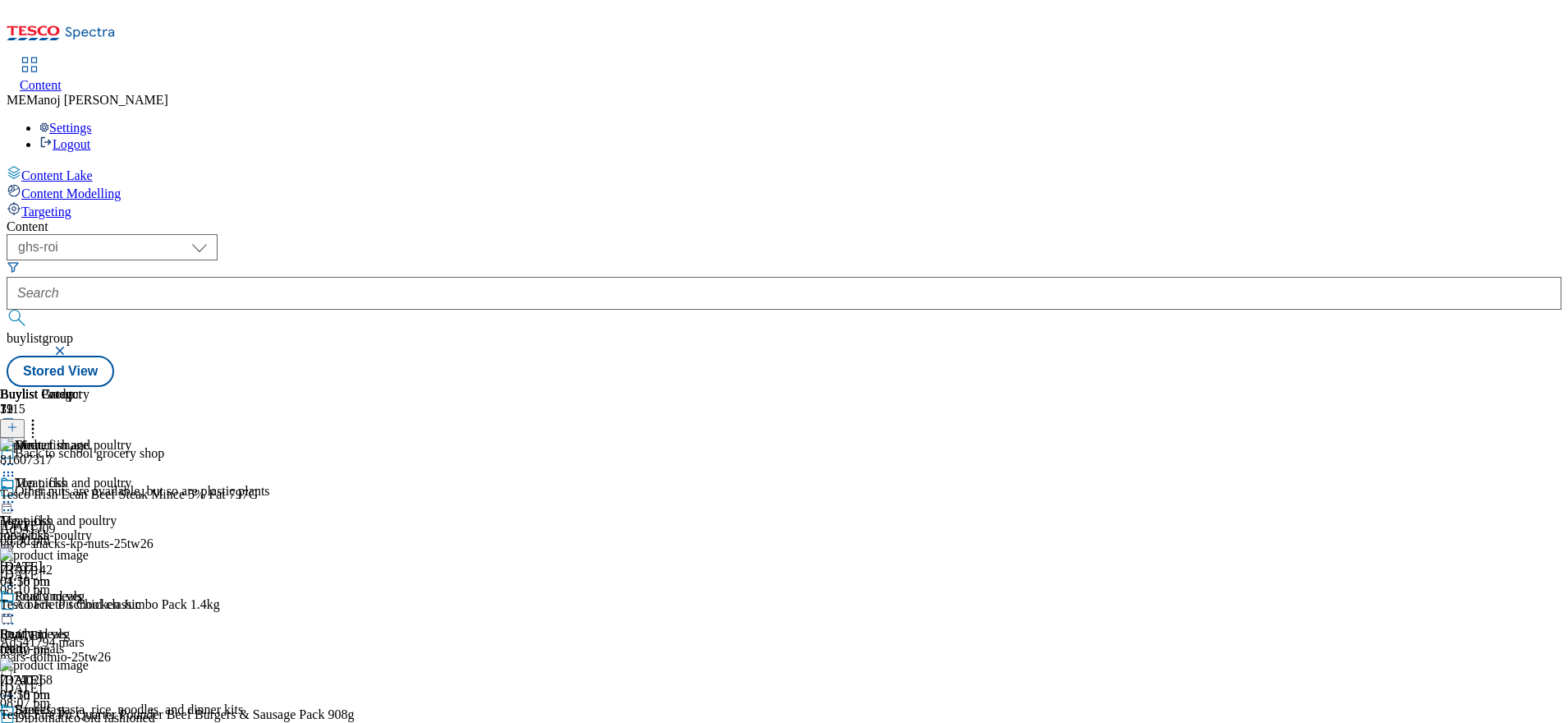
click at [17, 494] on icon at bounding box center [8, 502] width 17 height 17
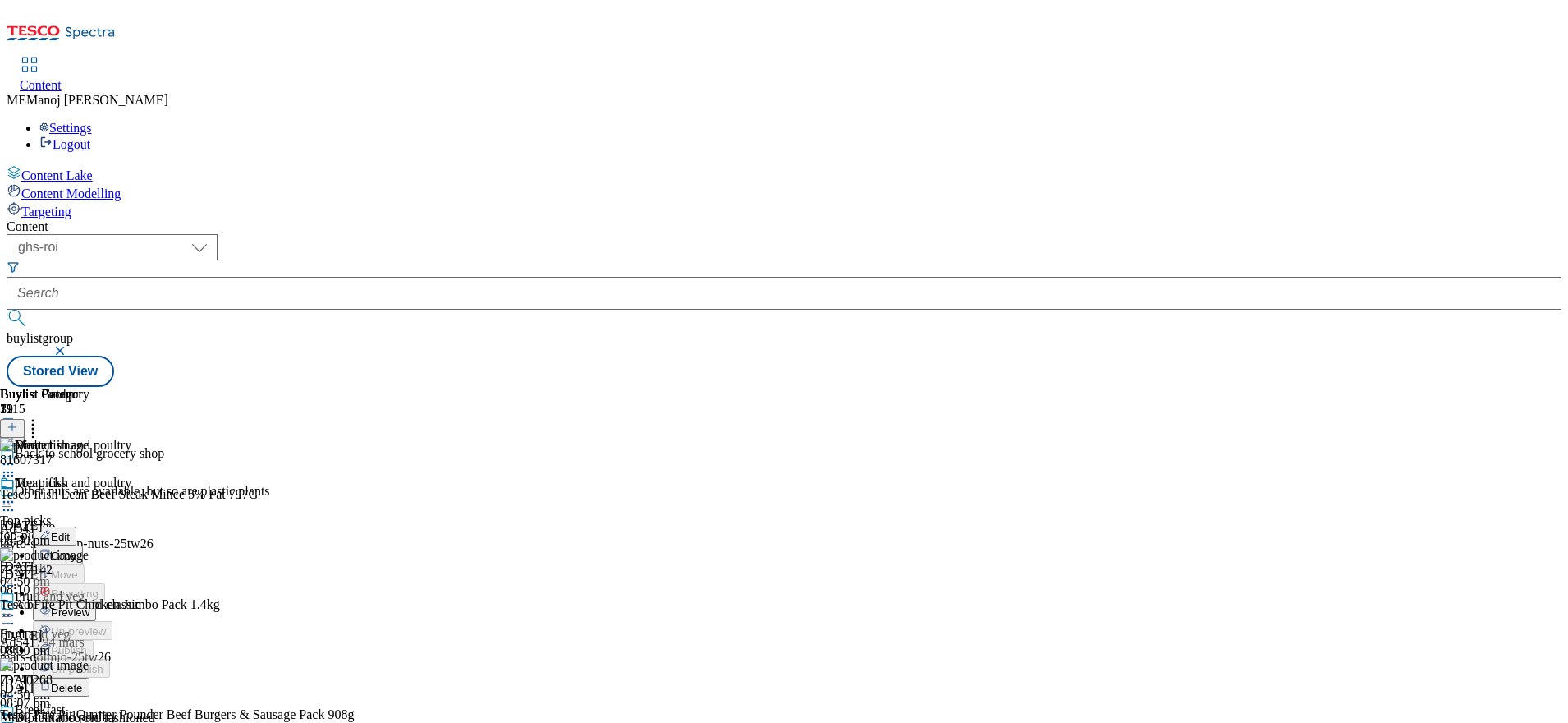
click at [90, 606] on span "Preview" at bounding box center [71, 612] width 39 height 12
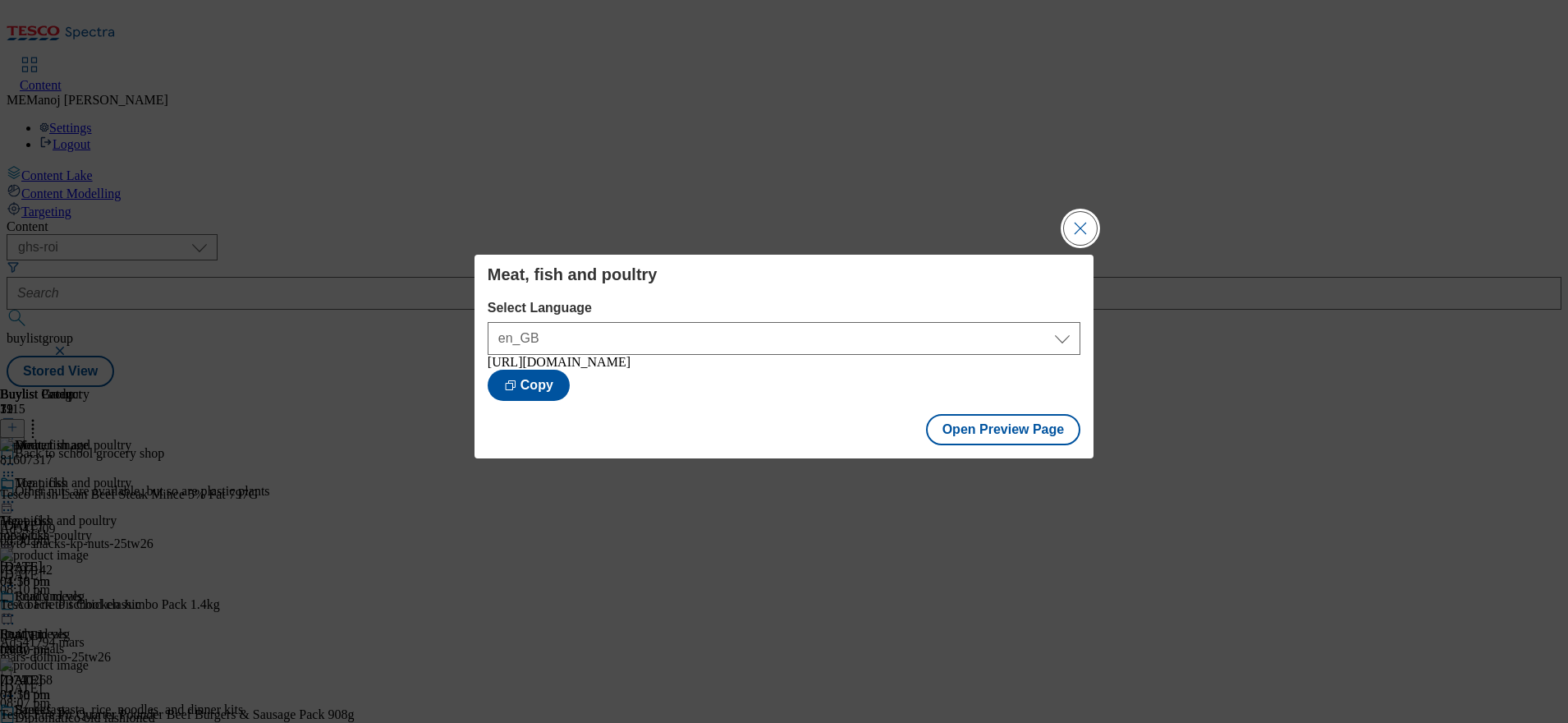
click at [1086, 228] on button "Close Modal" at bounding box center [1080, 227] width 33 height 33
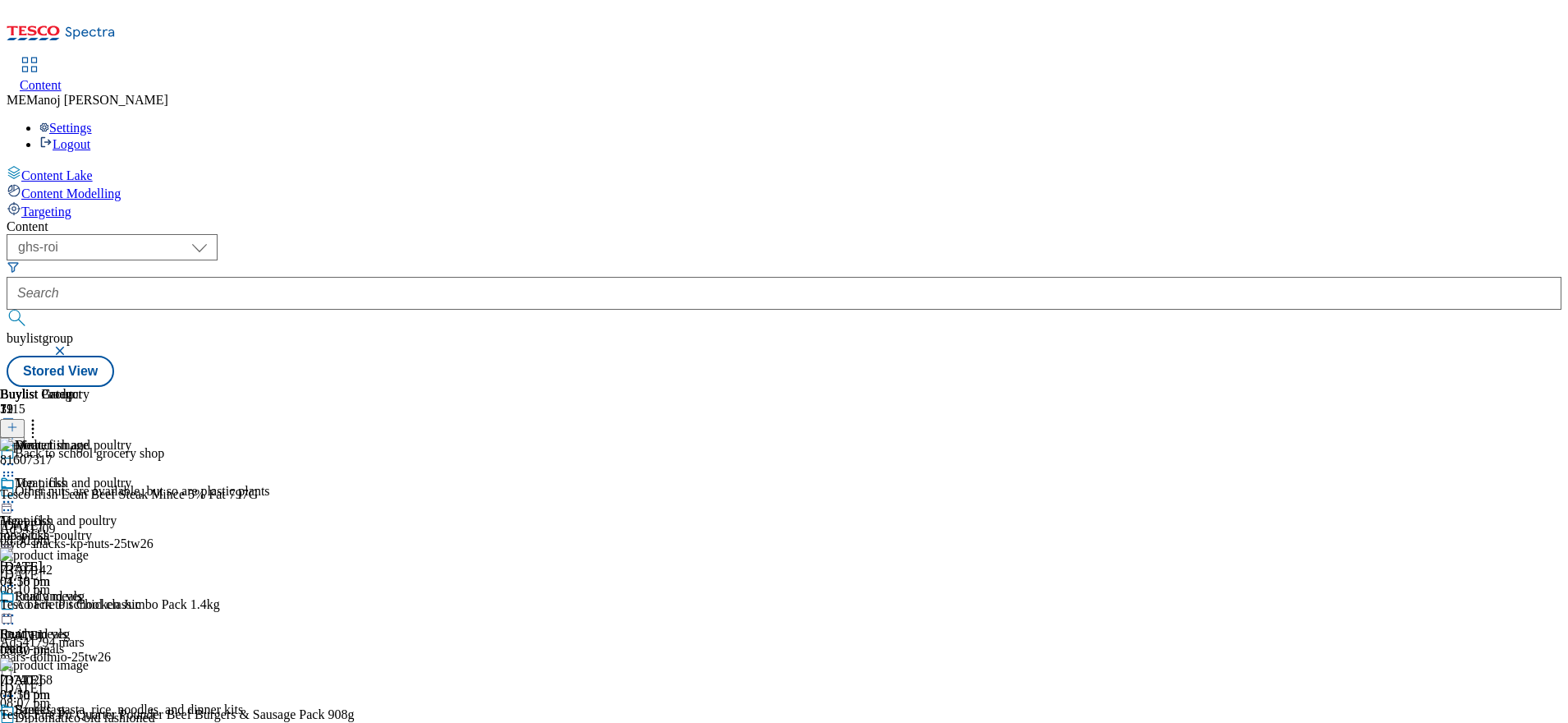
click at [17, 494] on icon at bounding box center [8, 502] width 17 height 17
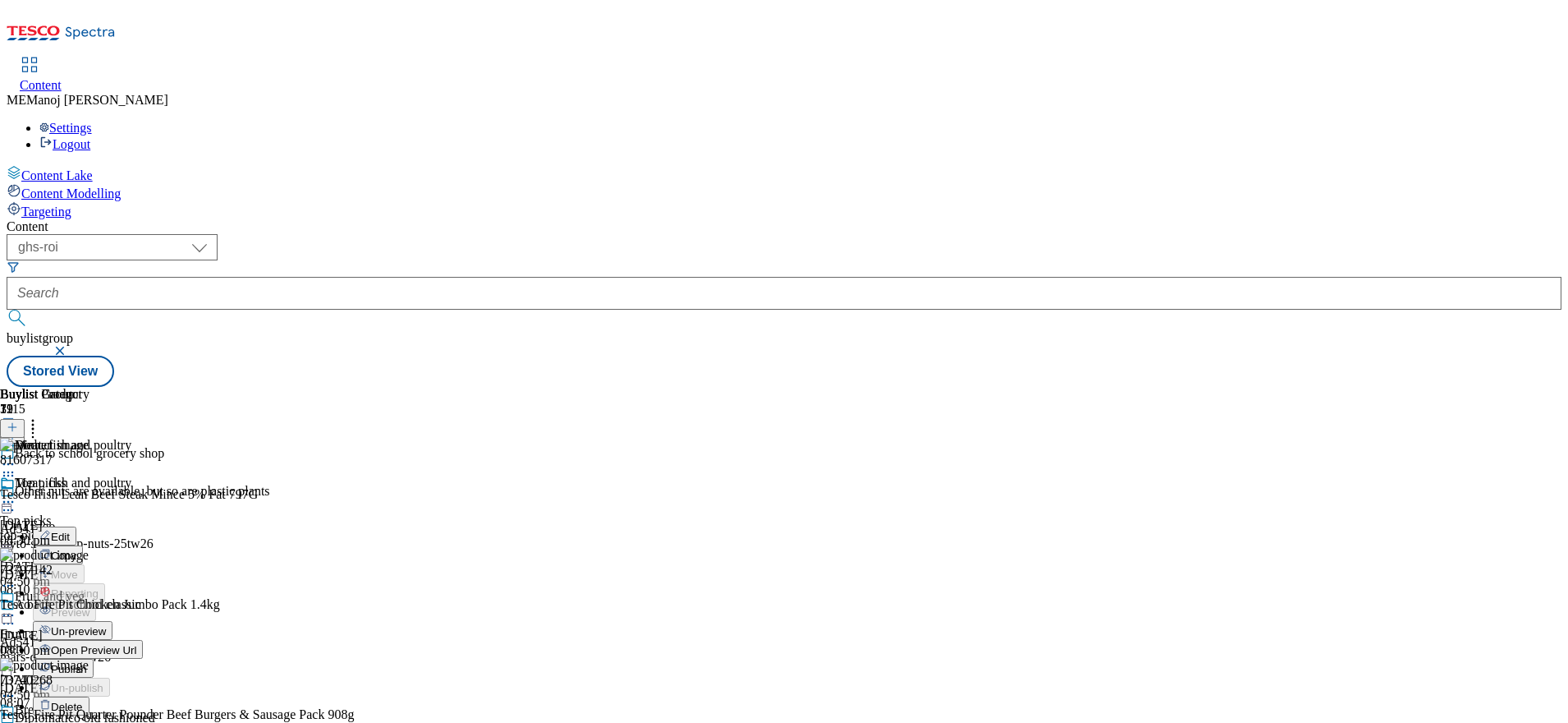
click at [87, 663] on span "Publish" at bounding box center [69, 669] width 36 height 12
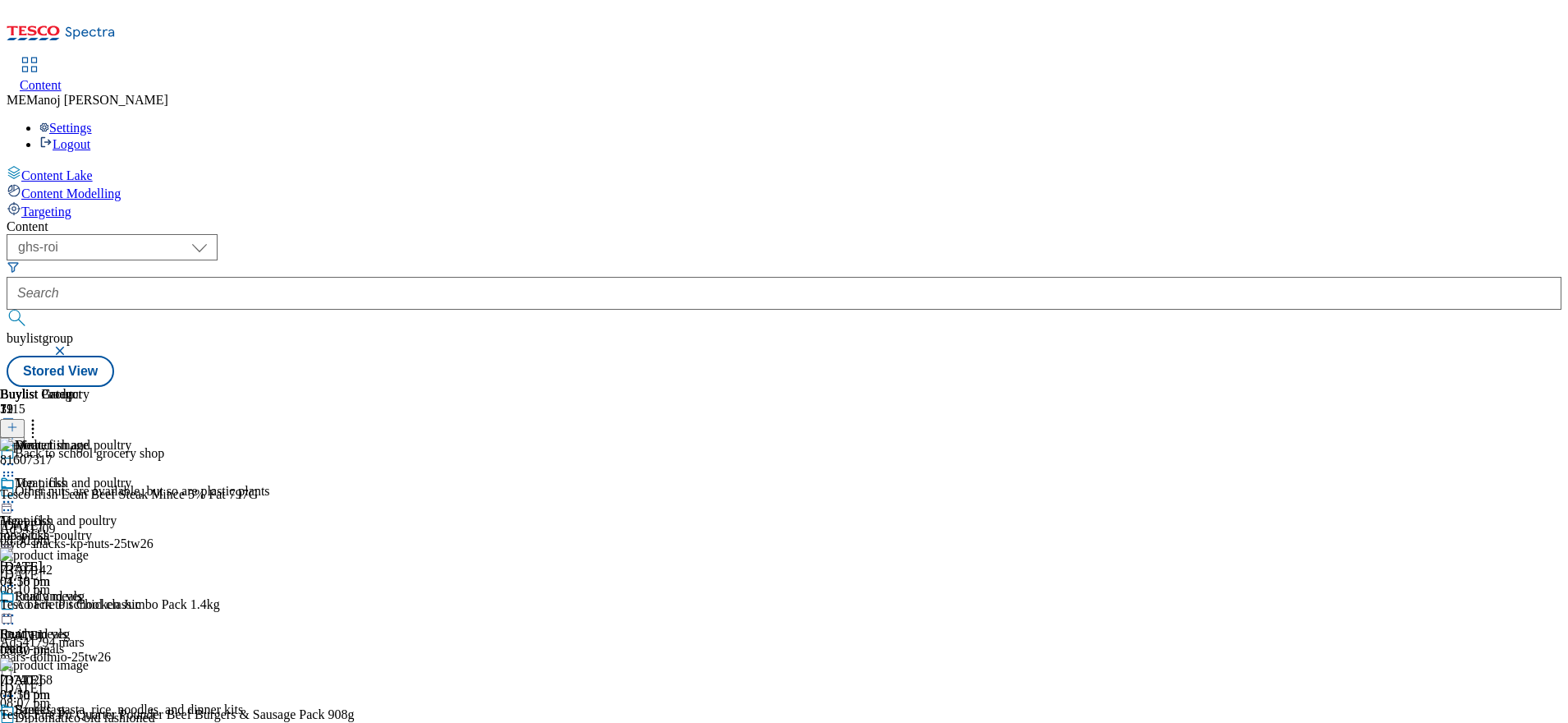
click at [17, 494] on icon at bounding box center [8, 502] width 17 height 17
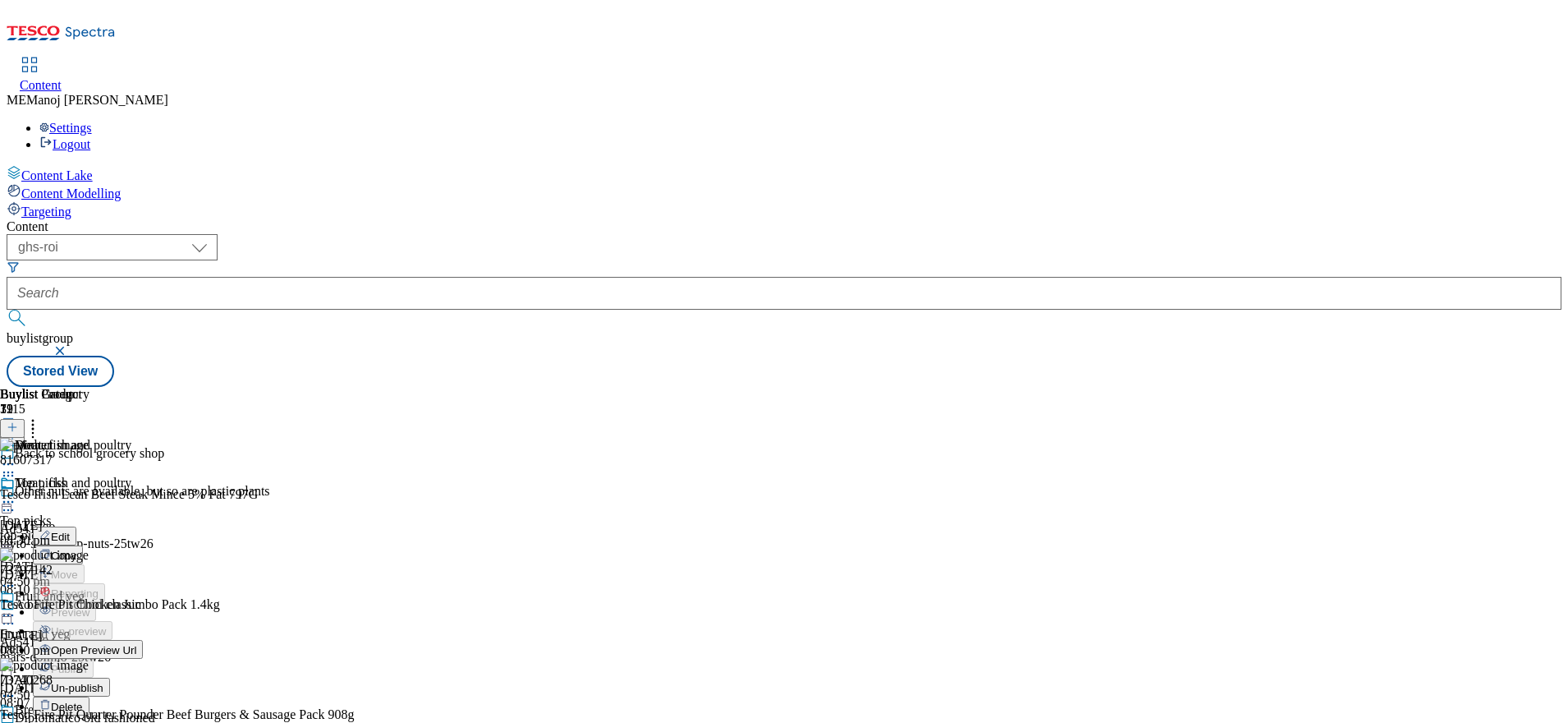
click at [103, 682] on span "Un-publish" at bounding box center [78, 688] width 53 height 12
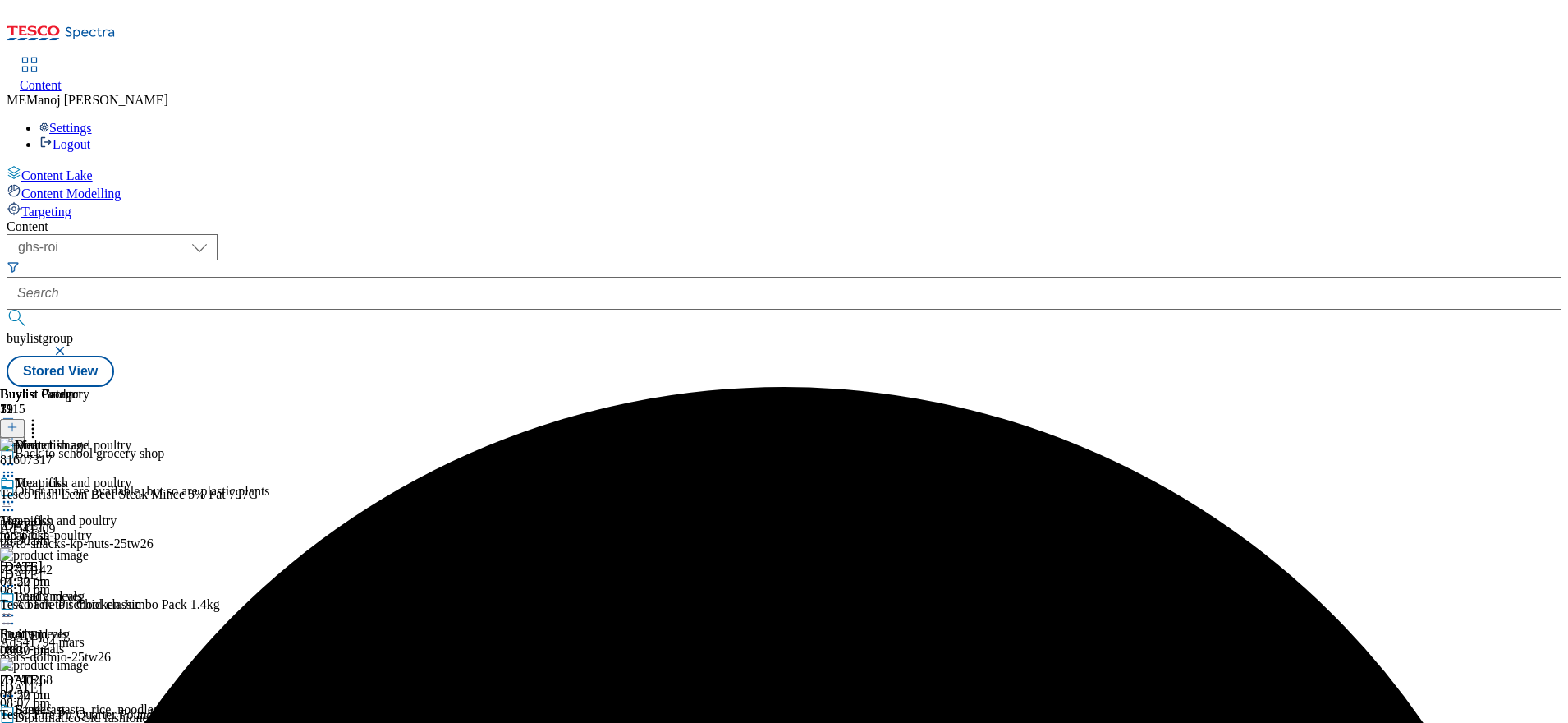
click at [17, 494] on icon at bounding box center [8, 502] width 17 height 17
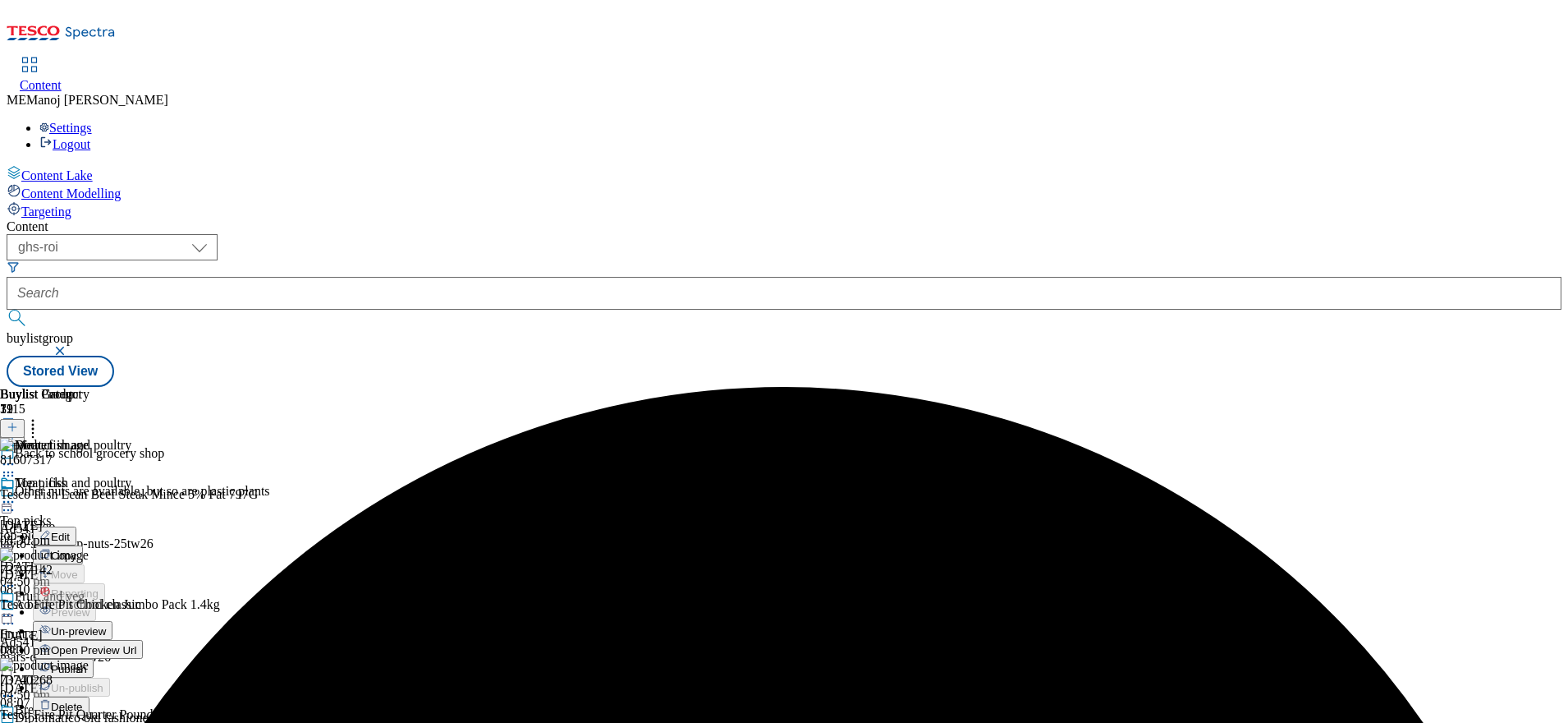
click at [106, 625] on span "Un-preview" at bounding box center [78, 631] width 55 height 12
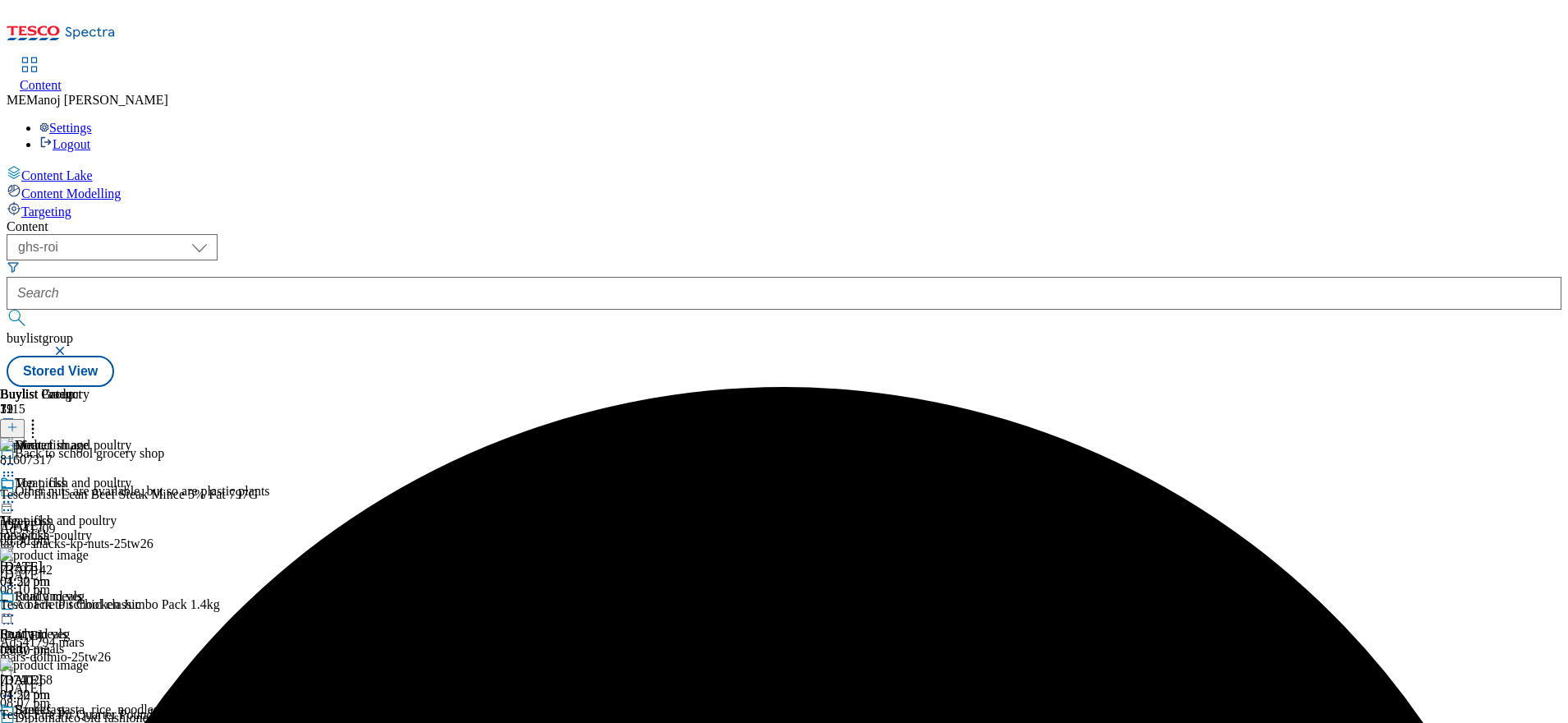
click at [17, 494] on icon at bounding box center [8, 502] width 17 height 17
click at [90, 606] on span "Preview" at bounding box center [71, 612] width 39 height 12
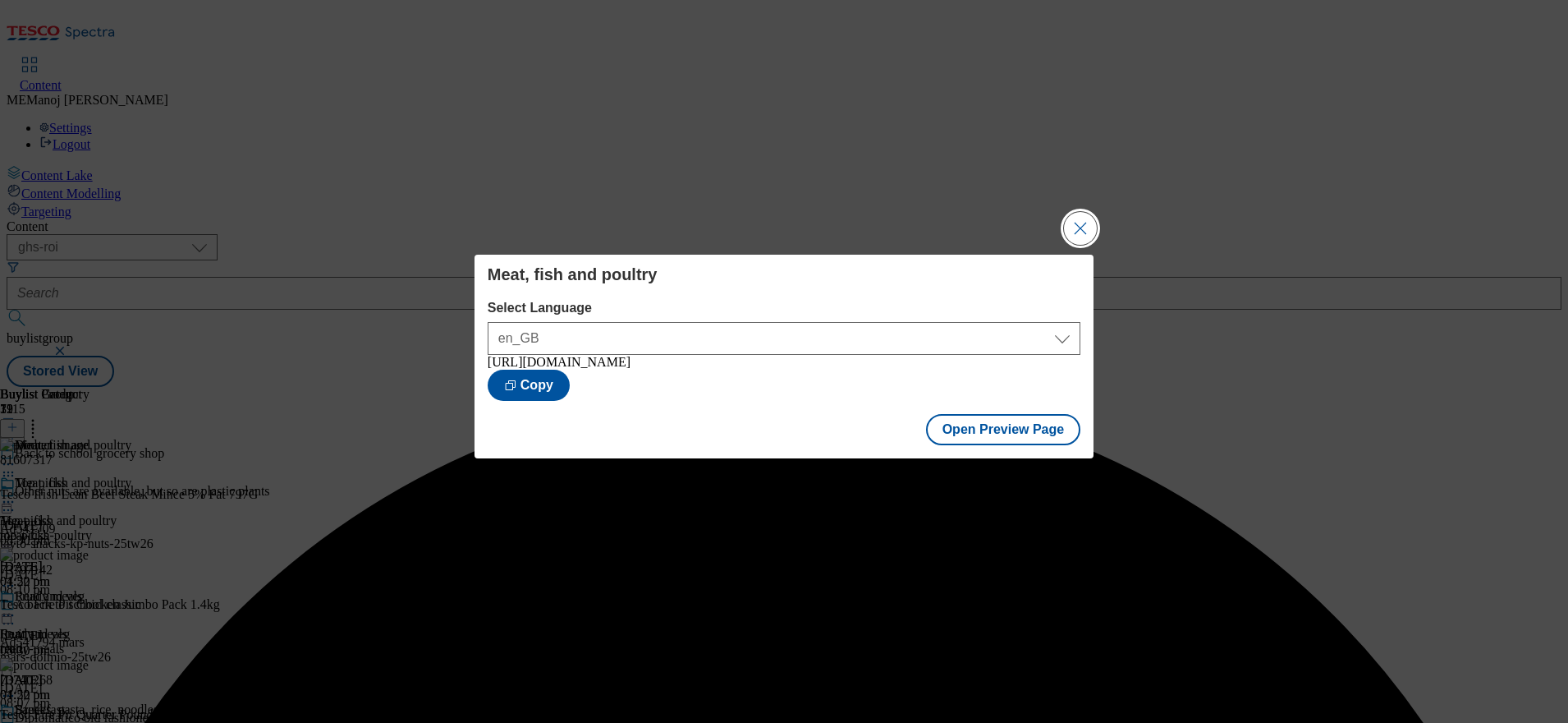
click at [1083, 222] on button "Close Modal" at bounding box center [1080, 227] width 33 height 33
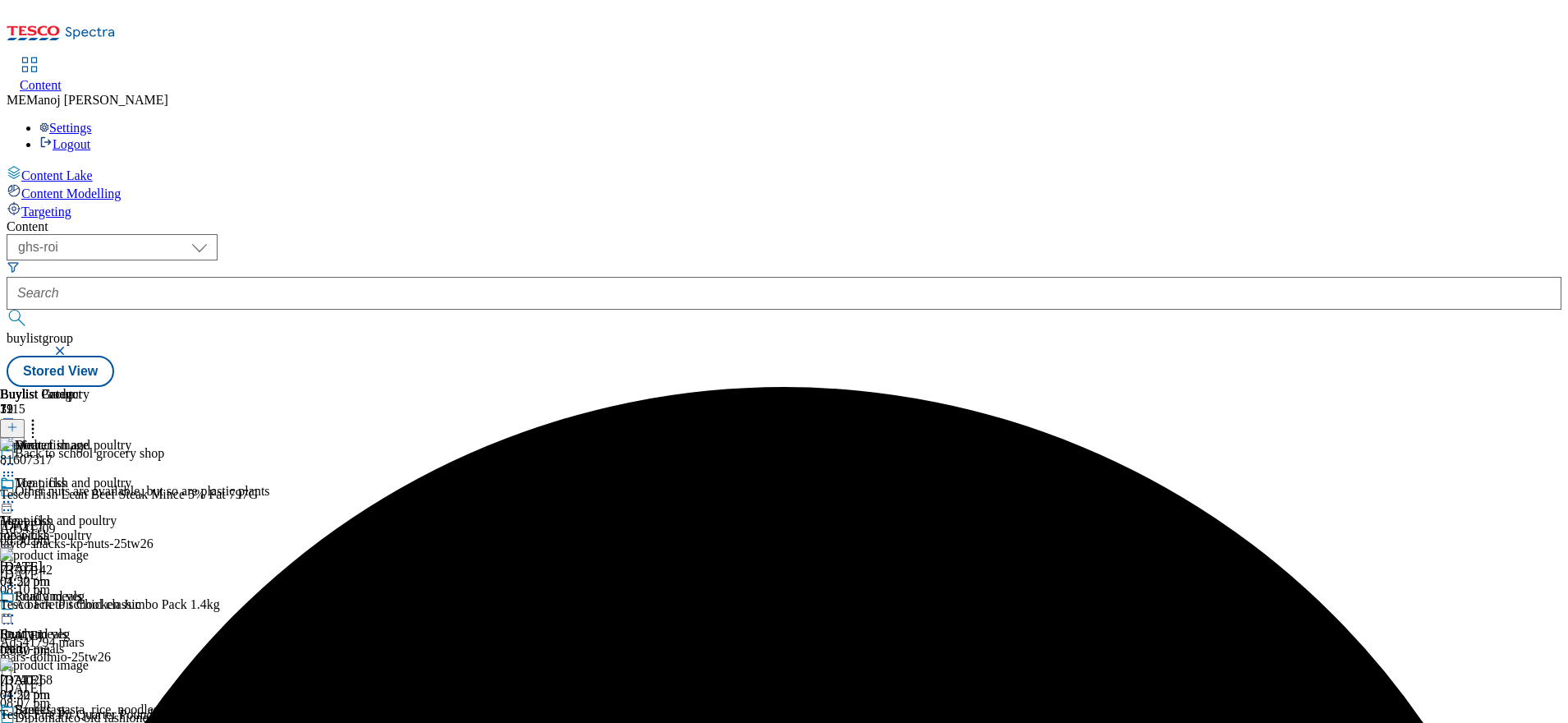
click at [17, 494] on icon at bounding box center [8, 502] width 17 height 17
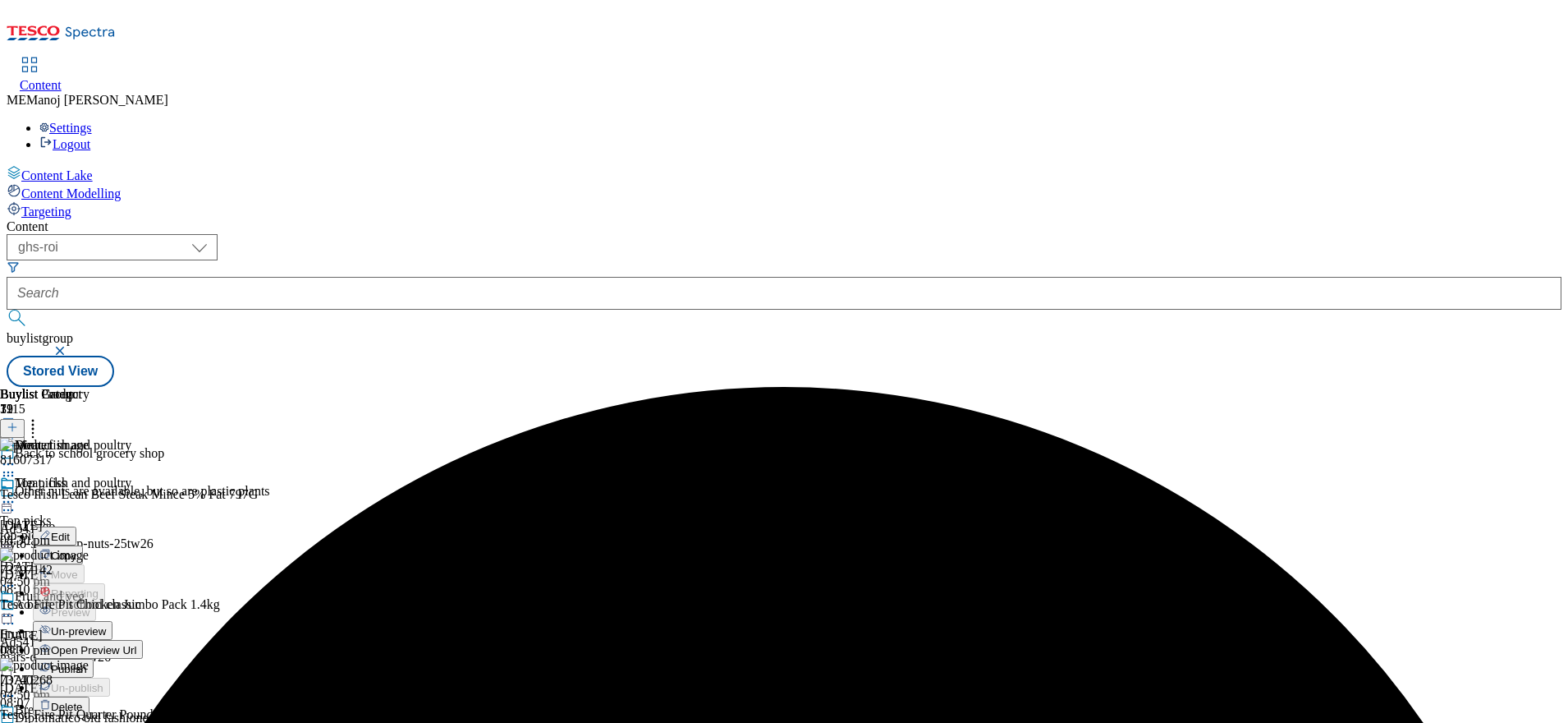
click at [87, 663] on span "Publish" at bounding box center [69, 669] width 36 height 12
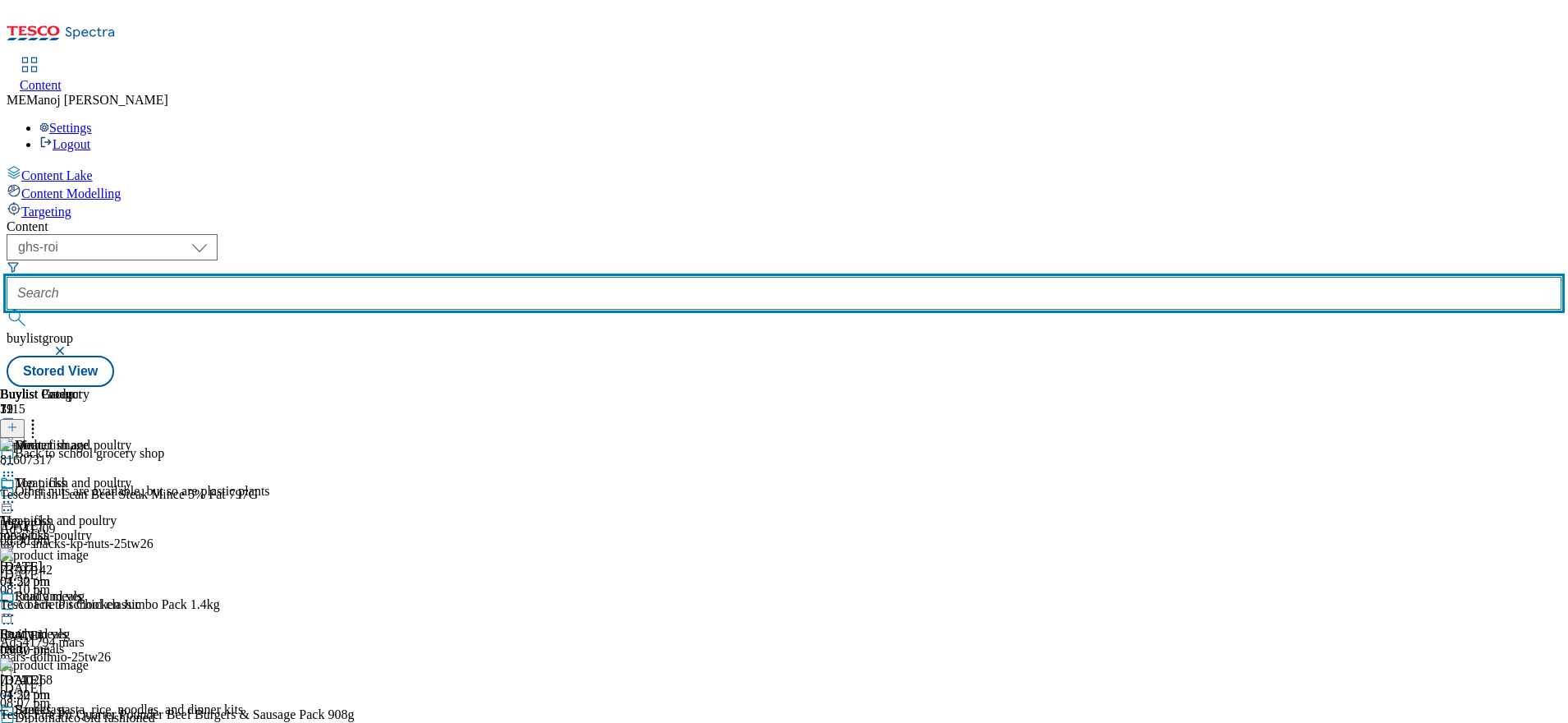
click at [436, 277] on input "text" at bounding box center [784, 293] width 1555 height 33
paste input "Clubcard Prices"
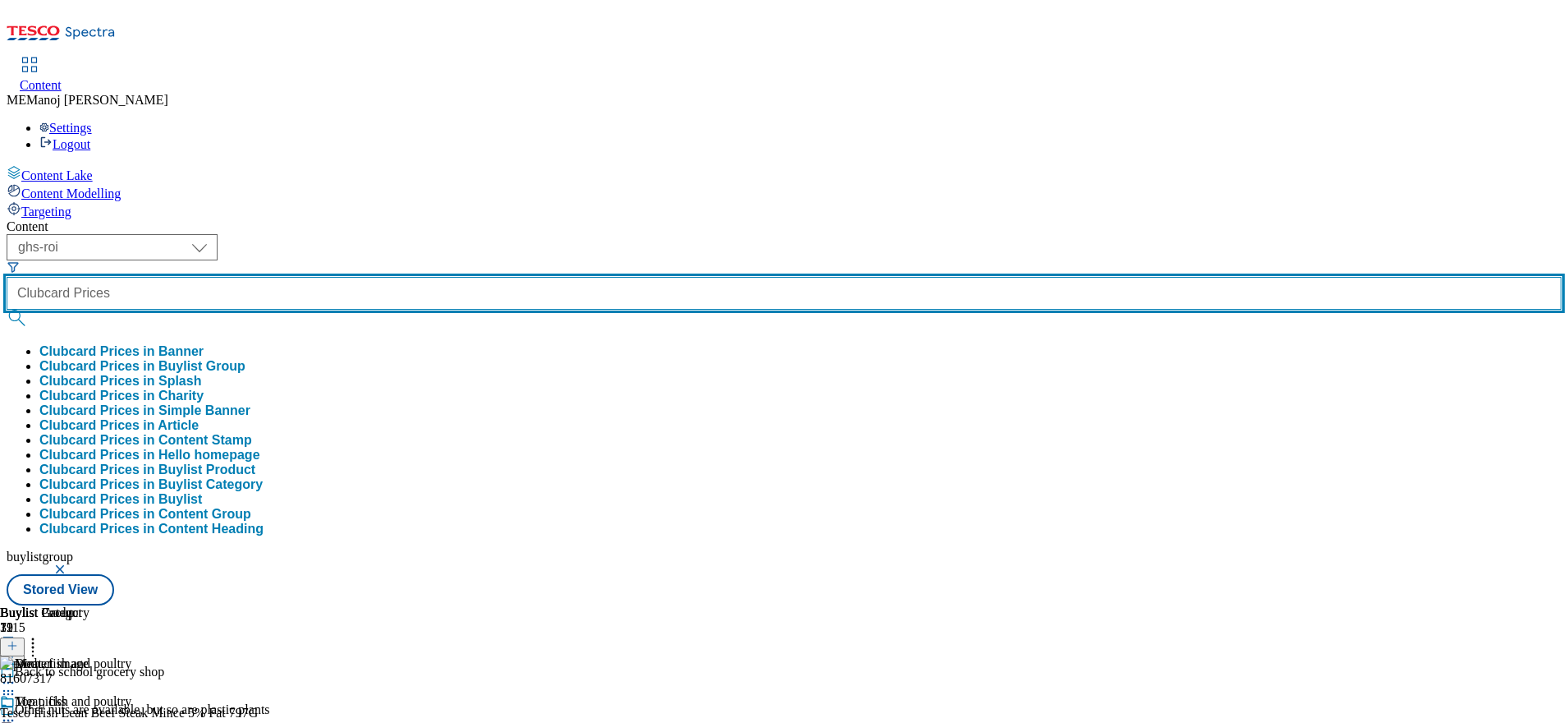
type input "Clubcard Prices"
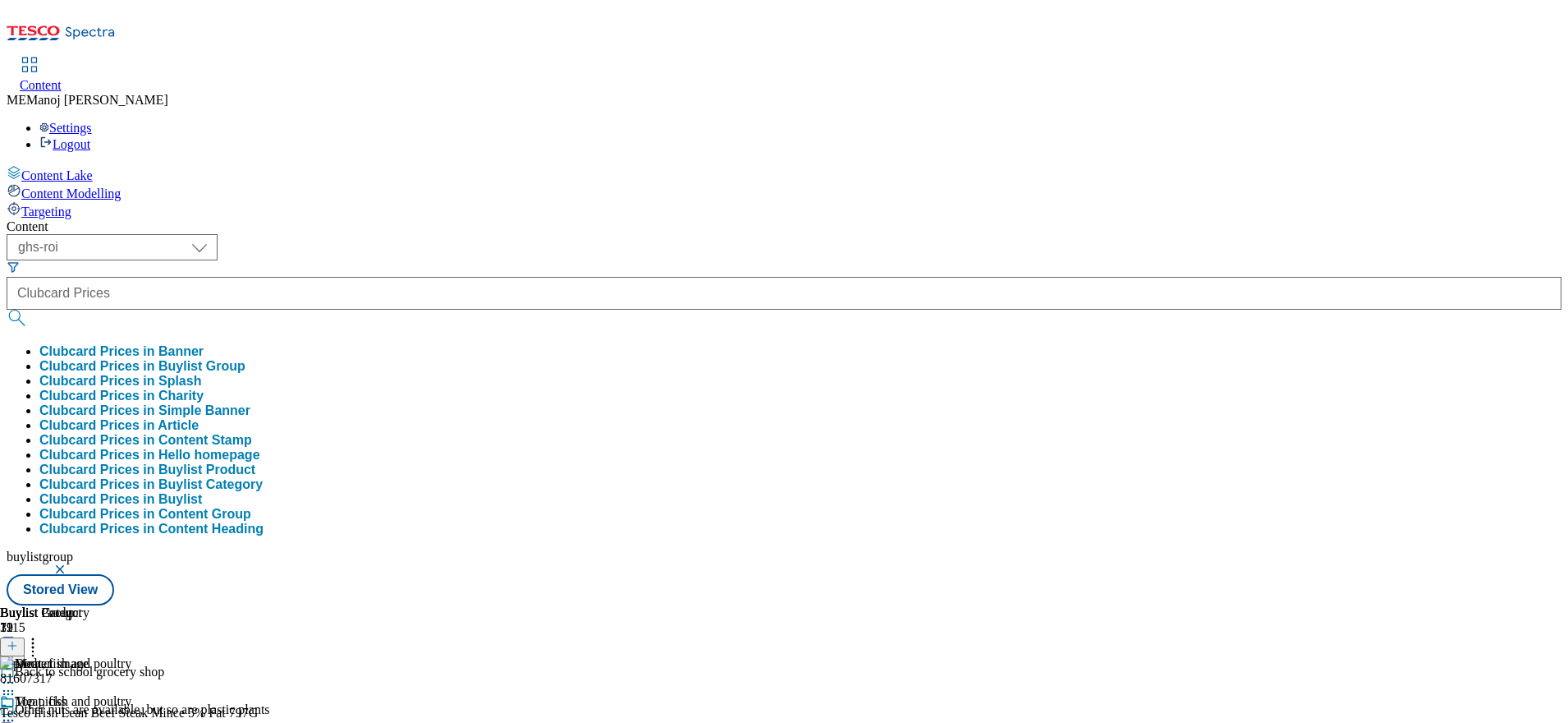
click at [245, 359] on button "Clubcard Prices in Buylist Group" at bounding box center [143, 366] width 206 height 15
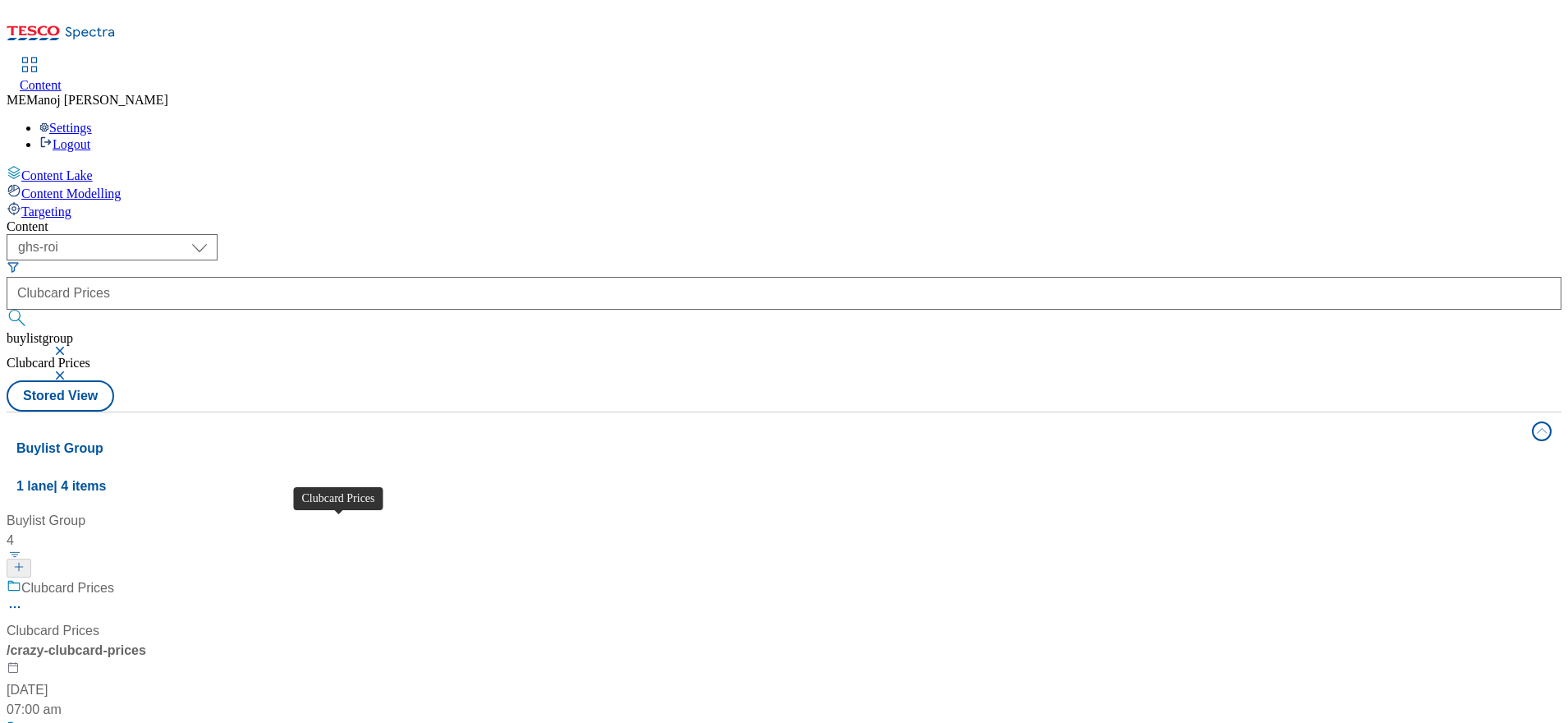
scroll to position [212, 0]
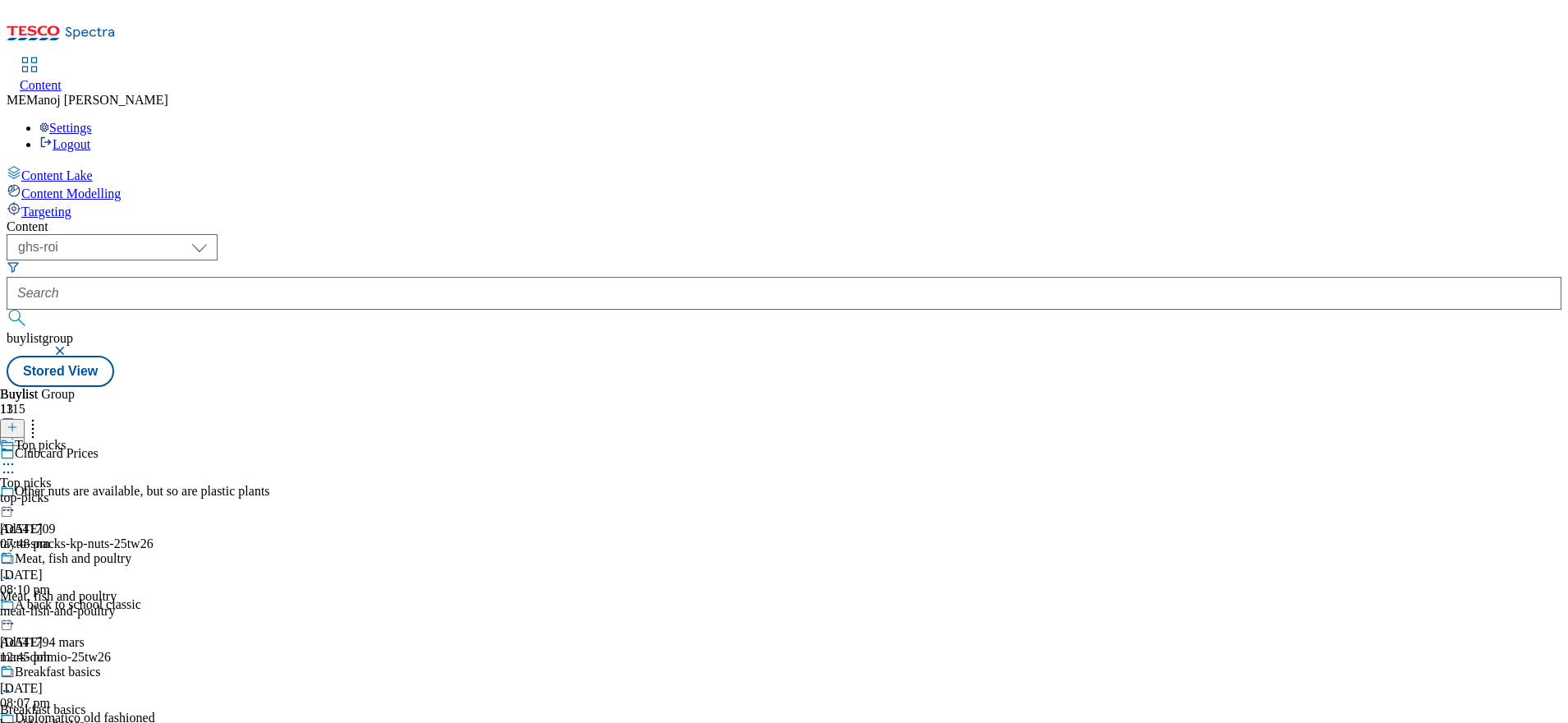
click at [1152, 220] on div "Content" at bounding box center [784, 227] width 1555 height 15
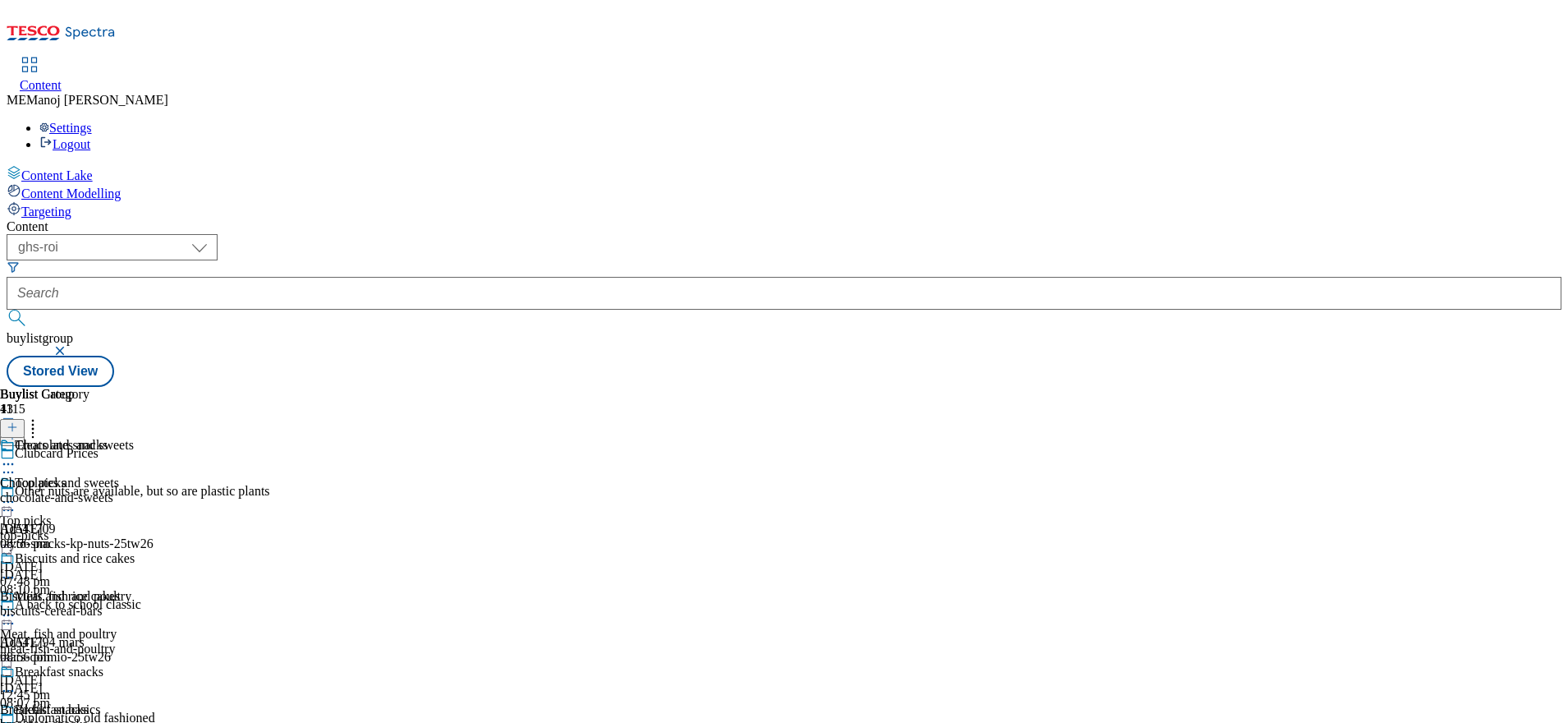
scroll to position [61, 0]
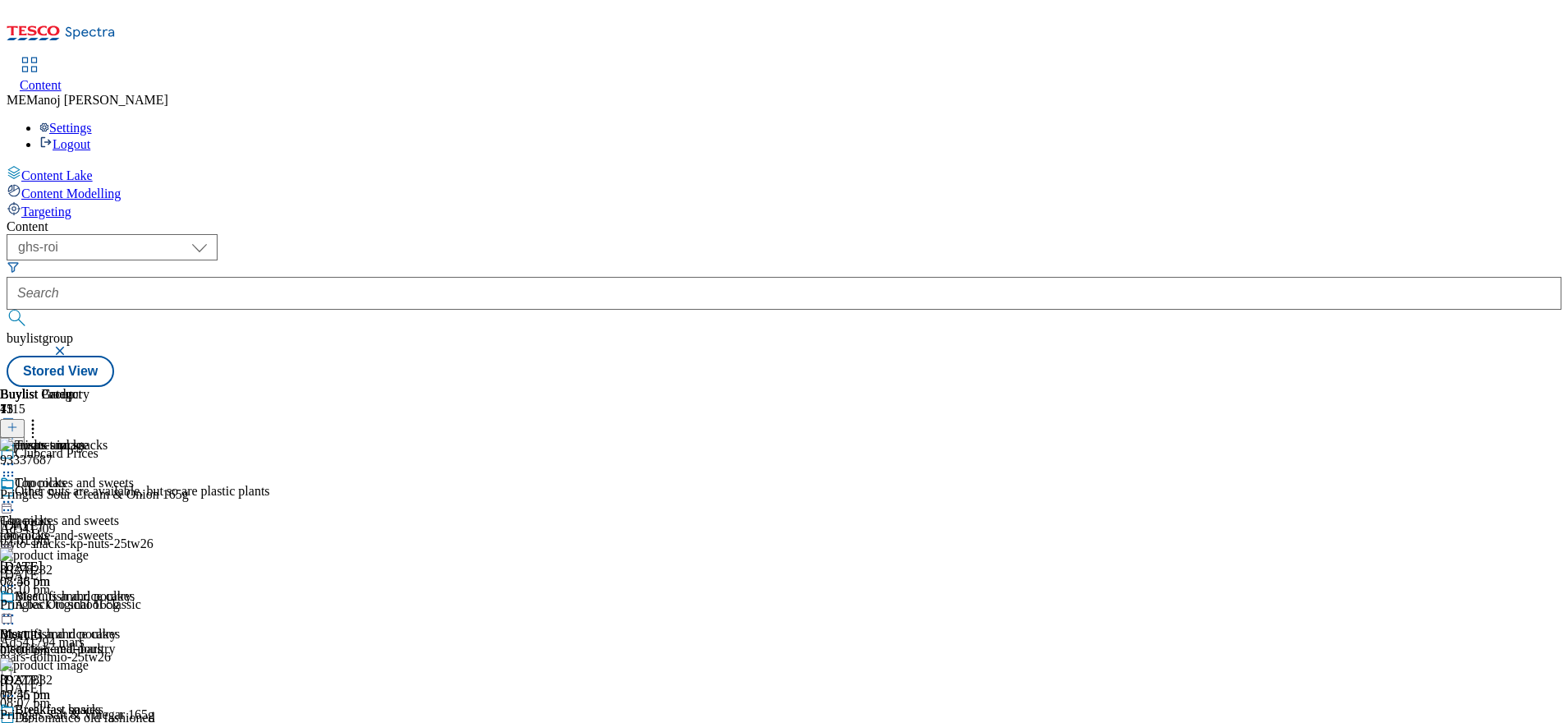
click at [12, 423] on line at bounding box center [12, 427] width 0 height 8
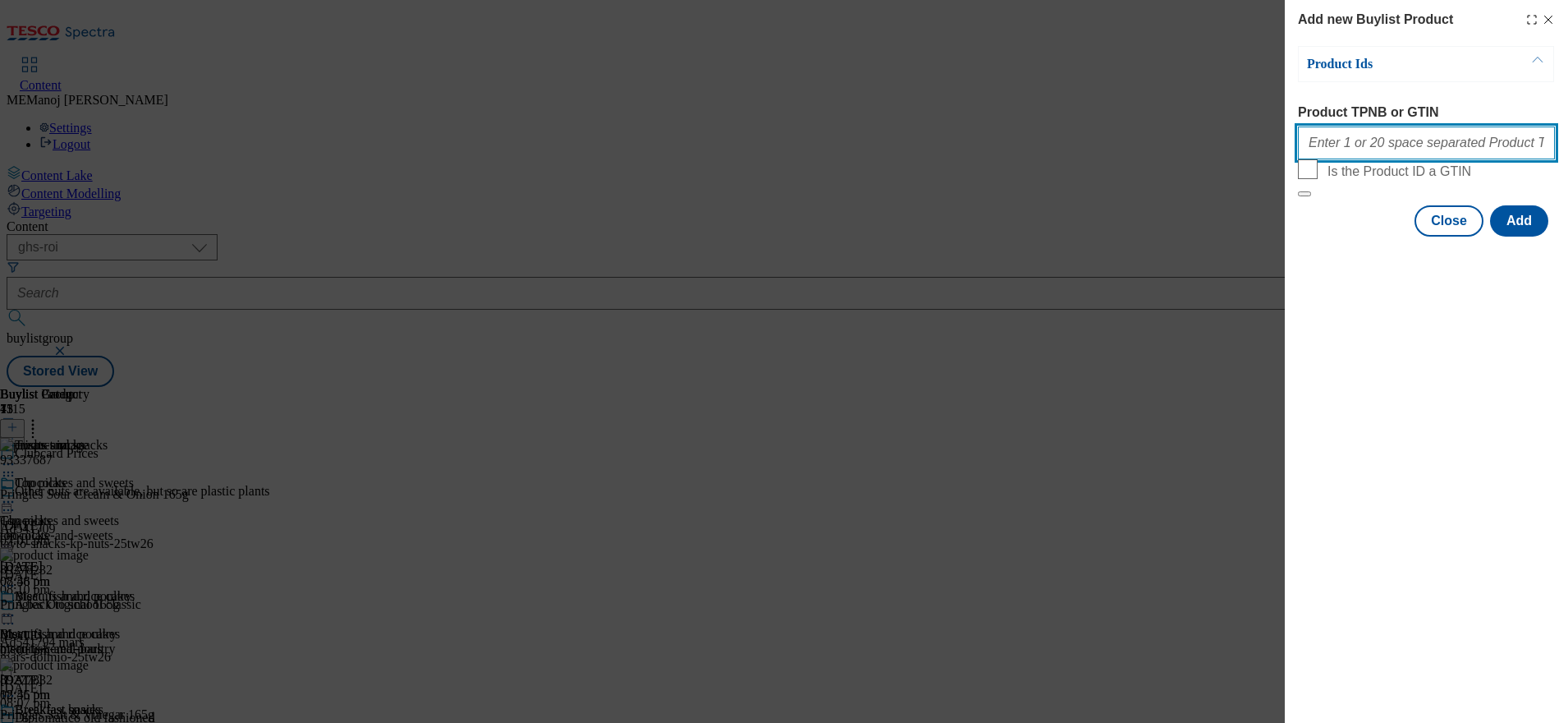
click at [1373, 150] on input "Product TPNB or GTIN" at bounding box center [1427, 142] width 257 height 33
paste input "96303544"
paste input "96543236"
type input "96303544 96543236"
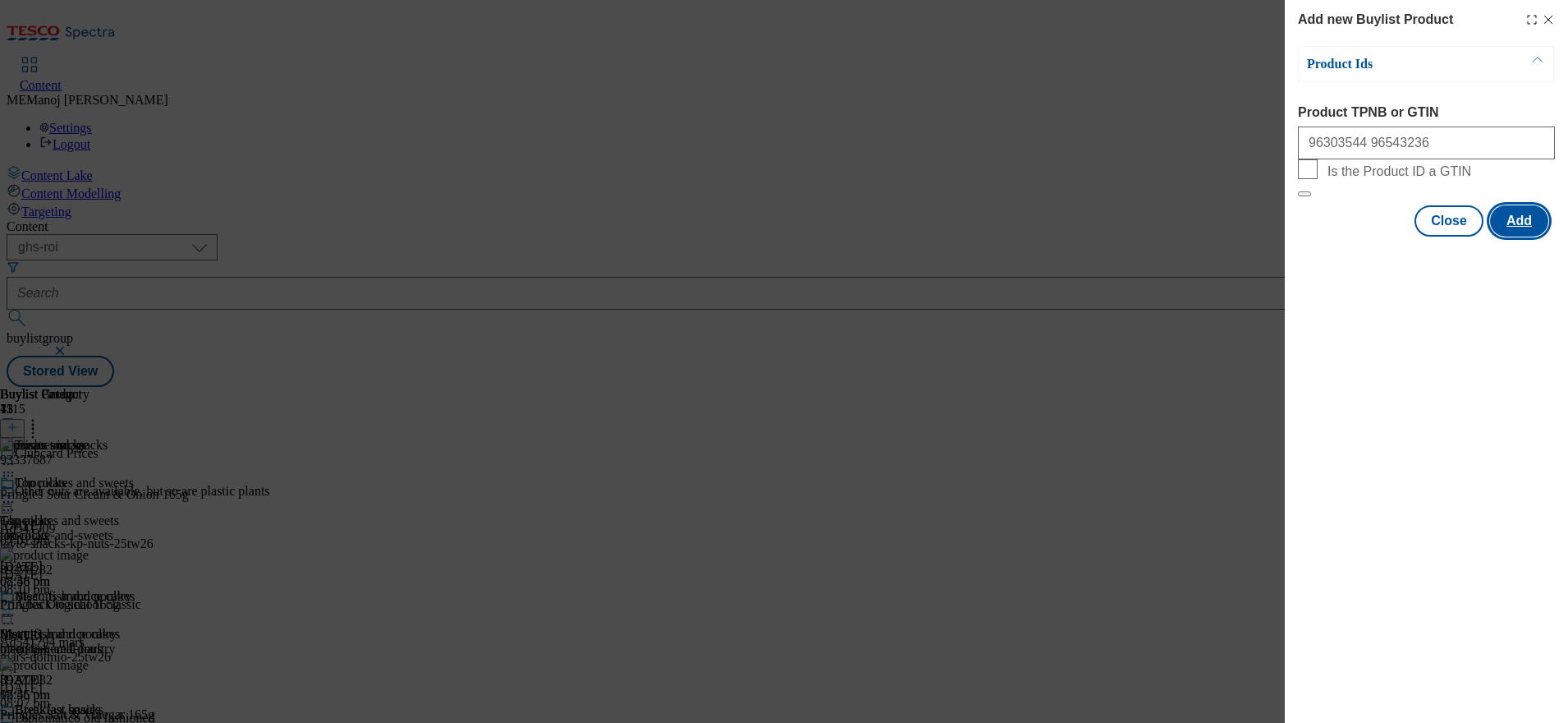
click at [1512, 236] on button "Add" at bounding box center [1520, 220] width 58 height 31
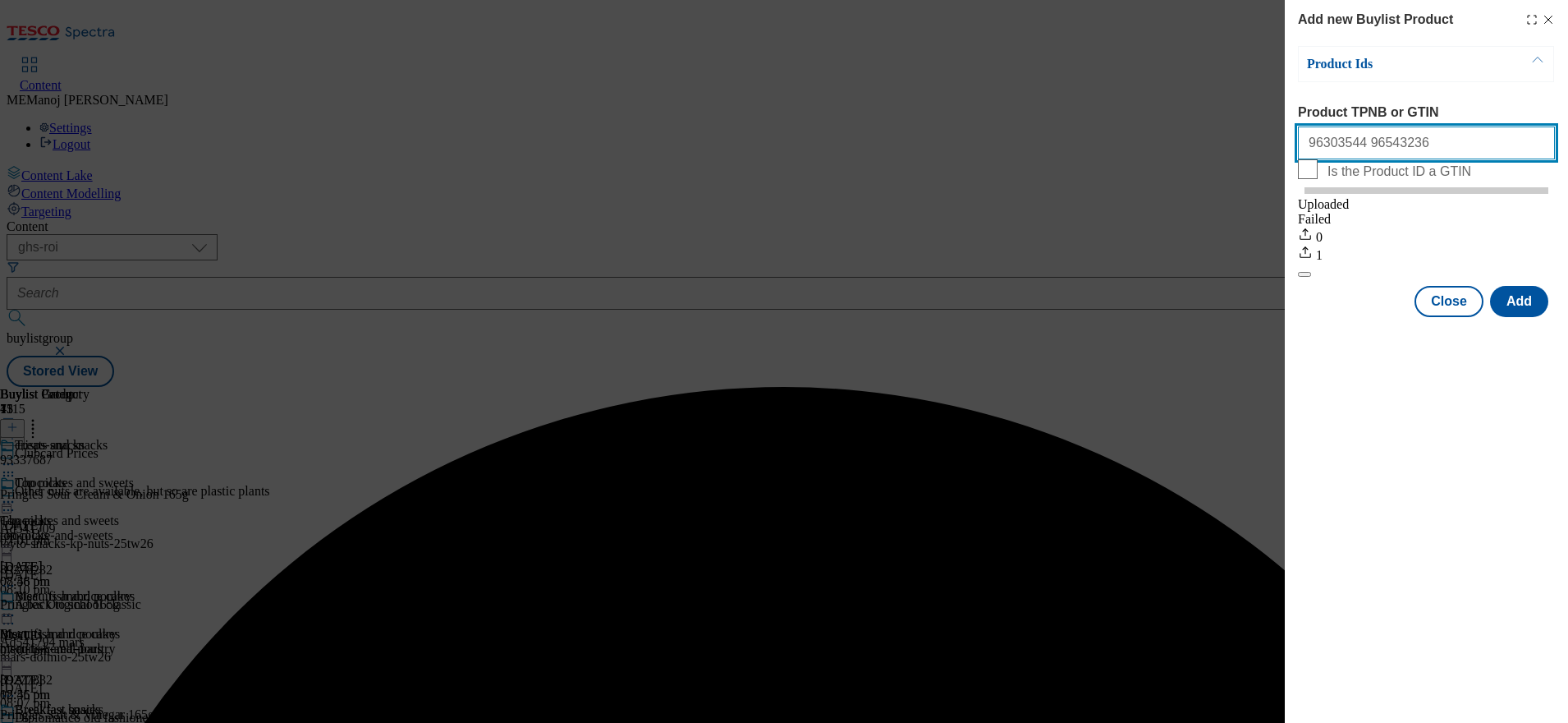
drag, startPoint x: 1436, startPoint y: 145, endPoint x: 1260, endPoint y: 161, distance: 176.7
click at [1260, 161] on div "Add new Buylist Product Product Ids Product TPNB or GTIN 96303544 96543236 Is t…" at bounding box center [784, 362] width 1568 height 723
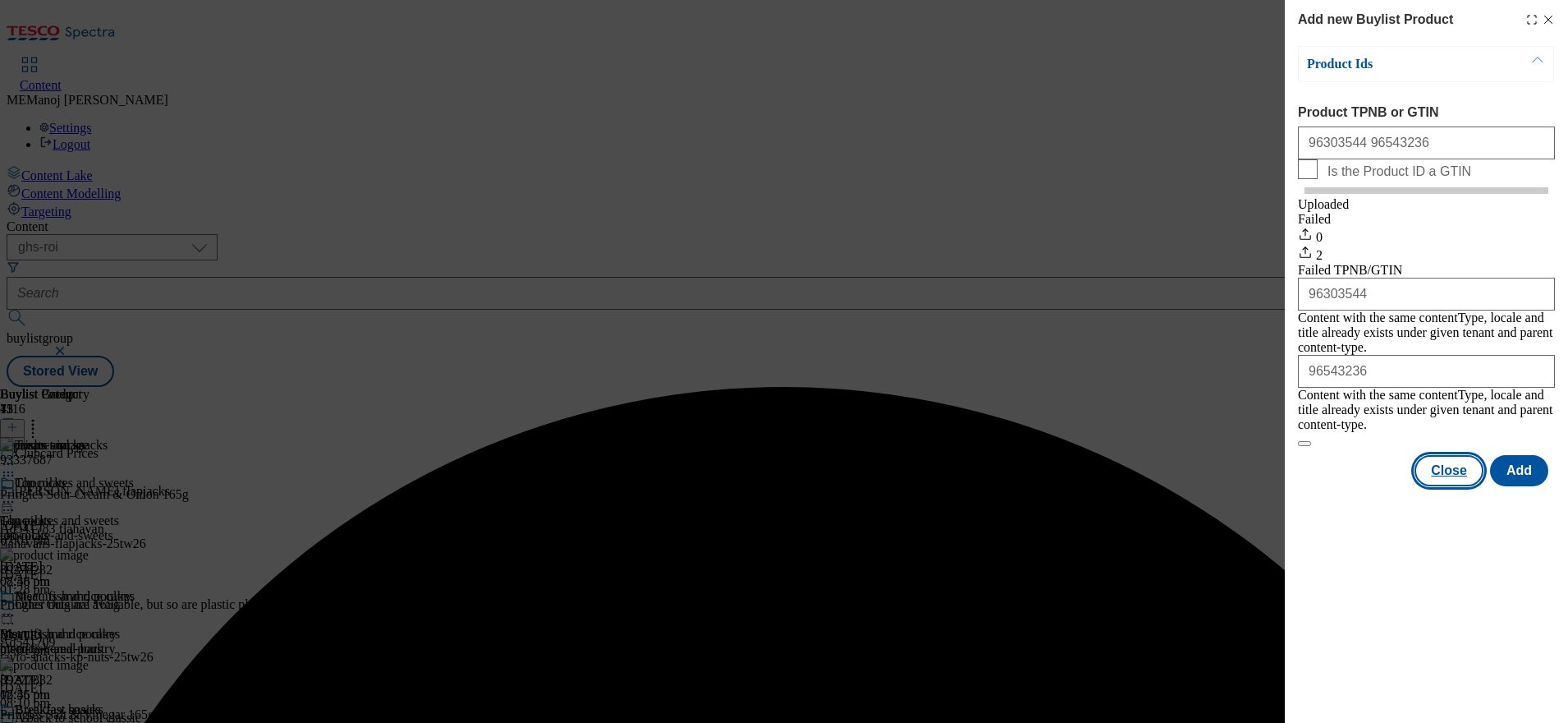
click at [1443, 461] on button "Close" at bounding box center [1449, 470] width 69 height 31
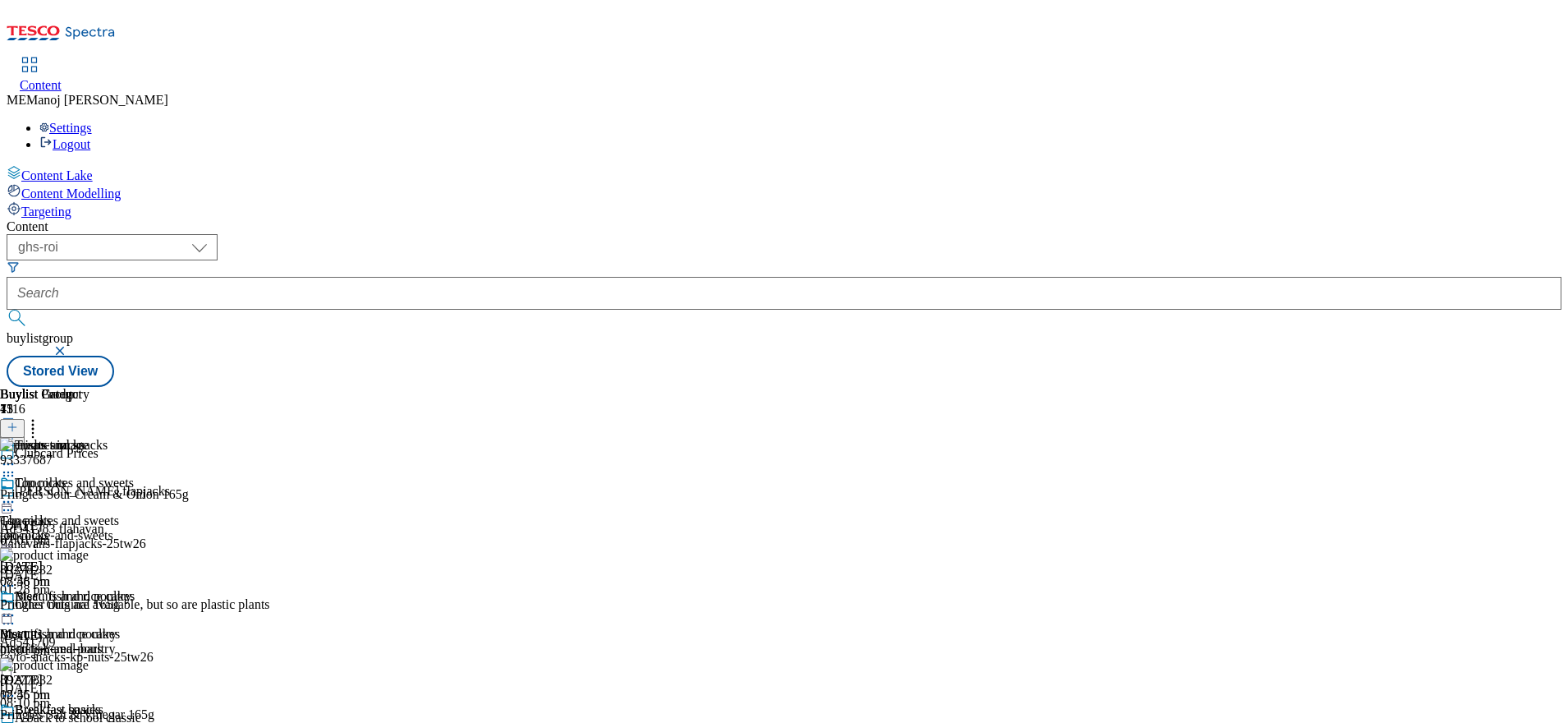
click at [41, 416] on icon at bounding box center [33, 424] width 17 height 17
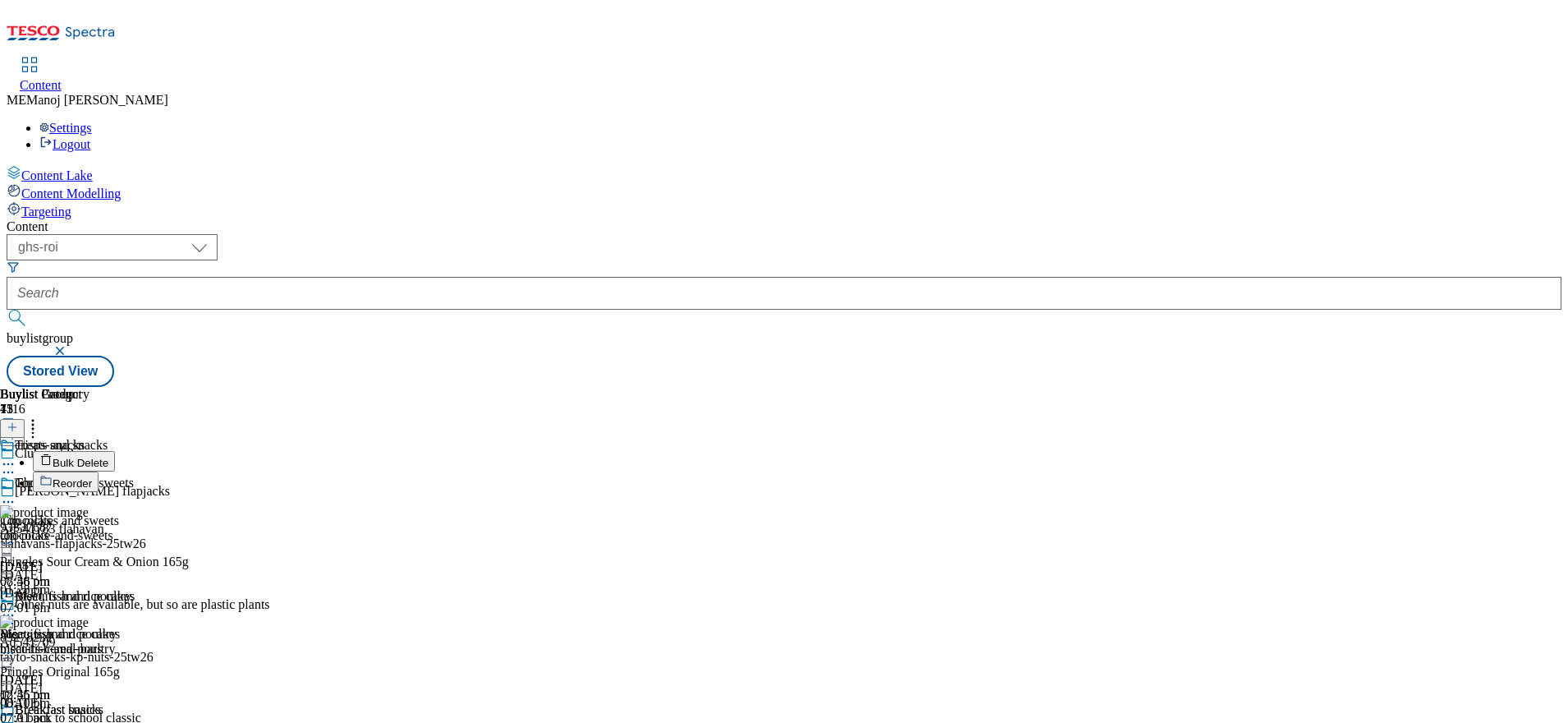
click at [92, 477] on span "Reorder" at bounding box center [72, 483] width 40 height 12
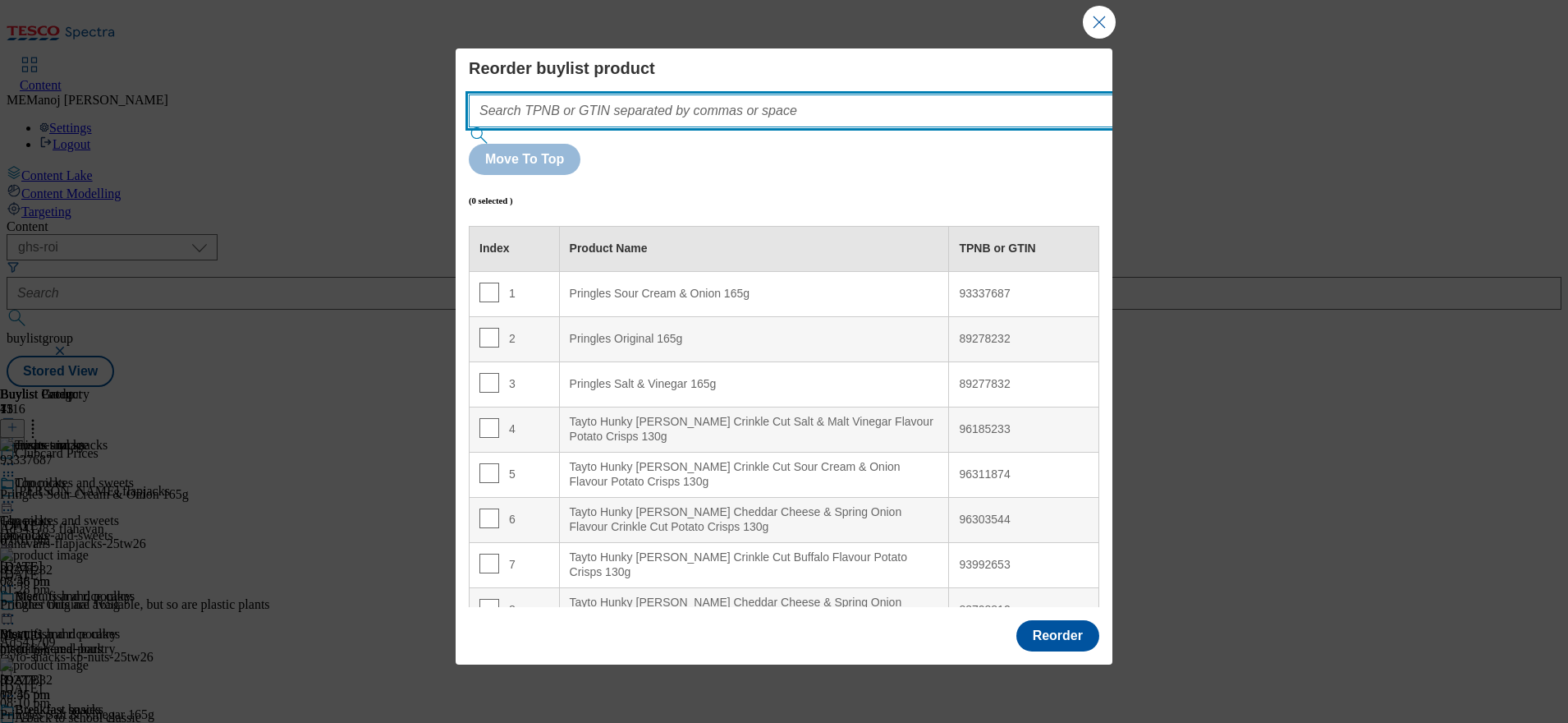
click at [880, 127] on input "Modal" at bounding box center [815, 110] width 694 height 33
paste input "96303544 96543236"
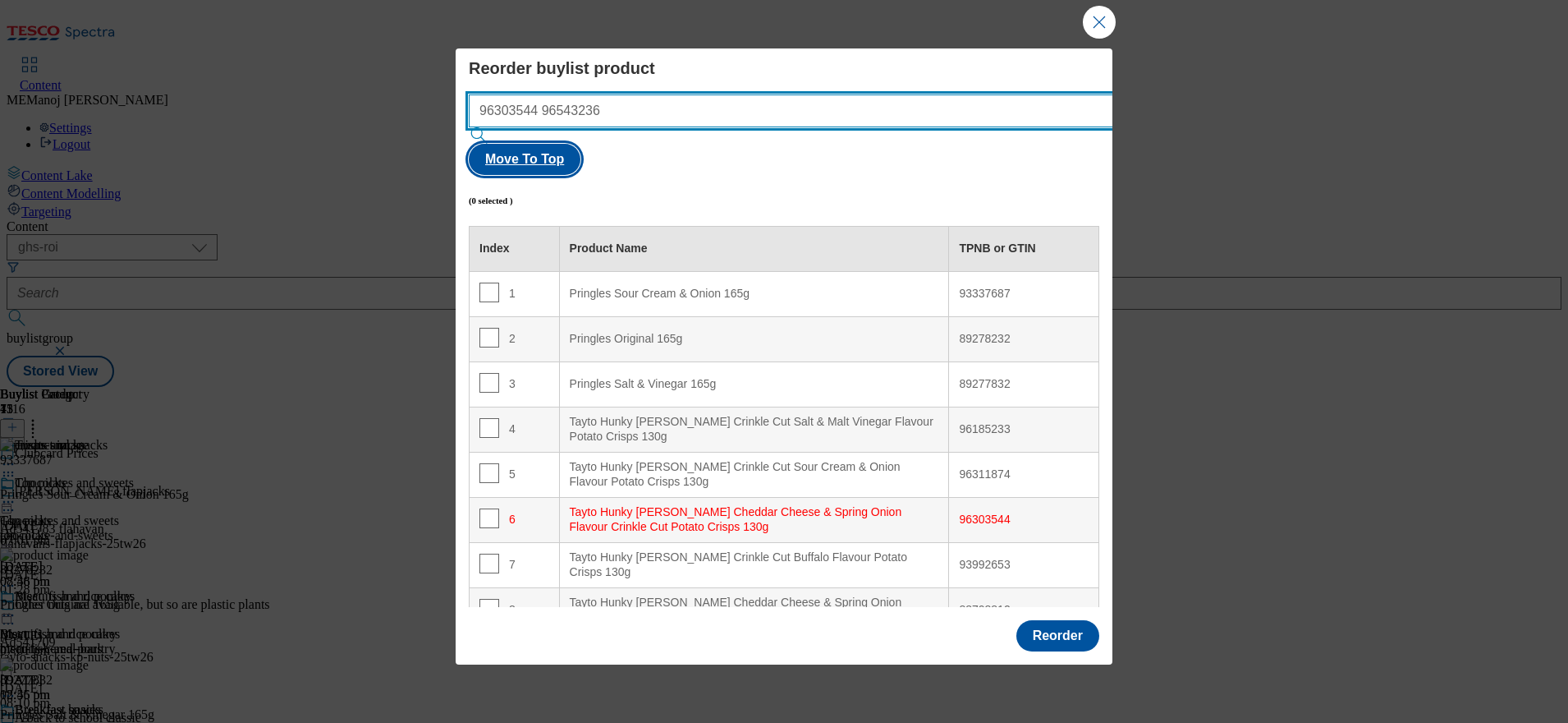
type input "96303544 96543236"
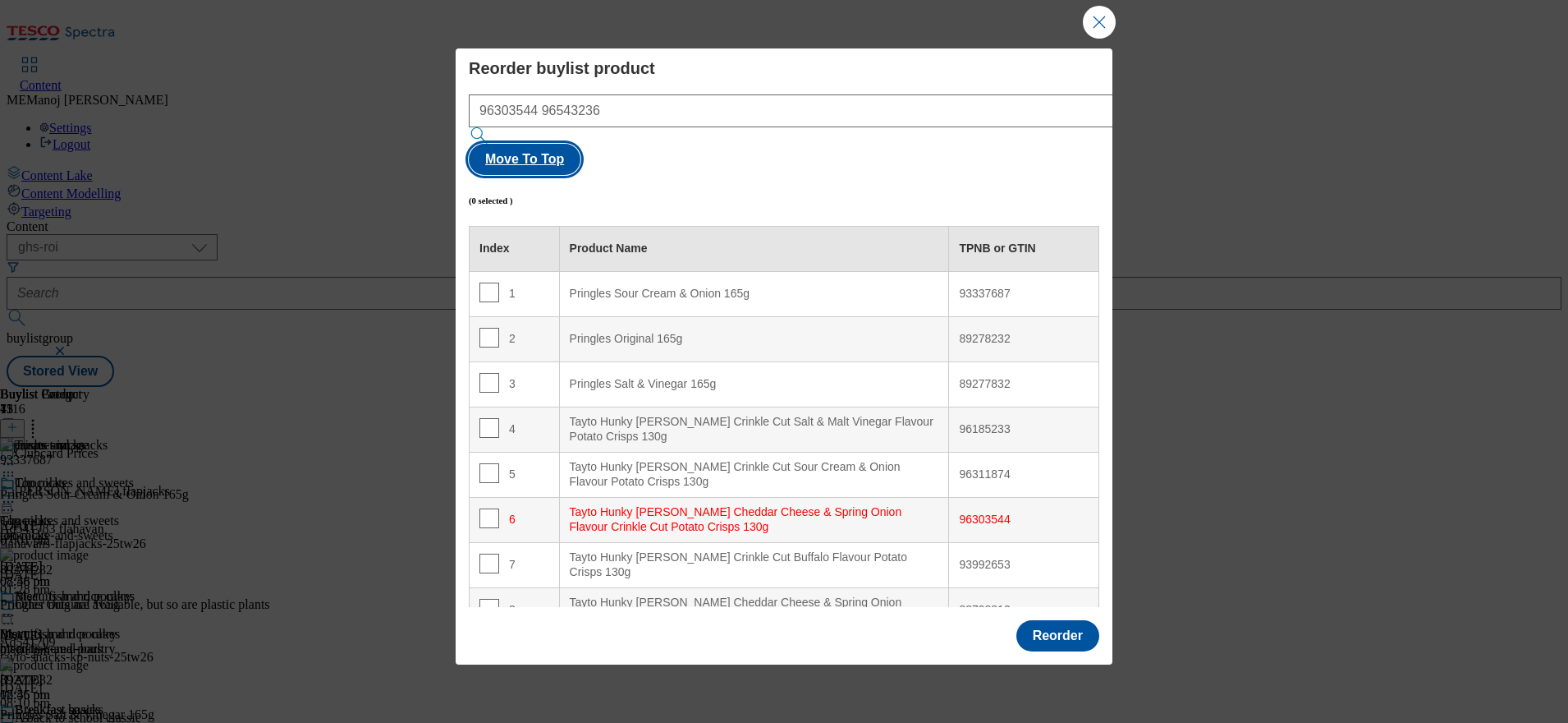
click at [581, 155] on button "Move To Top" at bounding box center [524, 159] width 112 height 31
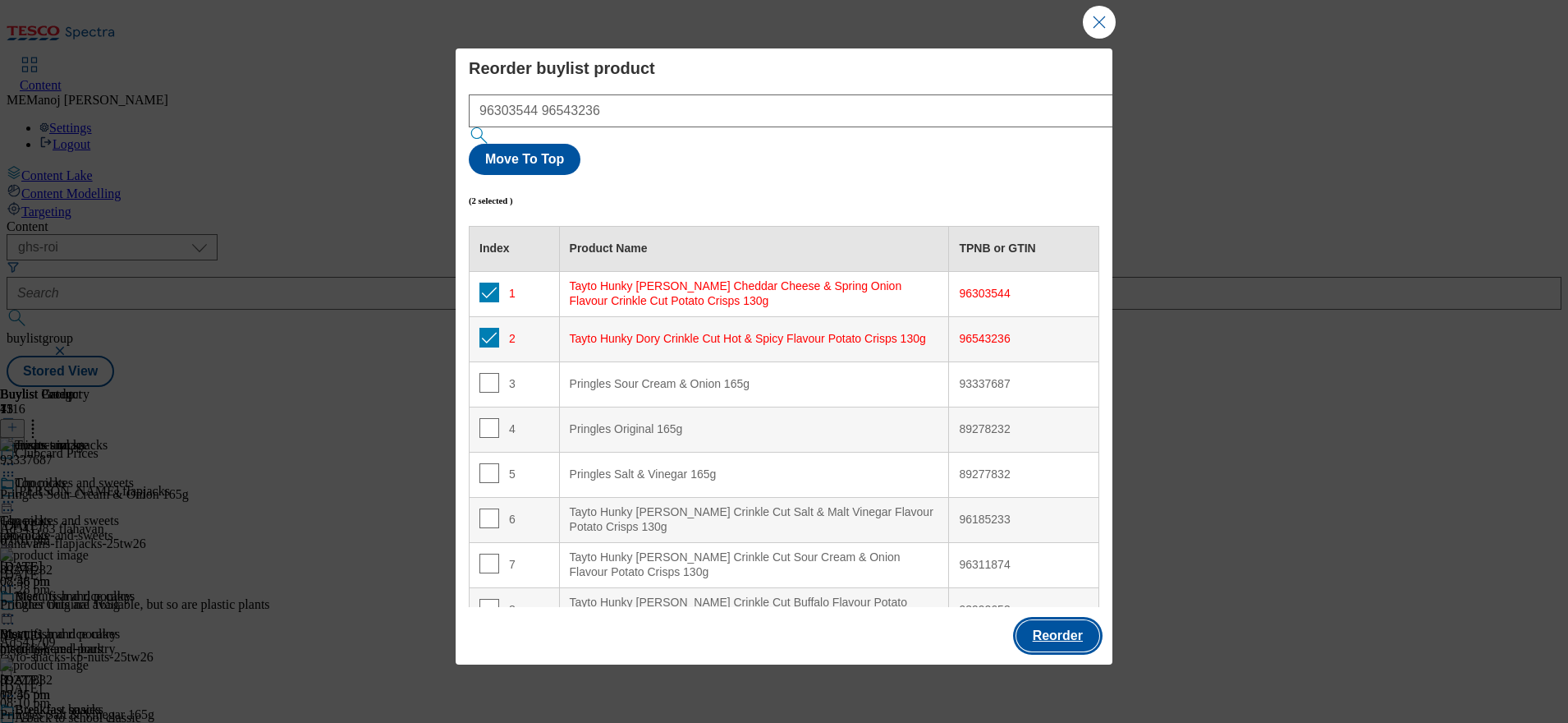
click at [1073, 620] on button "Reorder" at bounding box center [1058, 635] width 83 height 31
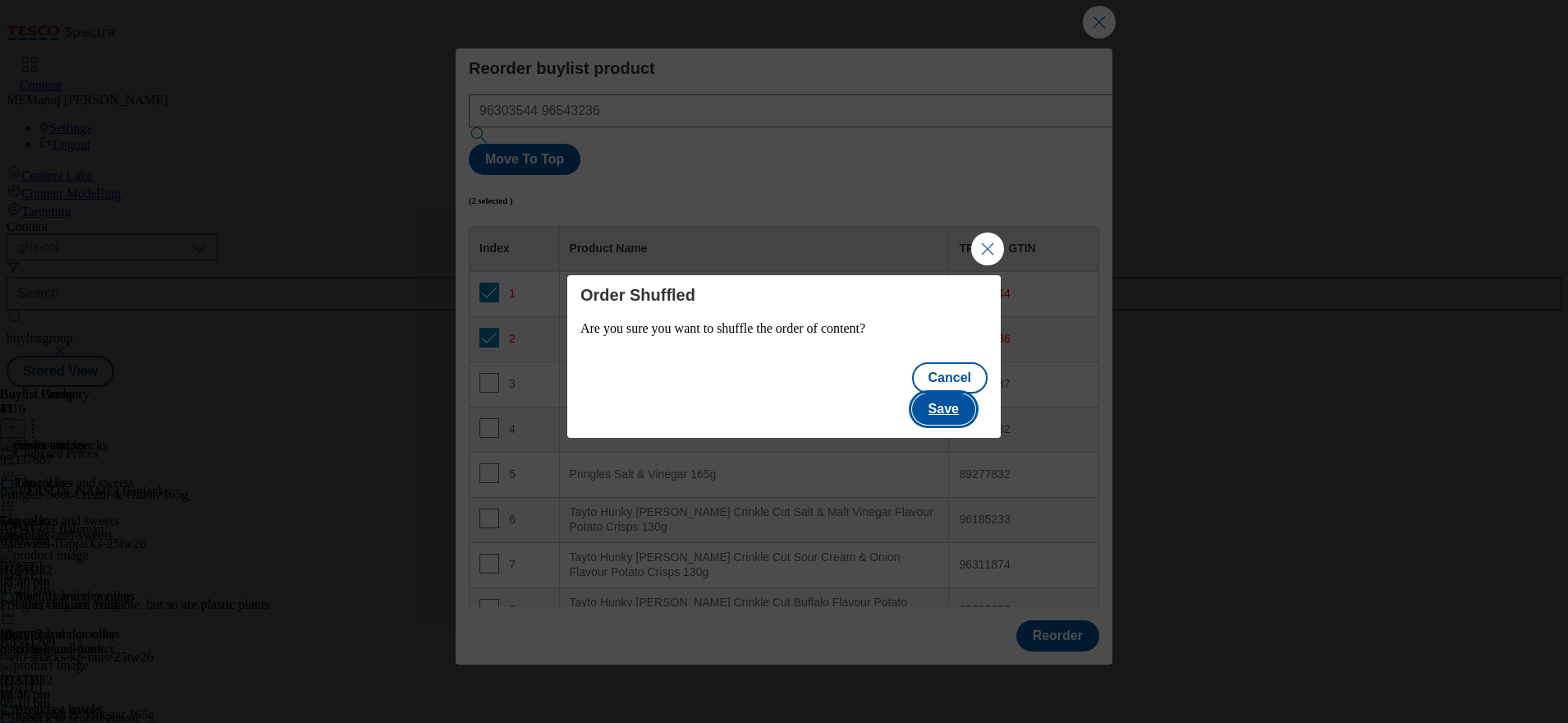
click at [952, 393] on button "Save" at bounding box center [944, 408] width 63 height 31
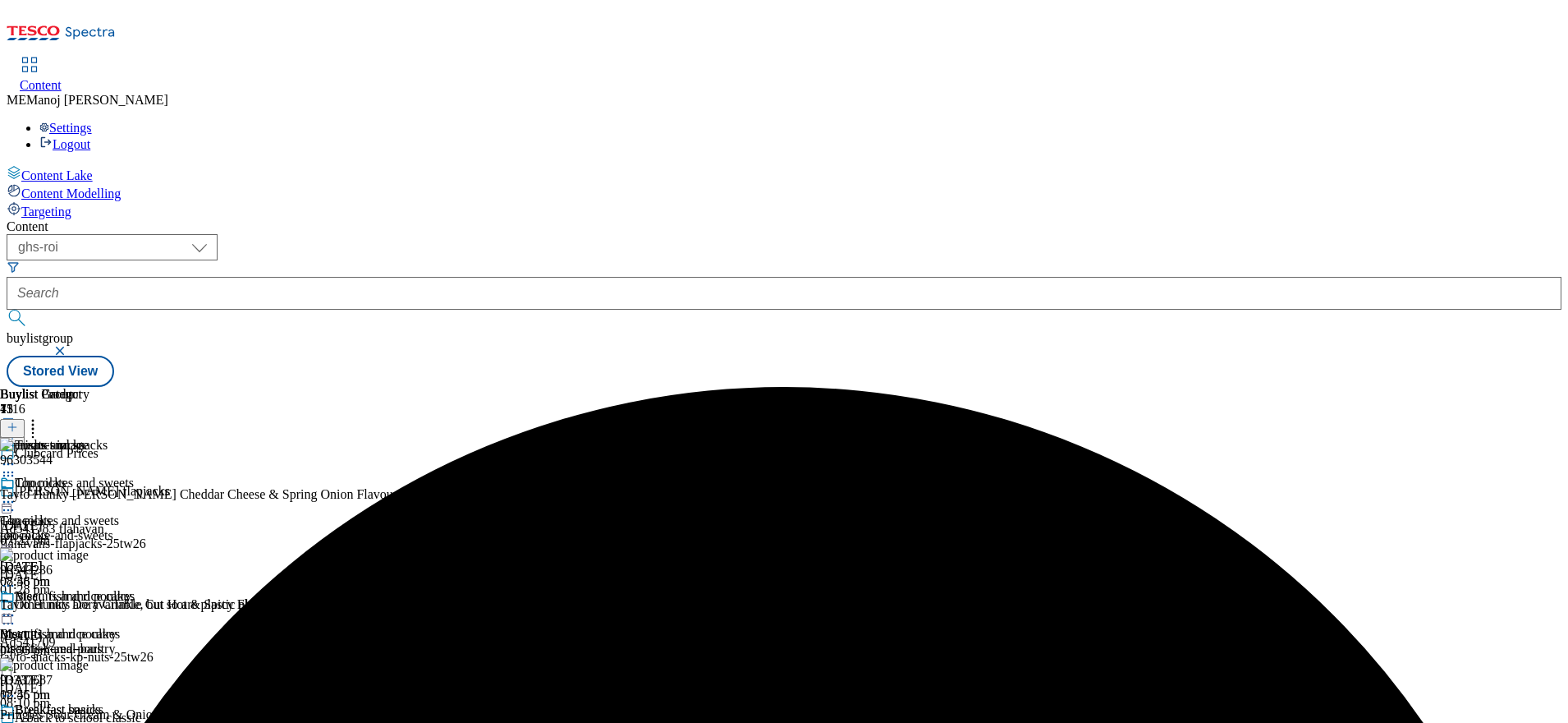
click at [17, 456] on icon at bounding box center [8, 464] width 17 height 17
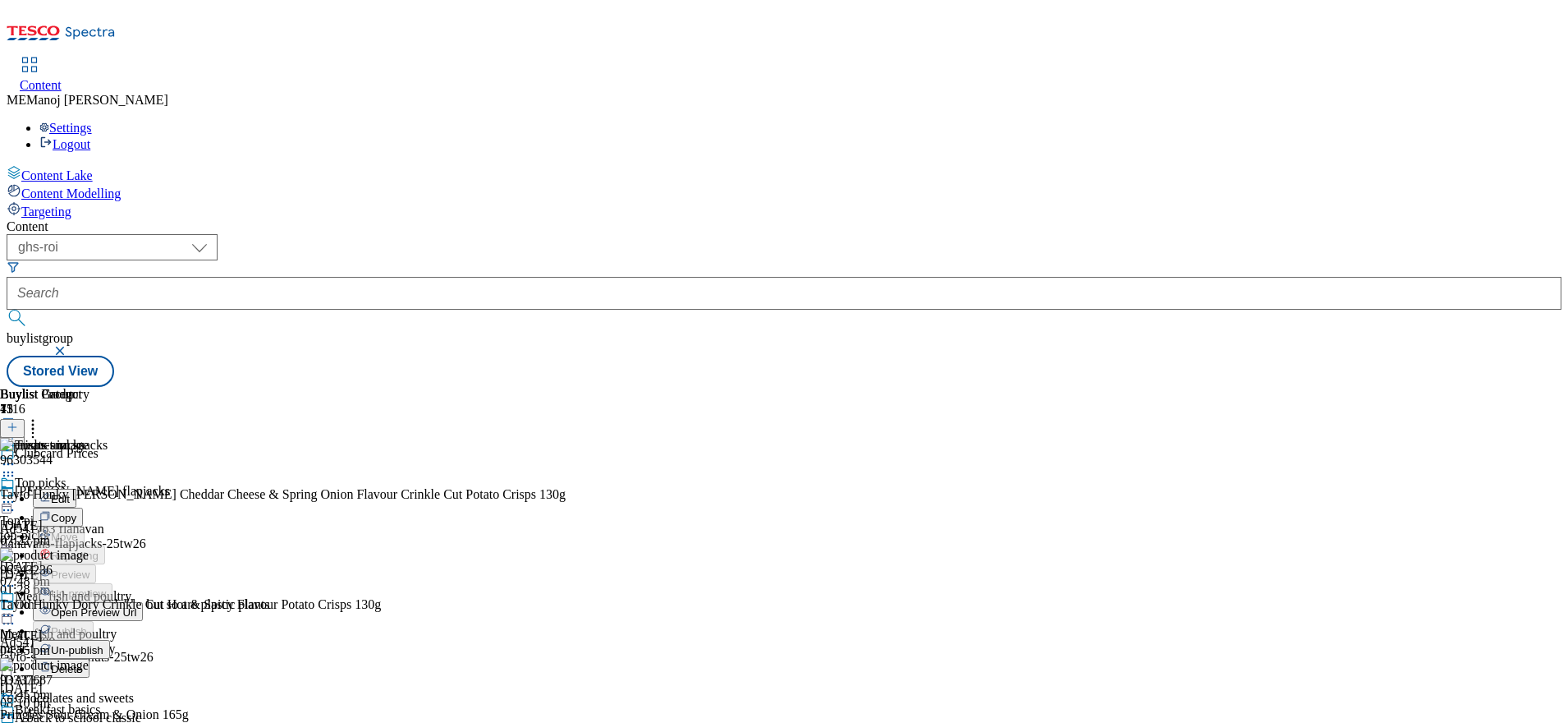
click at [103, 644] on span "Un-publish" at bounding box center [78, 650] width 53 height 12
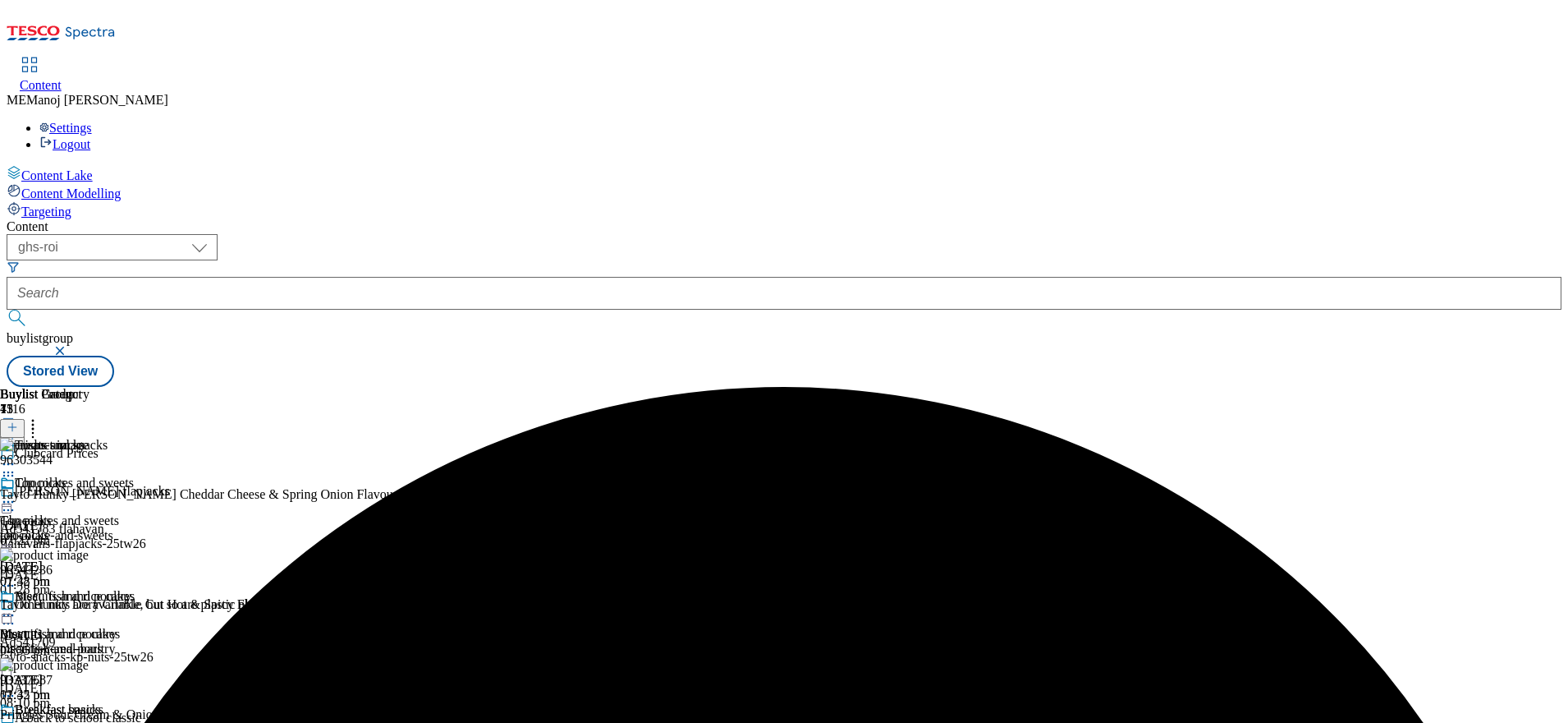
click at [17, 456] on icon at bounding box center [8, 464] width 17 height 17
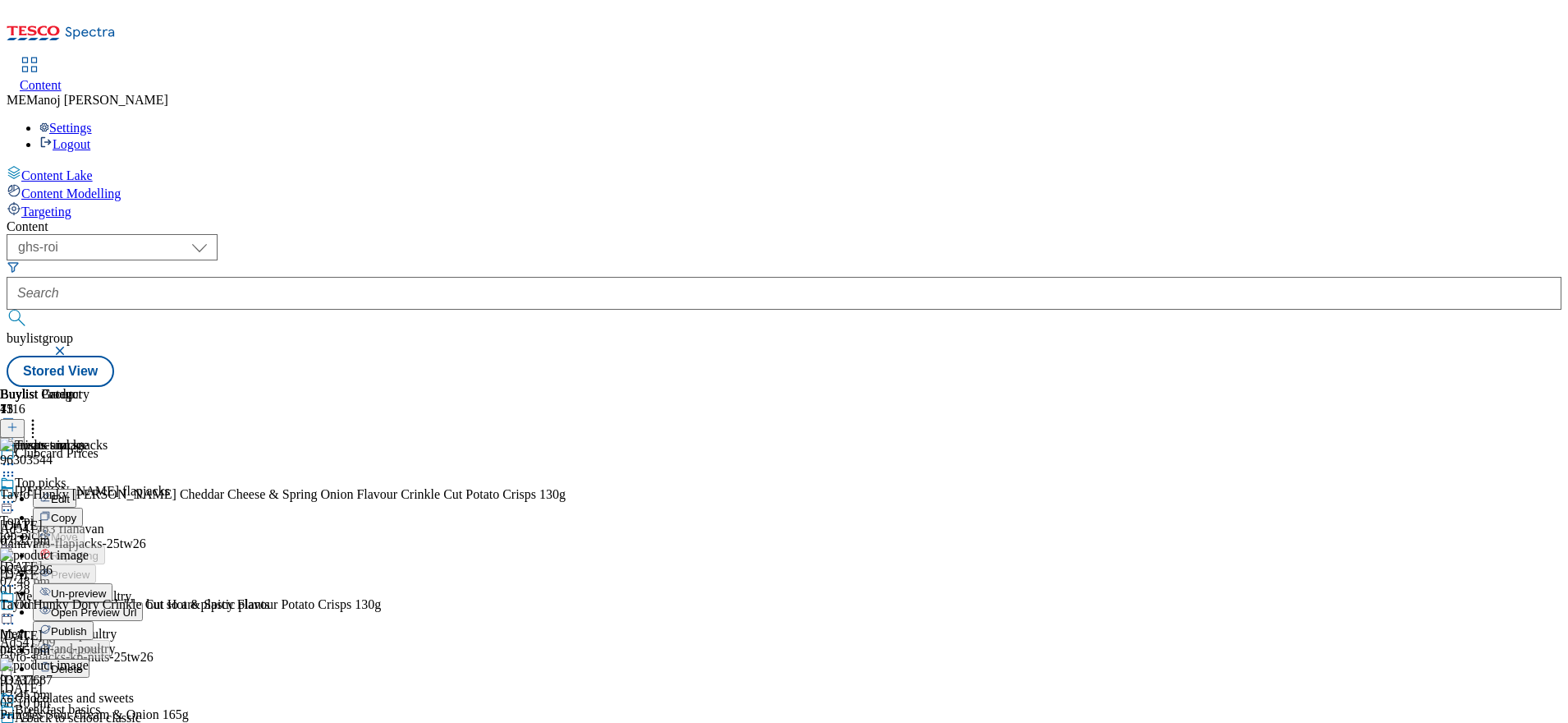
click at [106, 587] on span "Un-preview" at bounding box center [78, 593] width 55 height 12
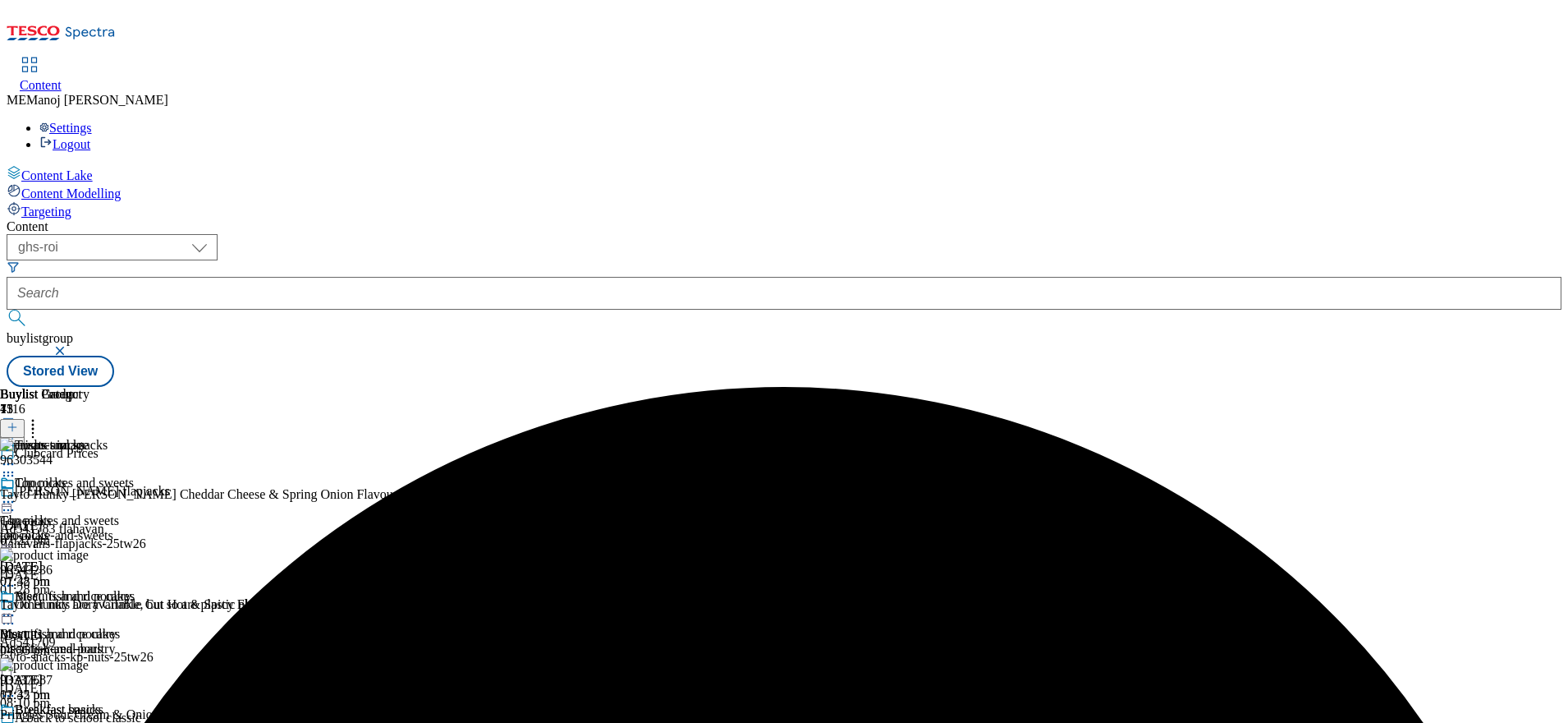
click at [17, 456] on icon at bounding box center [8, 464] width 17 height 17
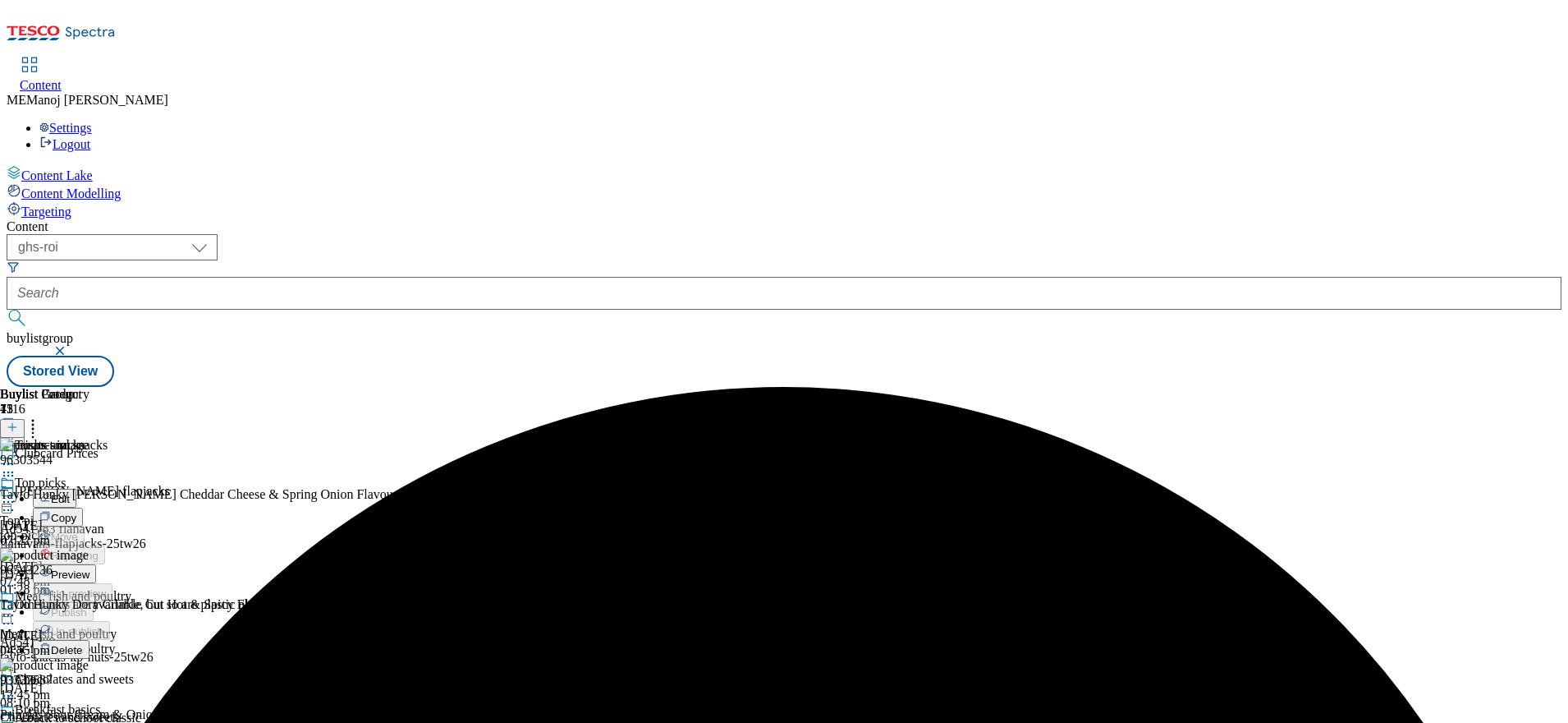
click at [90, 569] on span "Preview" at bounding box center [71, 575] width 39 height 12
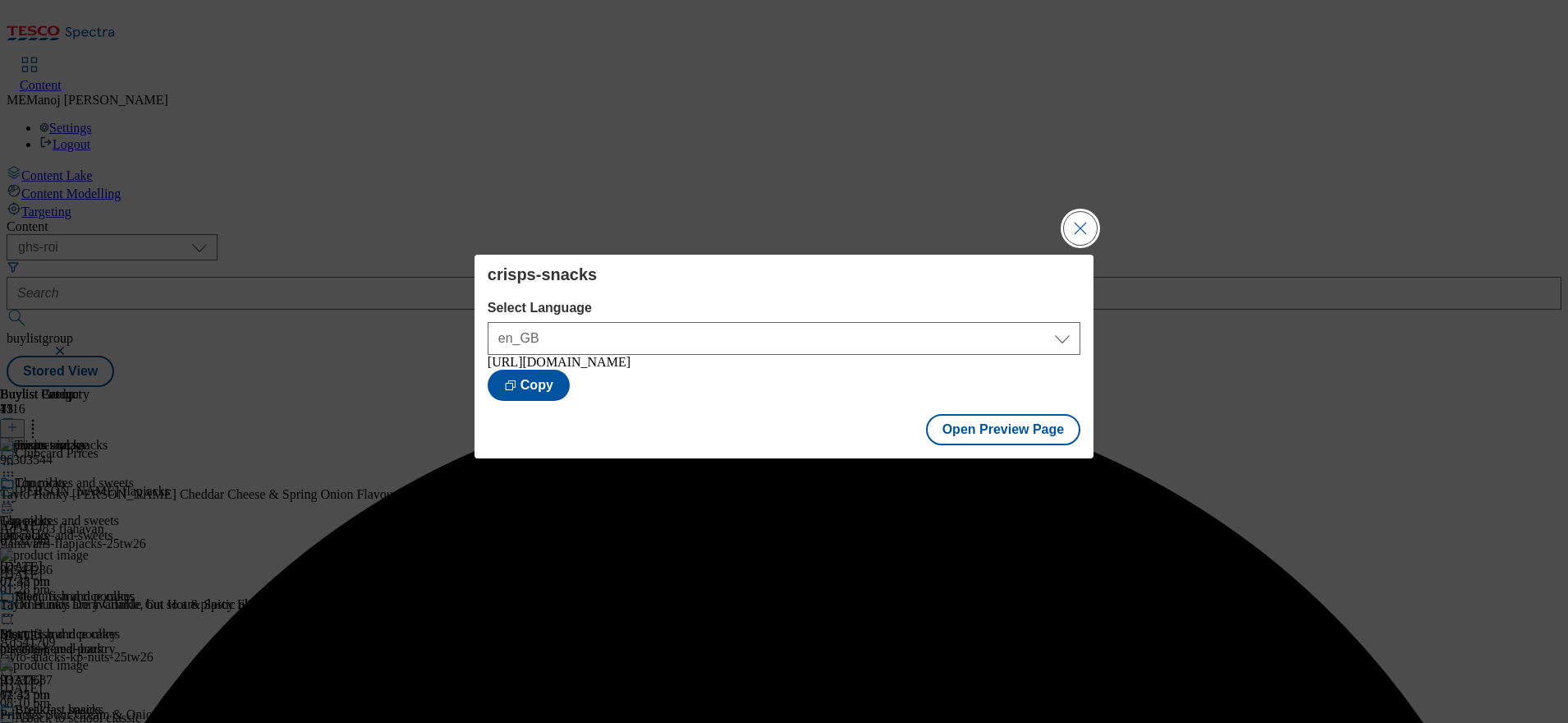
click at [1077, 238] on button "Close Modal" at bounding box center [1080, 227] width 33 height 33
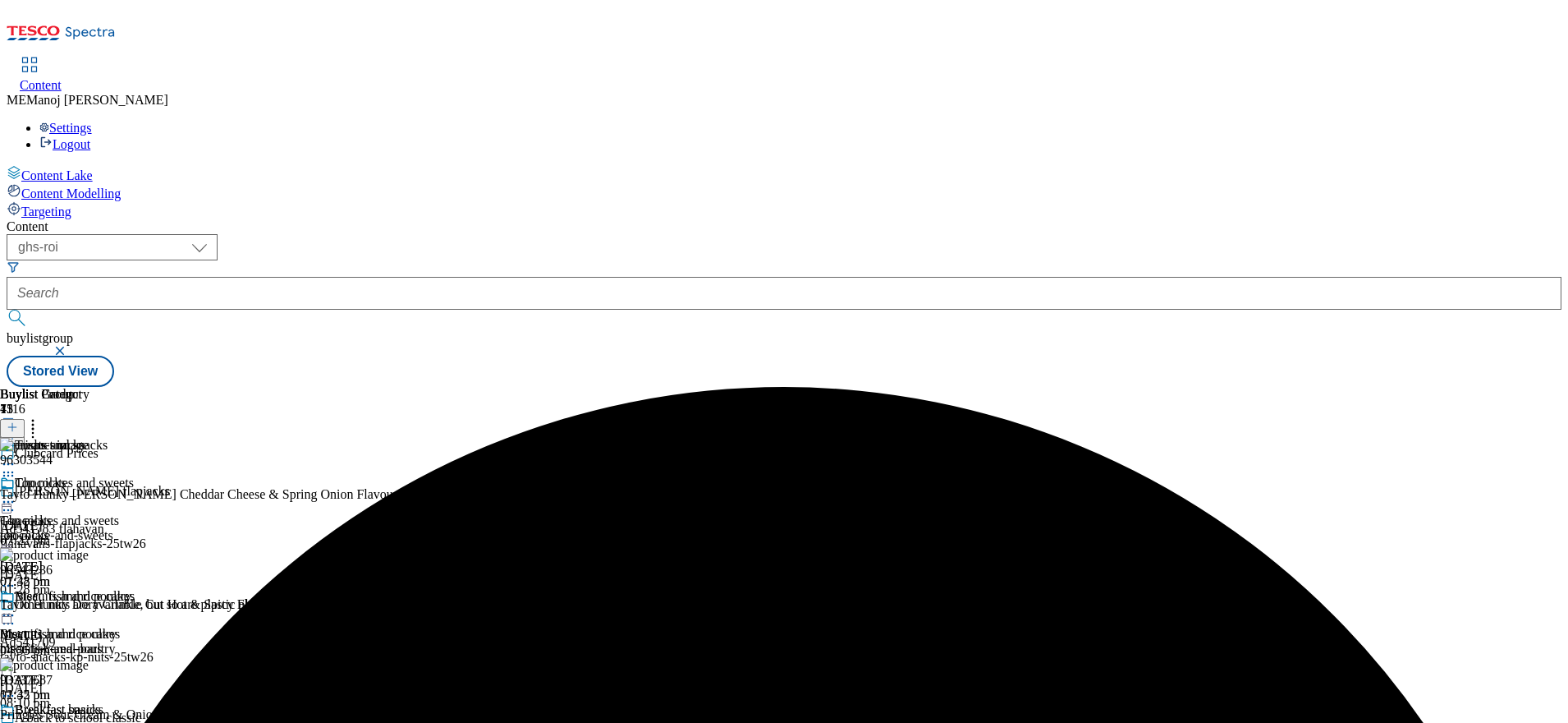
click at [17, 456] on icon at bounding box center [8, 464] width 17 height 17
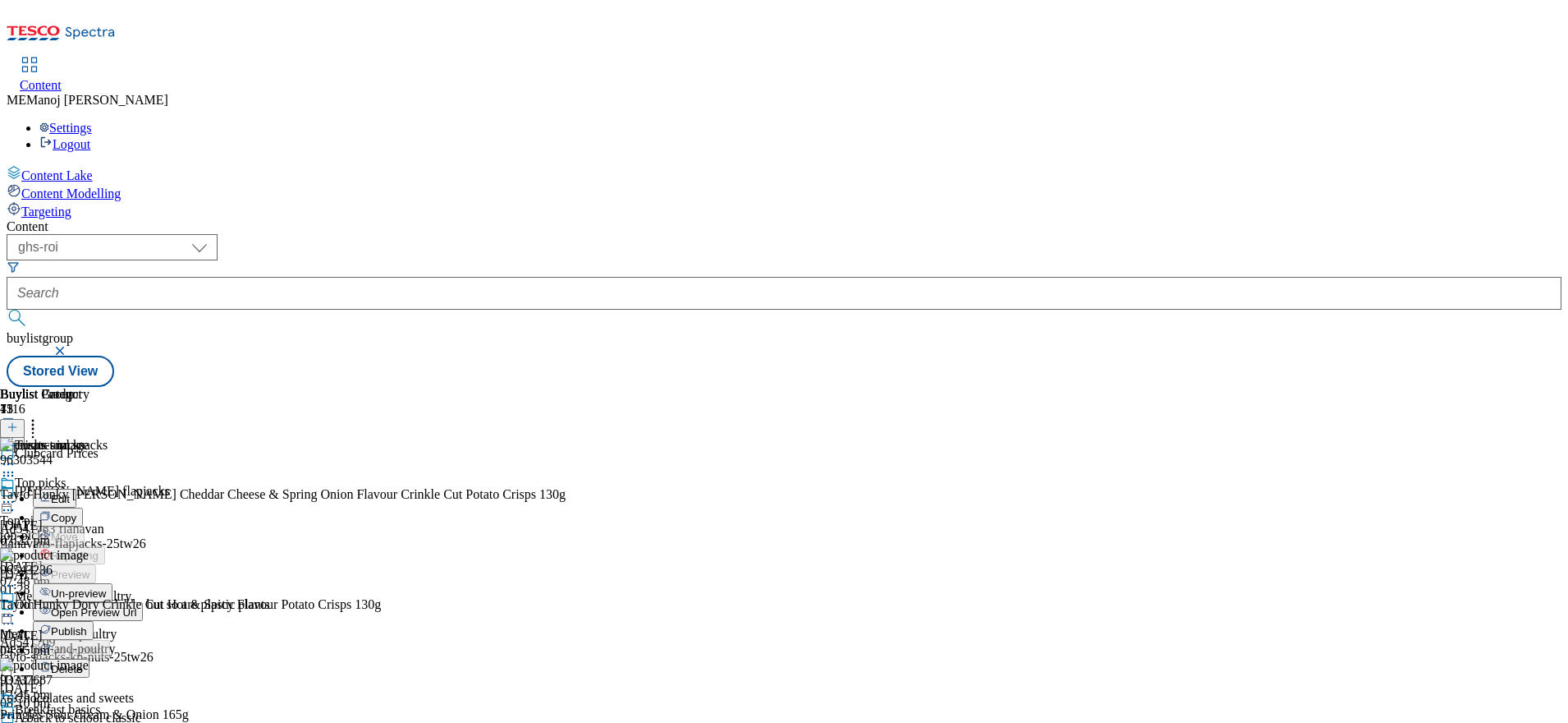
click at [106, 587] on span "Un-preview" at bounding box center [78, 593] width 55 height 12
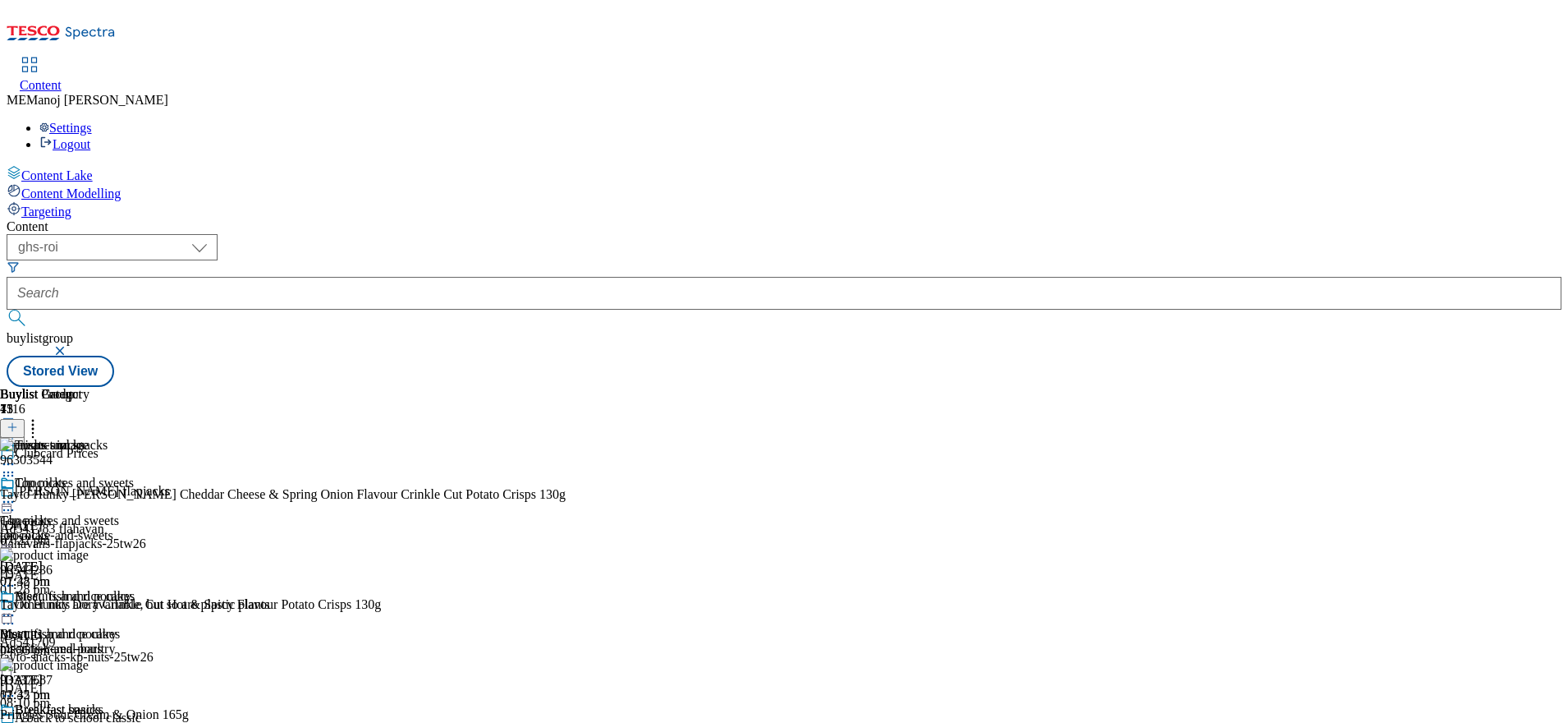
click at [17, 456] on icon at bounding box center [8, 464] width 17 height 17
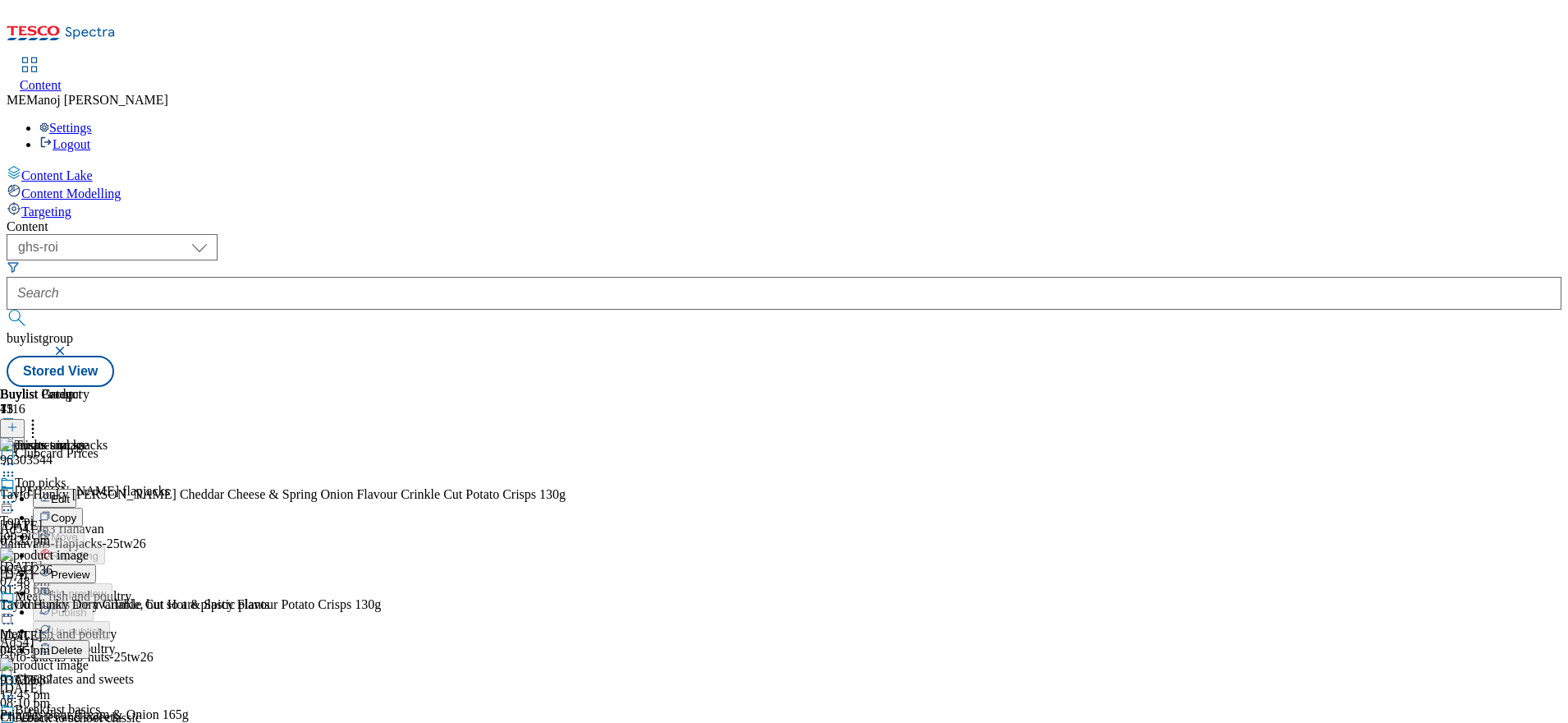
click at [90, 569] on span "Preview" at bounding box center [71, 575] width 39 height 12
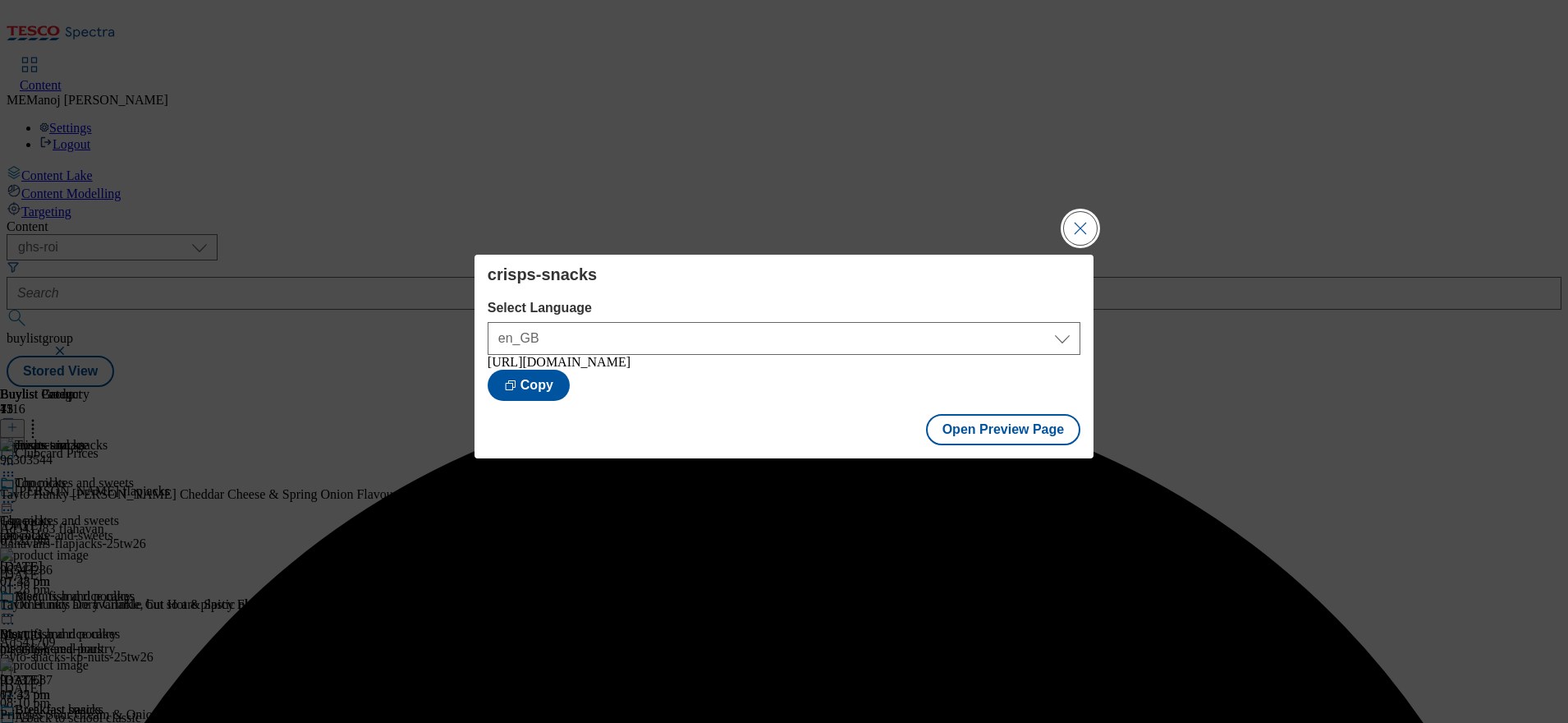
click at [1090, 226] on button "Close Modal" at bounding box center [1080, 227] width 33 height 33
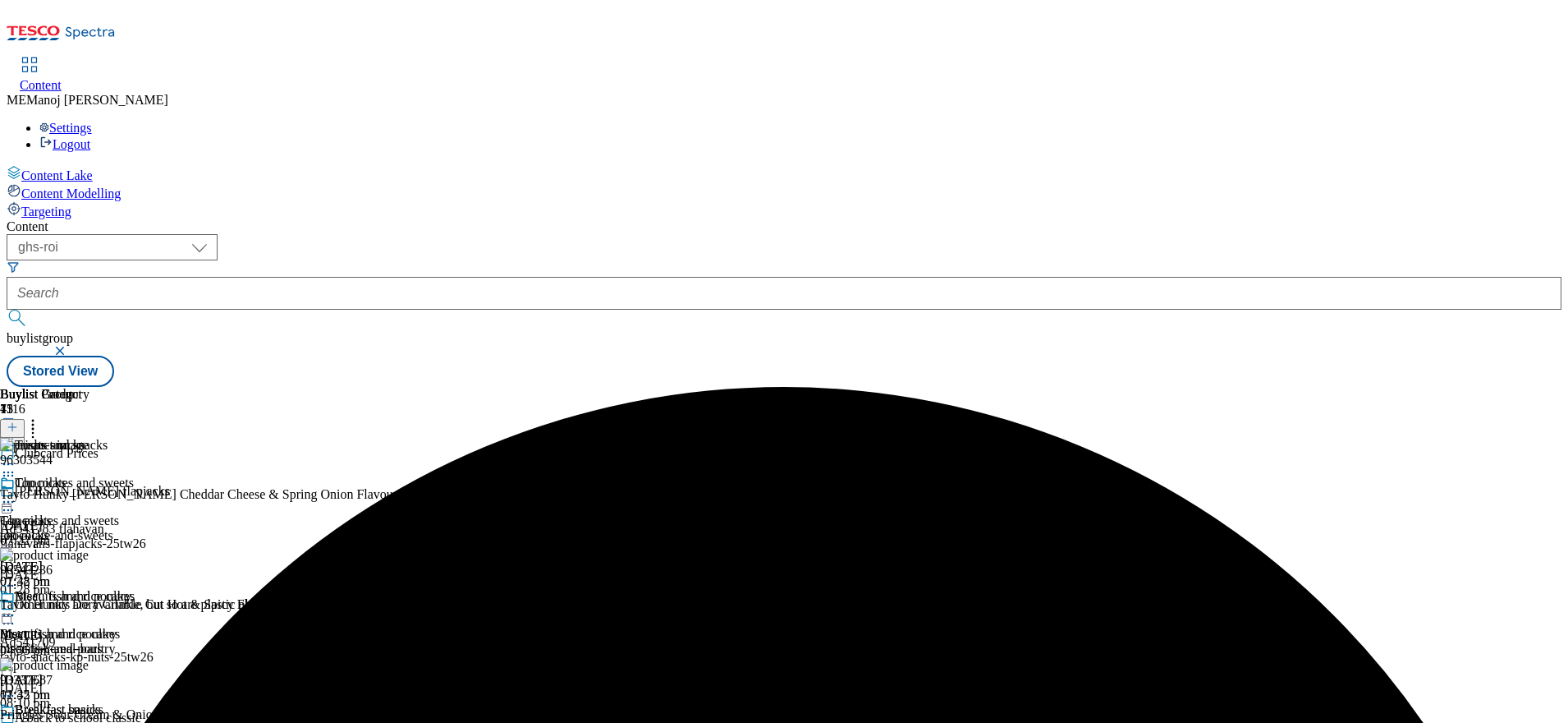
click at [17, 456] on icon at bounding box center [8, 464] width 17 height 17
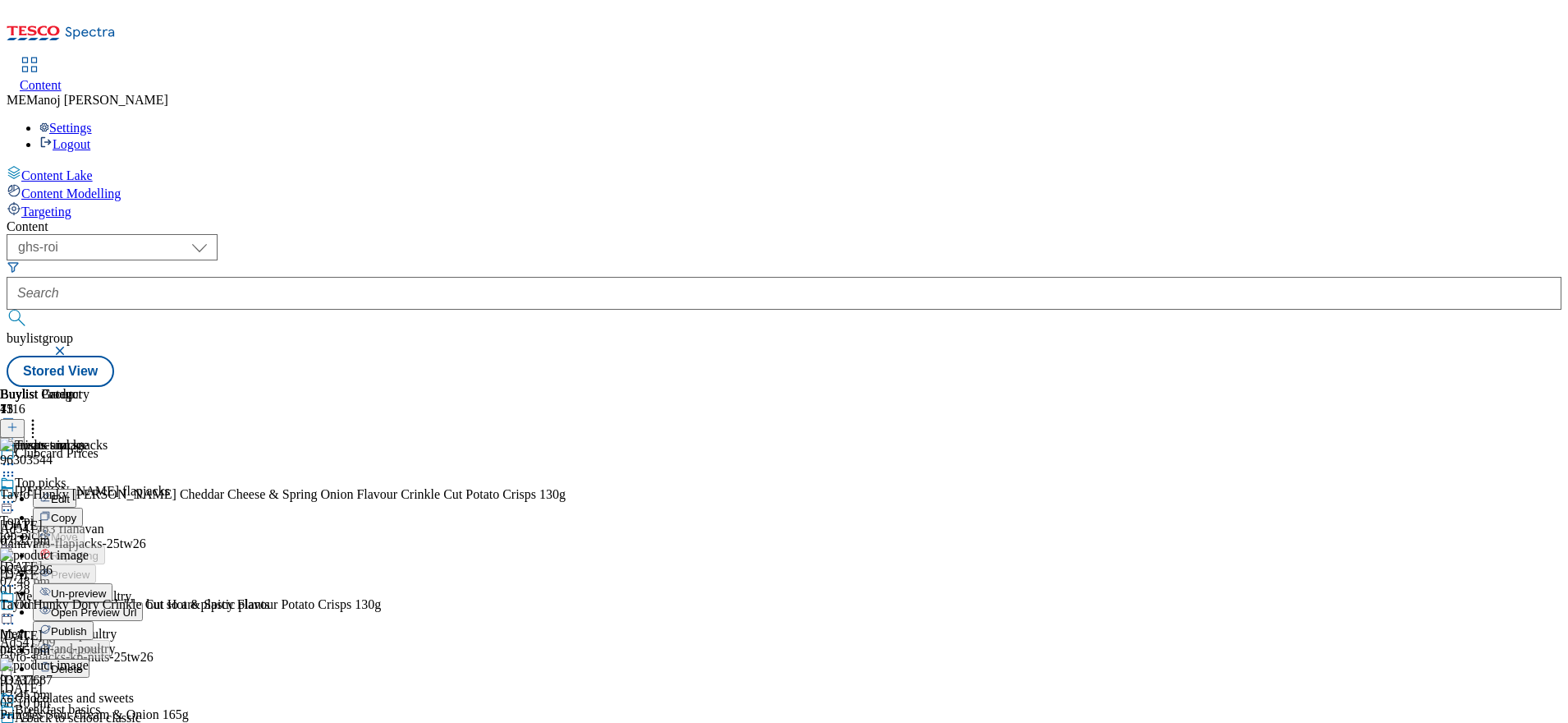
click at [87, 625] on span "Publish" at bounding box center [69, 631] width 36 height 12
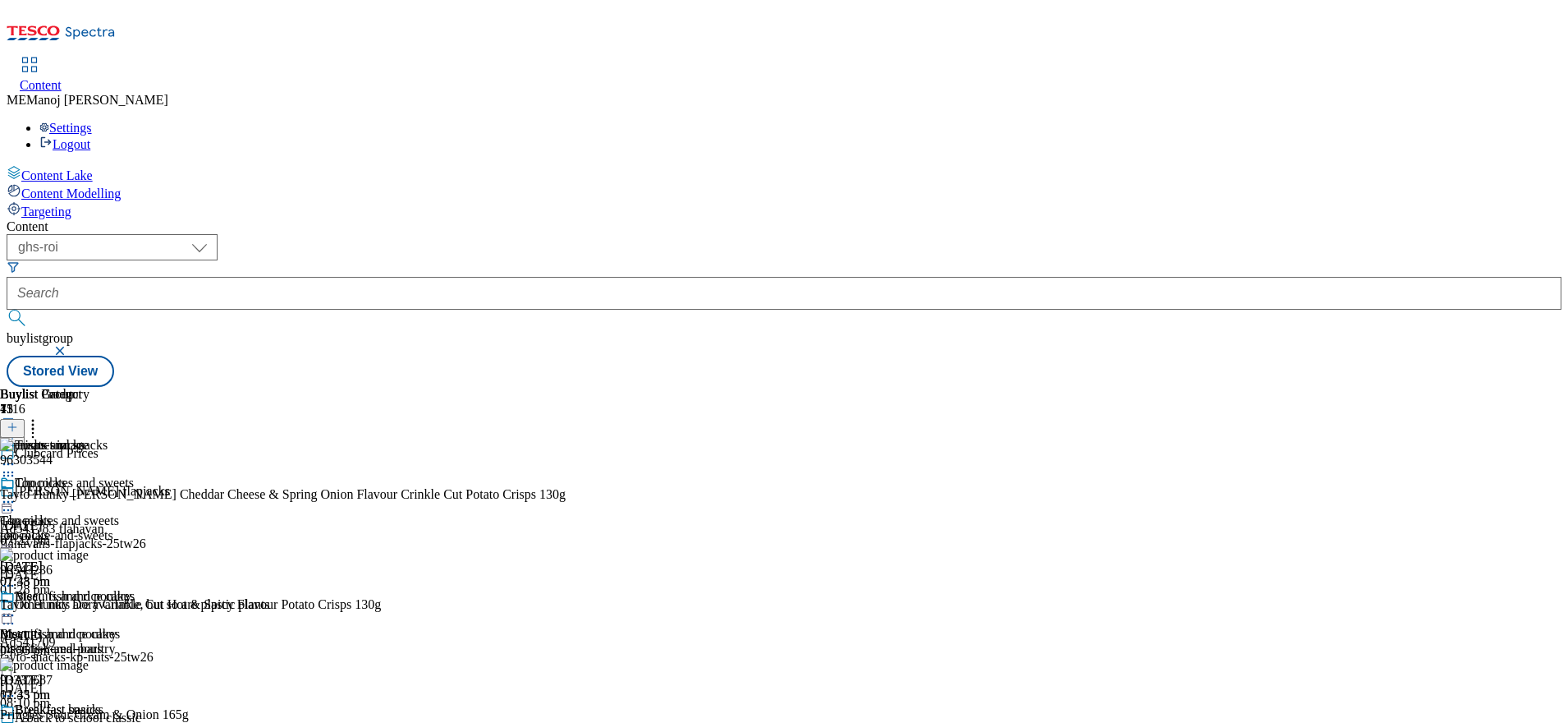
click at [12, 423] on line at bounding box center [12, 427] width 0 height 8
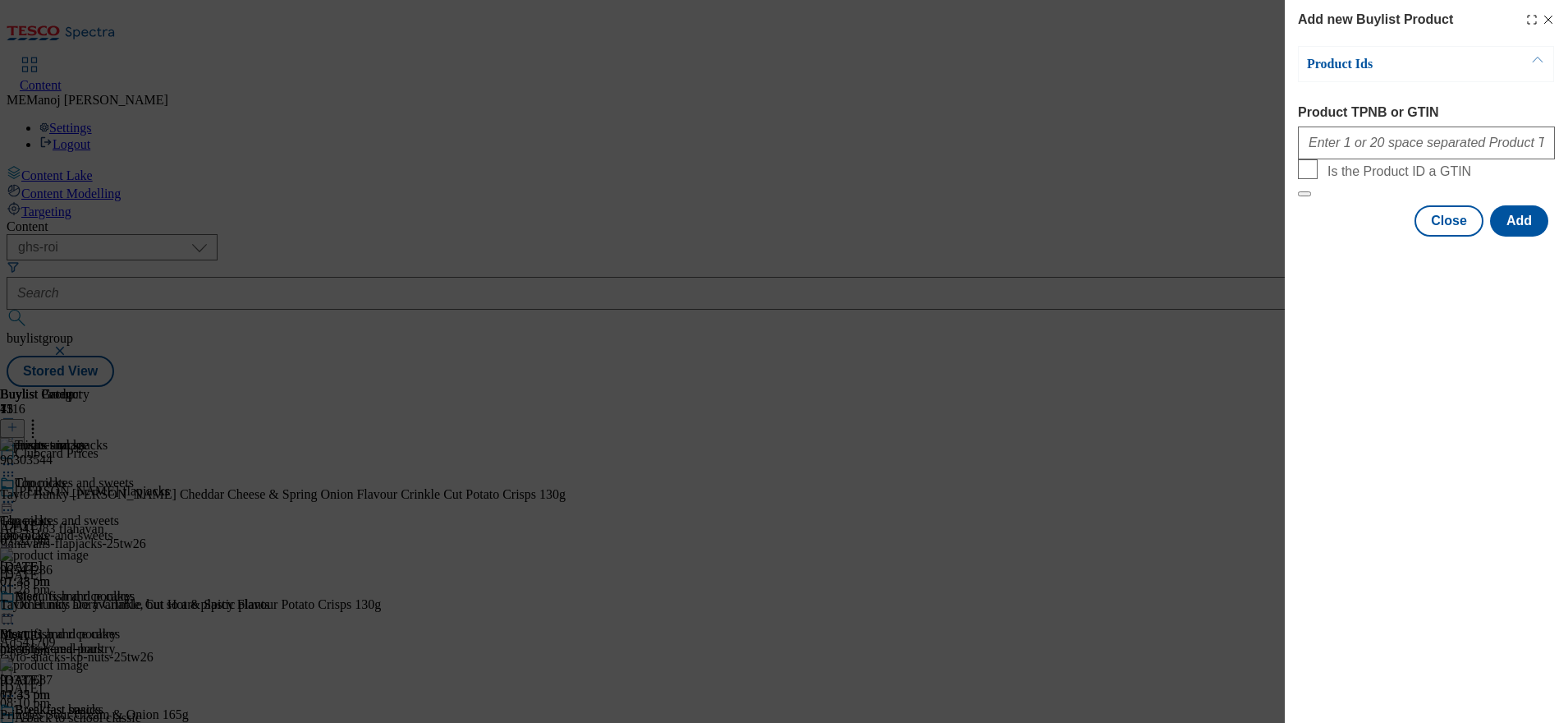
click at [1086, 130] on div "Add new Buylist Product Product Ids Product TPNB or GTIN Is the Product ID a GT…" at bounding box center [784, 362] width 1568 height 723
click at [1452, 236] on button "Close" at bounding box center [1449, 220] width 69 height 31
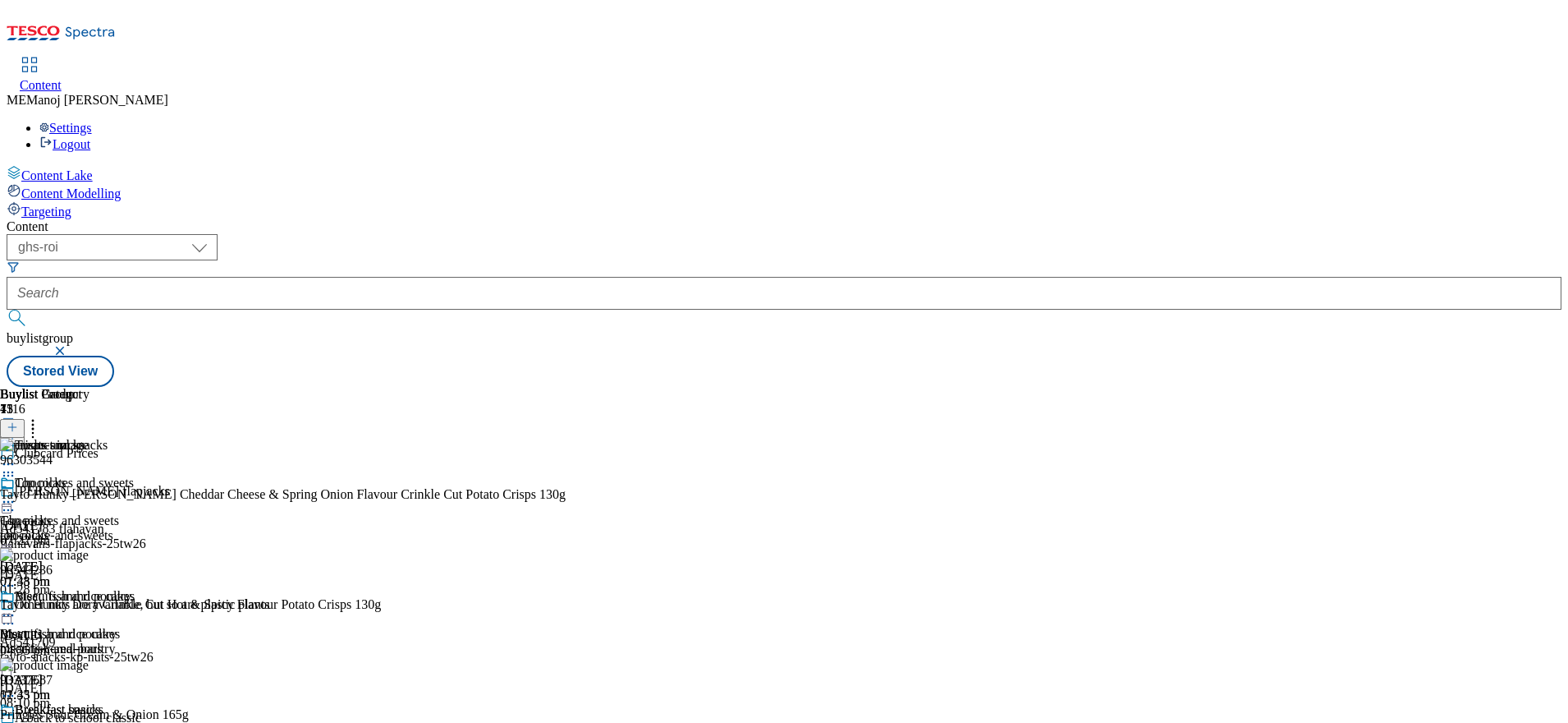
scroll to position [978, 0]
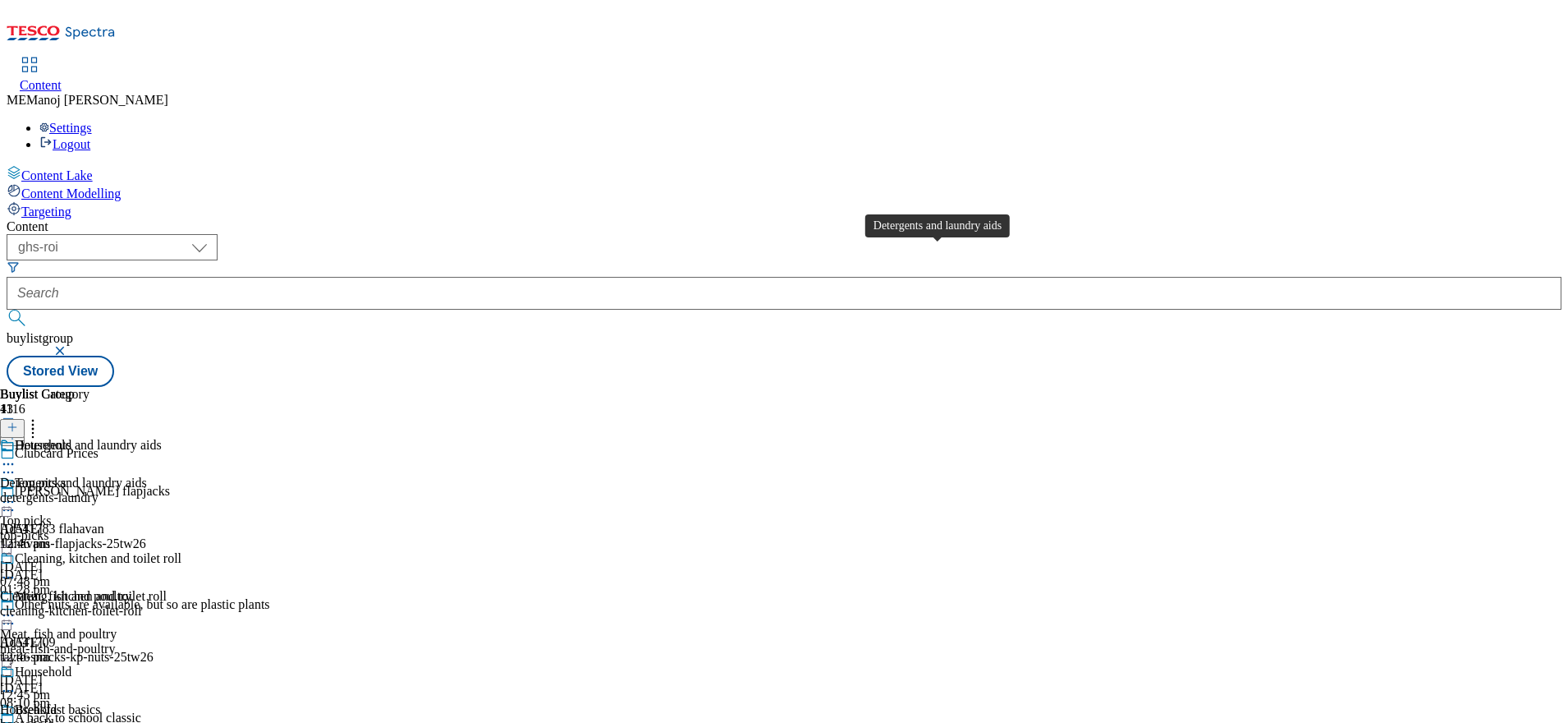
click at [161, 437] on div "Detergents and laundry aids" at bounding box center [88, 444] width 147 height 15
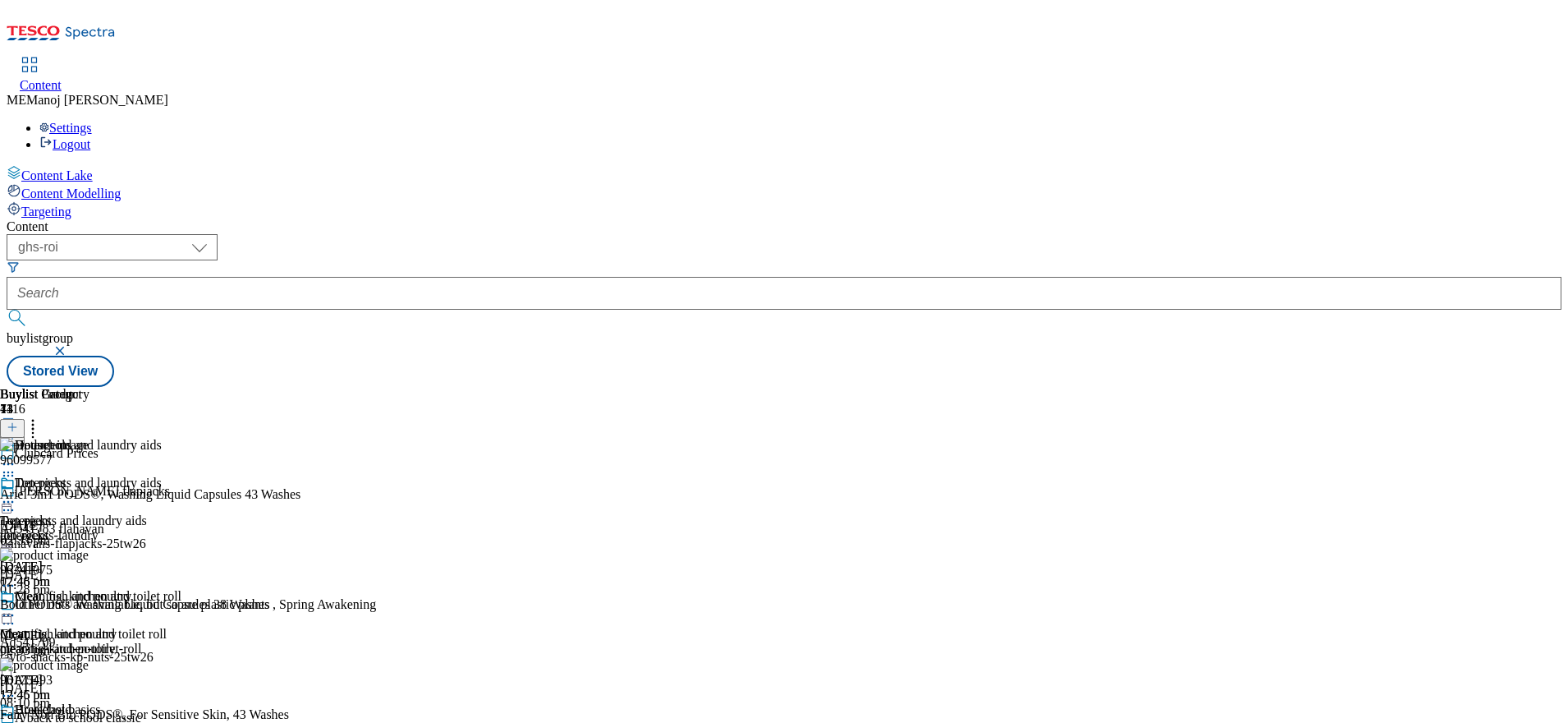
click at [18, 421] on icon at bounding box center [11, 427] width 11 height 11
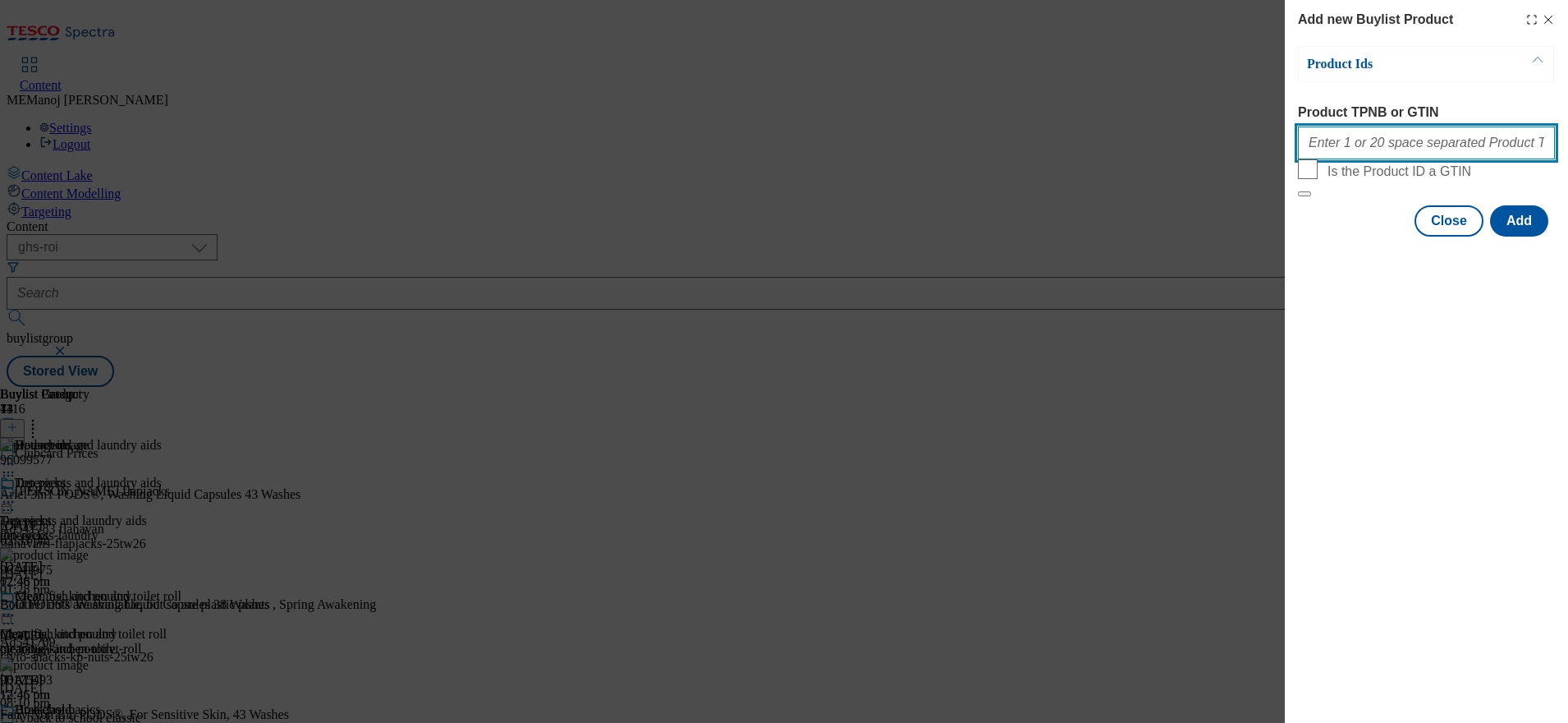
click at [1419, 154] on input "Product TPNB or GTIN" at bounding box center [1427, 142] width 257 height 33
paste input "93884482 93541652 93887006 92860949 96097216 94042636 96981638 93273364 93274461"
type input "93884482 93541652 93887006 92860949 96097216 94042636 96981638 93273364 93274461"
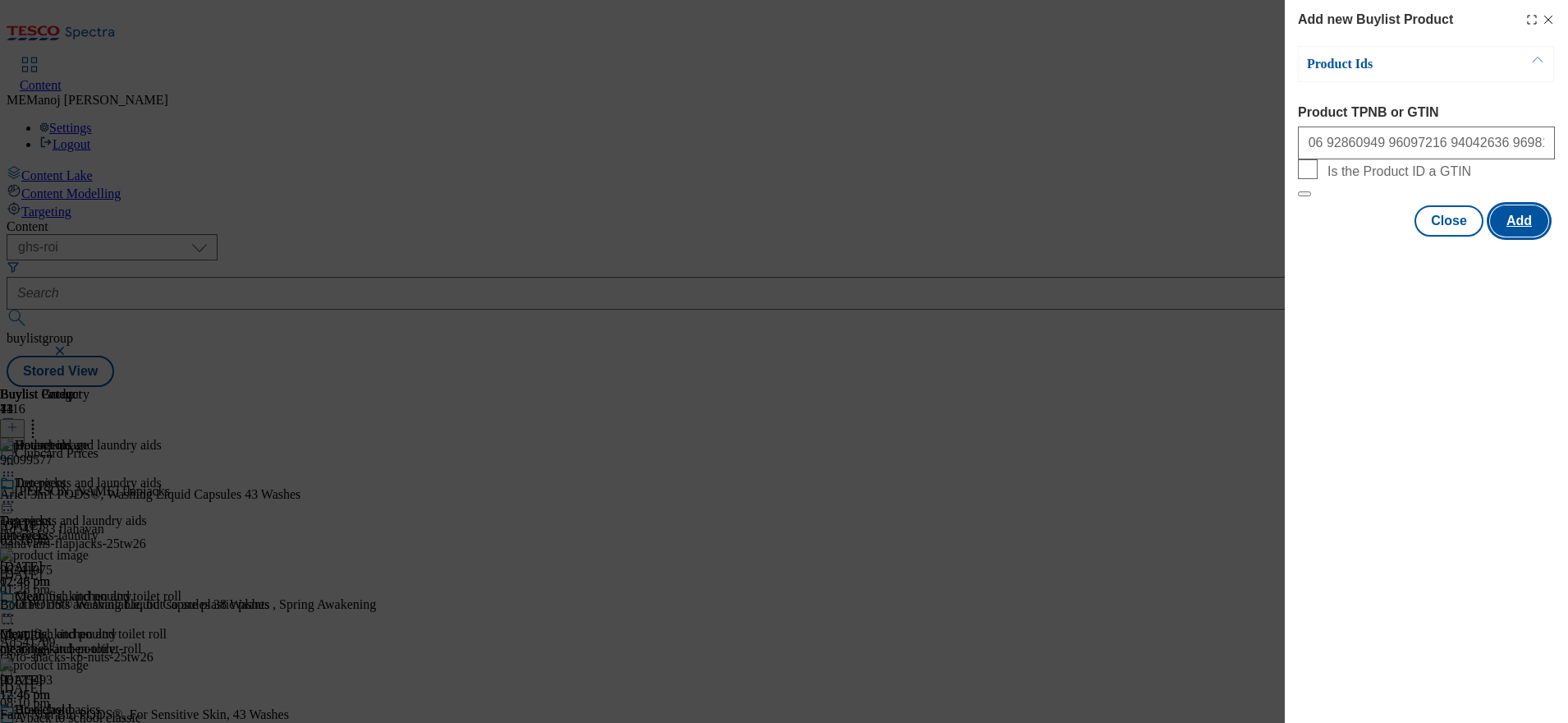
scroll to position [0, 0]
click at [1525, 236] on button "Add" at bounding box center [1520, 220] width 58 height 31
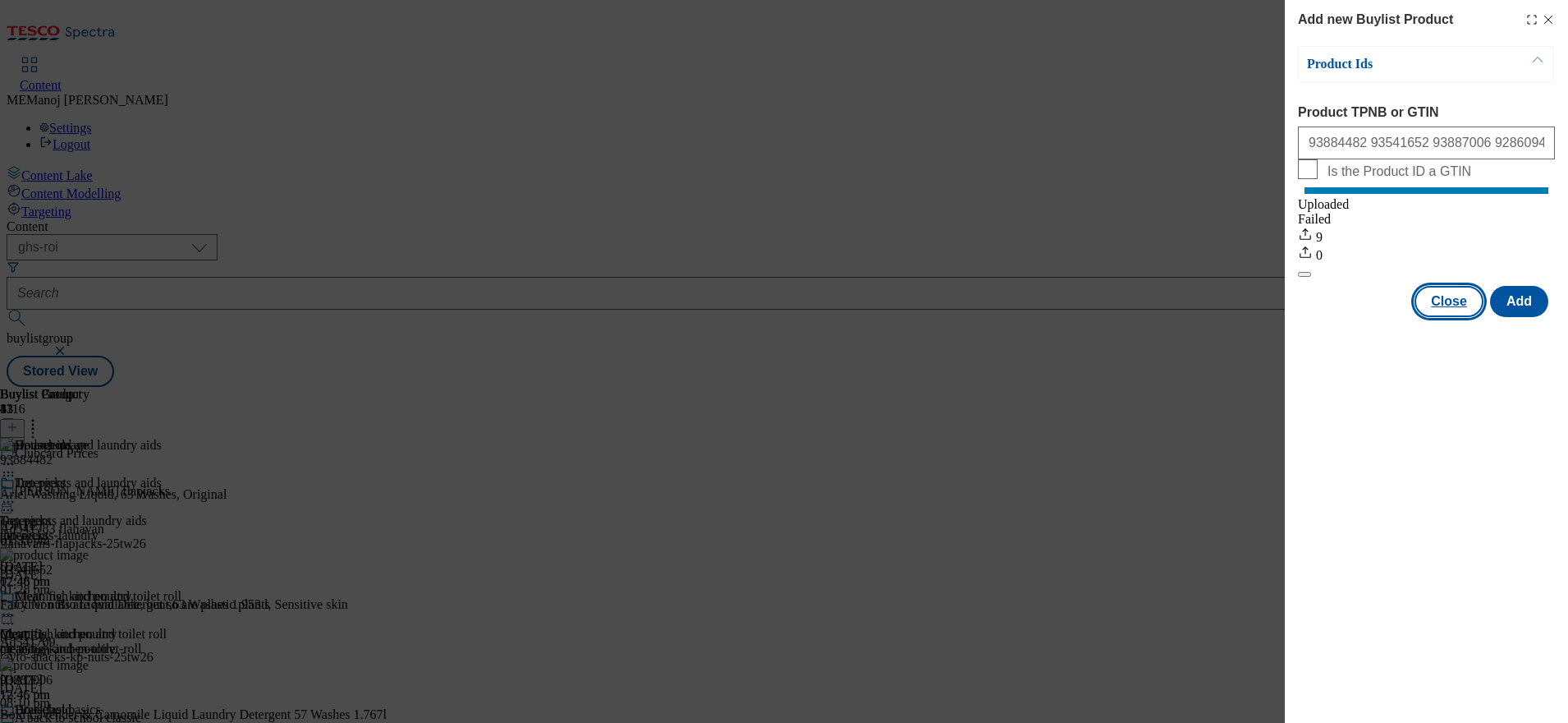
click at [1448, 310] on button "Close" at bounding box center [1449, 301] width 69 height 31
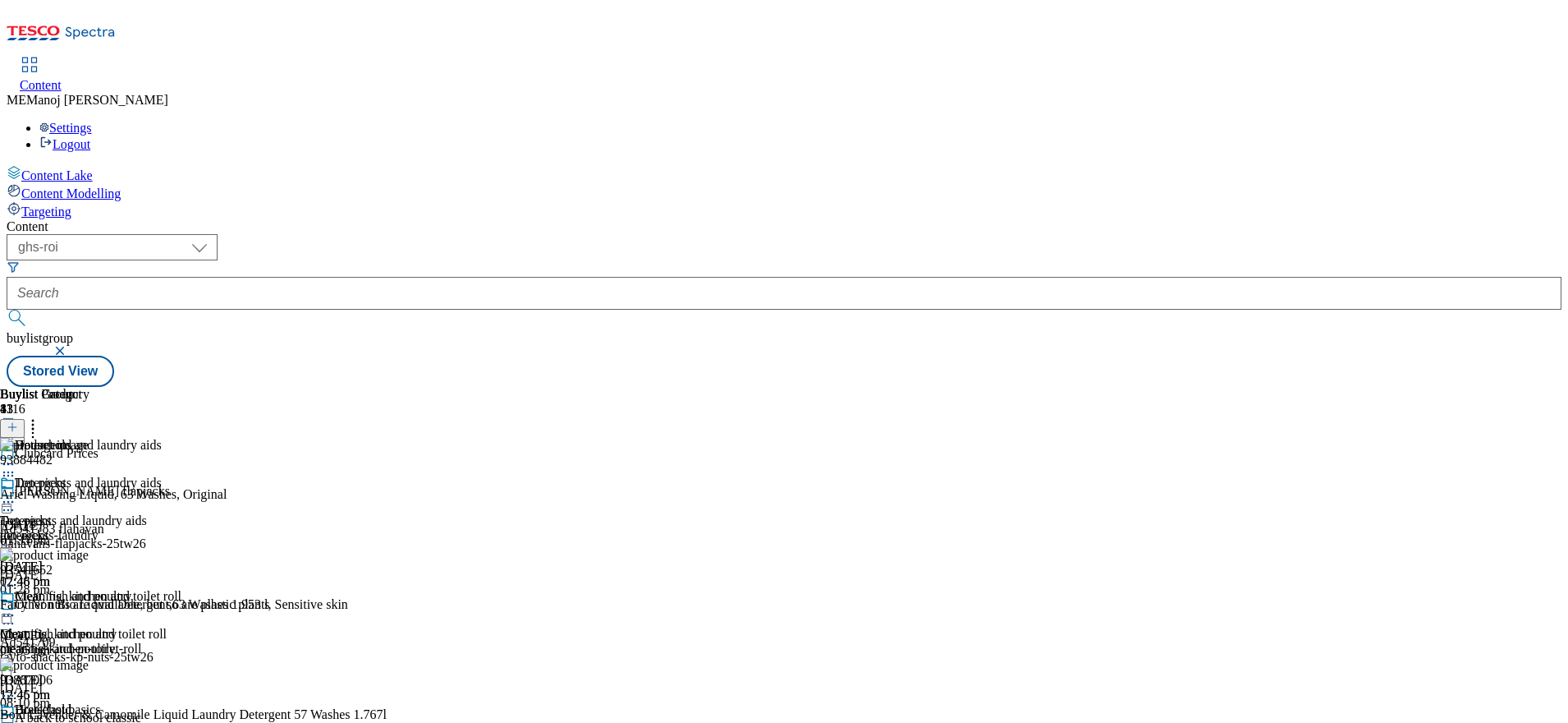
click at [41, 416] on icon at bounding box center [33, 424] width 17 height 17
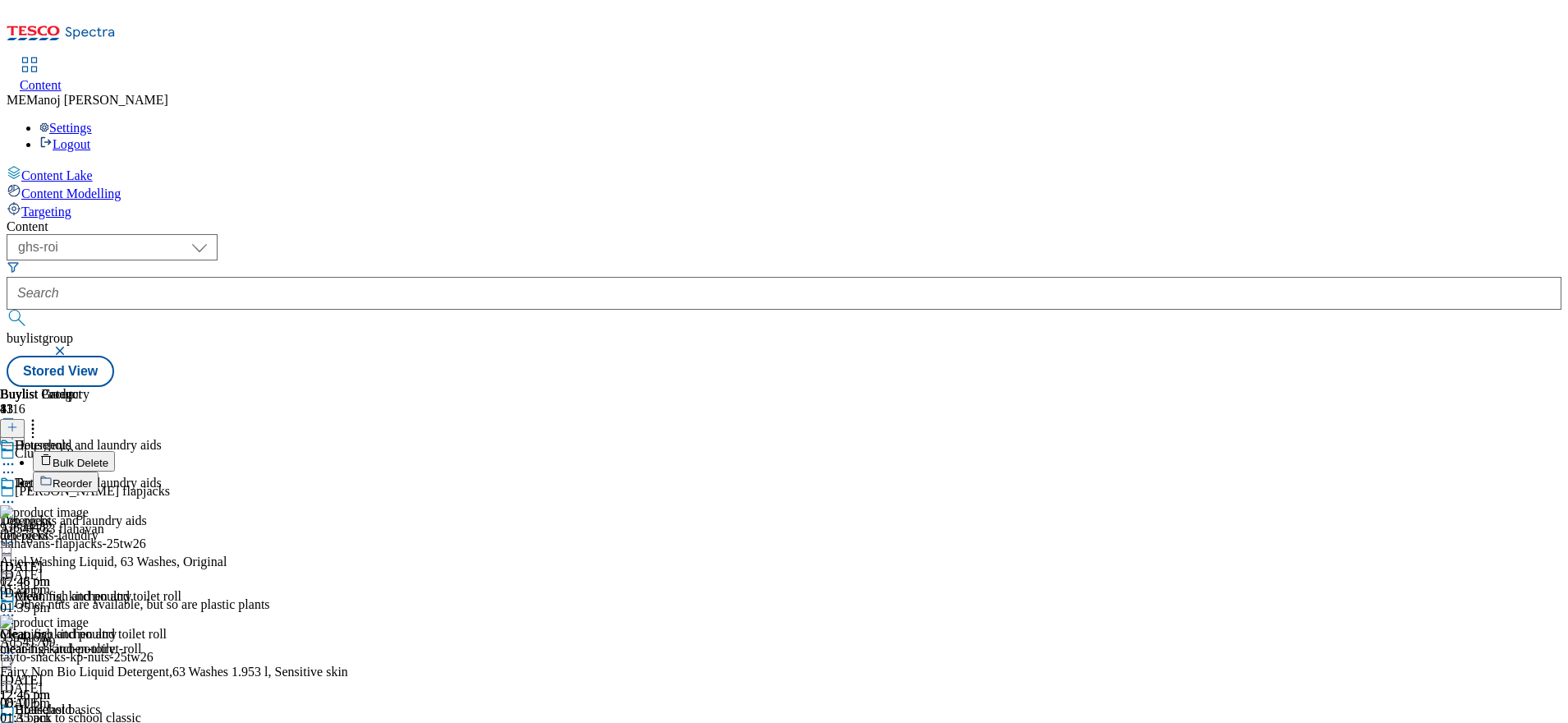
click at [92, 477] on span "Reorder" at bounding box center [72, 483] width 40 height 12
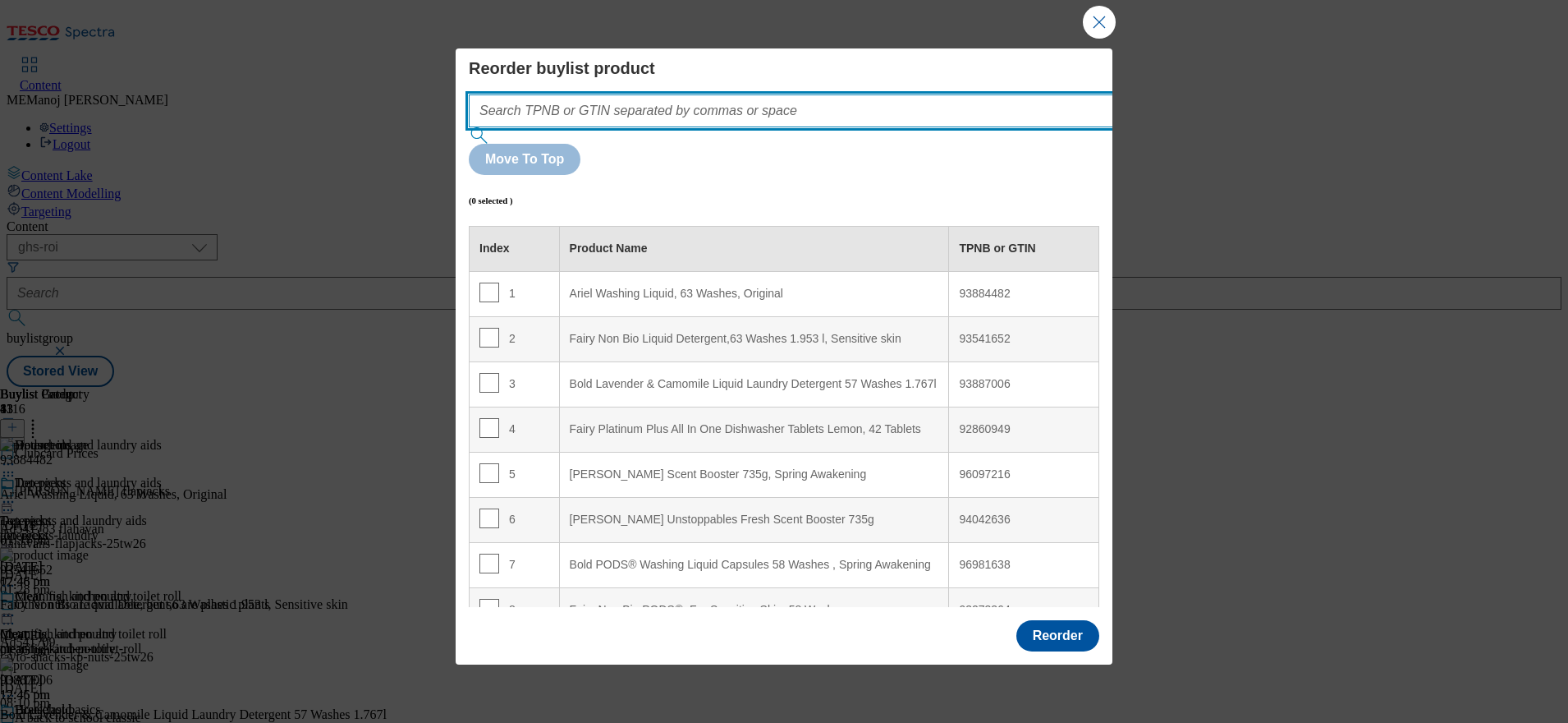
click at [863, 127] on input "Modal" at bounding box center [815, 110] width 694 height 33
paste input "93884482 93541652 93887006 92860949 96097216 94042636 96981638 93273364 93274461"
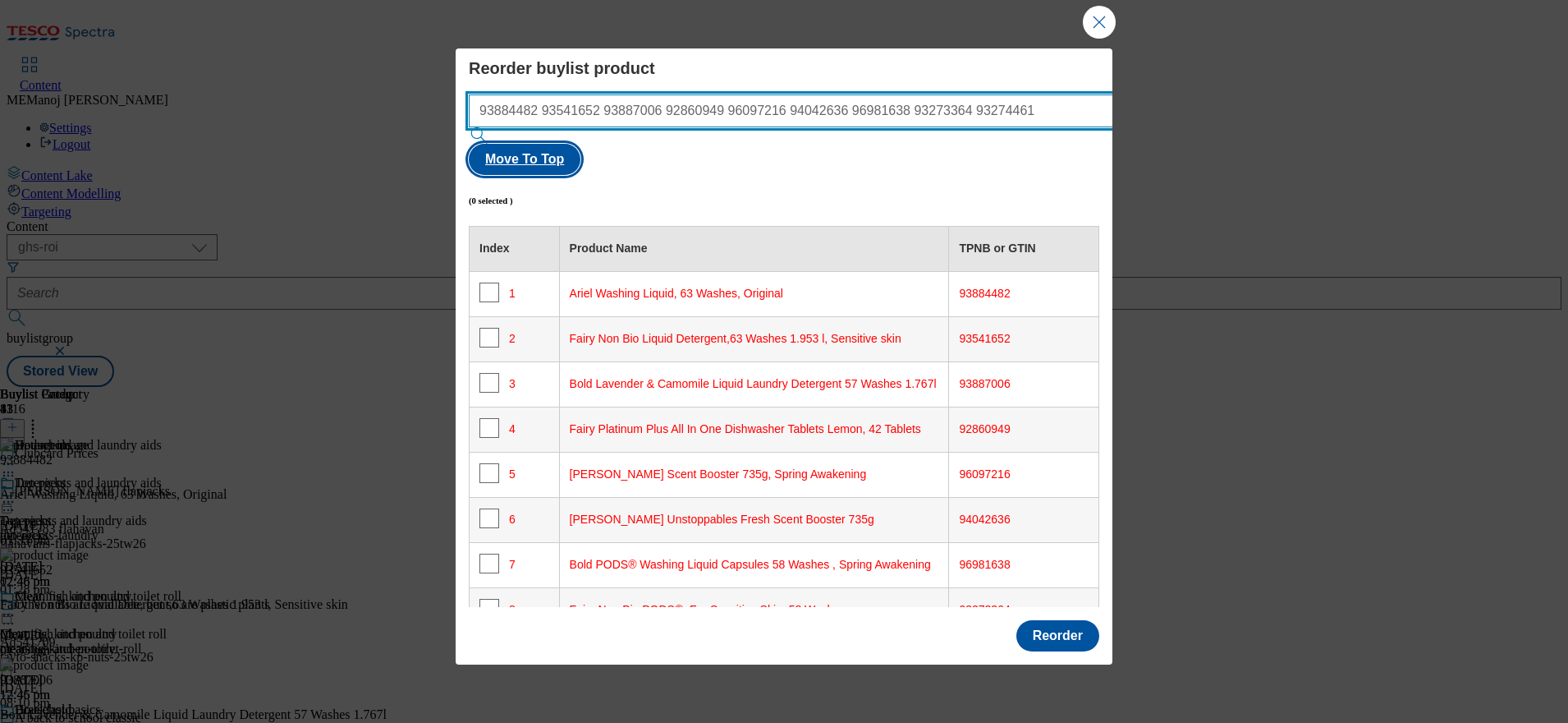
type input "93884482 93541652 93887006 92860949 96097216 94042636 96981638 93273364 93274461"
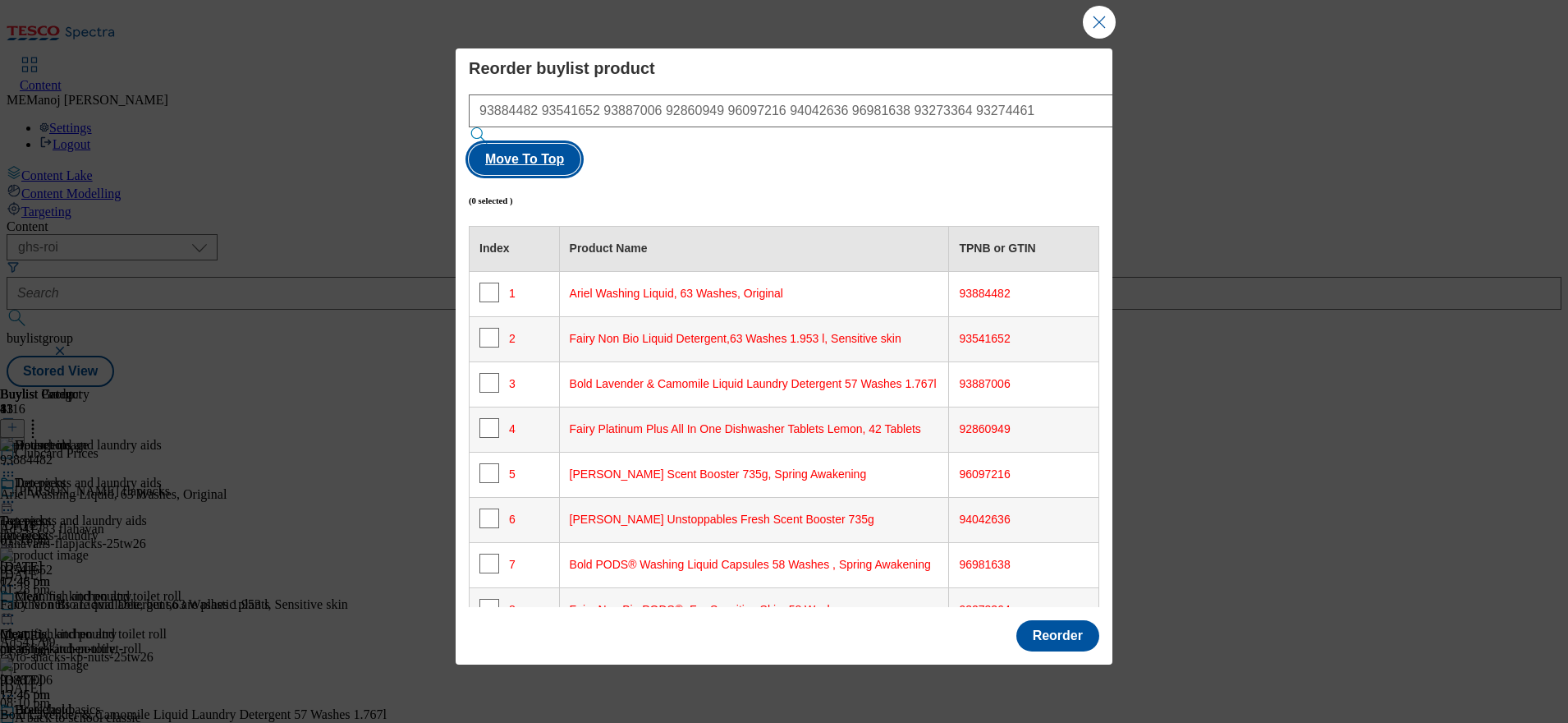
scroll to position [0, 0]
click at [581, 144] on button "Move To Top" at bounding box center [524, 159] width 112 height 31
checkbox input "true"
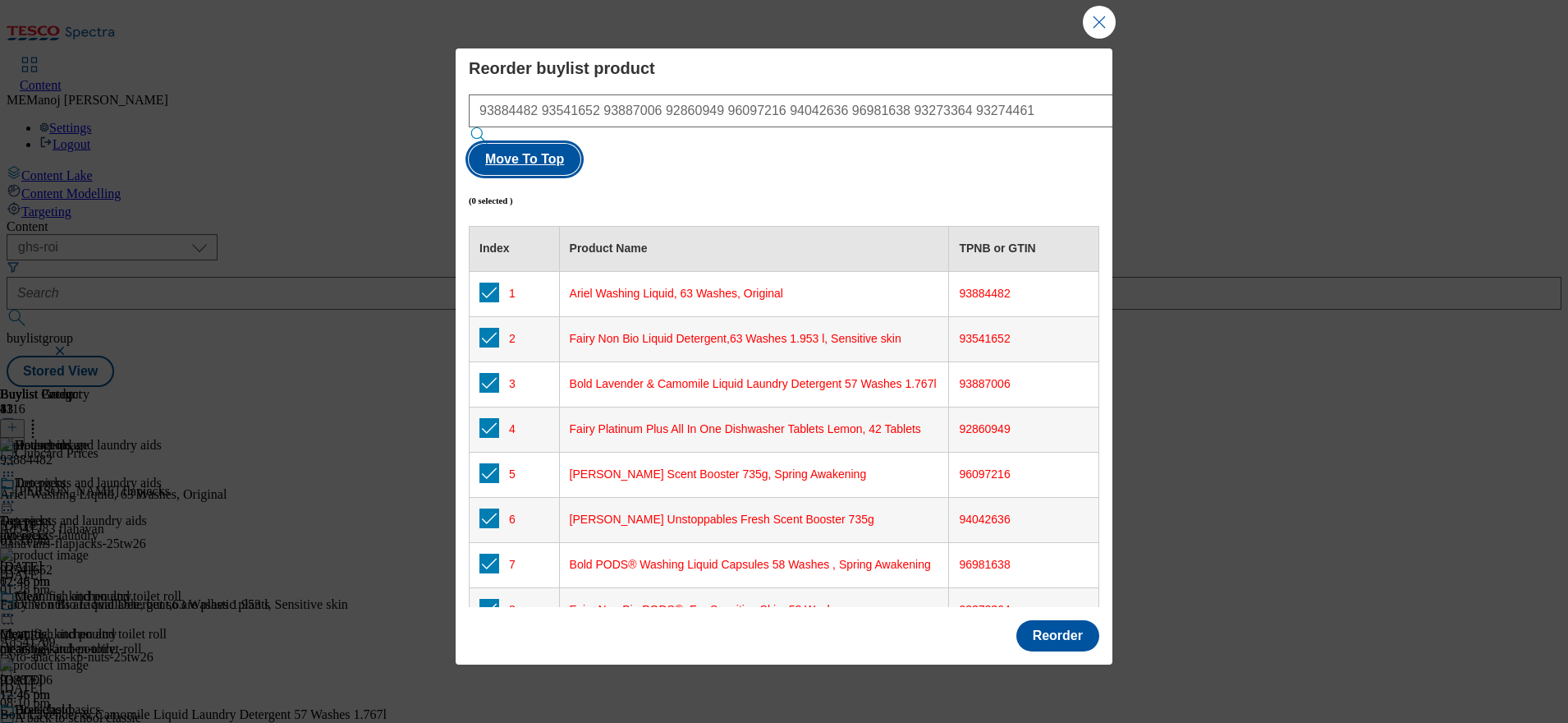
checkbox input "true"
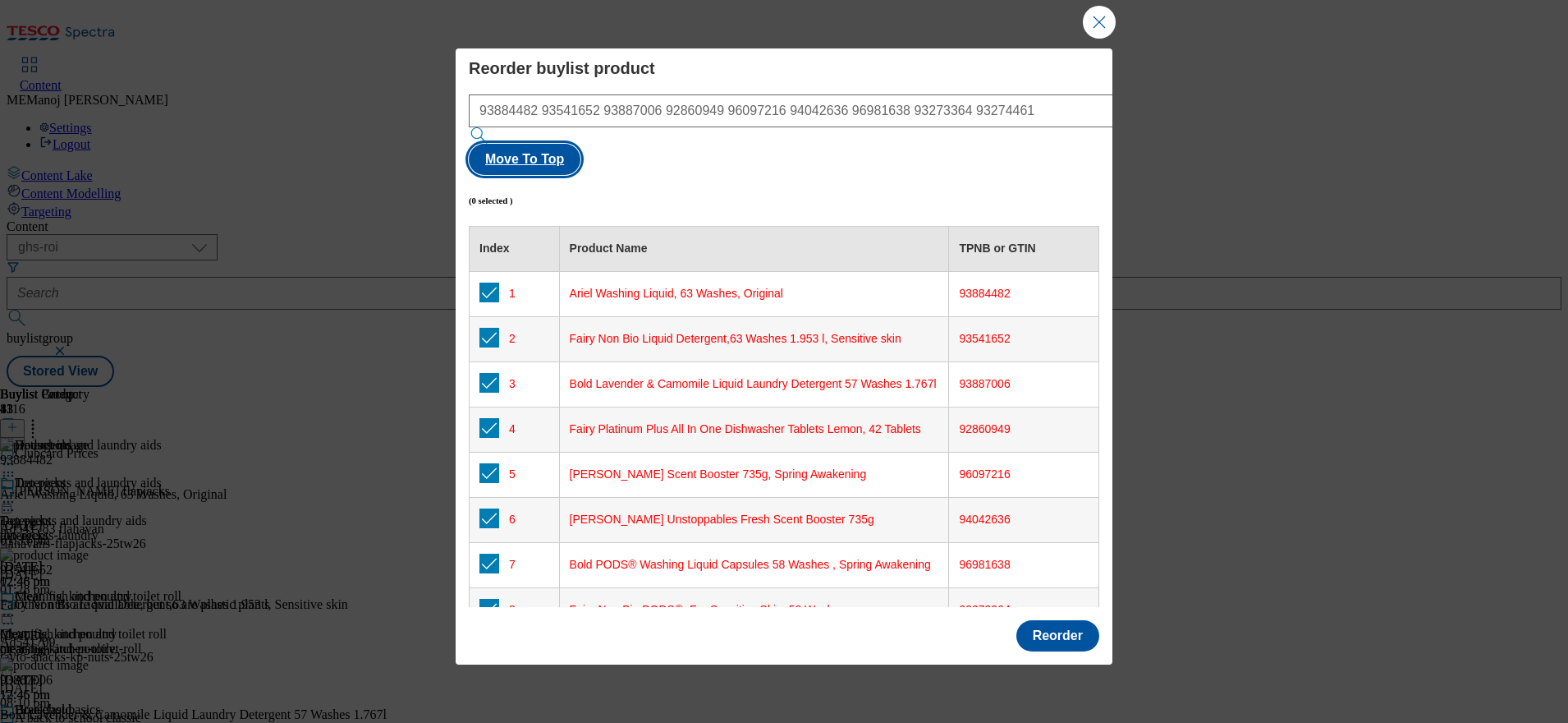
checkbox input "true"
click at [1054, 620] on button "Reorder" at bounding box center [1058, 635] width 83 height 31
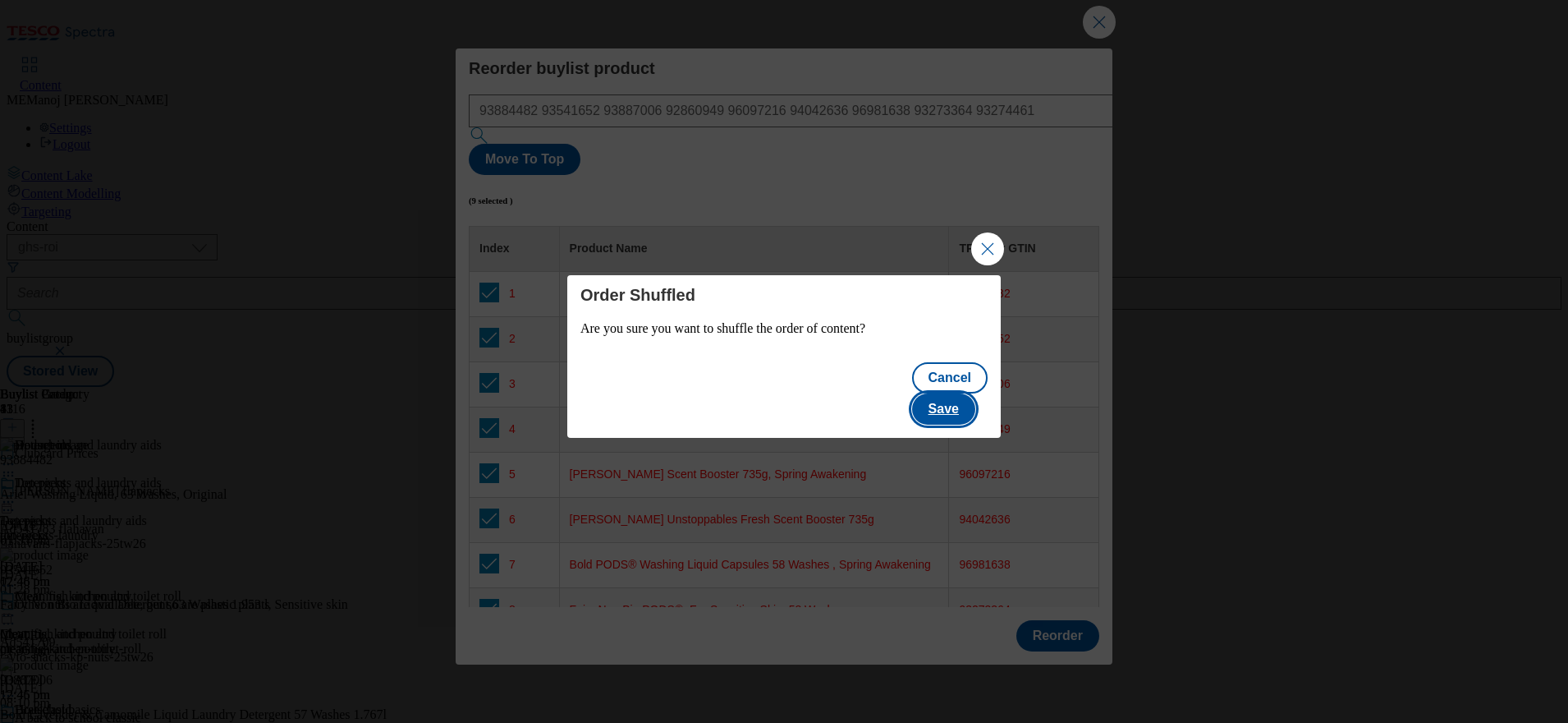
click at [954, 393] on button "Save" at bounding box center [944, 408] width 63 height 31
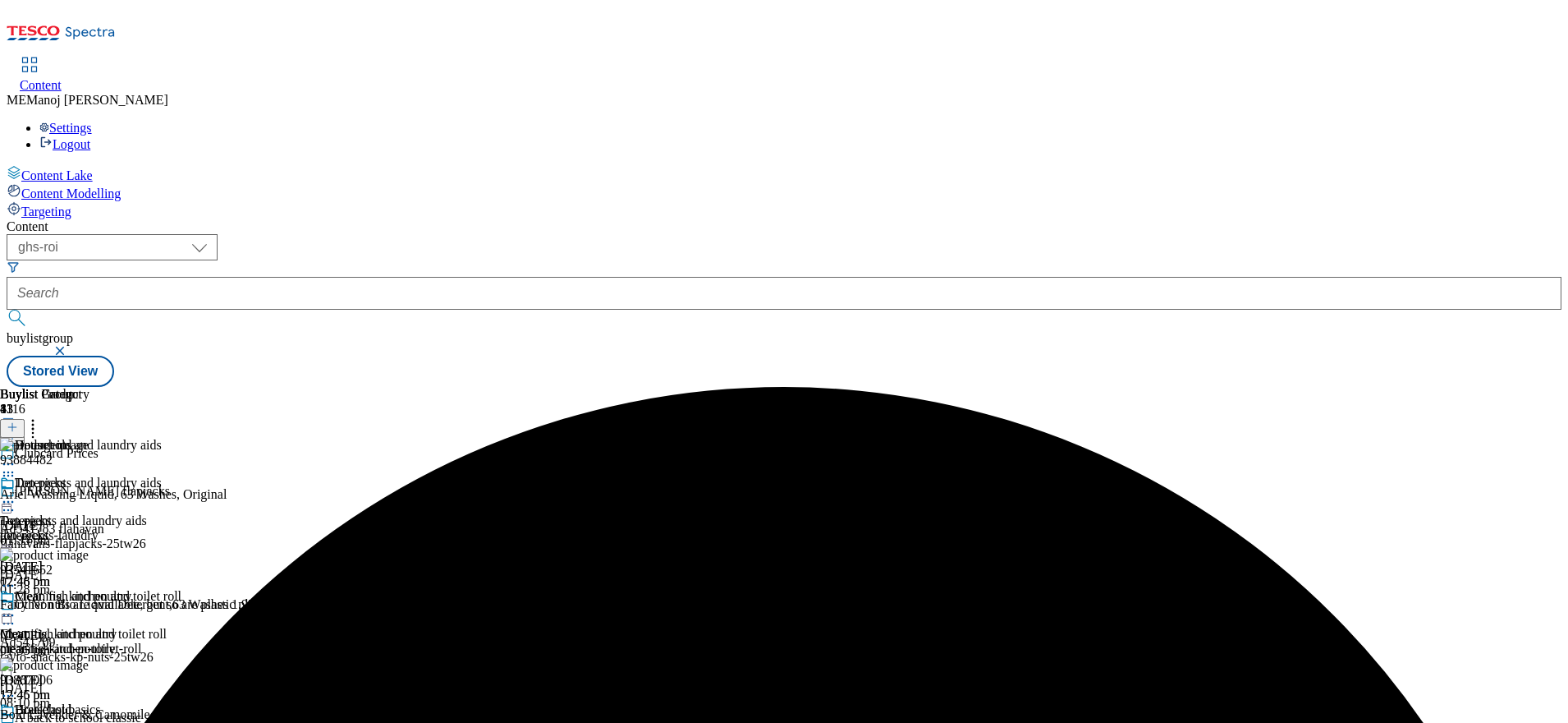
click at [17, 494] on icon at bounding box center [8, 502] width 17 height 17
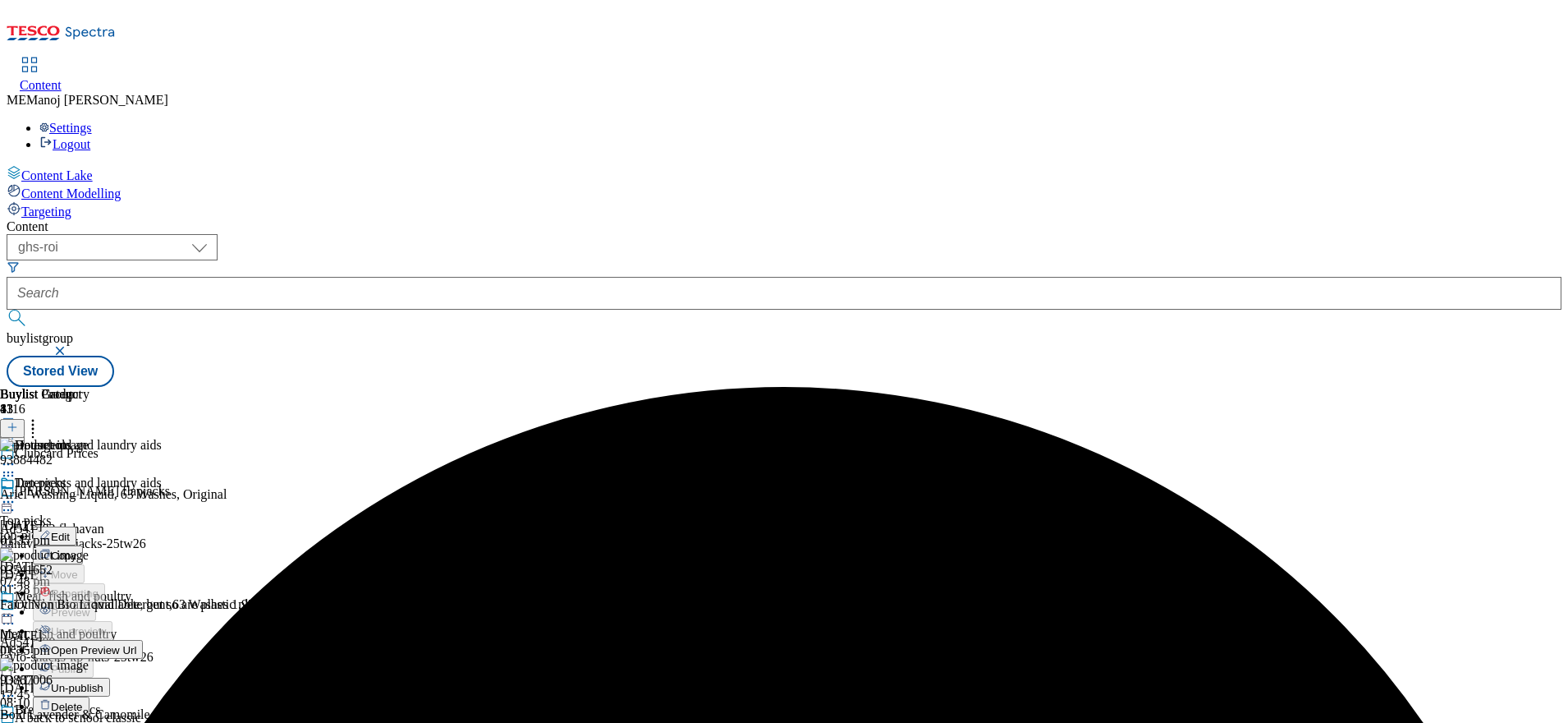
click at [103, 682] on span "Un-publish" at bounding box center [78, 688] width 53 height 12
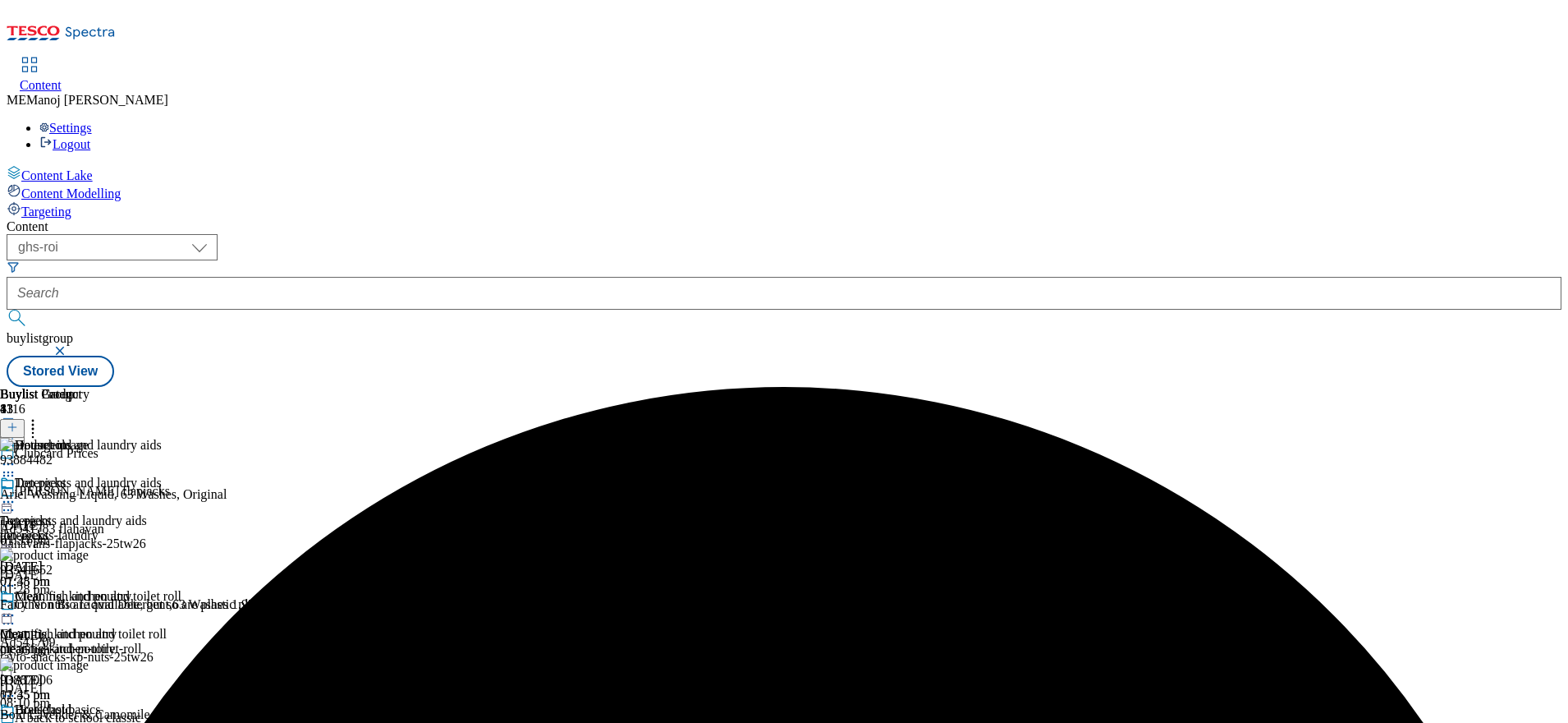
click at [182, 475] on div "Detergents and laundry aids" at bounding box center [91, 494] width 182 height 38
click at [17, 494] on icon at bounding box center [8, 502] width 17 height 17
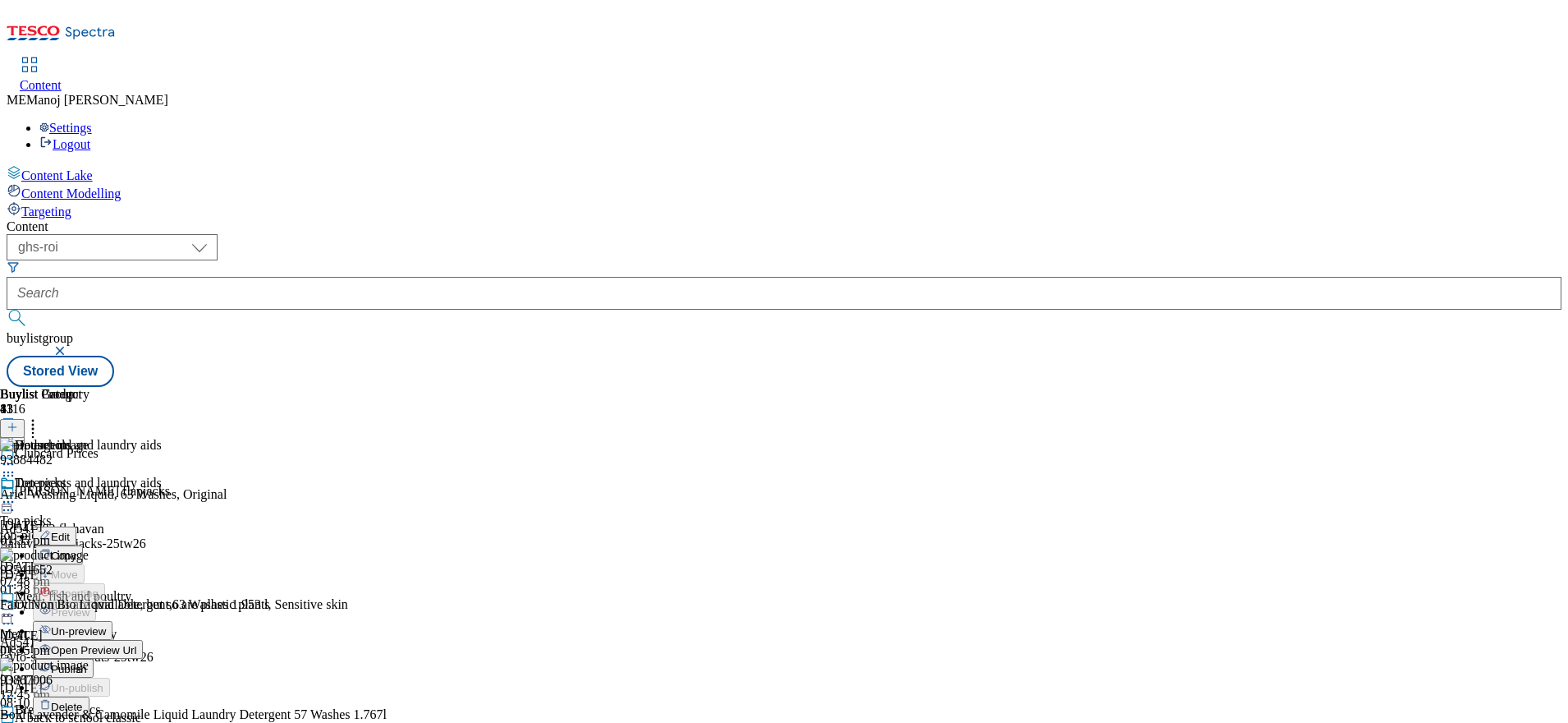
click at [106, 625] on span "Un-preview" at bounding box center [78, 631] width 55 height 12
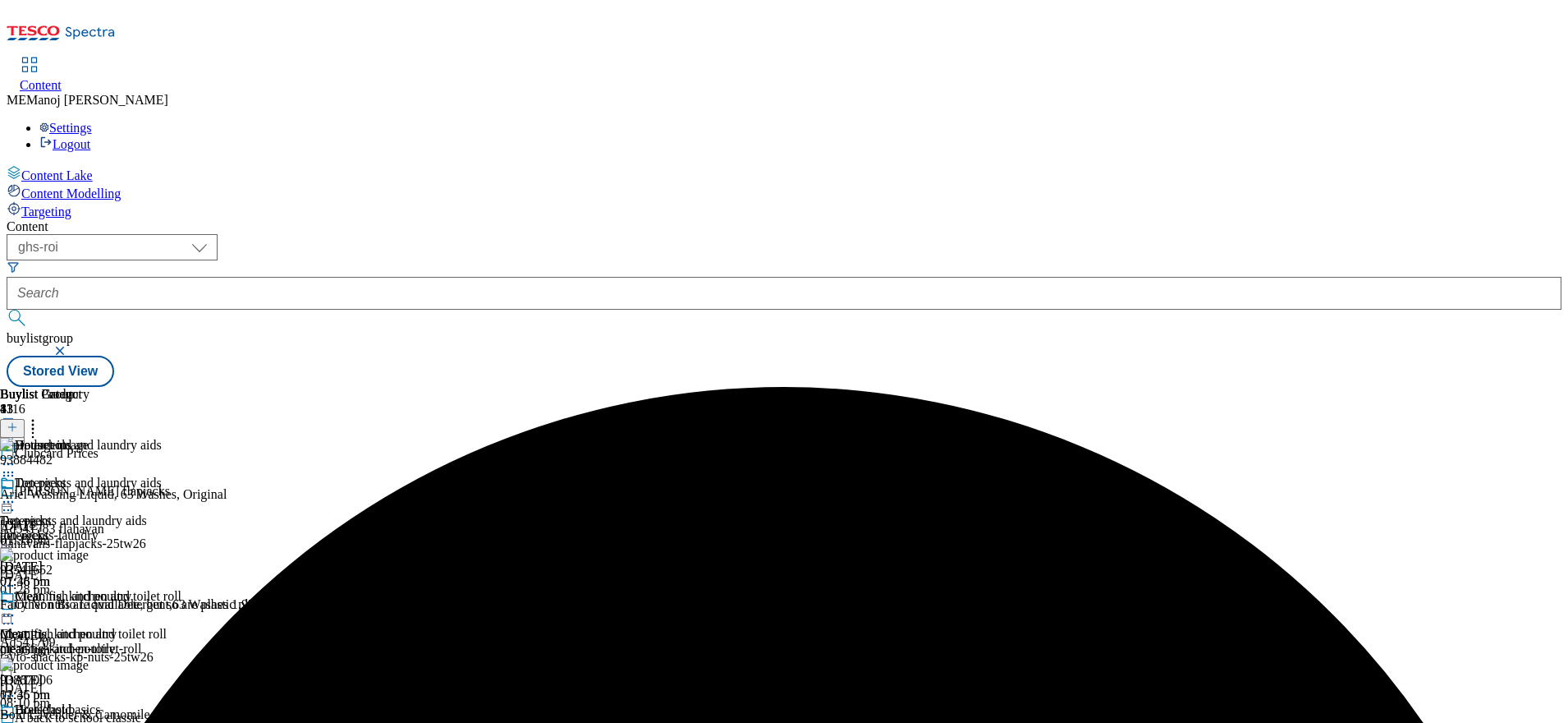
click at [17, 494] on icon at bounding box center [8, 502] width 17 height 17
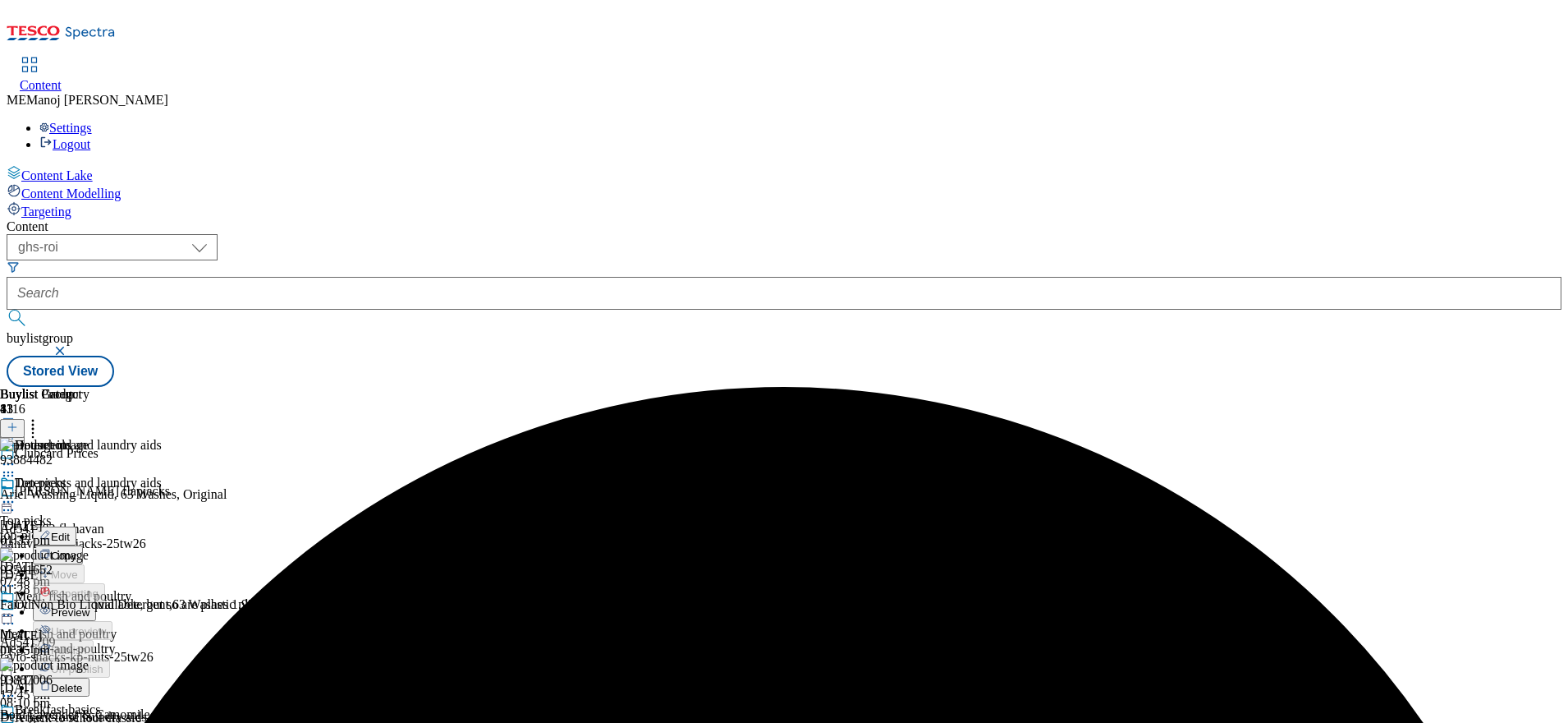
click at [90, 606] on span "Preview" at bounding box center [71, 612] width 39 height 12
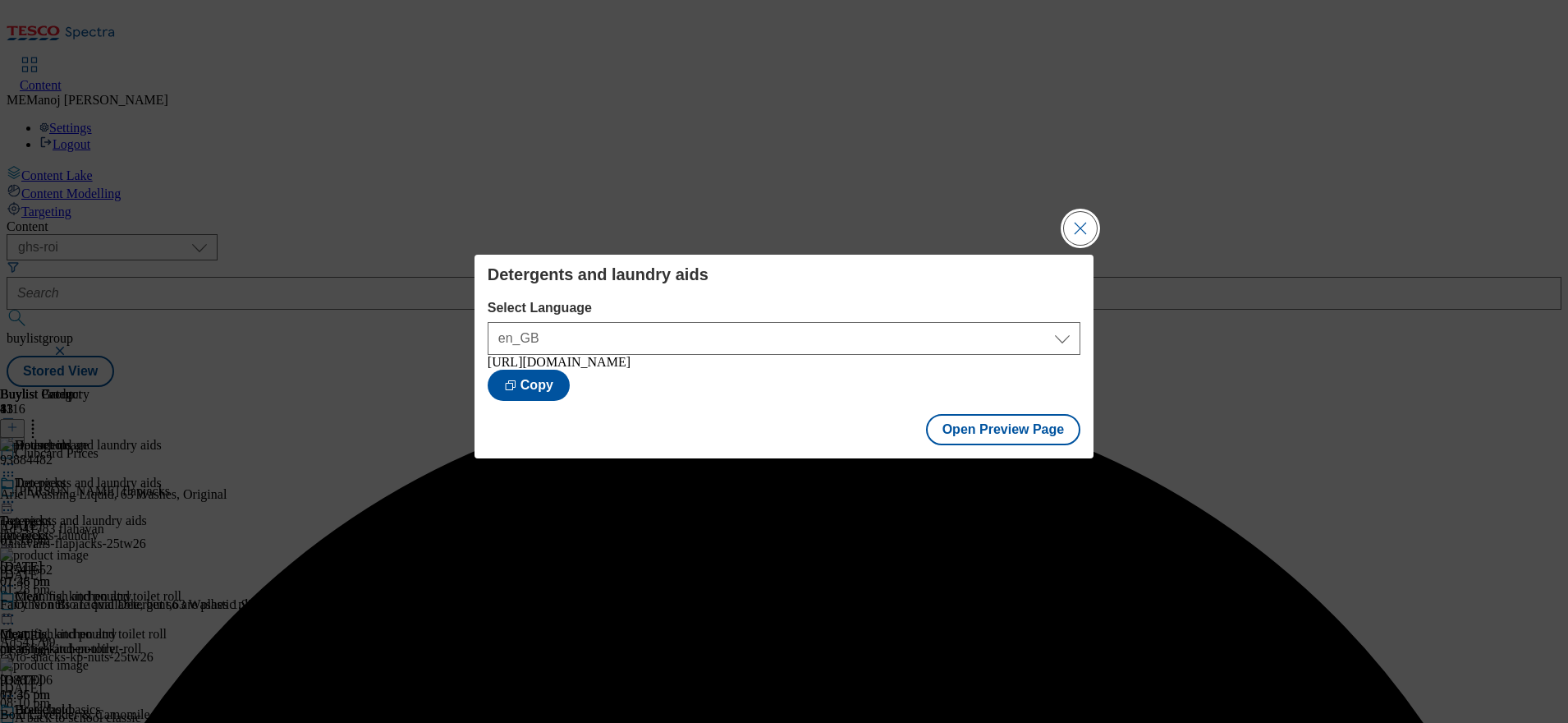
click at [1081, 234] on button "Close Modal" at bounding box center [1080, 227] width 33 height 33
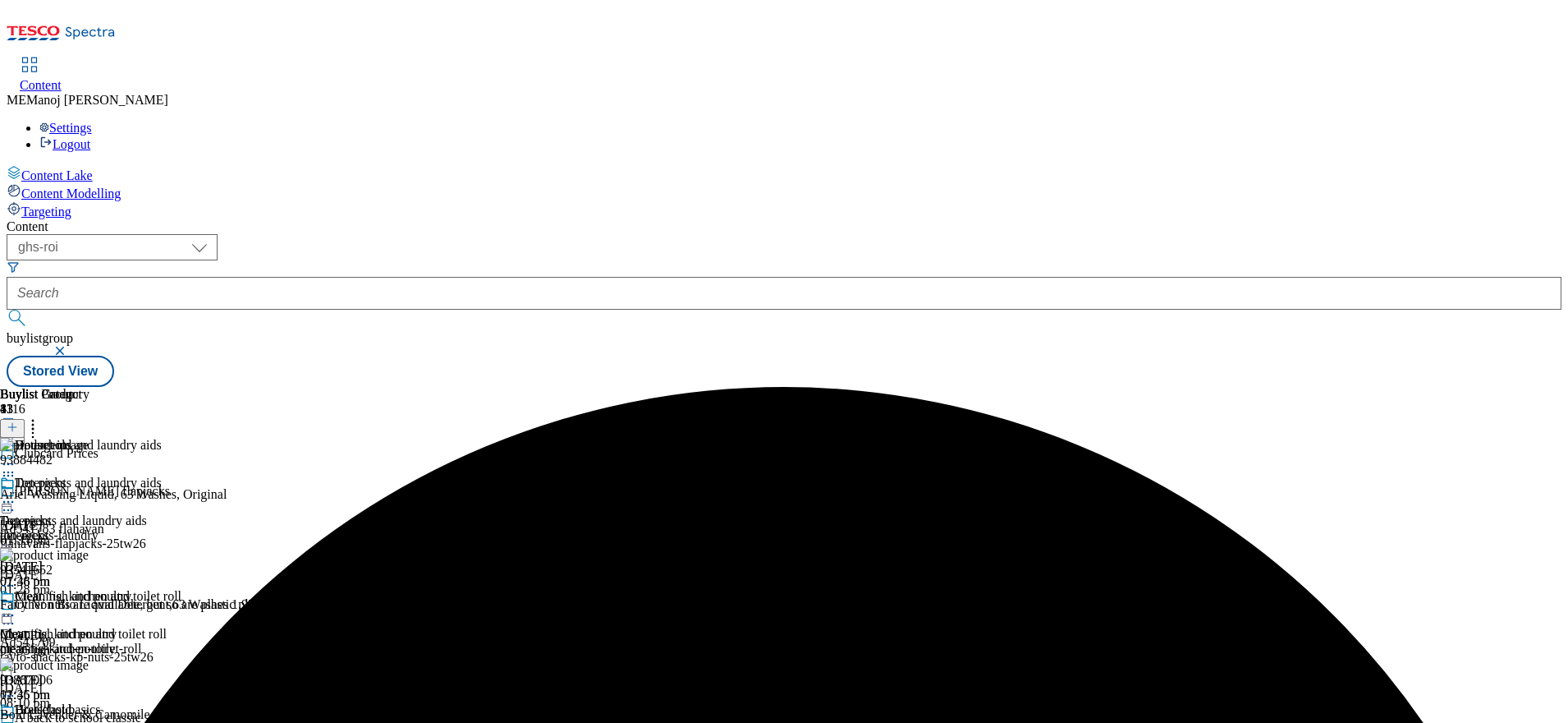
click at [10, 501] on circle at bounding box center [8, 502] width 3 height 3
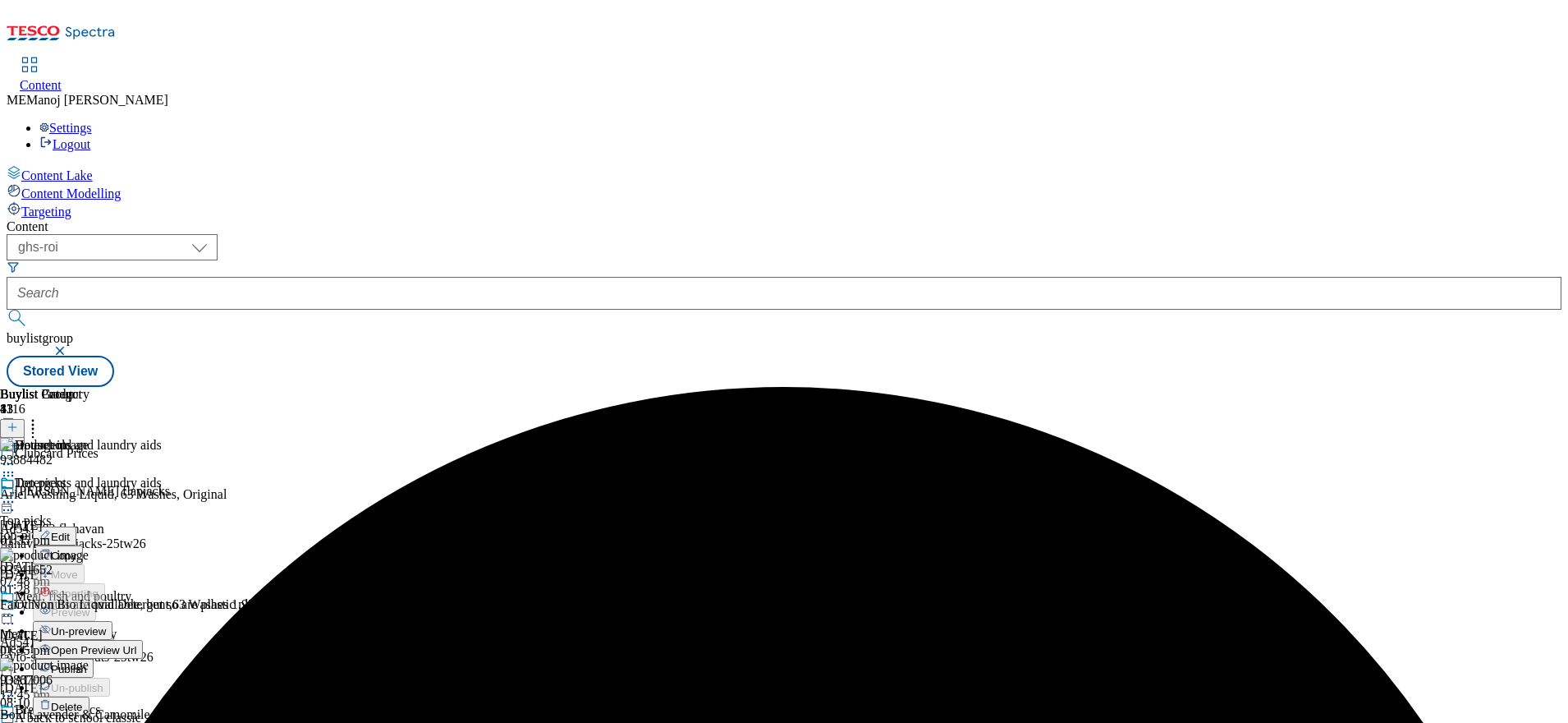
click at [87, 663] on span "Publish" at bounding box center [69, 669] width 36 height 12
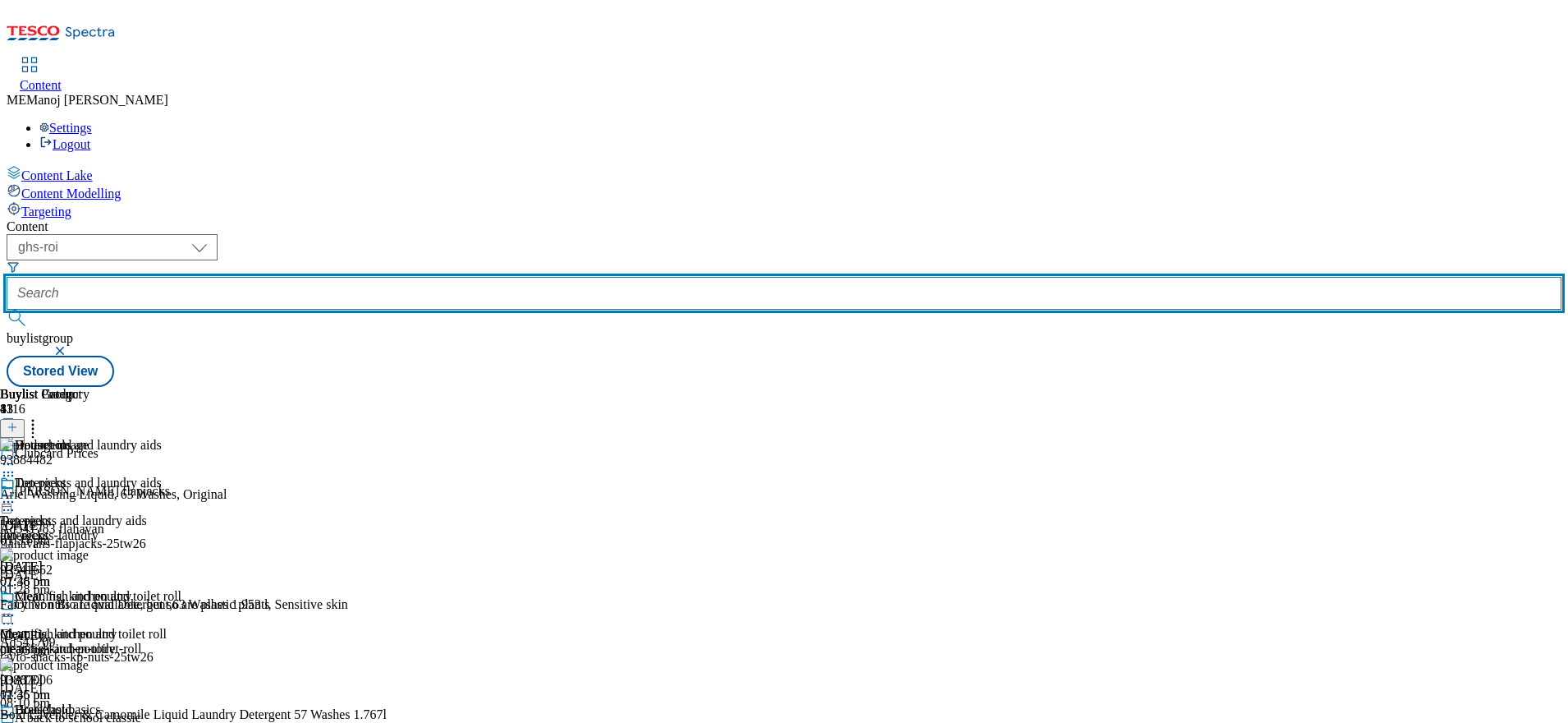
click at [415, 277] on input "text" at bounding box center [784, 293] width 1555 height 33
paste input "52 weeks of little helps"
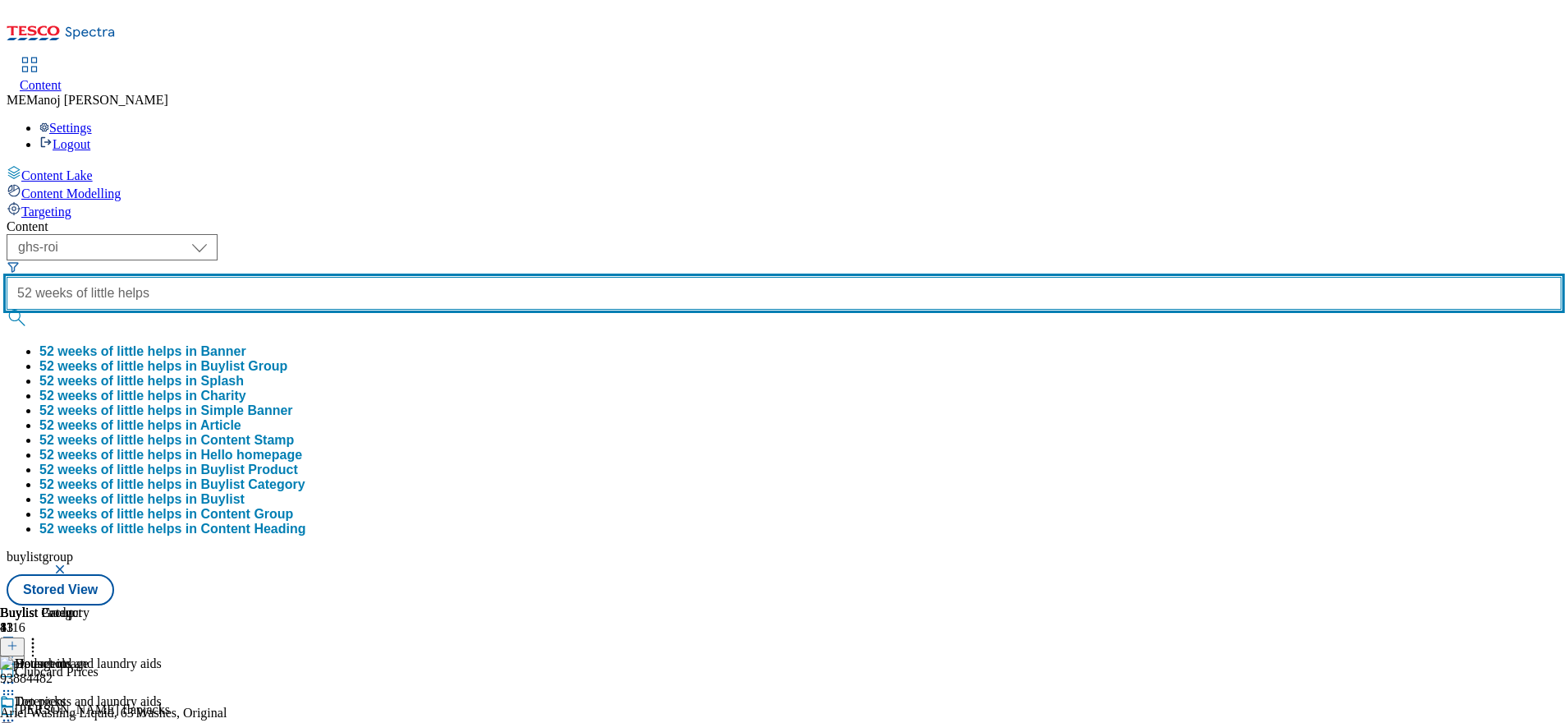
type input "52 weeks of little helps"
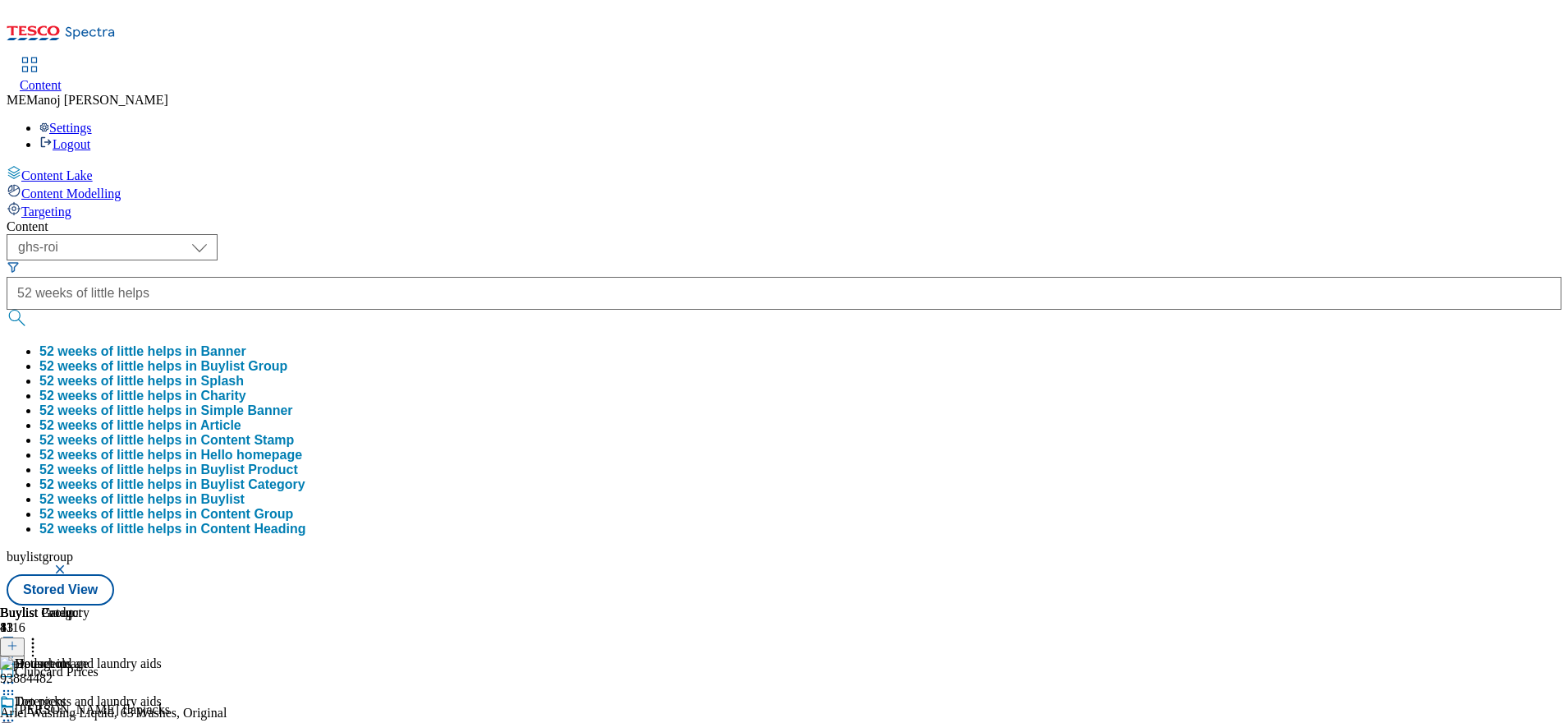
click at [287, 359] on button "52 weeks of little helps in Buylist Group" at bounding box center [163, 366] width 248 height 15
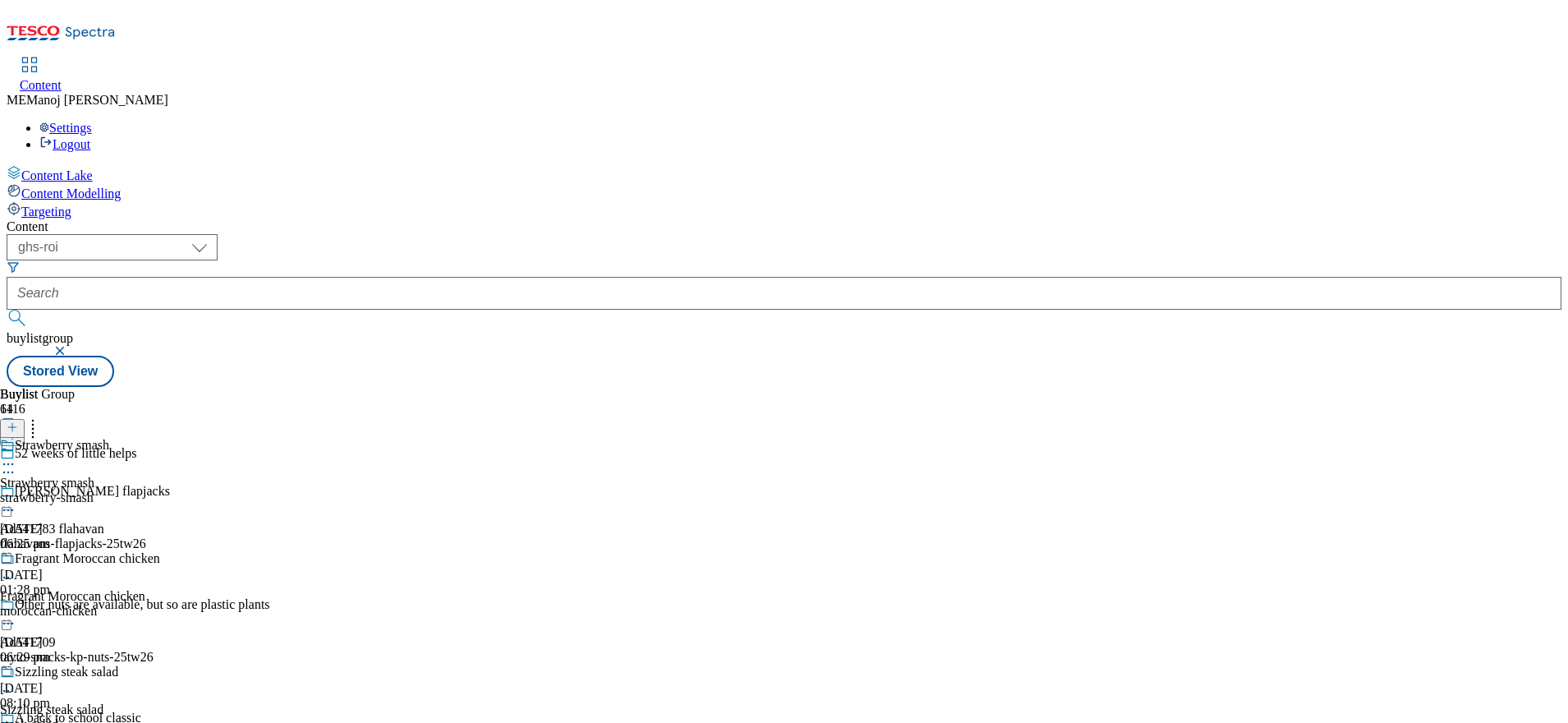
scroll to position [1634, 0]
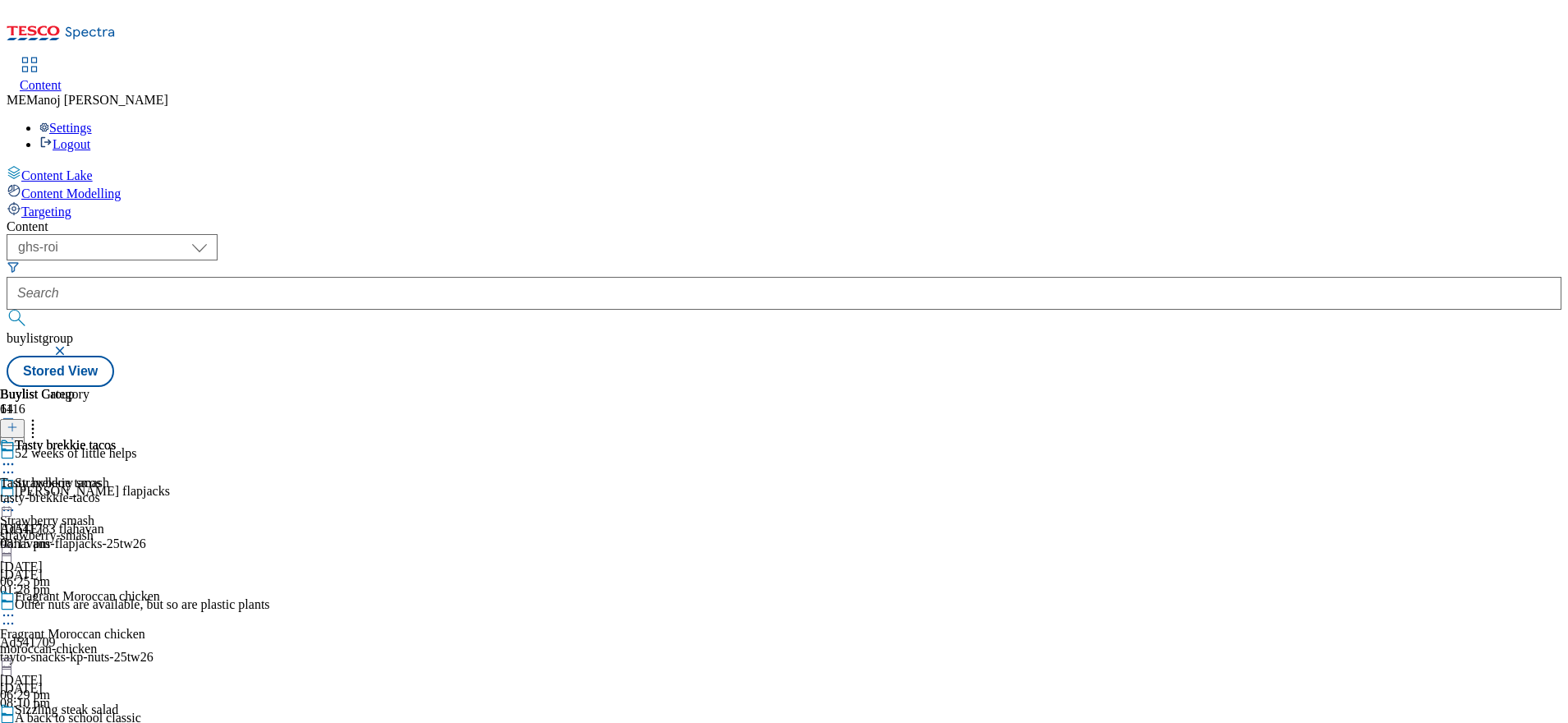
click at [115, 437] on div "Tasty brekkie tacos Tasty brekkie tacos tasty-brekkie-tacos [DATE] 08:15 pm" at bounding box center [57, 494] width 115 height 114
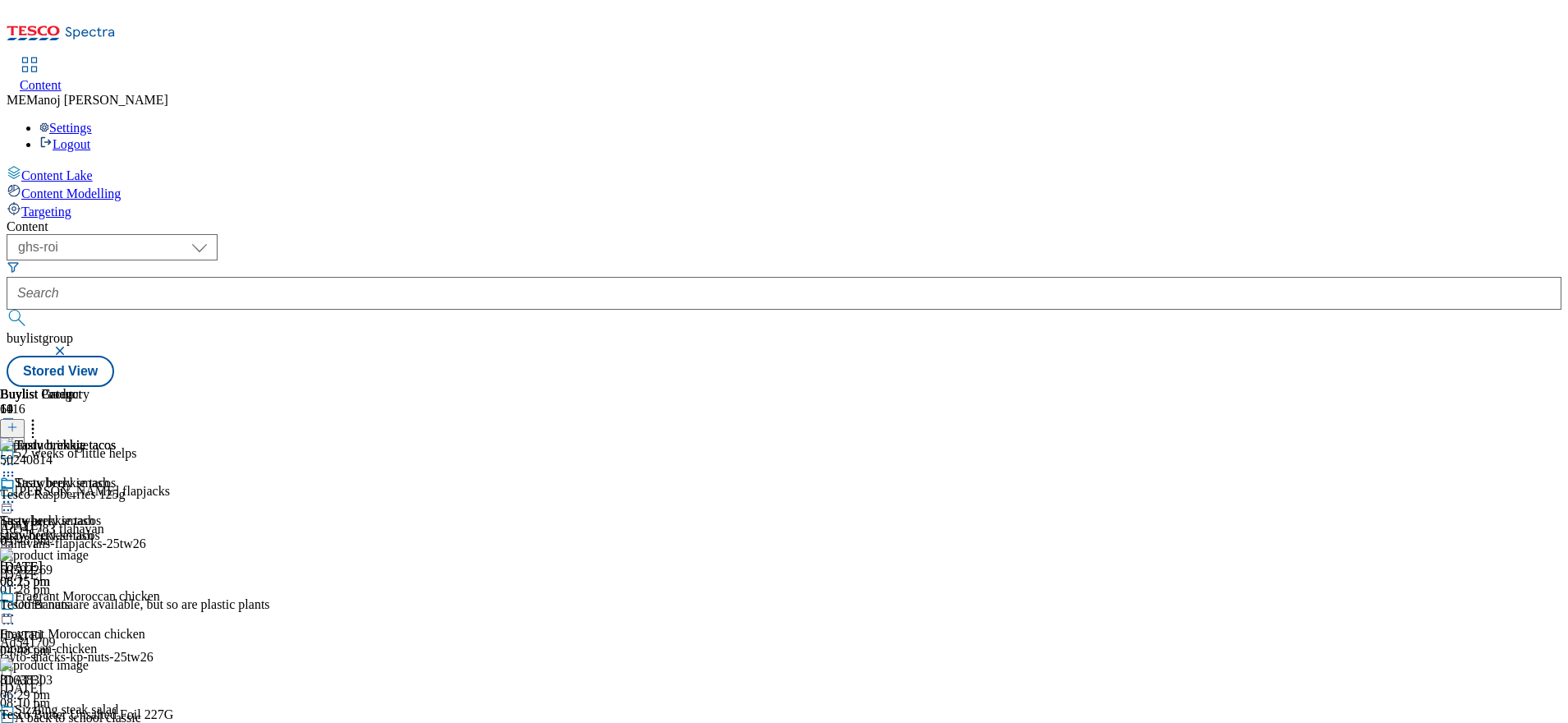
click at [18, 421] on icon at bounding box center [11, 427] width 11 height 11
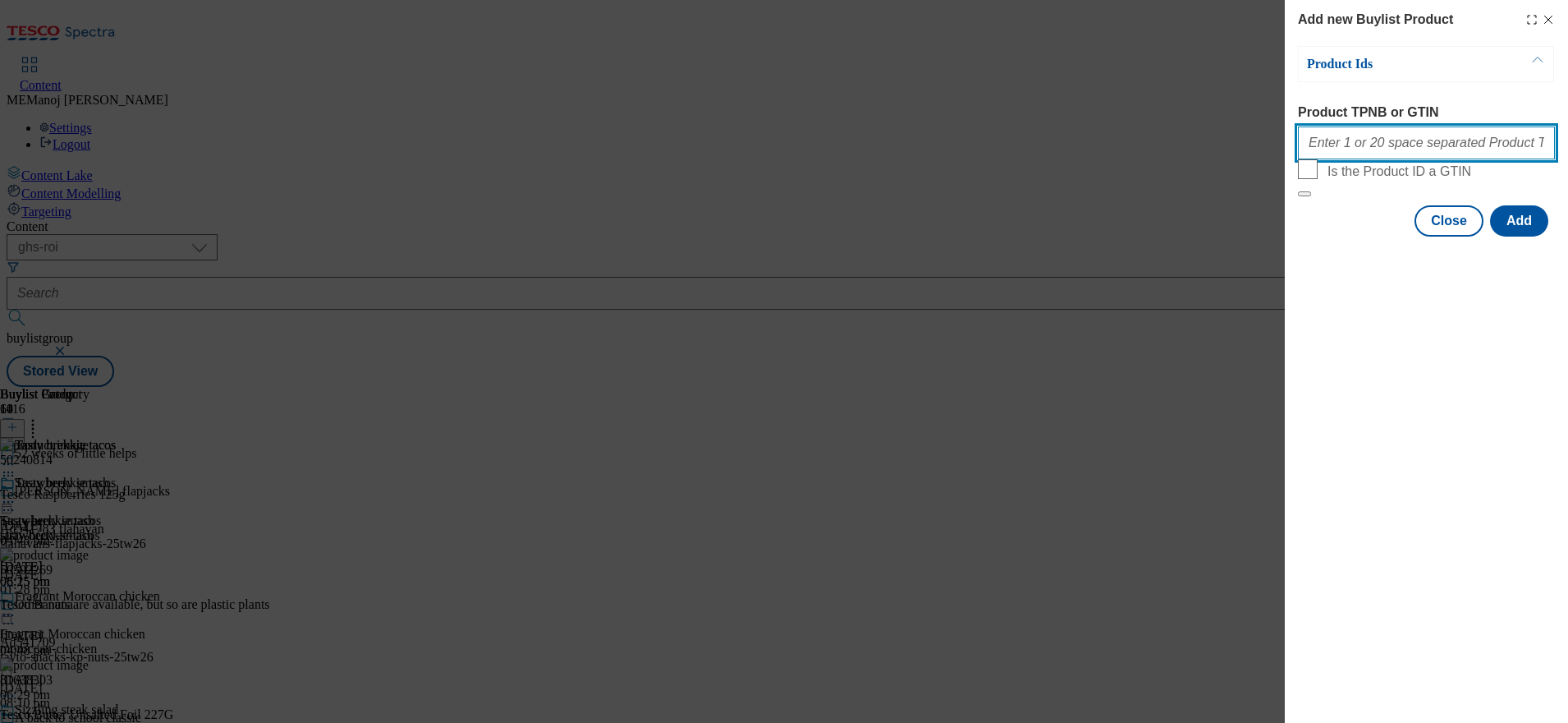
click at [1415, 138] on input "Product TPNB or GTIN" at bounding box center [1427, 142] width 257 height 33
paste input "089979552"
type input "089979552"
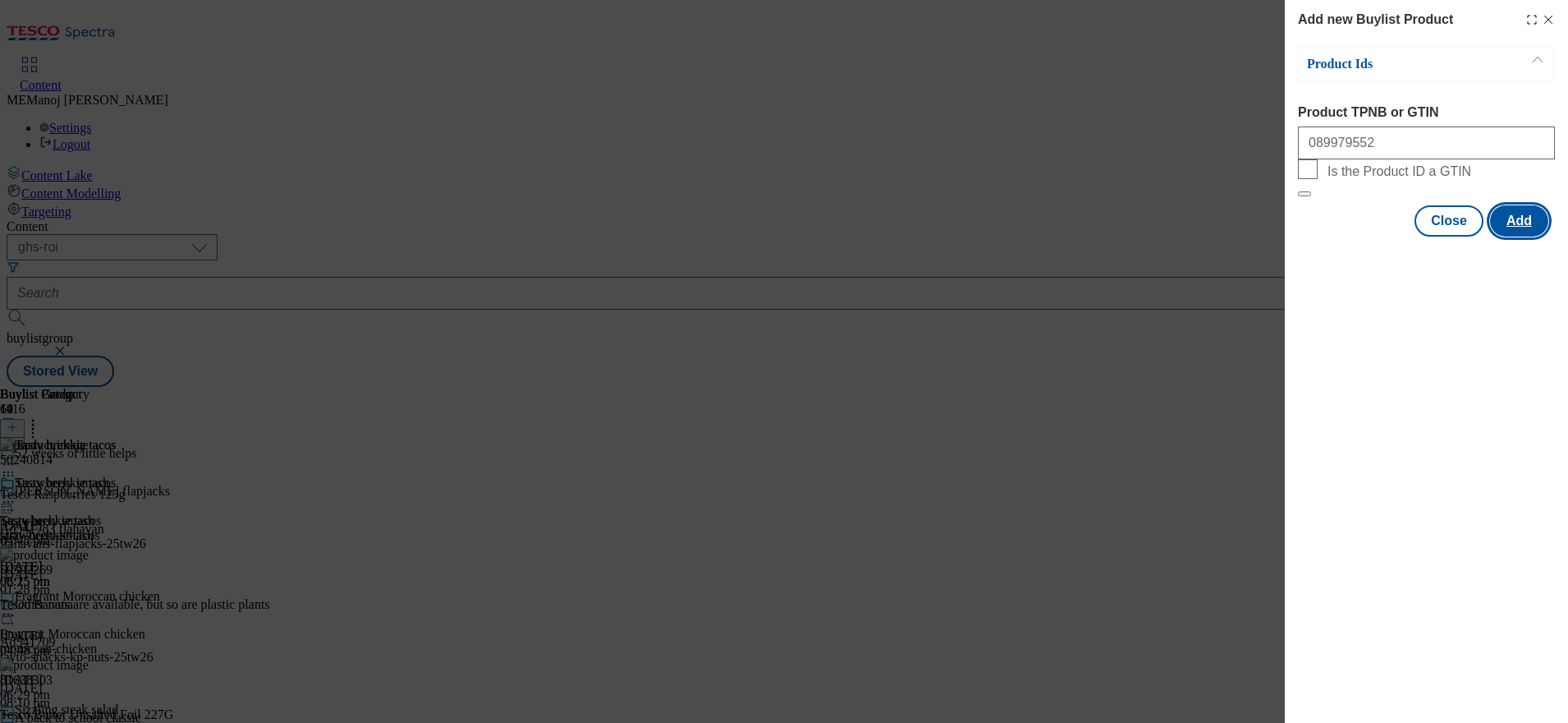
click at [1521, 236] on button "Add" at bounding box center [1520, 220] width 58 height 31
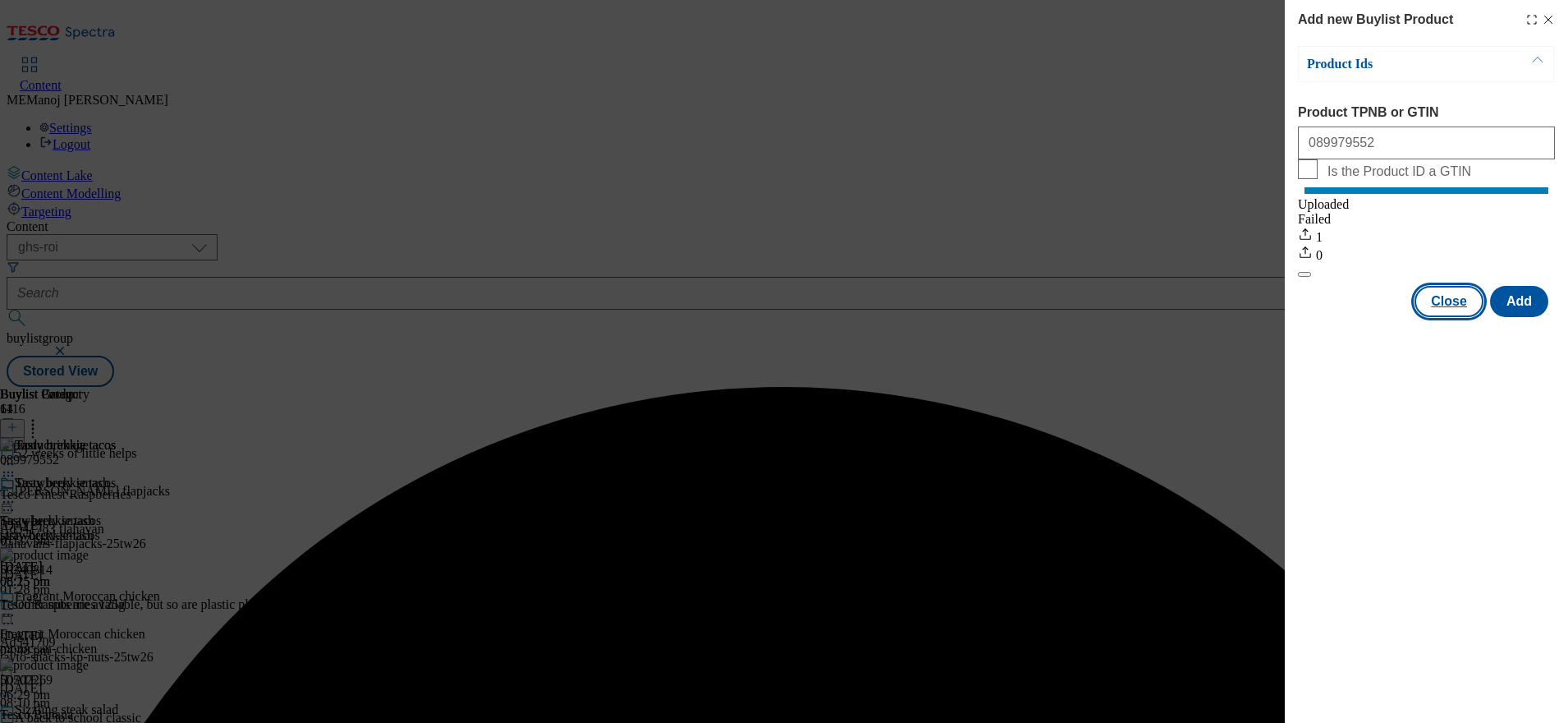
click at [1474, 317] on button "Close" at bounding box center [1449, 301] width 69 height 31
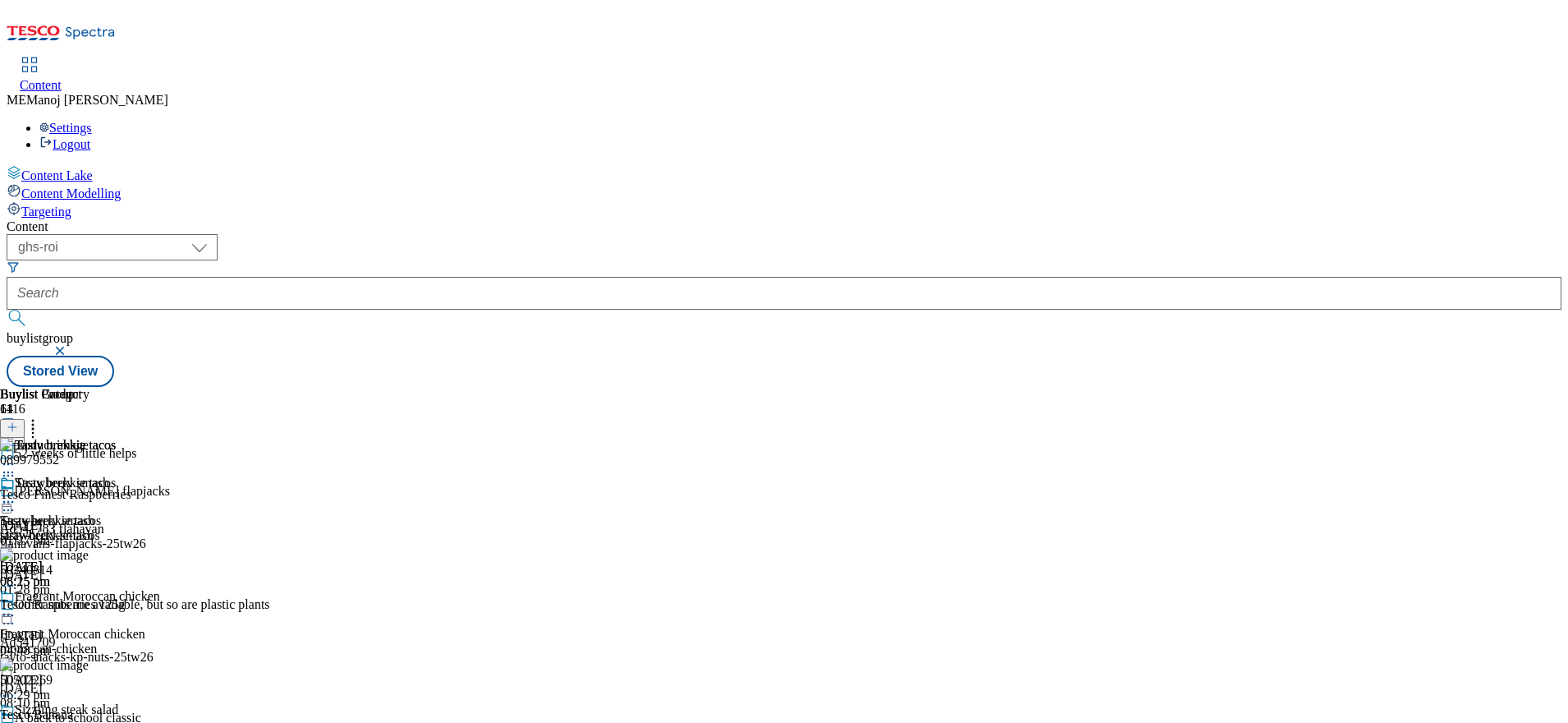
click at [41, 416] on icon at bounding box center [33, 424] width 17 height 17
click at [17, 494] on icon at bounding box center [8, 502] width 17 height 17
click at [103, 682] on span "Un-publish" at bounding box center [78, 688] width 53 height 12
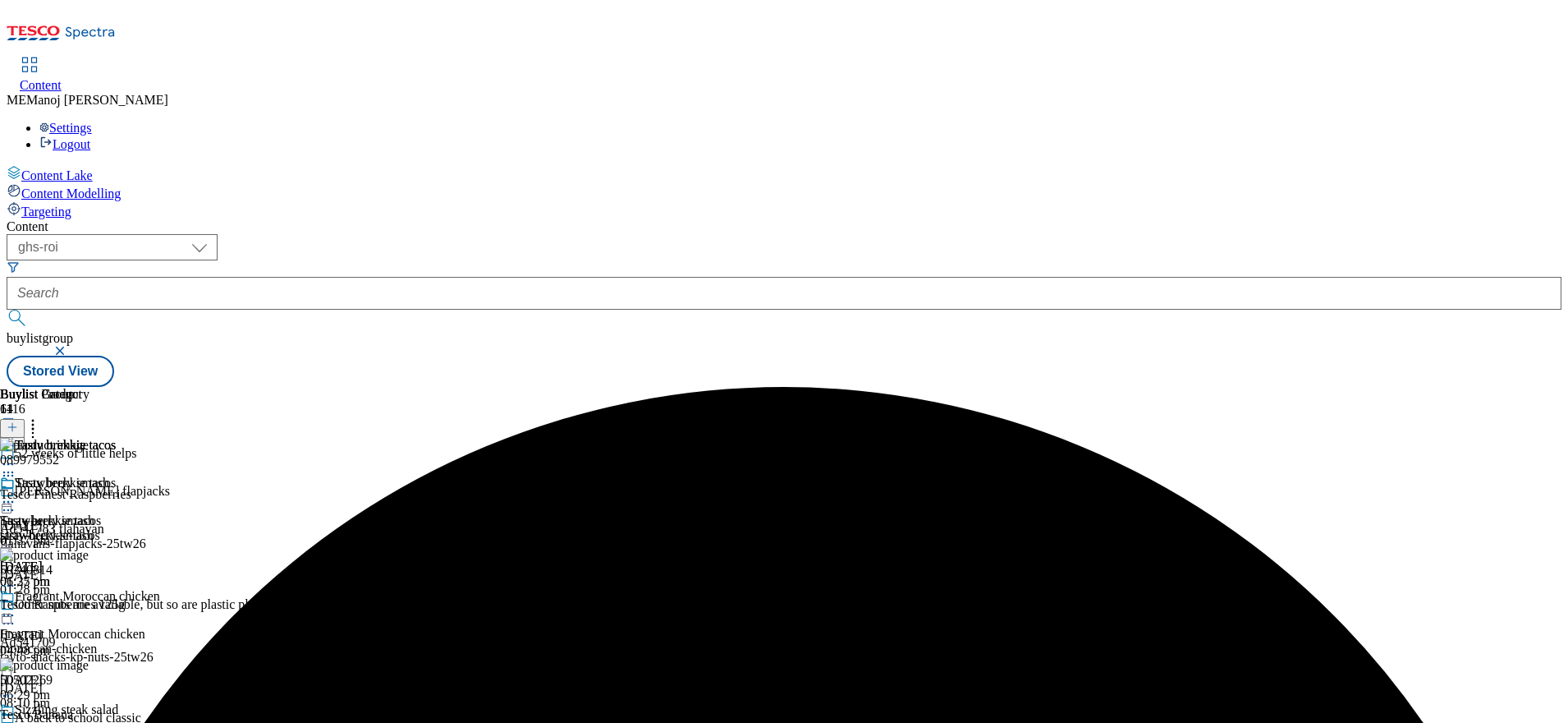
click at [6, 501] on circle at bounding box center [4, 502] width 3 height 3
click at [106, 625] on span "Un-preview" at bounding box center [78, 631] width 55 height 12
click at [41, 416] on icon at bounding box center [33, 424] width 17 height 17
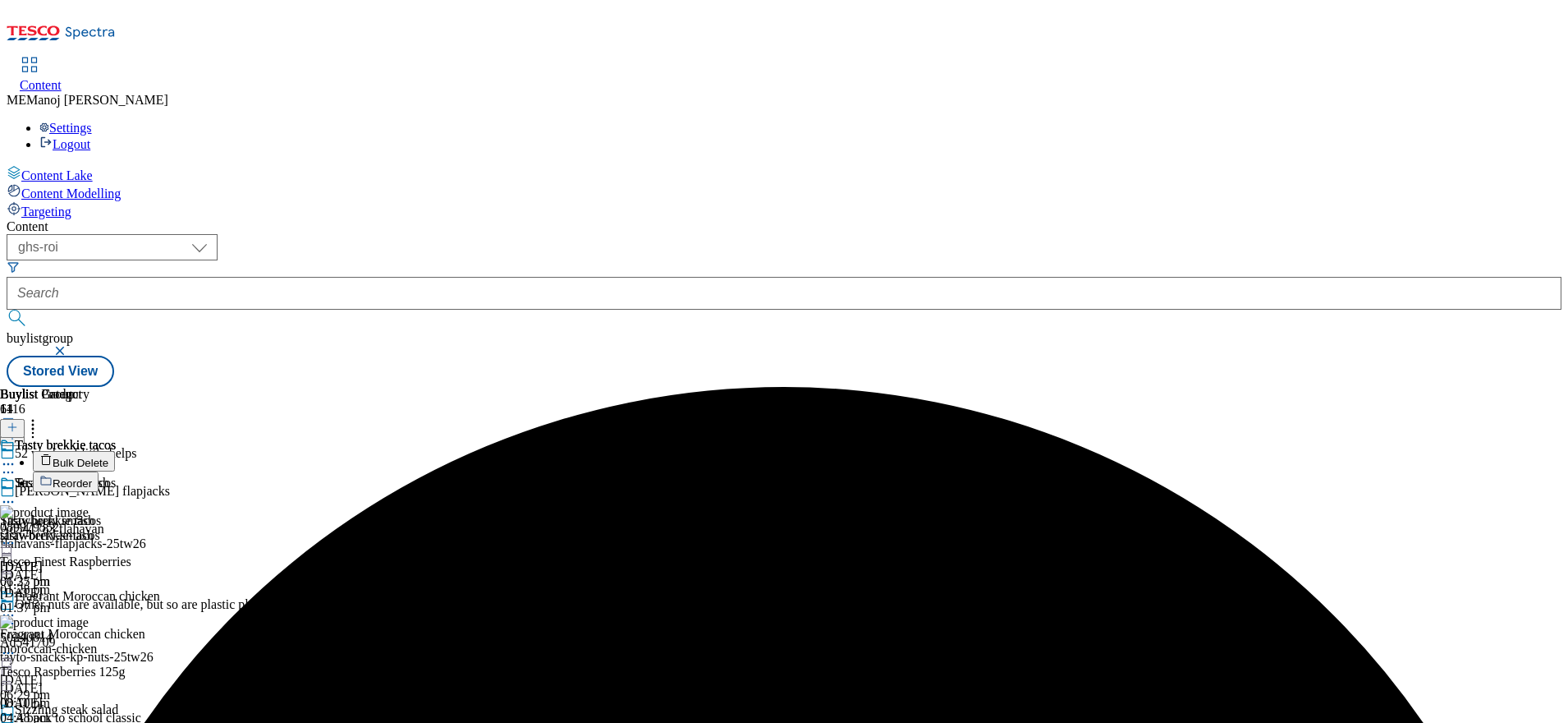
click at [115, 451] on button "Bulk Delete" at bounding box center [73, 460] width 82 height 20
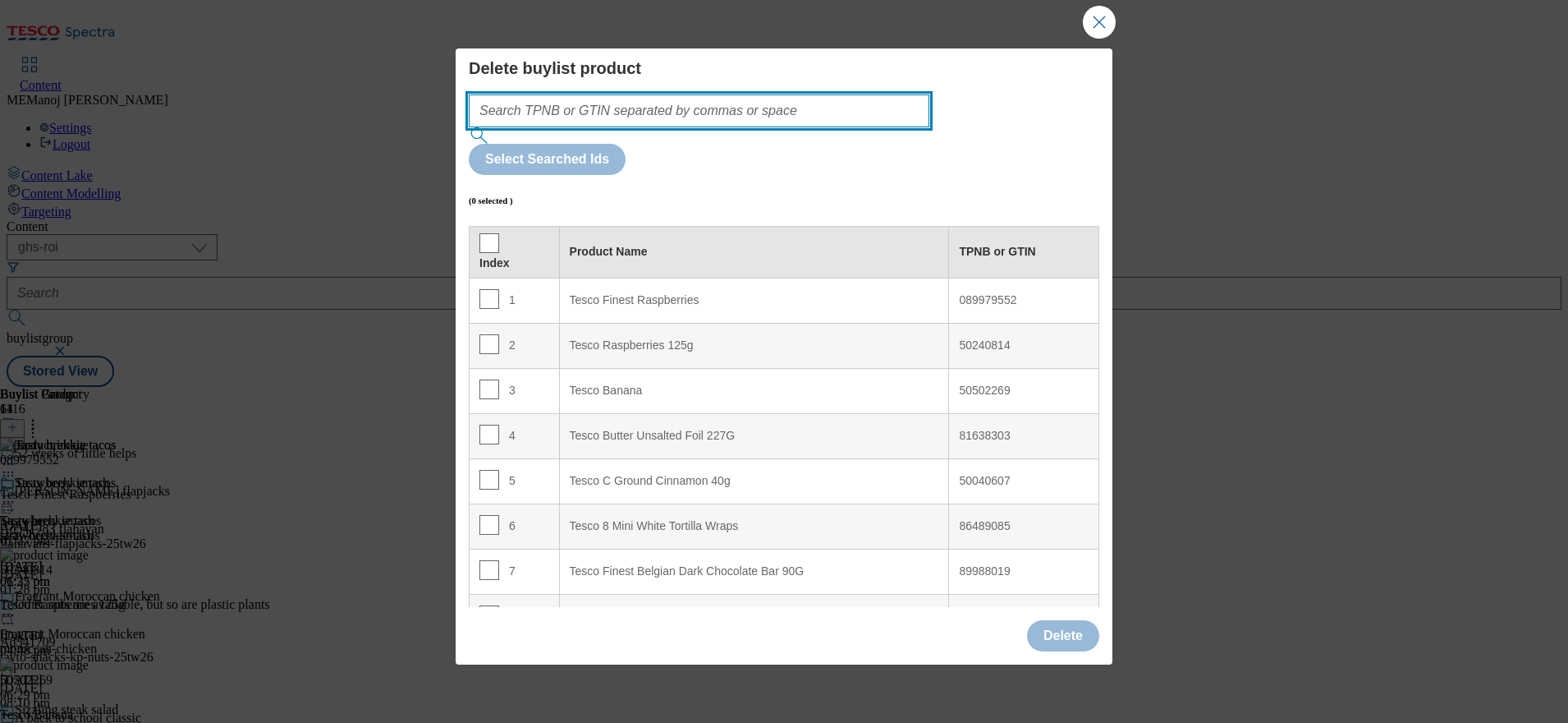
click at [712, 127] on input "Modal" at bounding box center [699, 110] width 461 height 33
paste input "050240814"
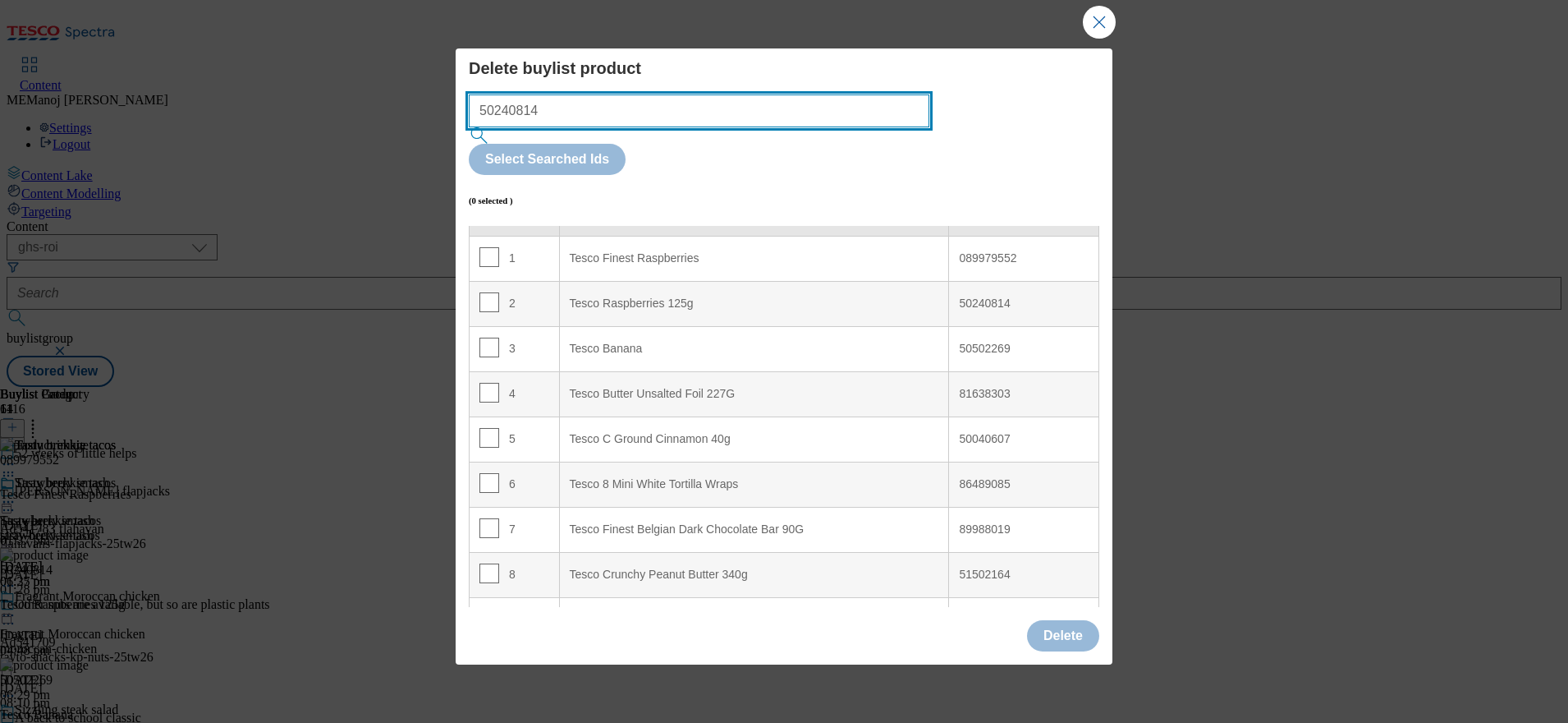
scroll to position [40, 0]
type input "50240814"
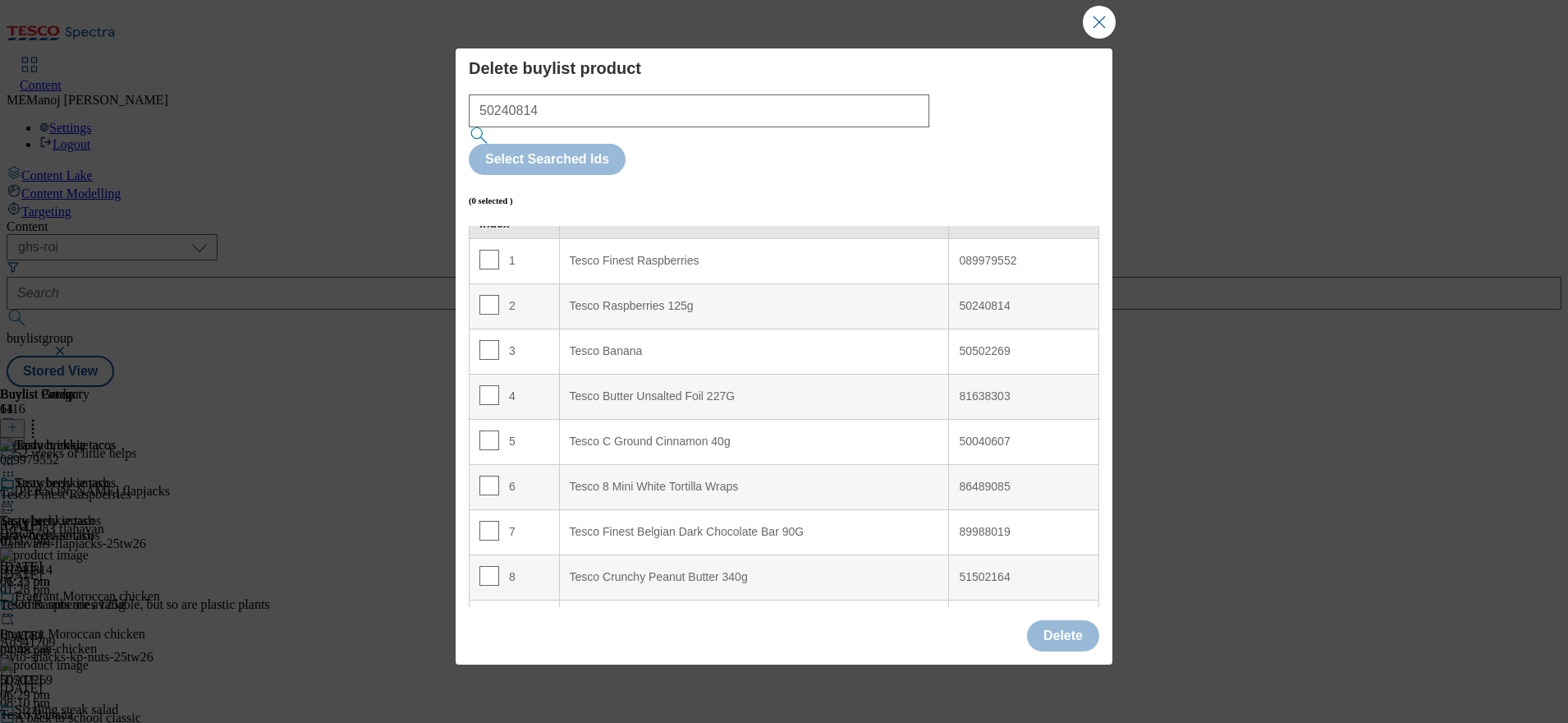
click at [497, 294] on div "2" at bounding box center [514, 306] width 70 height 24
click at [493, 294] on input "Modal" at bounding box center [489, 304] width 19 height 19
checkbox input "true"
click at [1071, 620] on button "Delete" at bounding box center [1063, 635] width 72 height 31
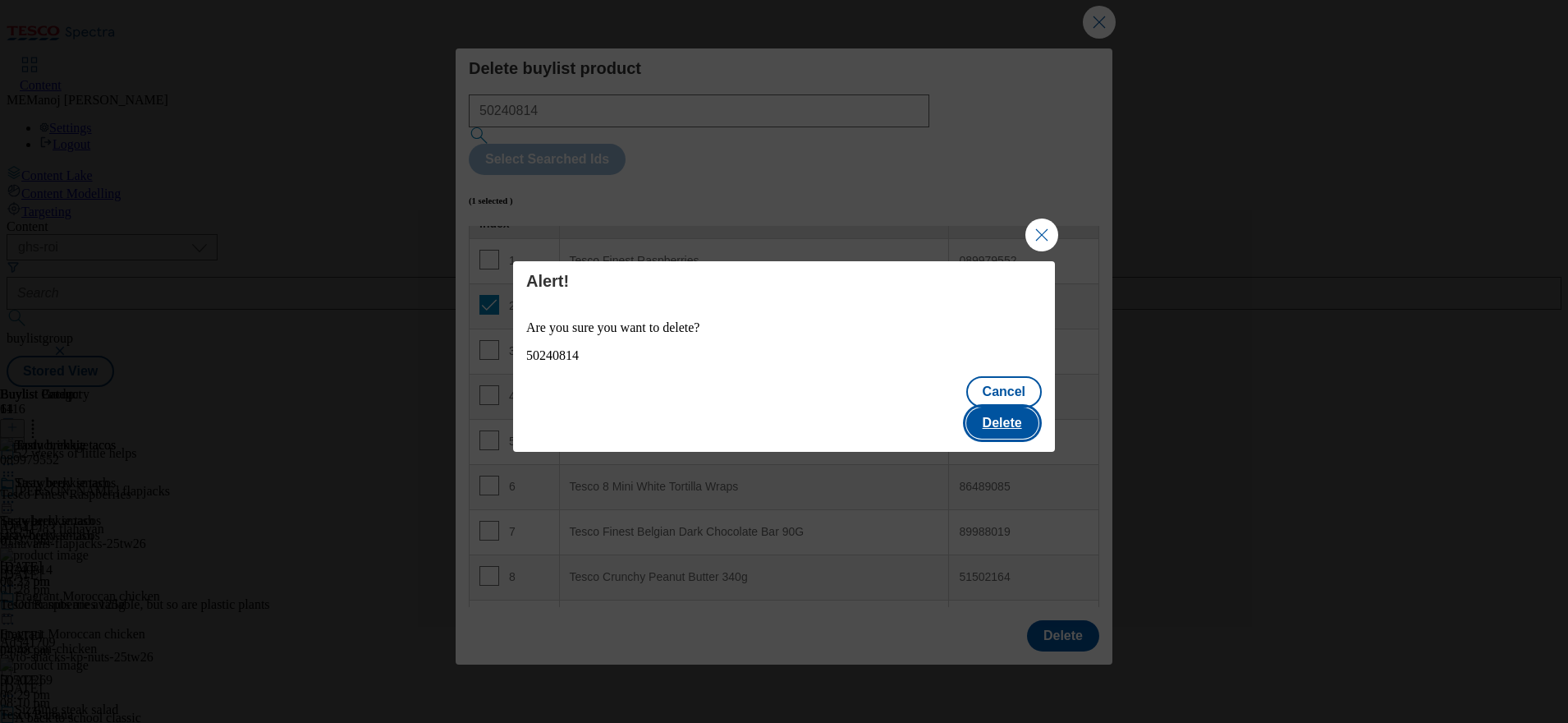
click at [1006, 407] on button "Delete" at bounding box center [1002, 422] width 72 height 31
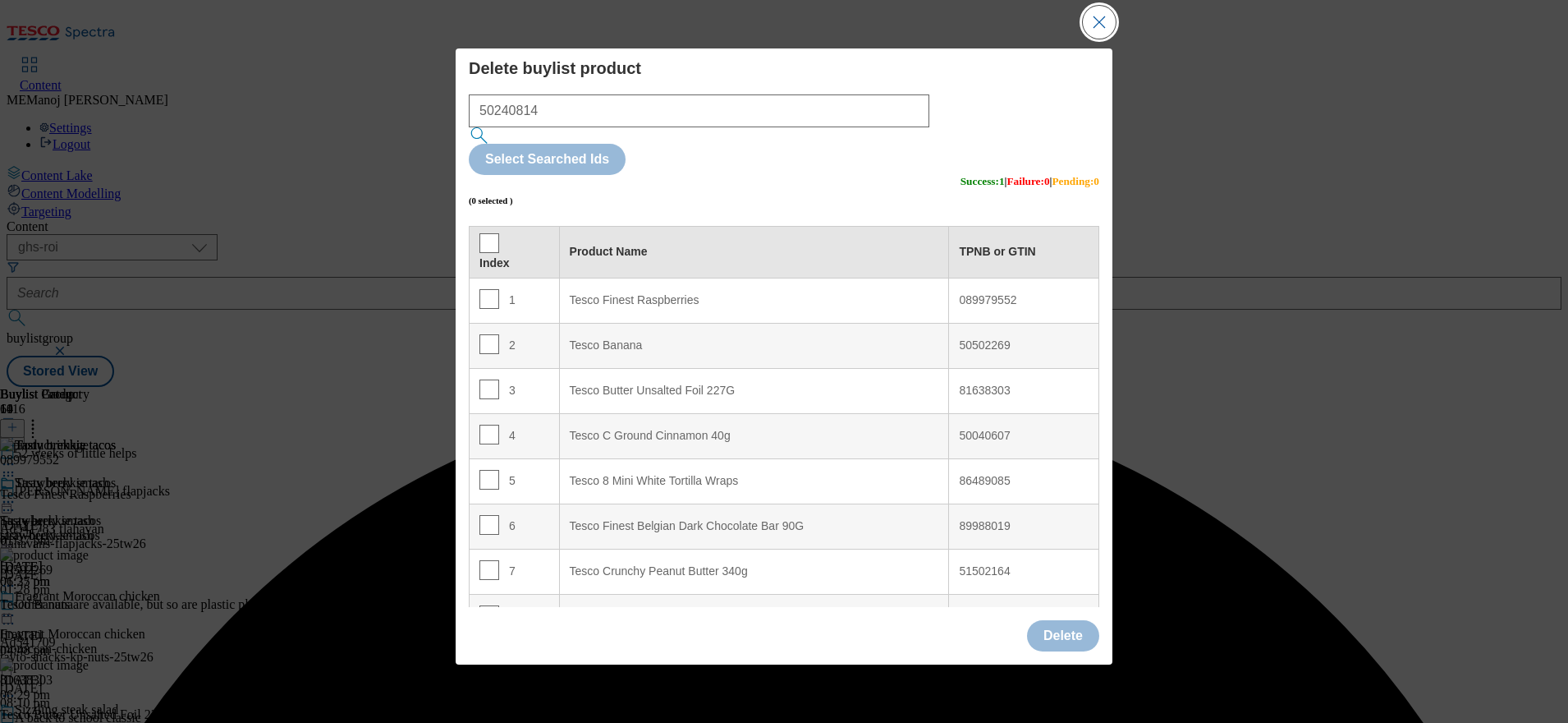
click at [1108, 39] on button "Close Modal" at bounding box center [1099, 22] width 33 height 33
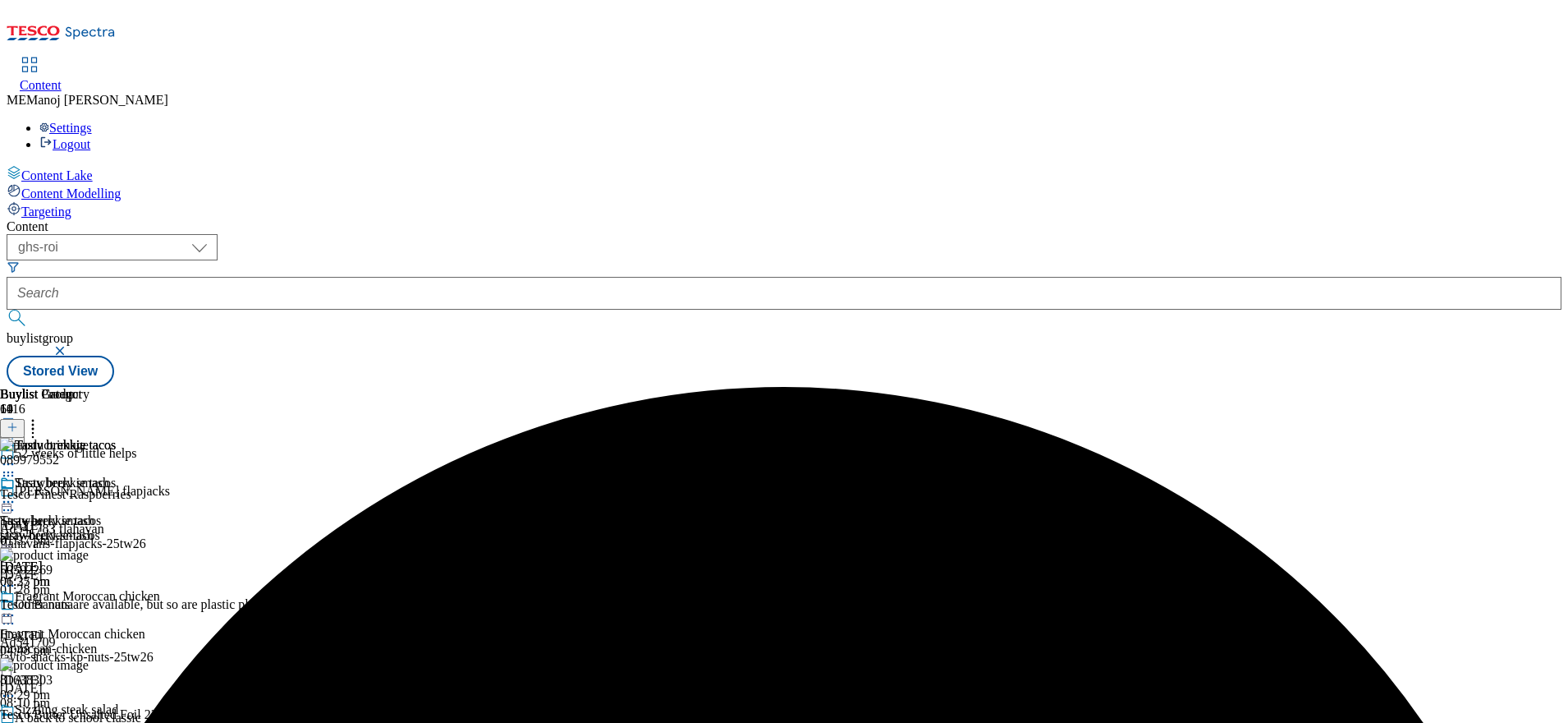
click at [17, 494] on icon at bounding box center [8, 502] width 17 height 17
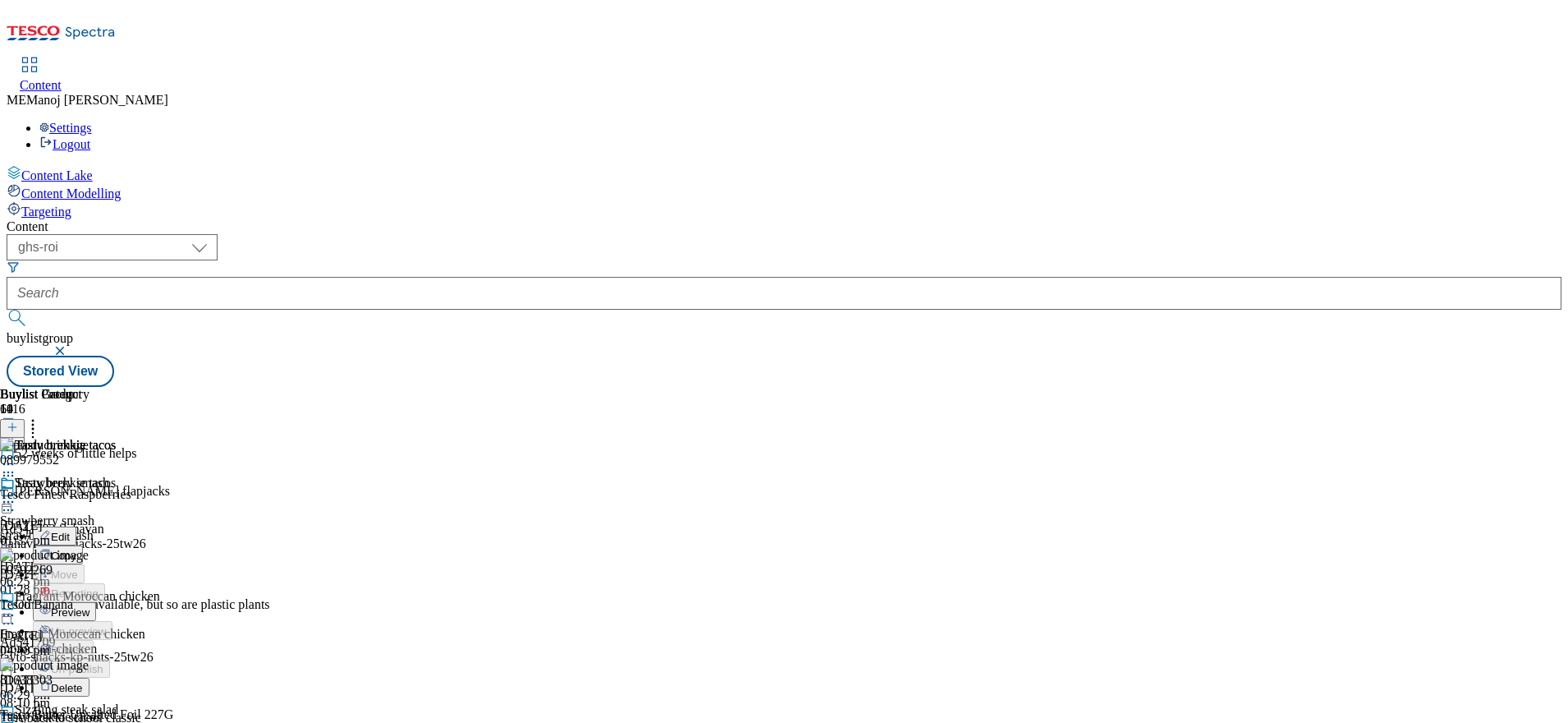
click at [96, 602] on button "Preview" at bounding box center [64, 611] width 63 height 19
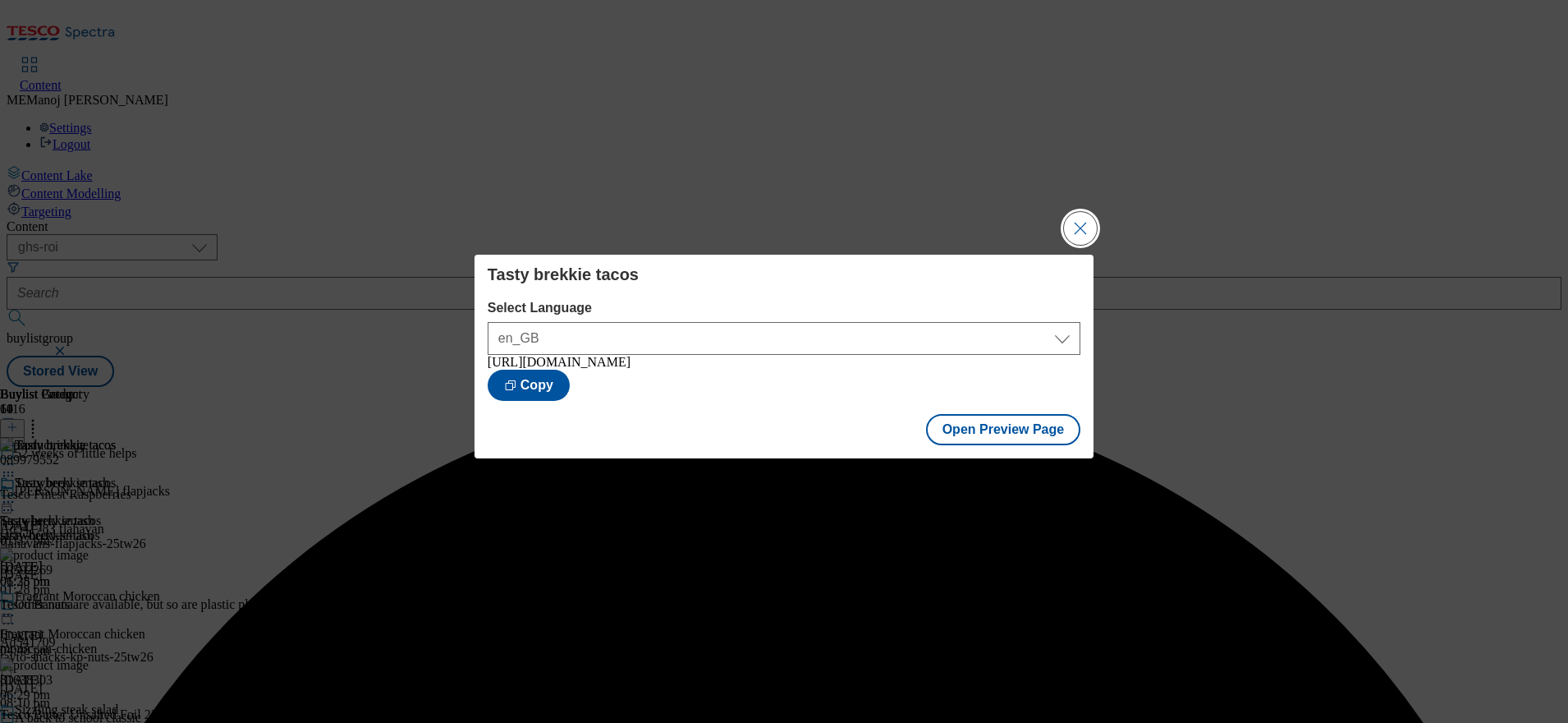
click at [1078, 237] on button "Close Modal" at bounding box center [1080, 227] width 33 height 33
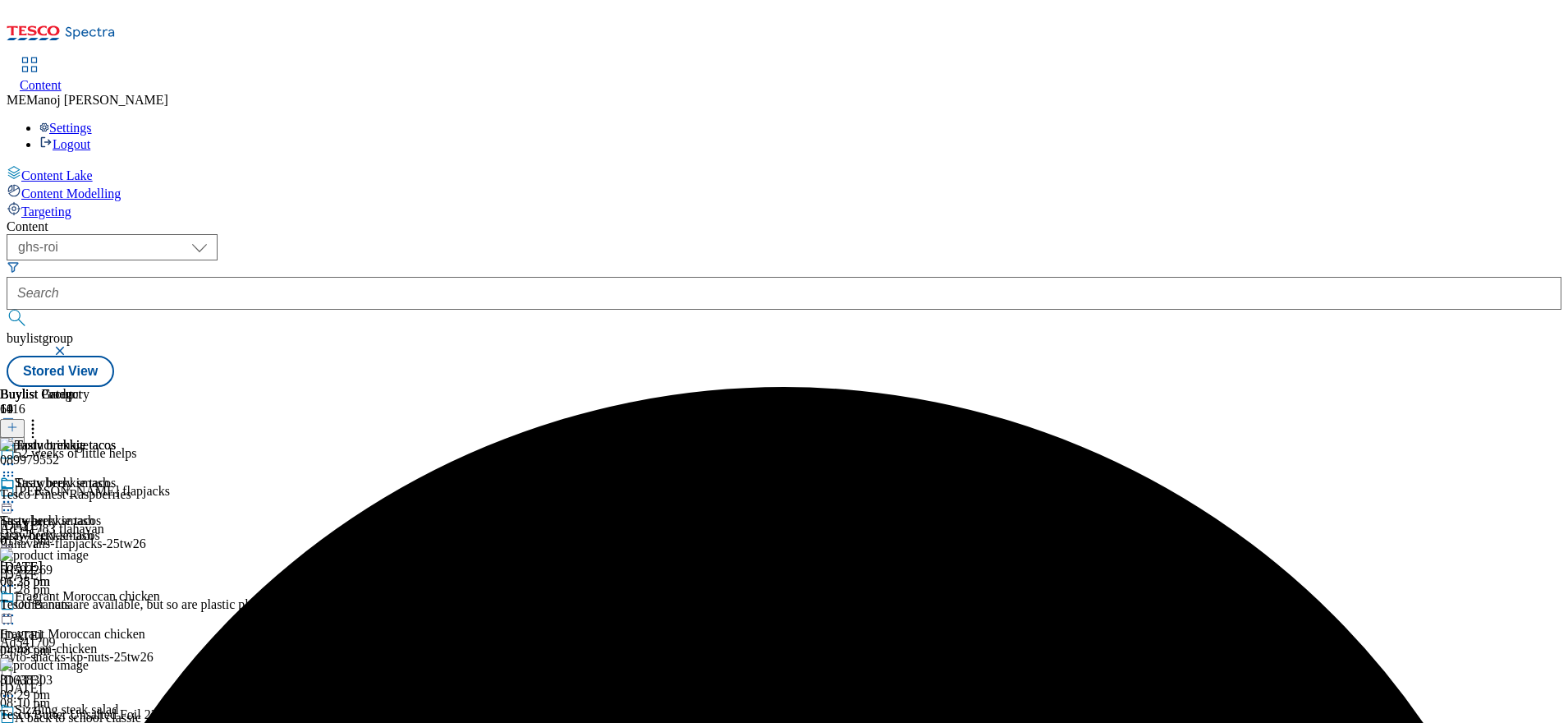
click at [17, 494] on icon at bounding box center [8, 502] width 17 height 17
click at [93, 659] on button "Publish" at bounding box center [63, 667] width 61 height 19
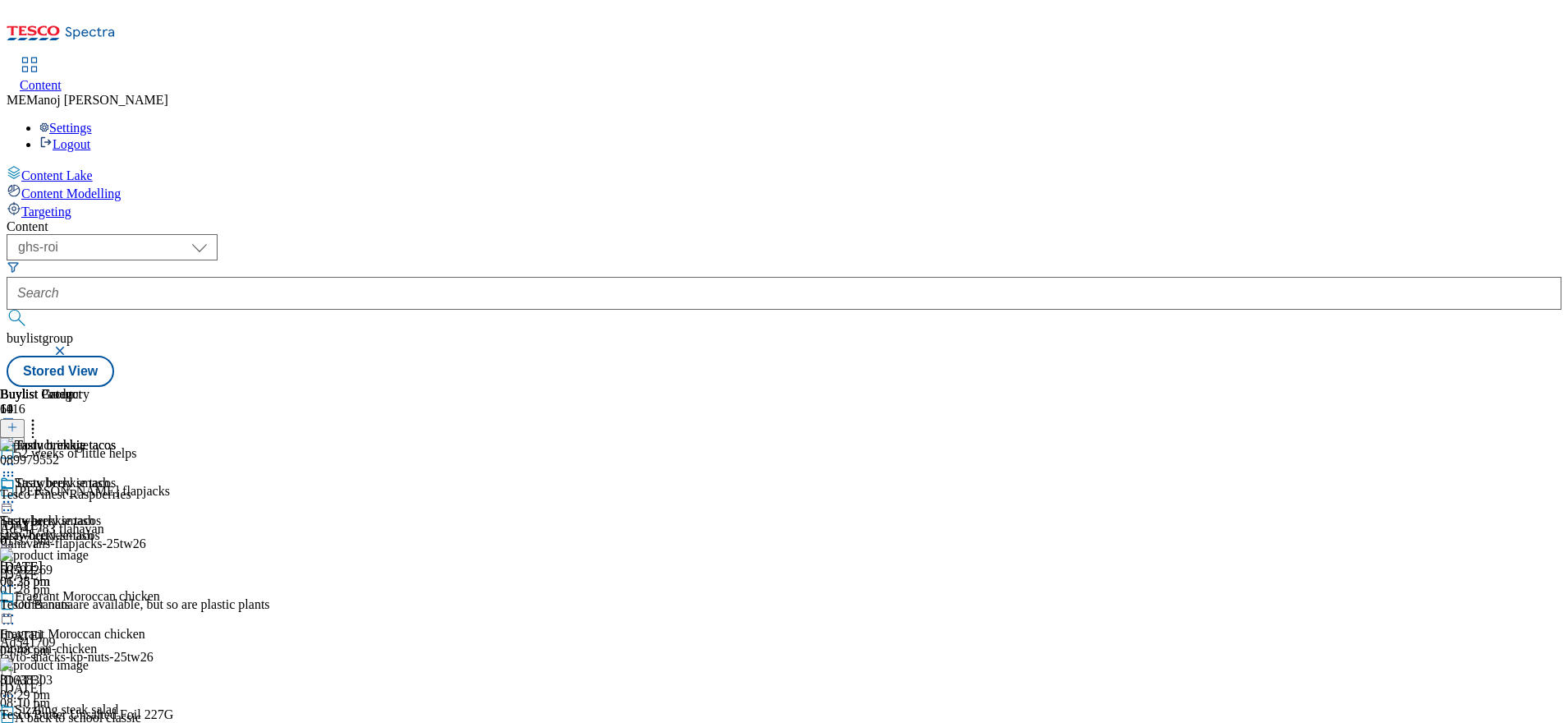
scroll to position [2611, 0]
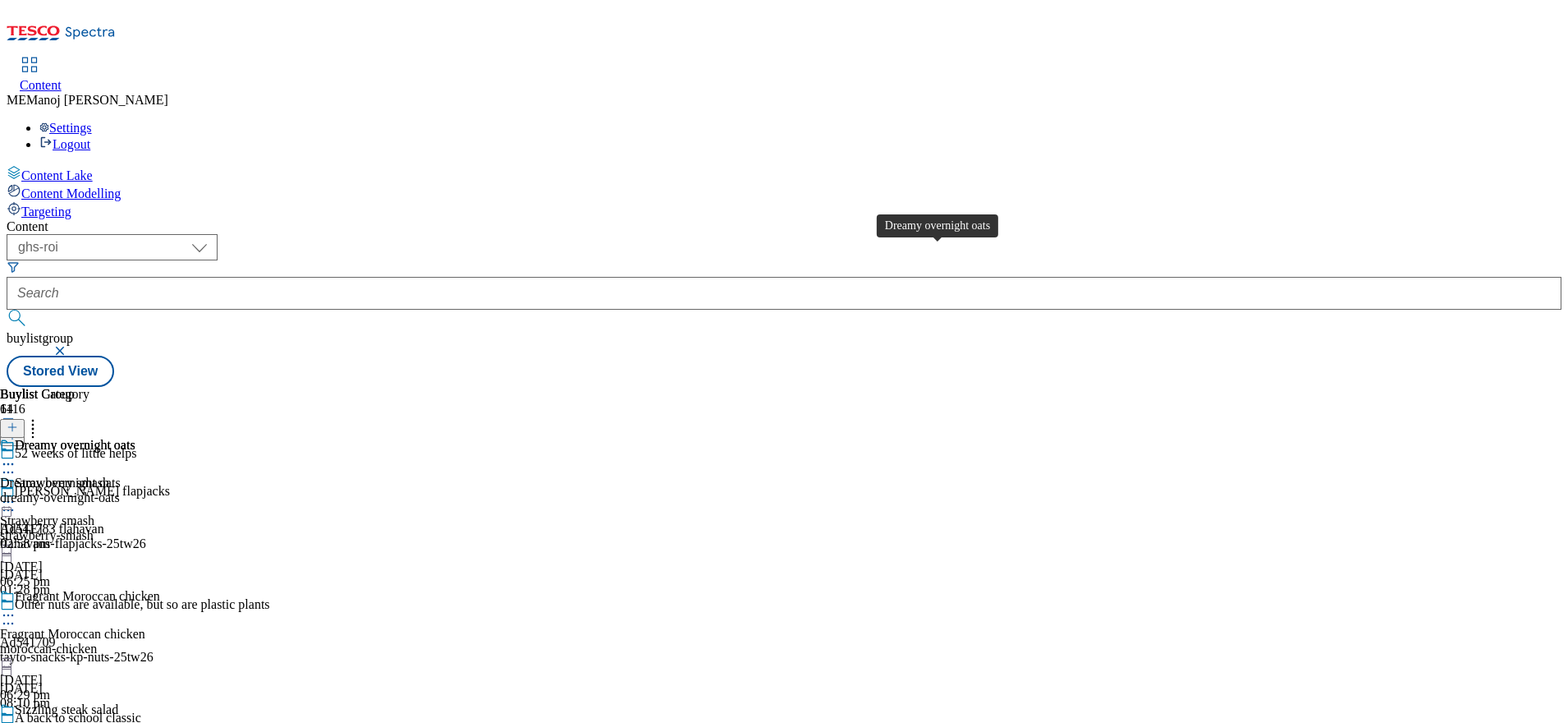
click at [136, 437] on span "Dreamy overnight oats" at bounding box center [75, 446] width 121 height 18
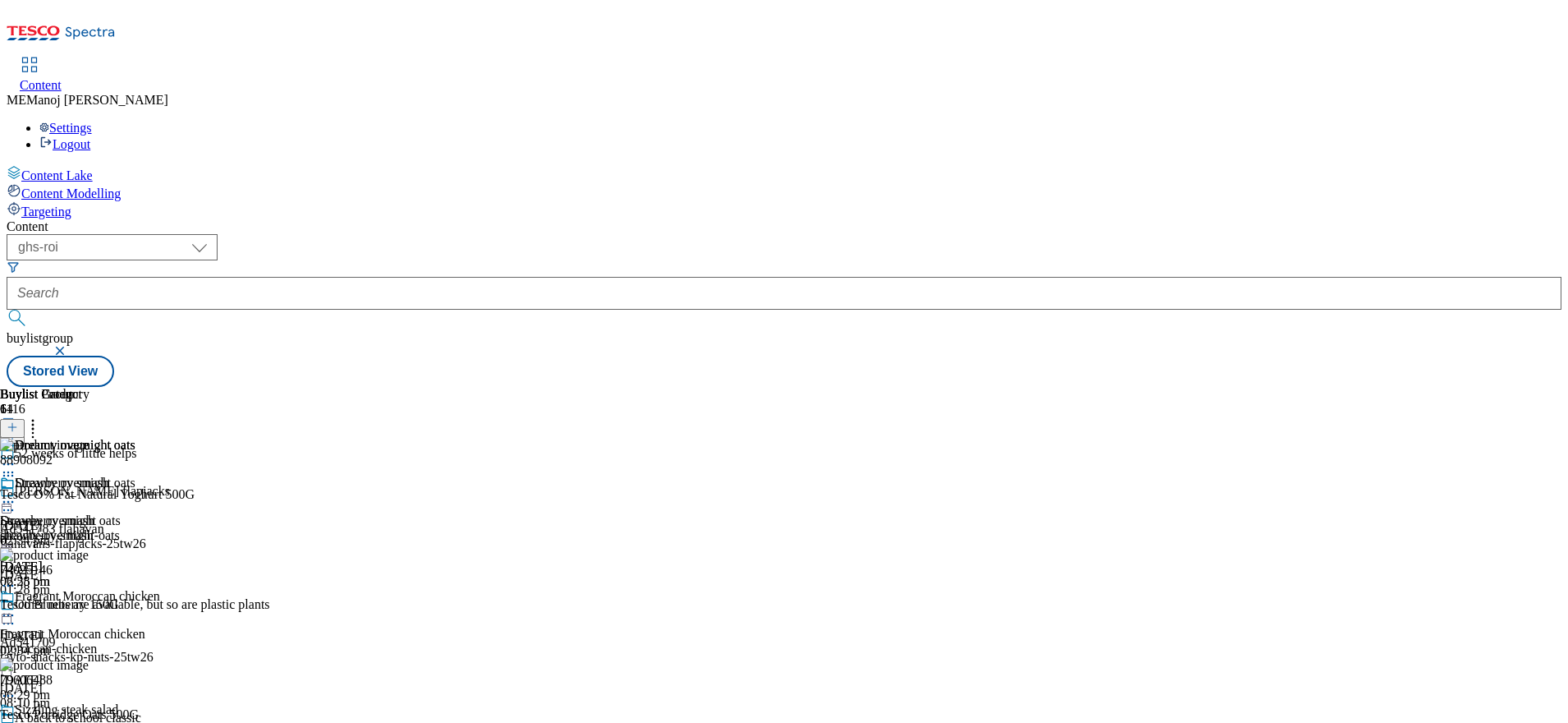
click at [18, 421] on icon at bounding box center [11, 427] width 11 height 11
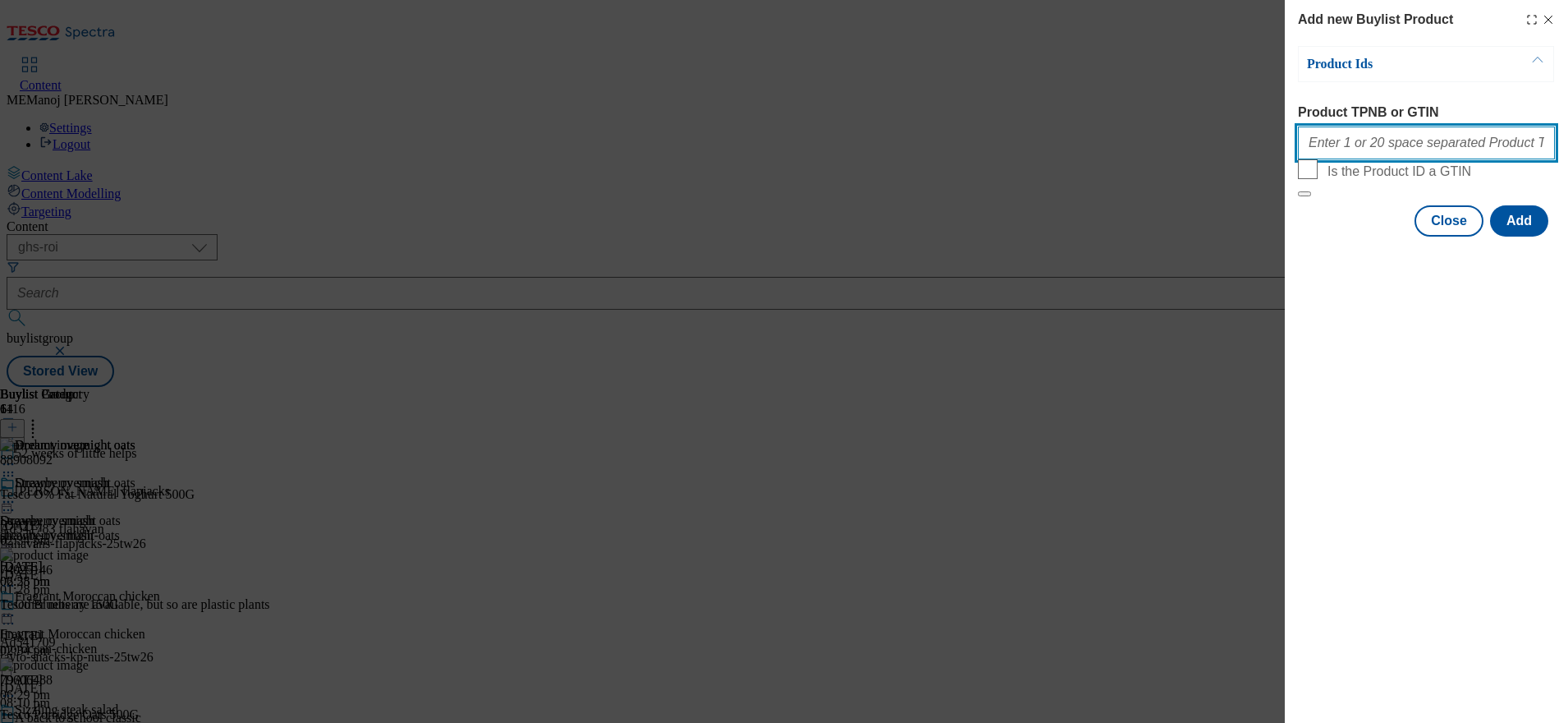
click at [1396, 151] on input "Product TPNB or GTIN" at bounding box center [1427, 142] width 257 height 33
paste input "91719947"
type input "91719947"
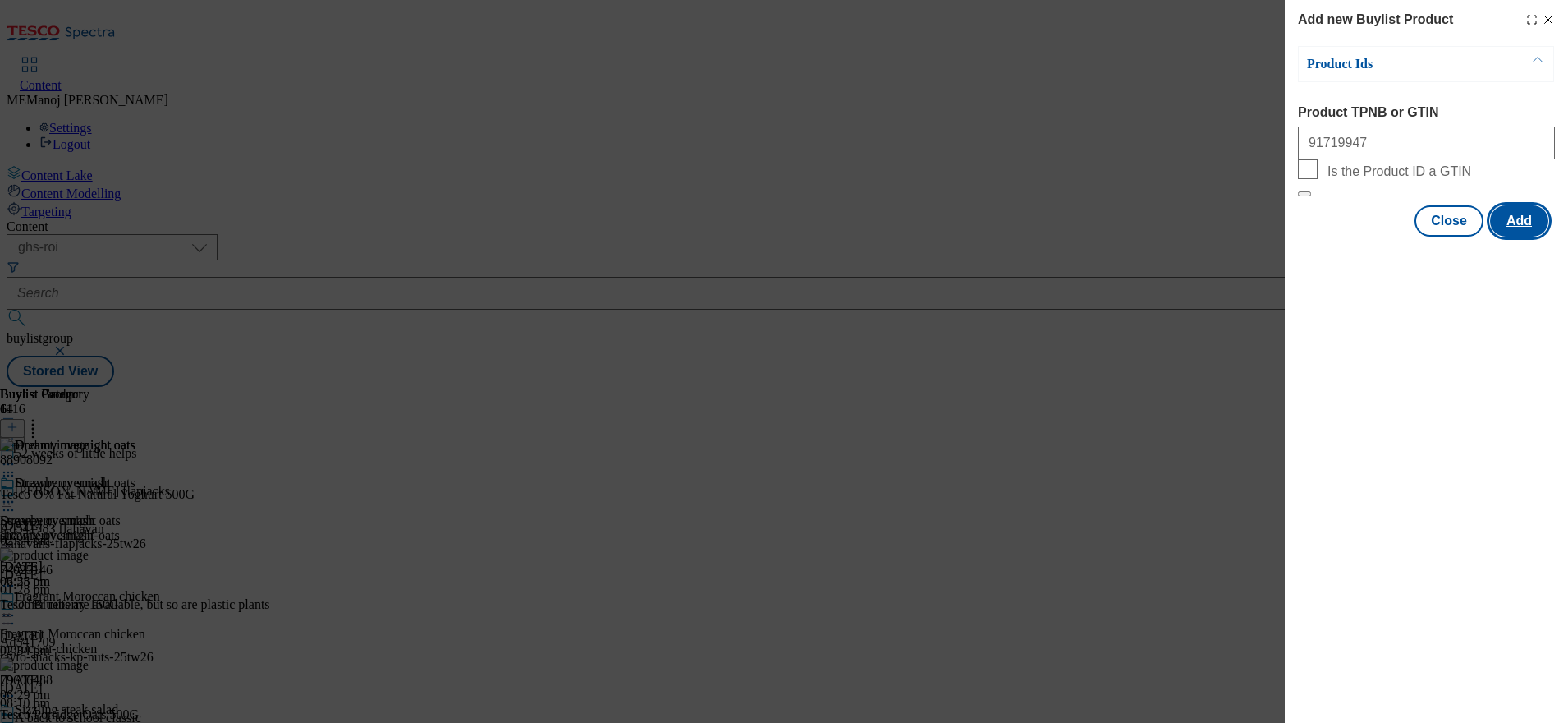
click at [1529, 236] on button "Add" at bounding box center [1520, 220] width 58 height 31
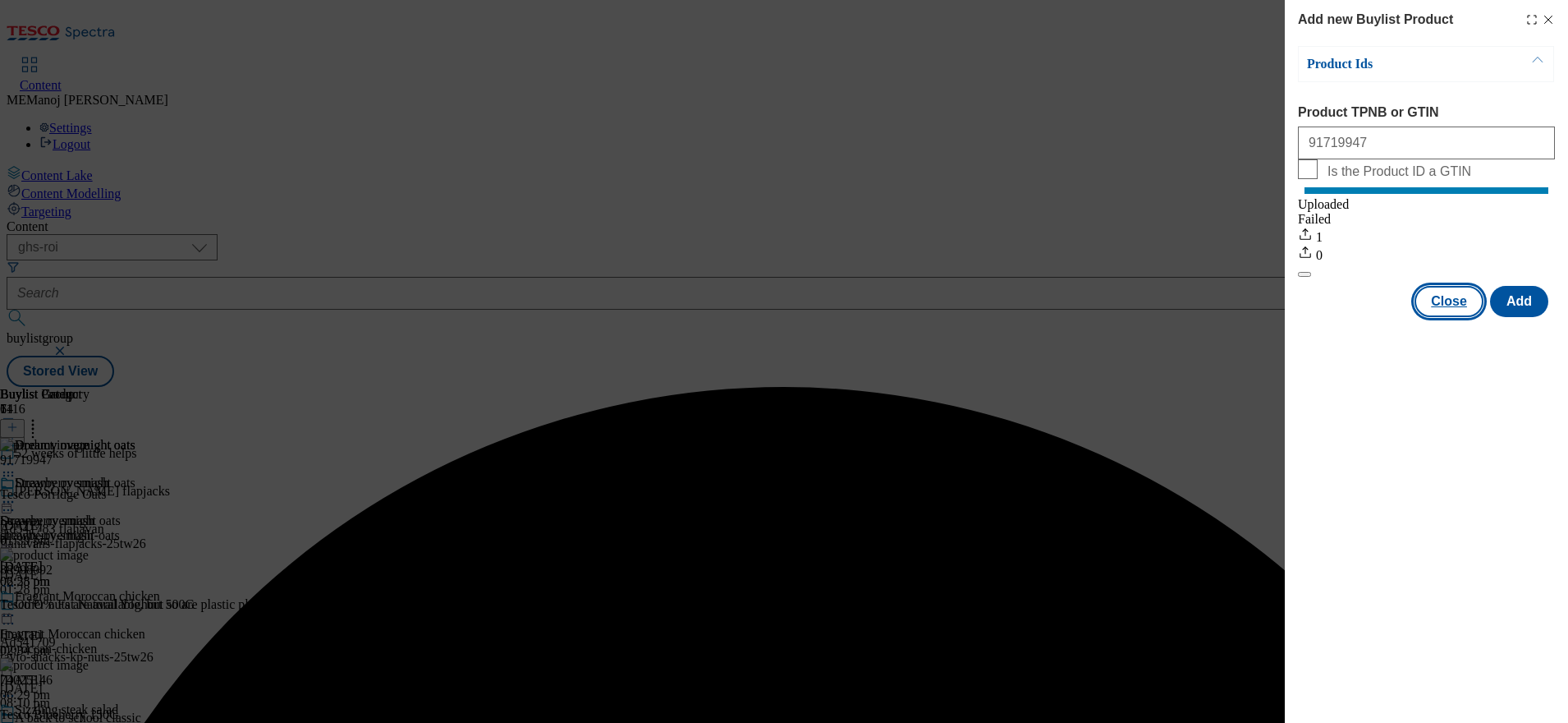
click at [1441, 317] on button "Close" at bounding box center [1449, 301] width 69 height 31
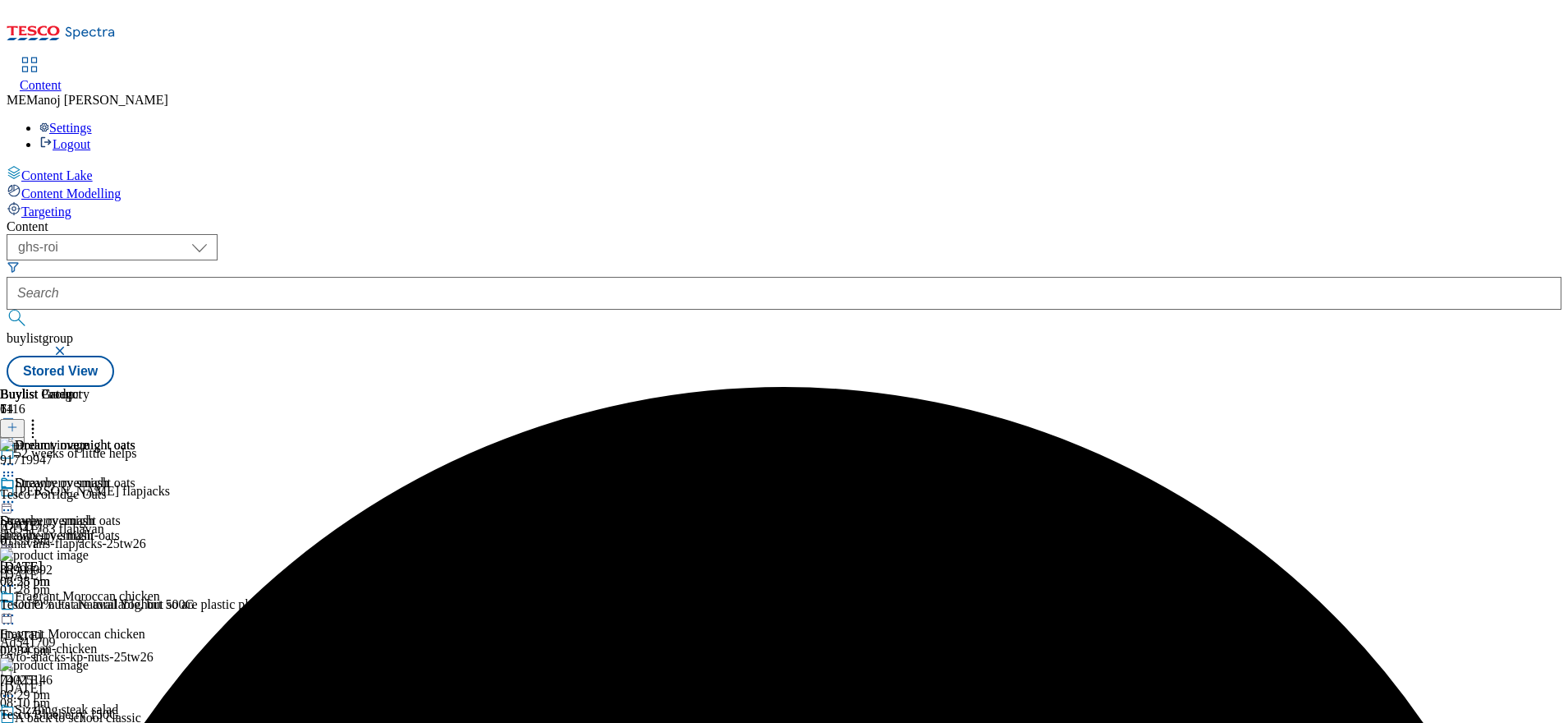
click at [17, 494] on icon at bounding box center [8, 502] width 17 height 17
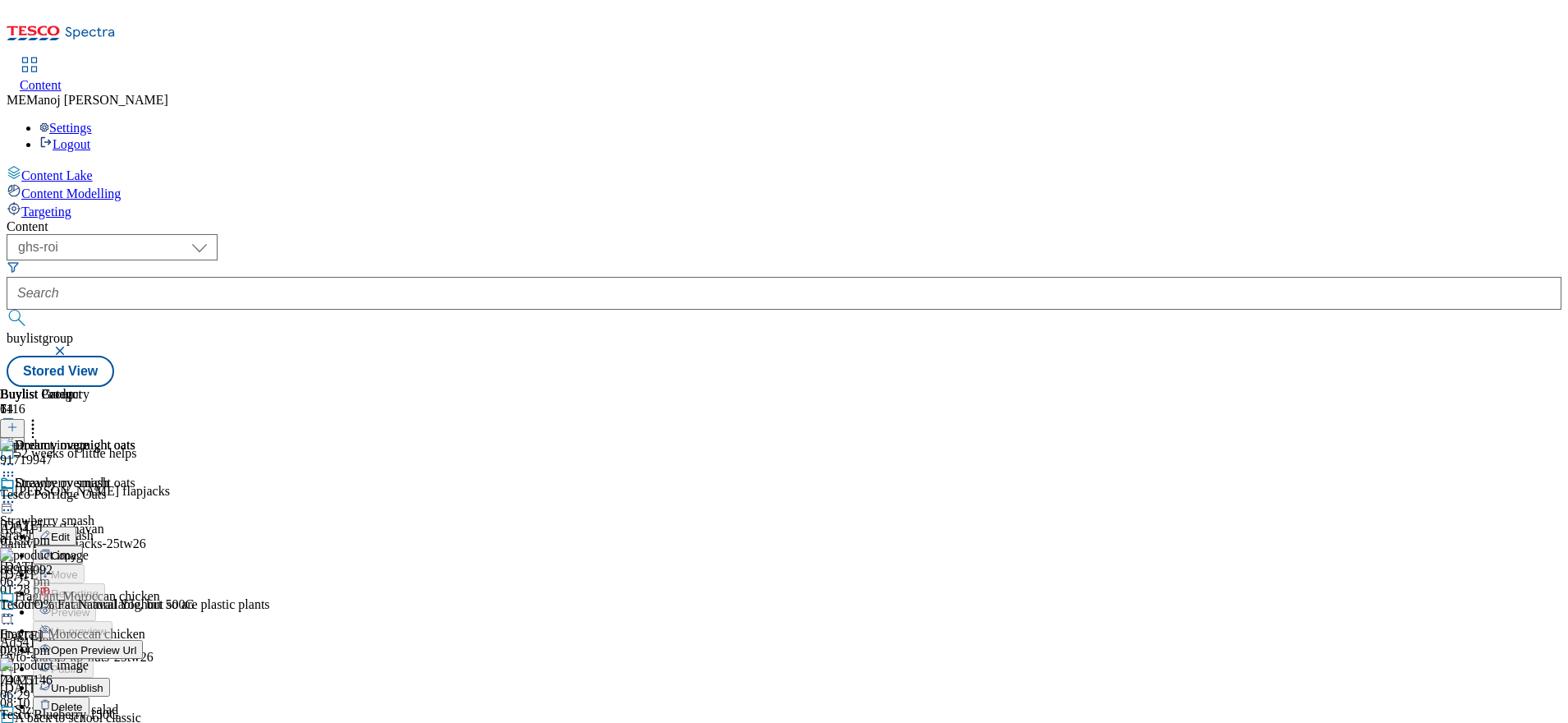
click at [103, 682] on span "Un-publish" at bounding box center [78, 688] width 53 height 12
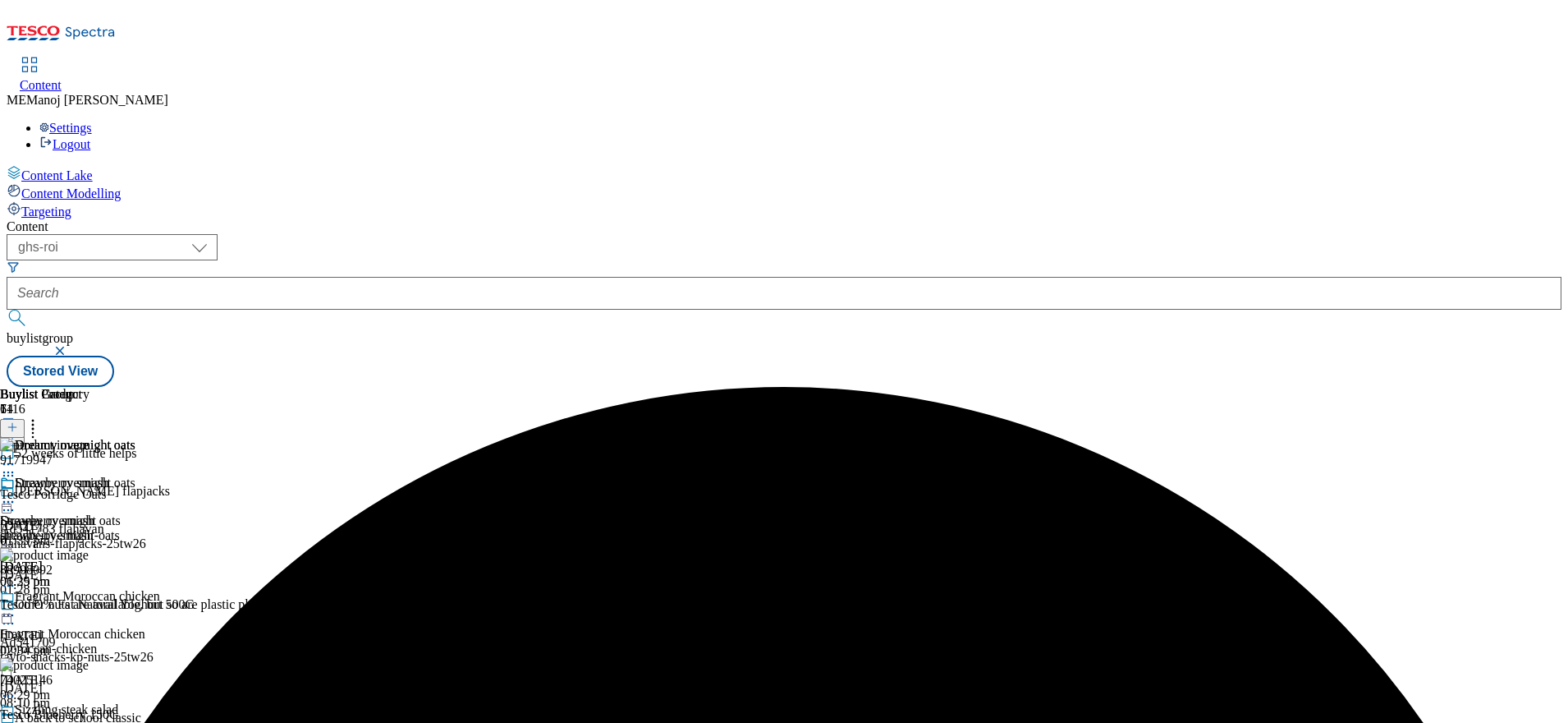
click at [17, 494] on icon at bounding box center [8, 502] width 17 height 17
click at [106, 625] on span "Un-preview" at bounding box center [78, 631] width 55 height 12
click at [17, 494] on icon at bounding box center [8, 502] width 17 height 17
click at [90, 606] on span "Preview" at bounding box center [71, 612] width 39 height 12
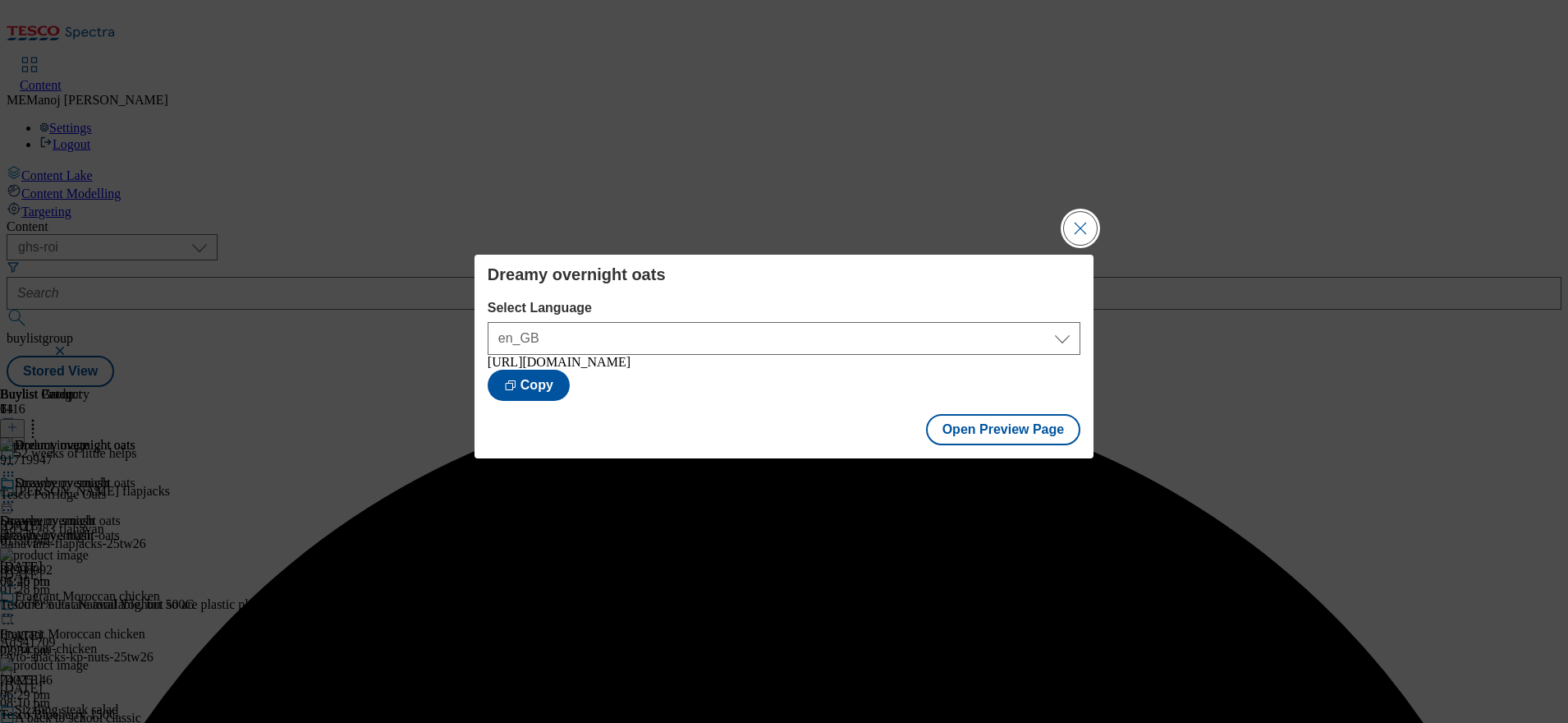
click at [1076, 226] on button "Close Modal" at bounding box center [1080, 227] width 33 height 33
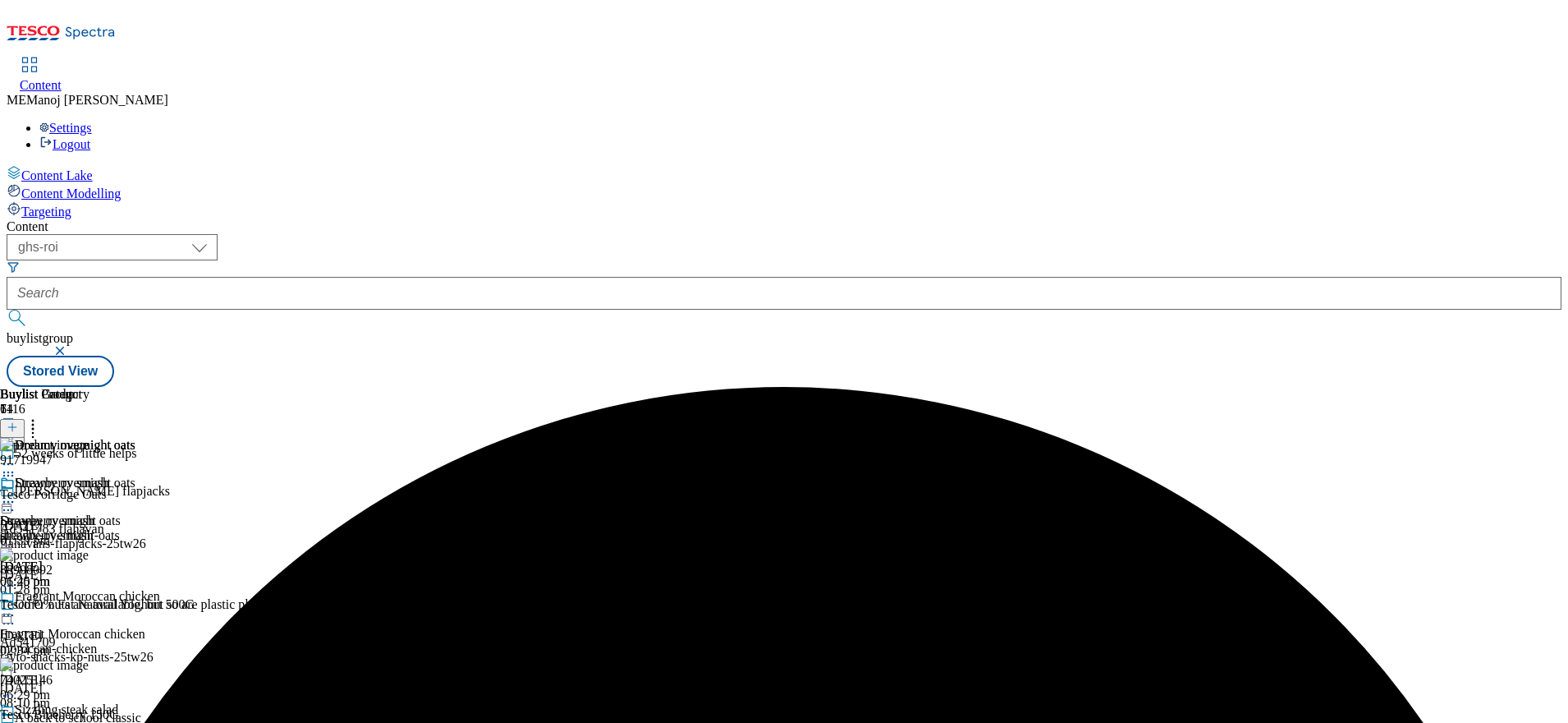
click at [17, 494] on icon at bounding box center [8, 502] width 17 height 17
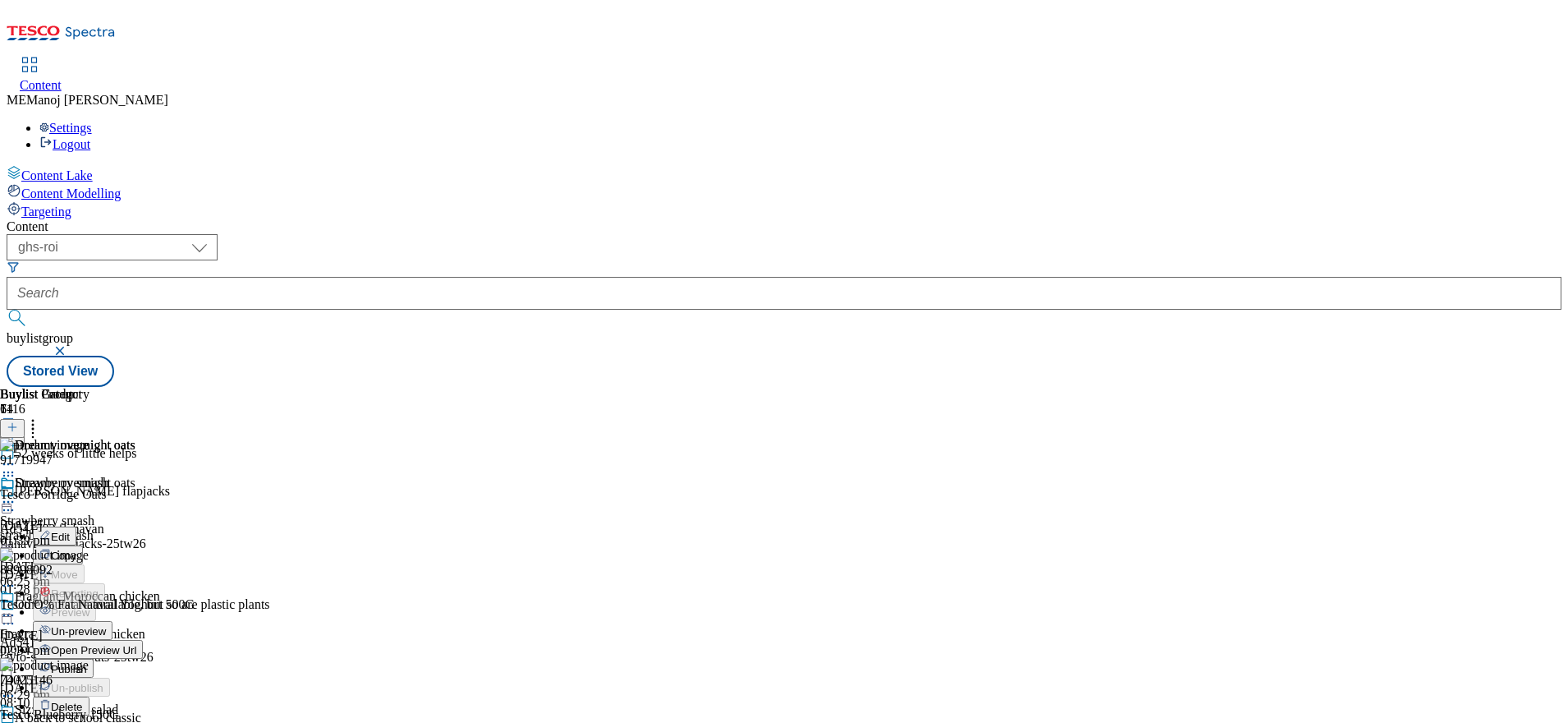
click at [106, 625] on span "Un-preview" at bounding box center [78, 631] width 55 height 12
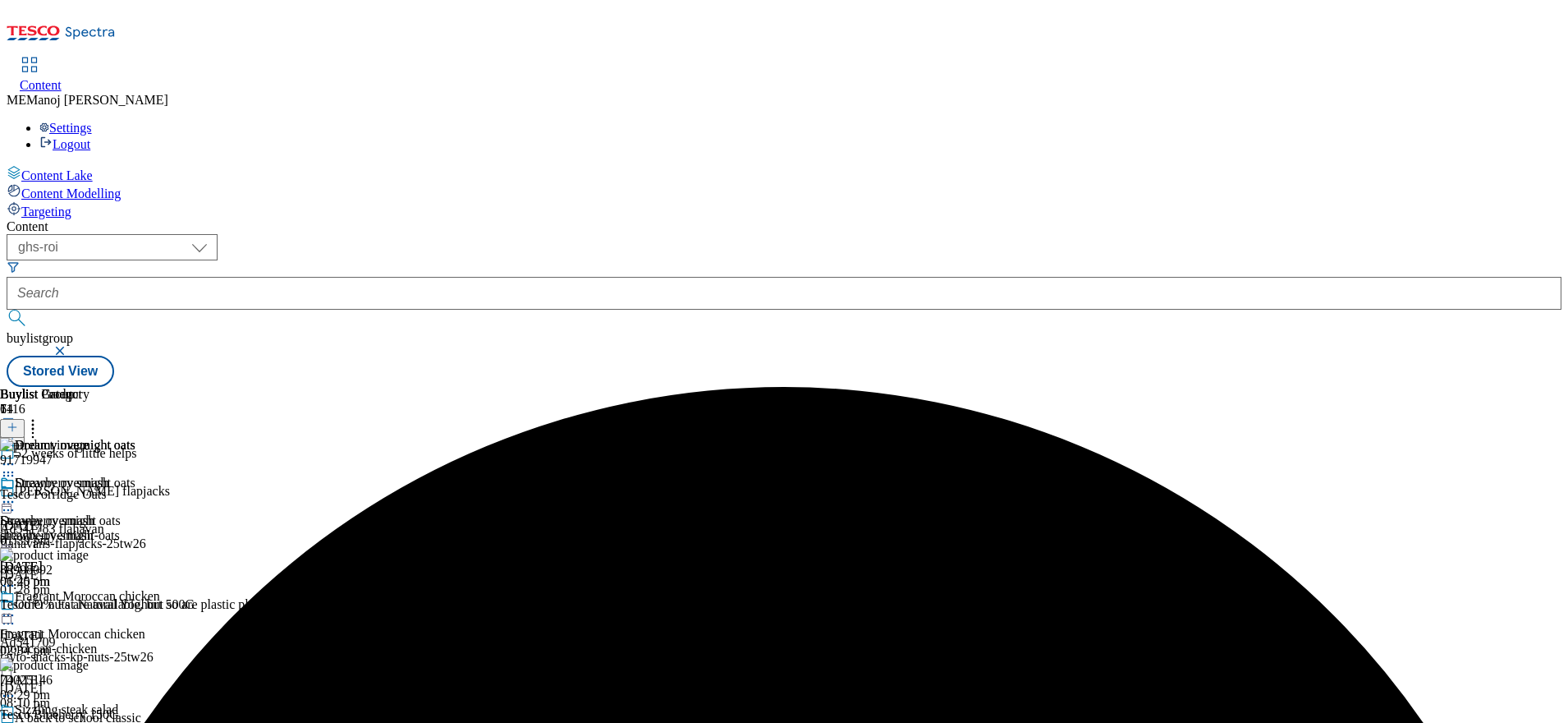
click at [14, 501] on circle at bounding box center [12, 502] width 3 height 3
click at [90, 606] on span "Preview" at bounding box center [71, 612] width 39 height 12
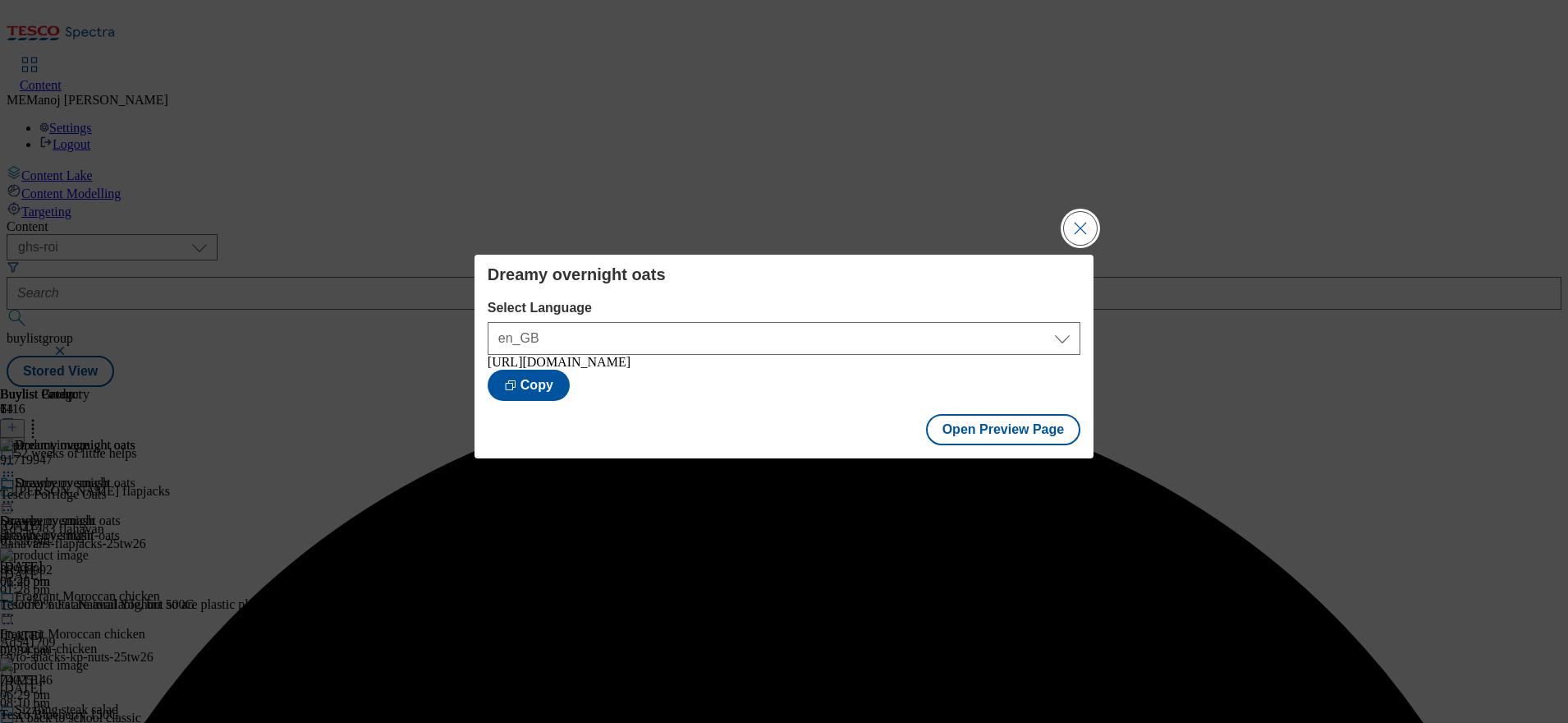
click at [1083, 226] on button "Close Modal" at bounding box center [1080, 227] width 33 height 33
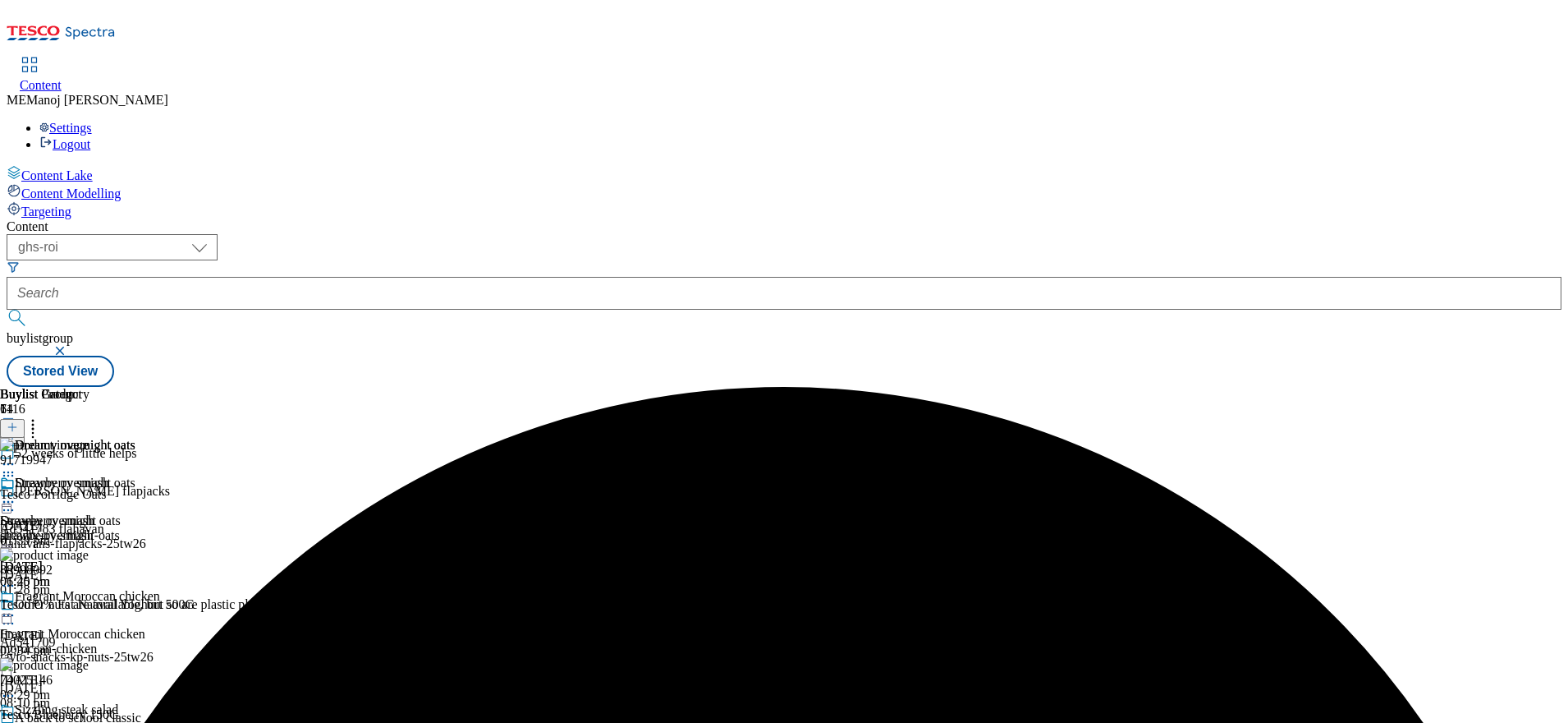
click at [17, 494] on icon at bounding box center [8, 502] width 17 height 17
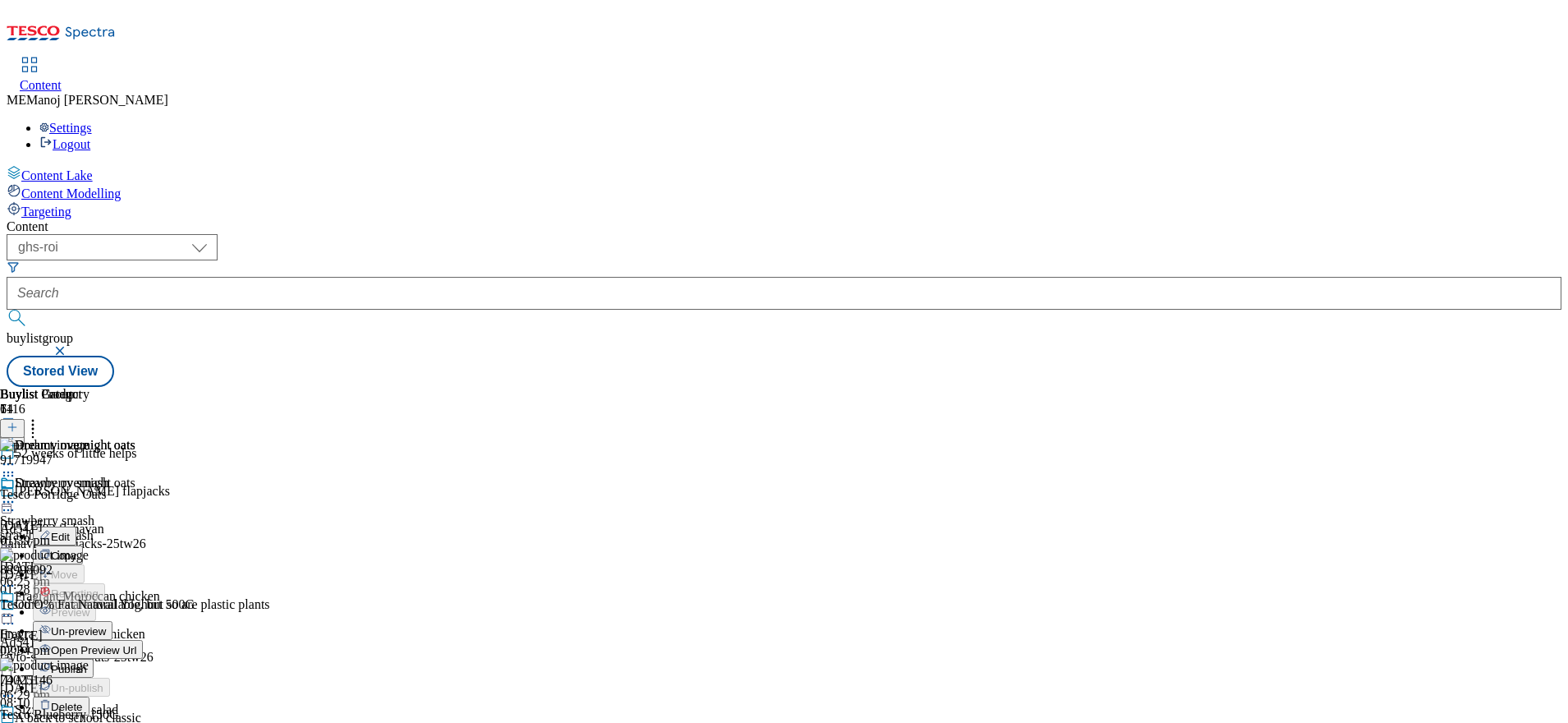
click at [106, 625] on span "Un-preview" at bounding box center [78, 631] width 55 height 12
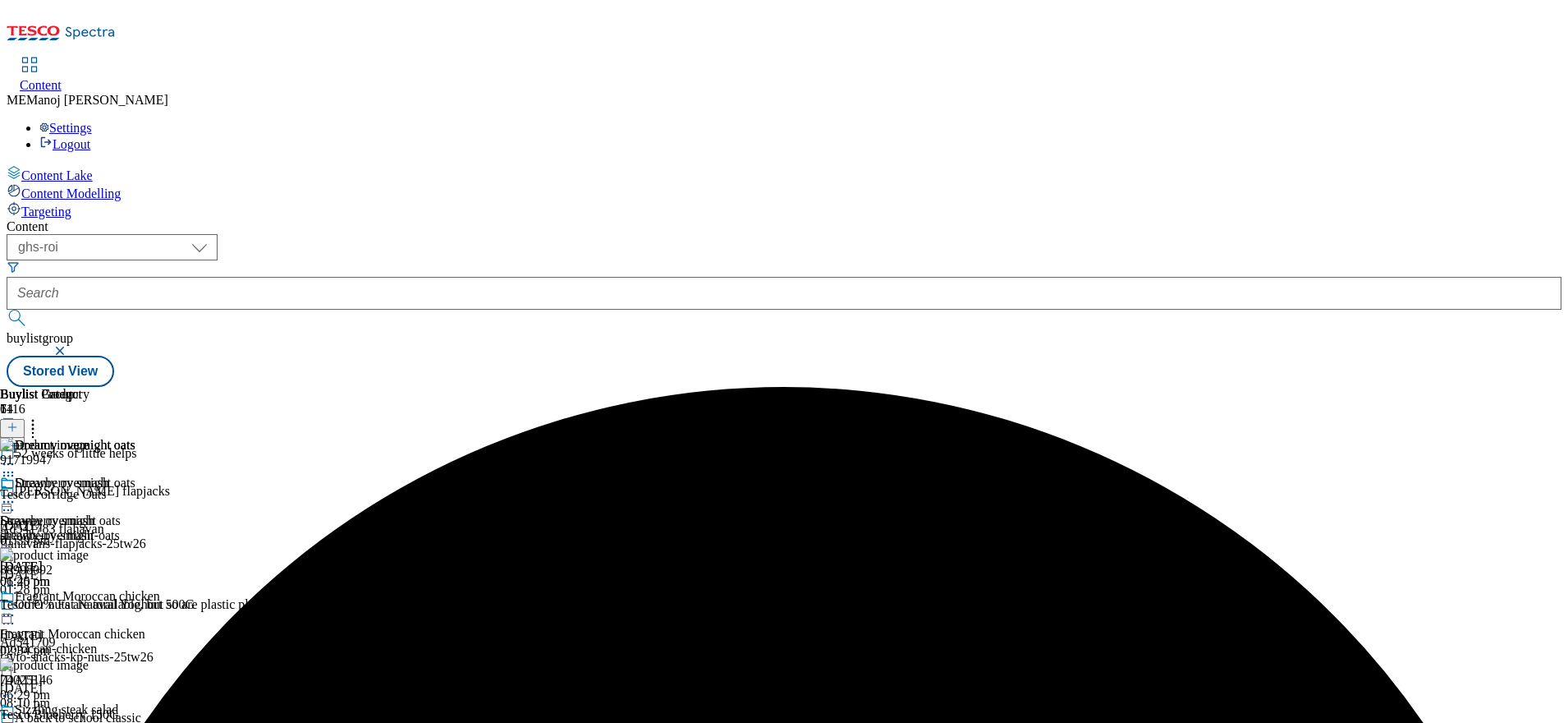
click at [17, 494] on icon at bounding box center [8, 502] width 17 height 17
click at [96, 602] on button "Preview" at bounding box center [64, 611] width 63 height 19
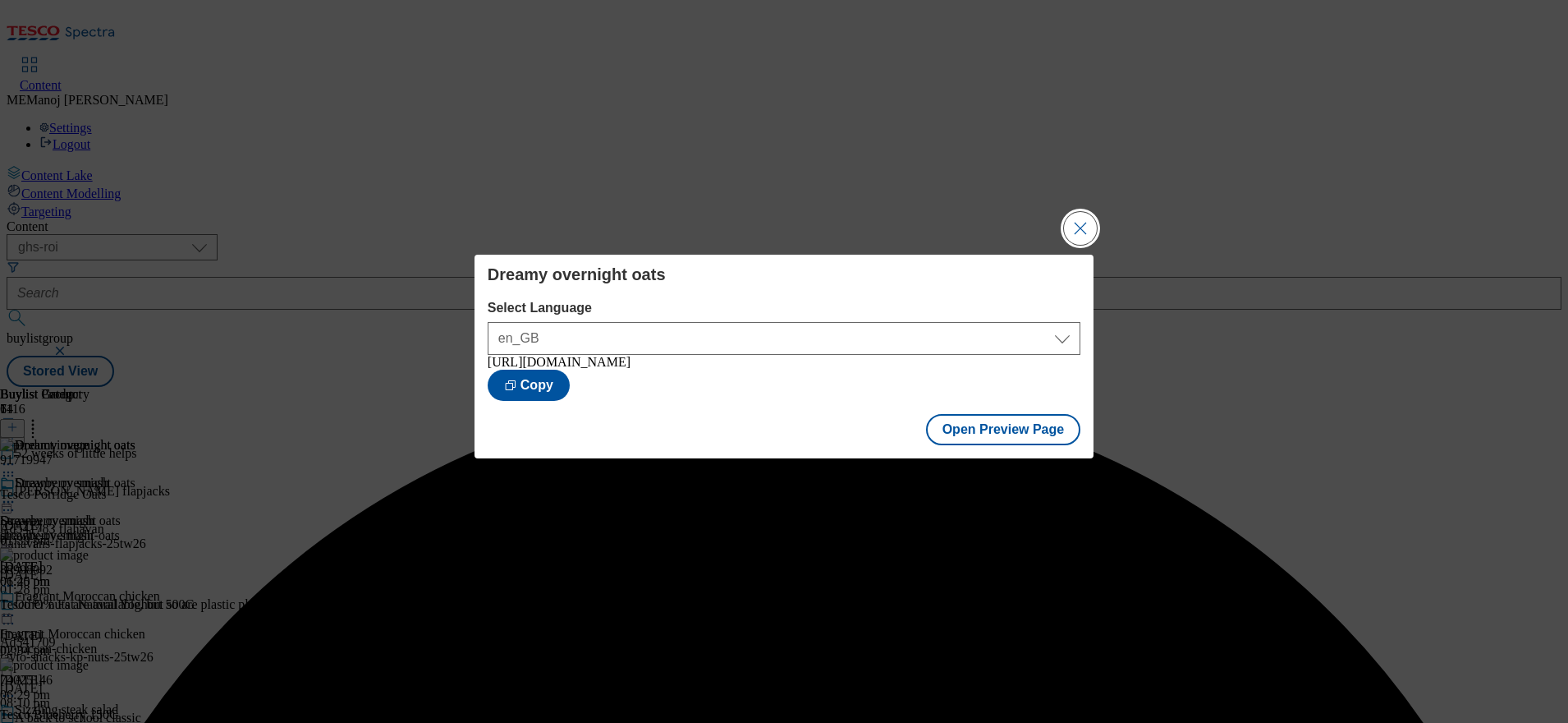
click at [1091, 230] on button "Close Modal" at bounding box center [1080, 227] width 33 height 33
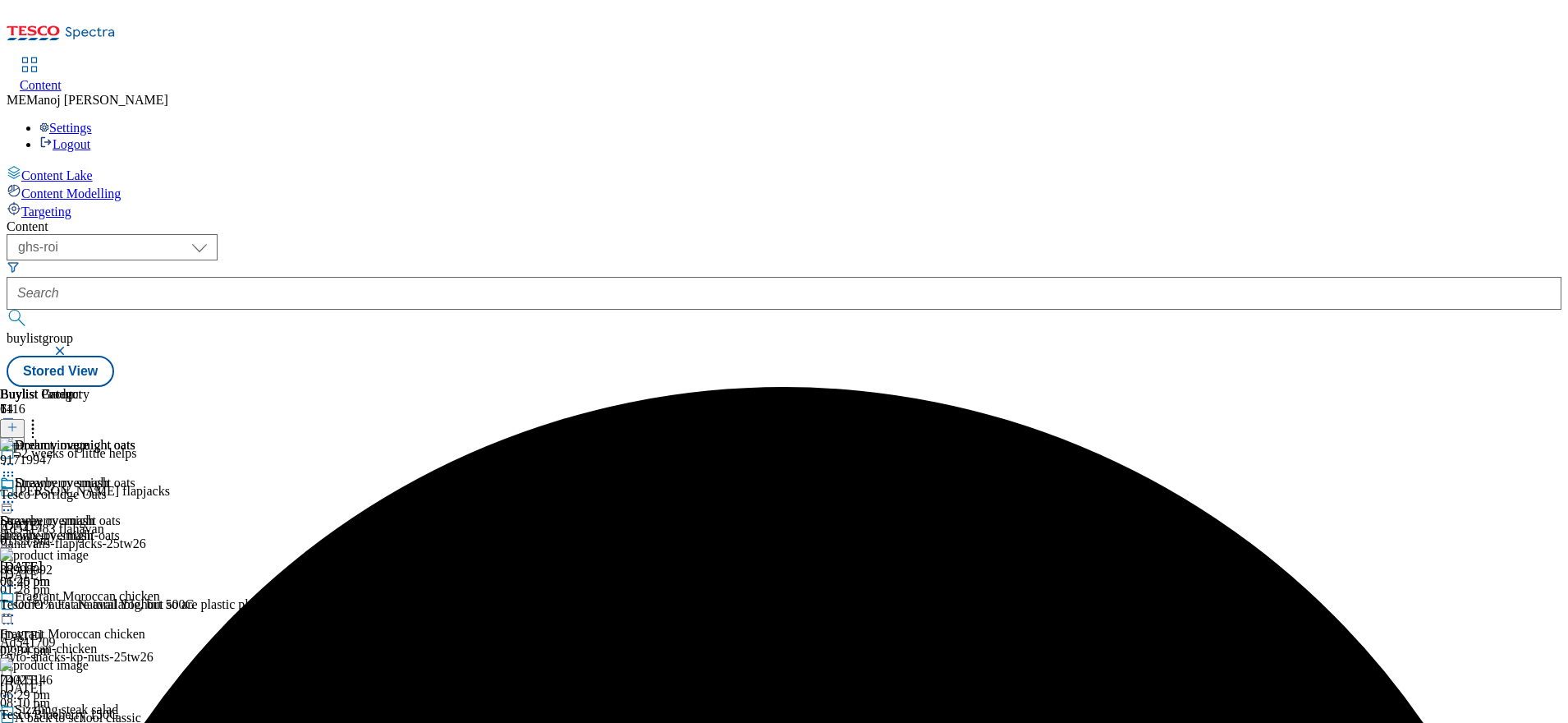
click at [17, 494] on icon at bounding box center [8, 502] width 17 height 17
click at [87, 663] on span "Publish" at bounding box center [69, 669] width 36 height 12
click at [10, 501] on circle at bounding box center [8, 502] width 3 height 3
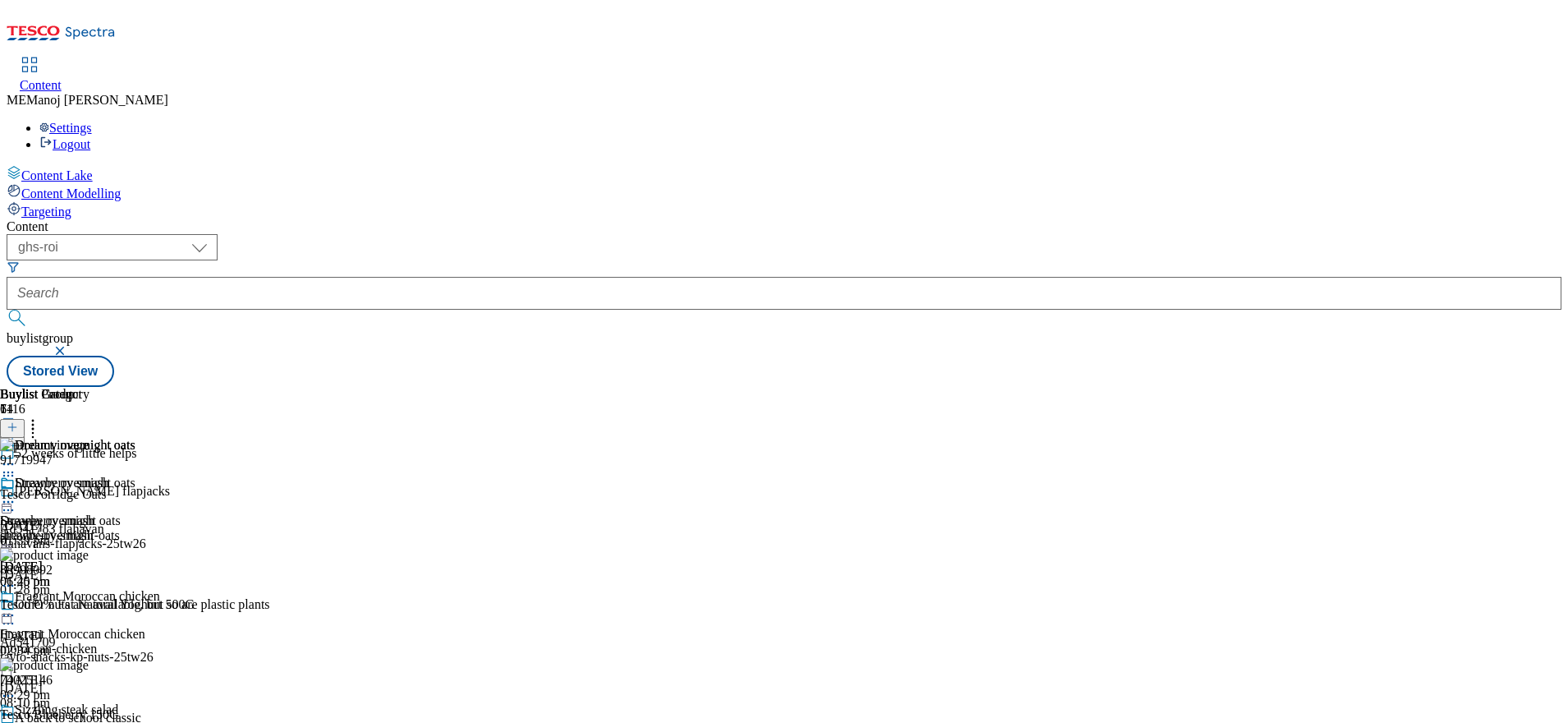
click at [136, 509] on div "Dreamy overnight oats Dreamy overnight oats dreamy-overnight-oats [DATE] 01:40 …" at bounding box center [68, 532] width 136 height 114
